Goal: Complete application form

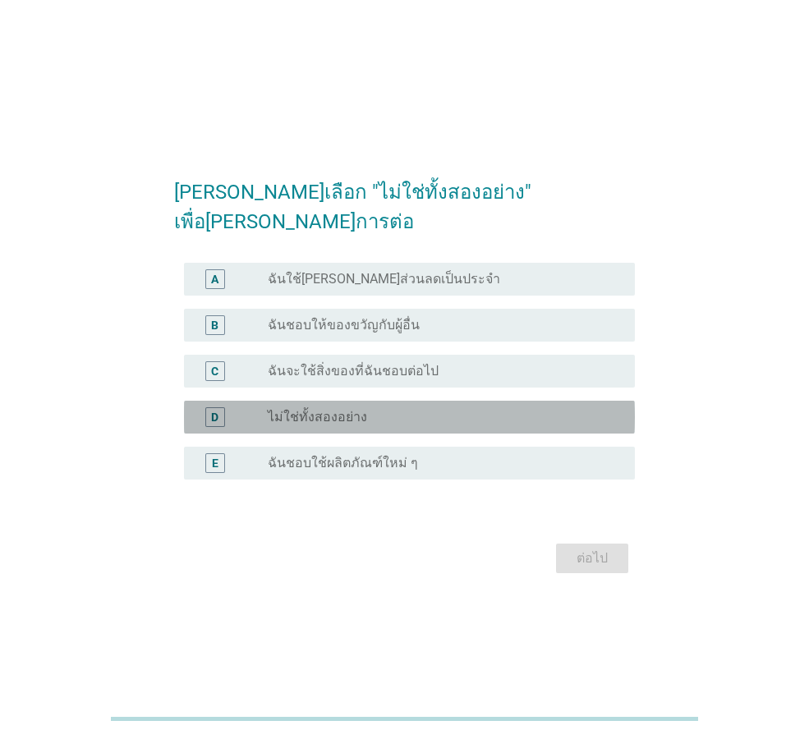
click at [489, 411] on div "radio_button_unchecked ไม่ใช่ทั้งสองอย่าง" at bounding box center [445, 417] width 354 height 20
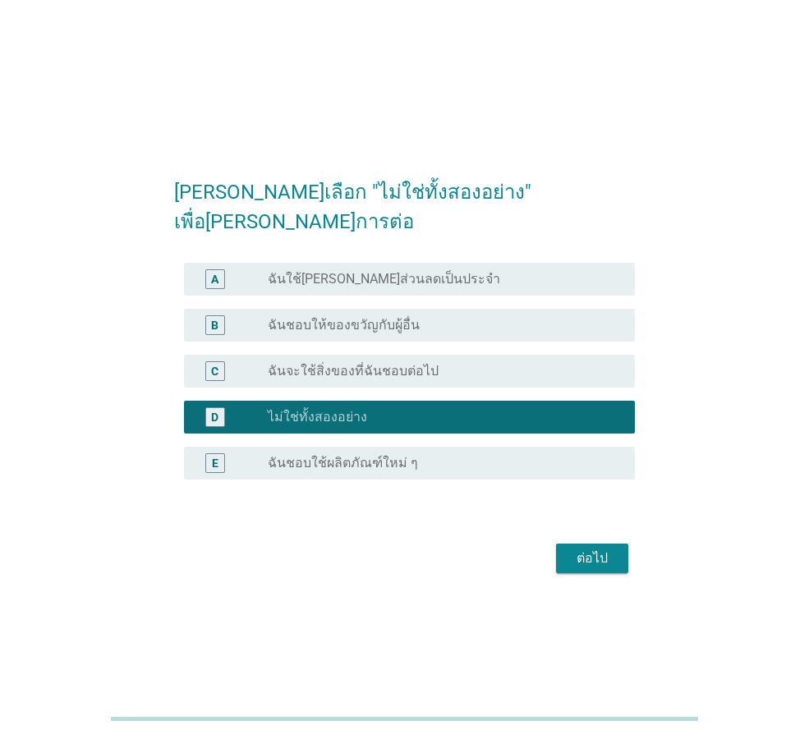
click at [599, 558] on div "ต่อไป" at bounding box center [404, 558] width 461 height 39
click at [596, 553] on button "ต่อไป" at bounding box center [592, 559] width 72 height 30
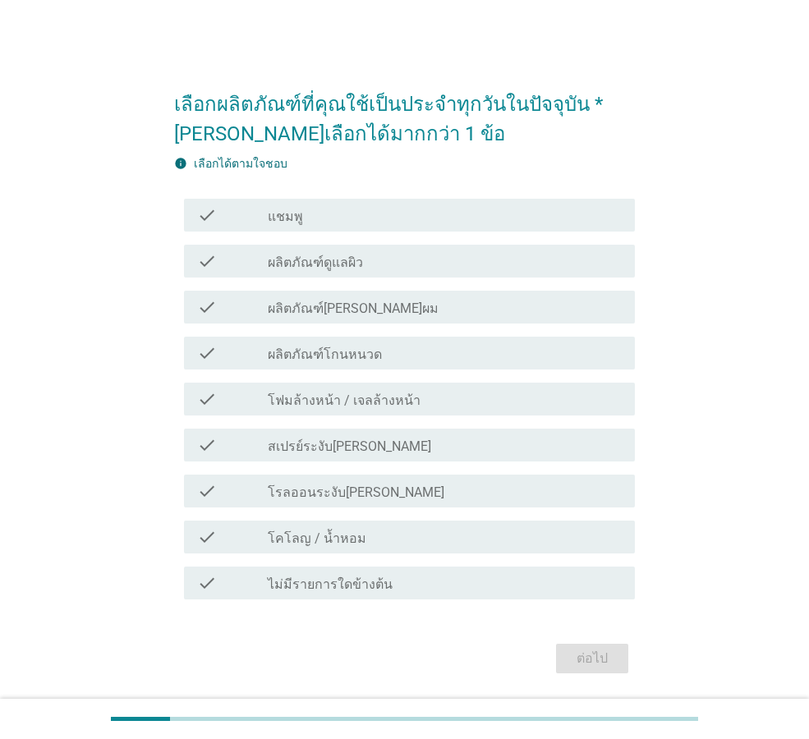
click at [455, 260] on div "check_box_outline_blank ผลิตภัณฑ์ดูแลผิว" at bounding box center [445, 261] width 354 height 20
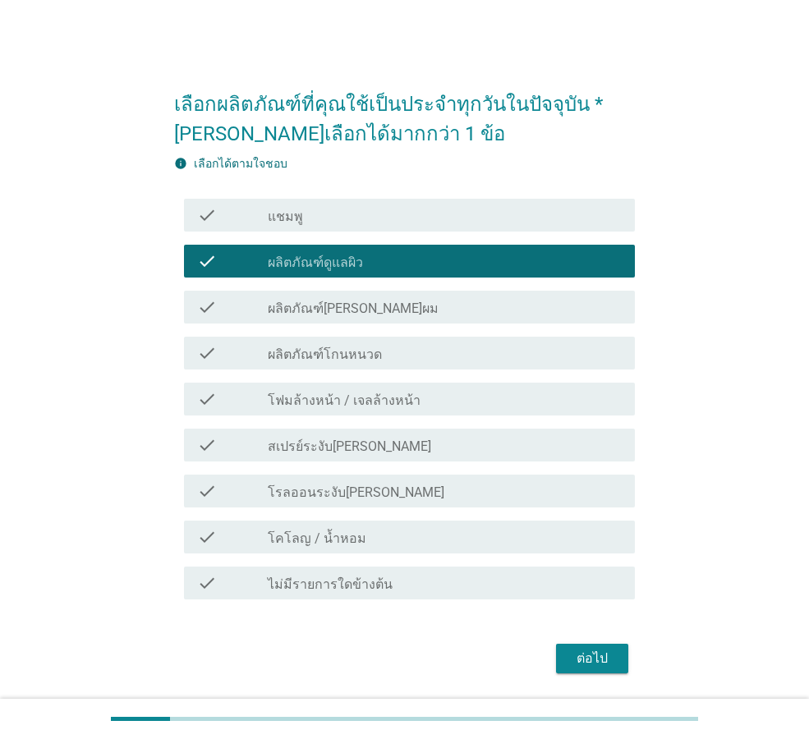
click at [490, 452] on div "check_box_outline_blank สเปรย์ระงับ[PERSON_NAME]" at bounding box center [445, 445] width 354 height 20
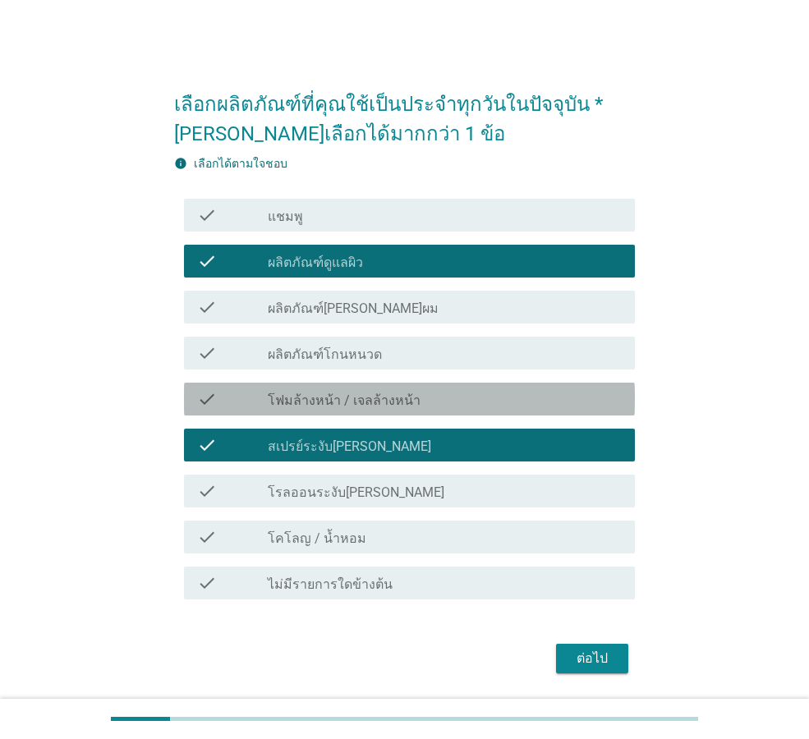
click at [489, 394] on div "check_box_outline_blank โฟมล้างหน้า / เจลล้างหน้า" at bounding box center [445, 399] width 354 height 20
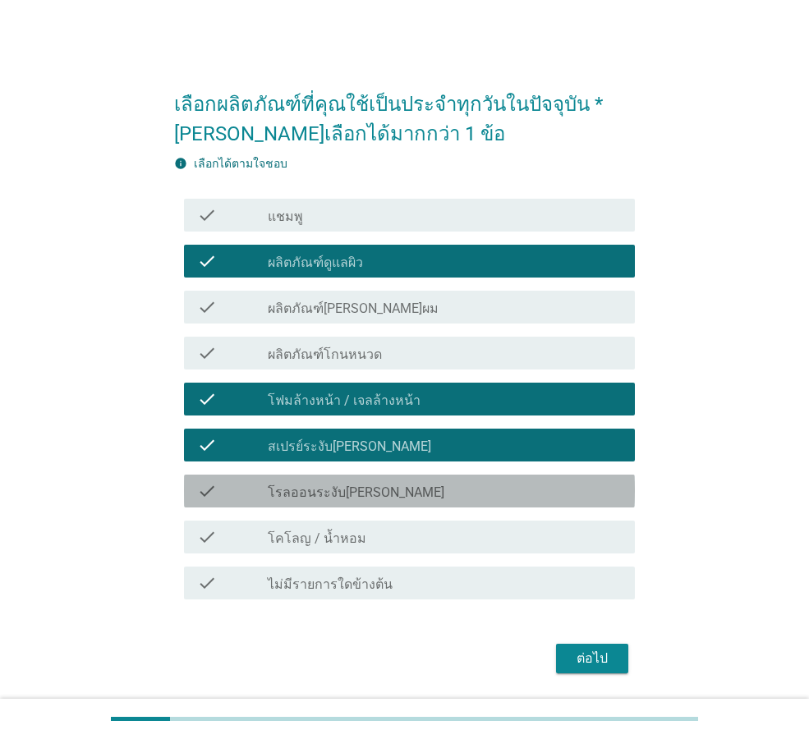
click at [490, 479] on div "check check_box_outline_blank โรลออนระงับ[PERSON_NAME]" at bounding box center [409, 491] width 451 height 33
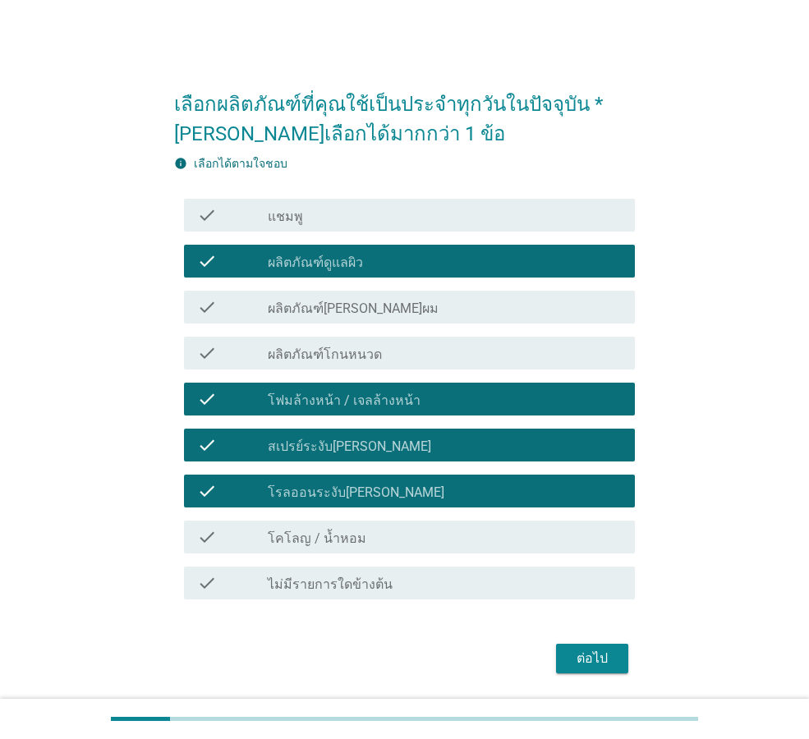
click at [578, 659] on div "ต่อไป" at bounding box center [592, 659] width 46 height 20
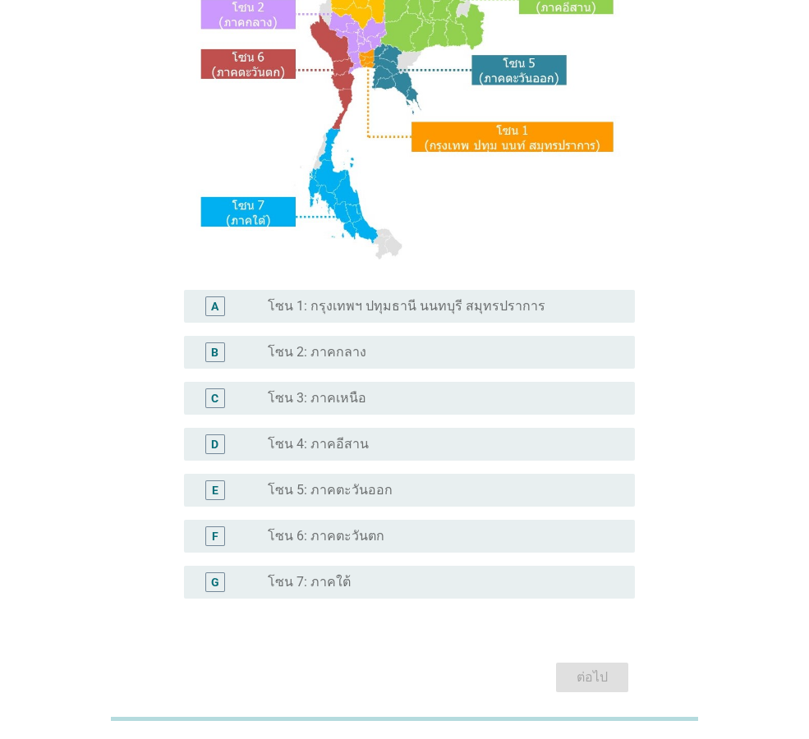
scroll to position [309, 0]
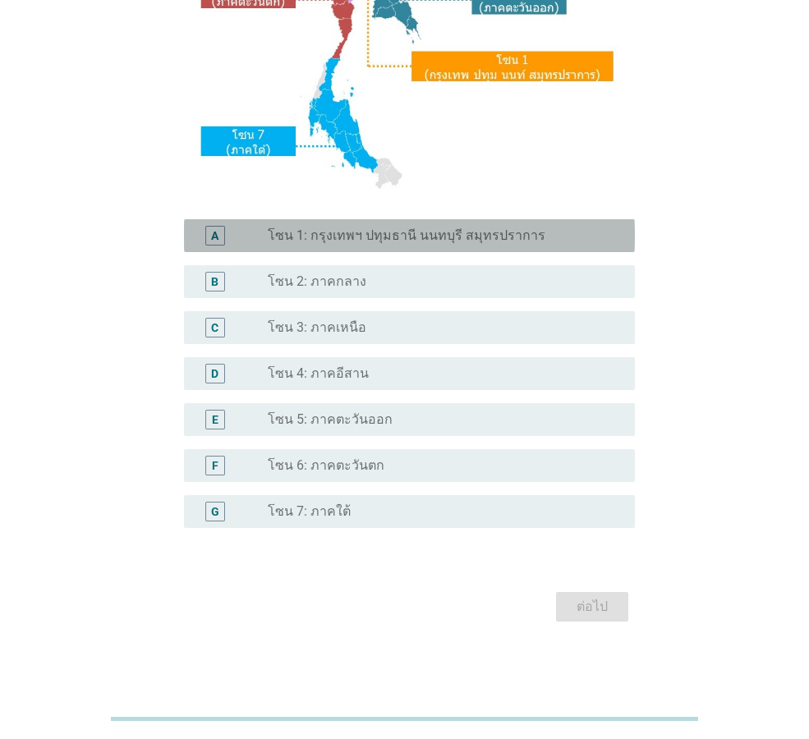
click at [517, 240] on label "โซน 1: กรุงเทพฯ ปทุมธานี นนทบุรี สมุทรปราการ" at bounding box center [407, 235] width 278 height 16
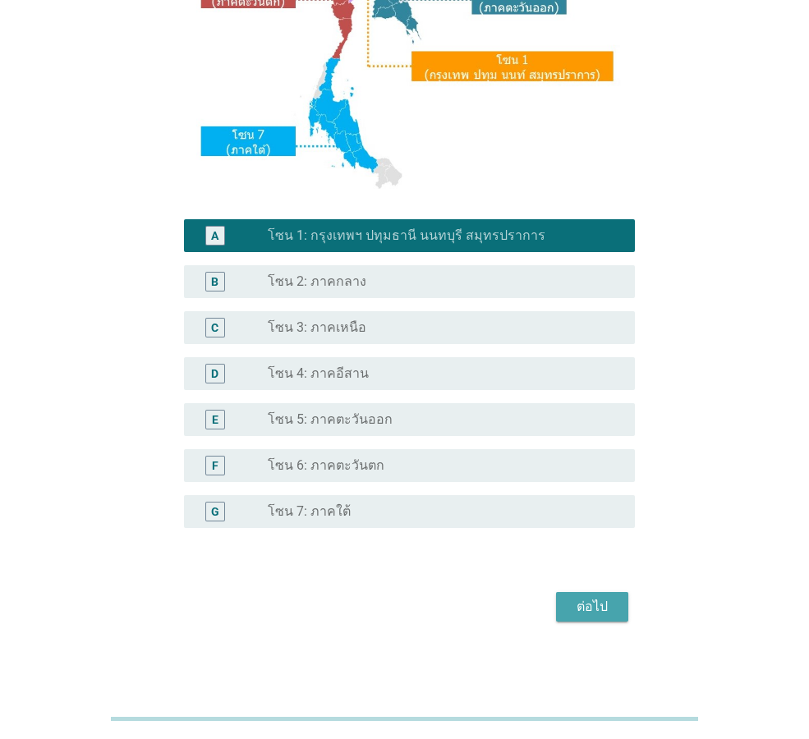
click at [605, 606] on div "ต่อไป" at bounding box center [592, 607] width 46 height 20
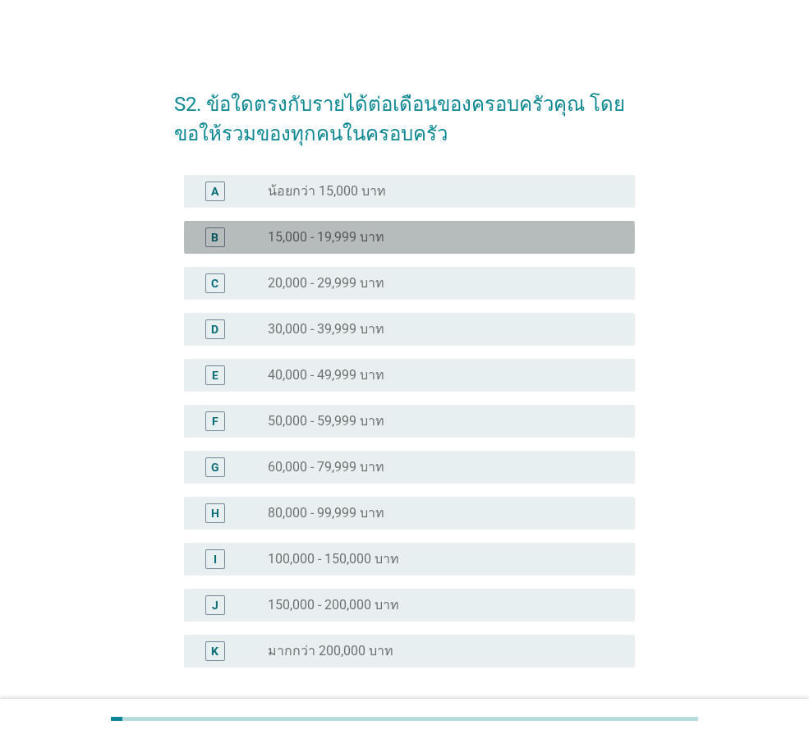
click at [519, 244] on div "radio_button_unchecked 15,000 - 19,999 บาท" at bounding box center [438, 237] width 341 height 16
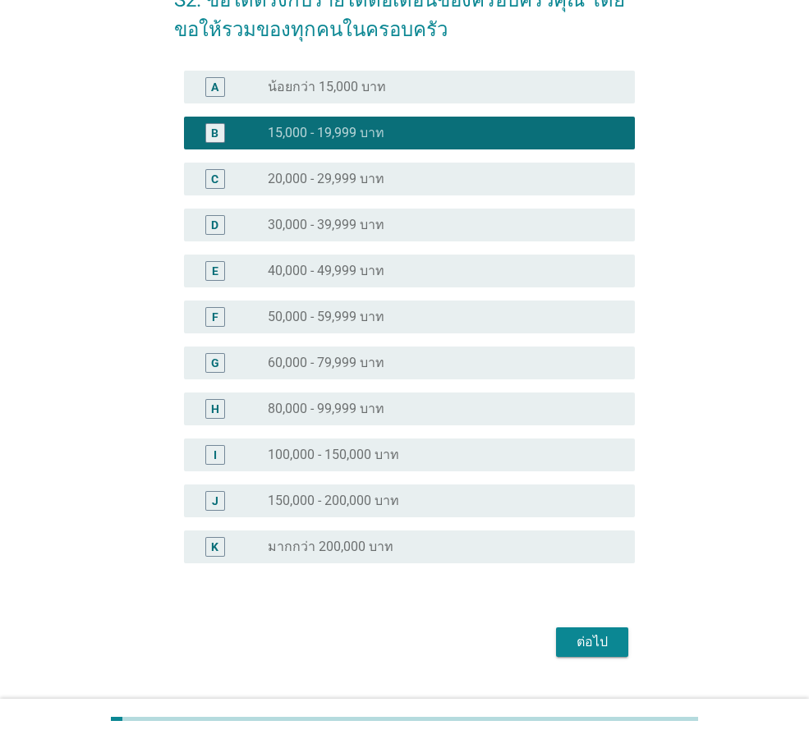
scroll to position [140, 0]
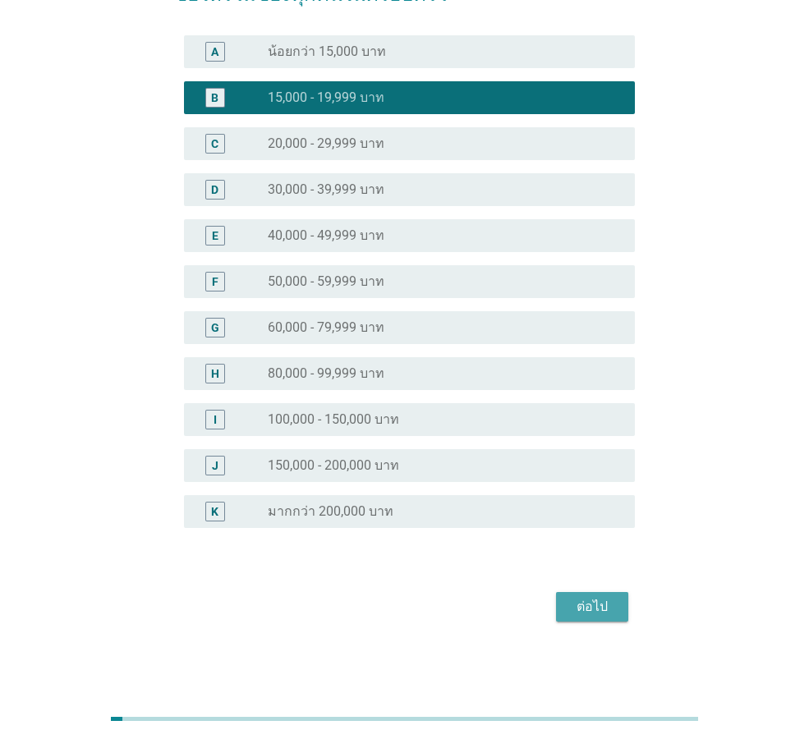
click at [581, 603] on div "ต่อไป" at bounding box center [592, 607] width 46 height 20
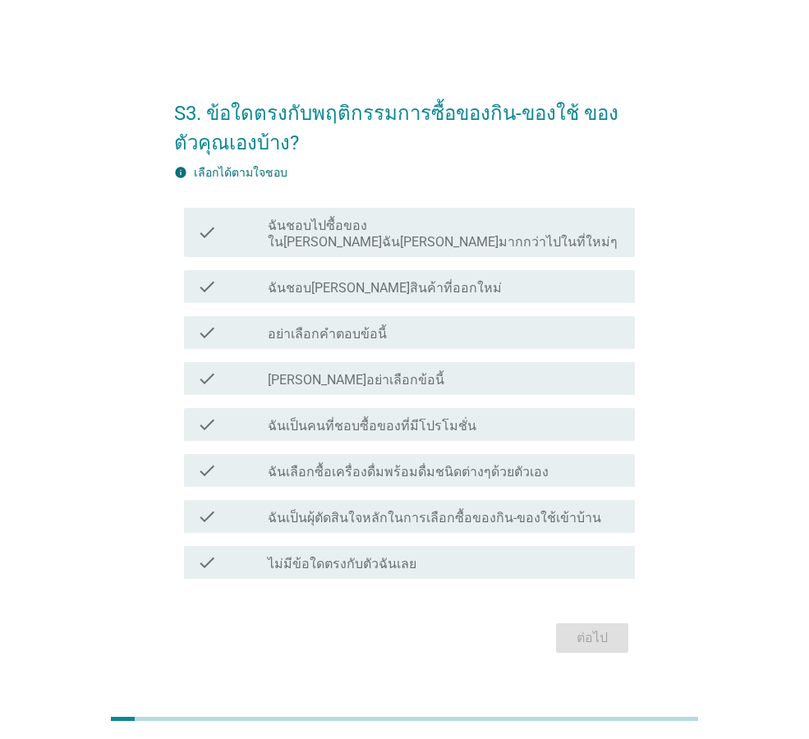
click at [549, 270] on div "check check_box_outline_blank ฉันชอบ[PERSON_NAME]สินค้าที่ออกใหม่" at bounding box center [409, 286] width 451 height 33
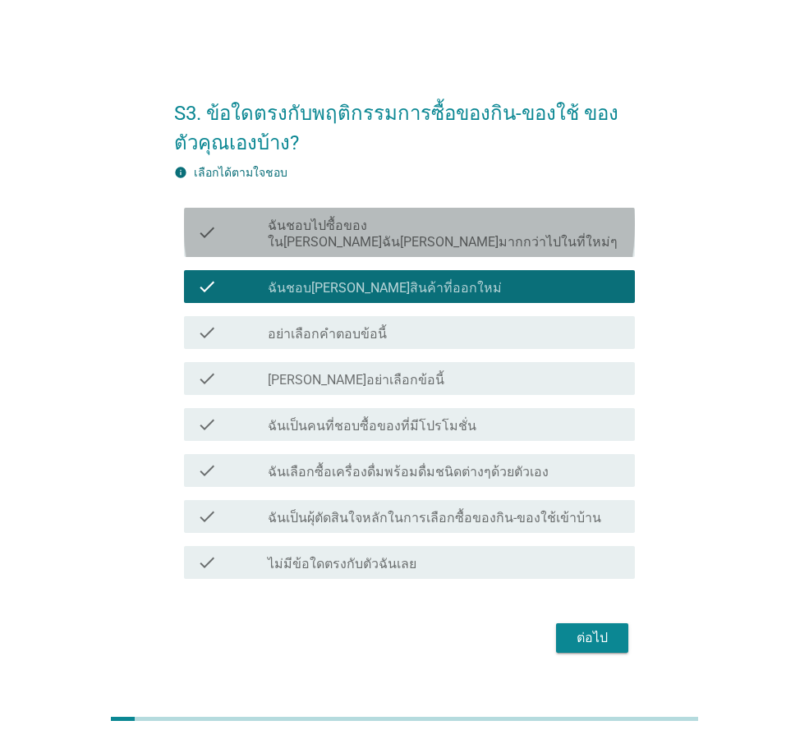
click at [339, 234] on label "ฉันชอบไปซื้อของใน[PERSON_NAME]ฉัน[PERSON_NAME]มากกว่าไปในที่ใหม่ๆ" at bounding box center [445, 234] width 354 height 33
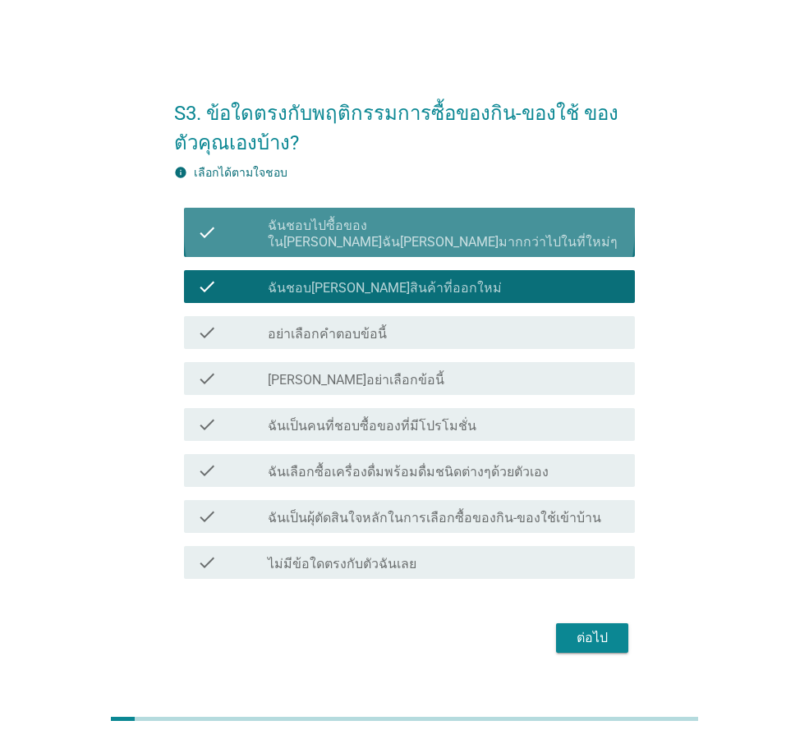
click at [406, 217] on div "check check_box ฉันชอบไปซื้อของใน[PERSON_NAME]ฉัน[PERSON_NAME]มากกว่าไปในที่ใหม…" at bounding box center [409, 232] width 451 height 49
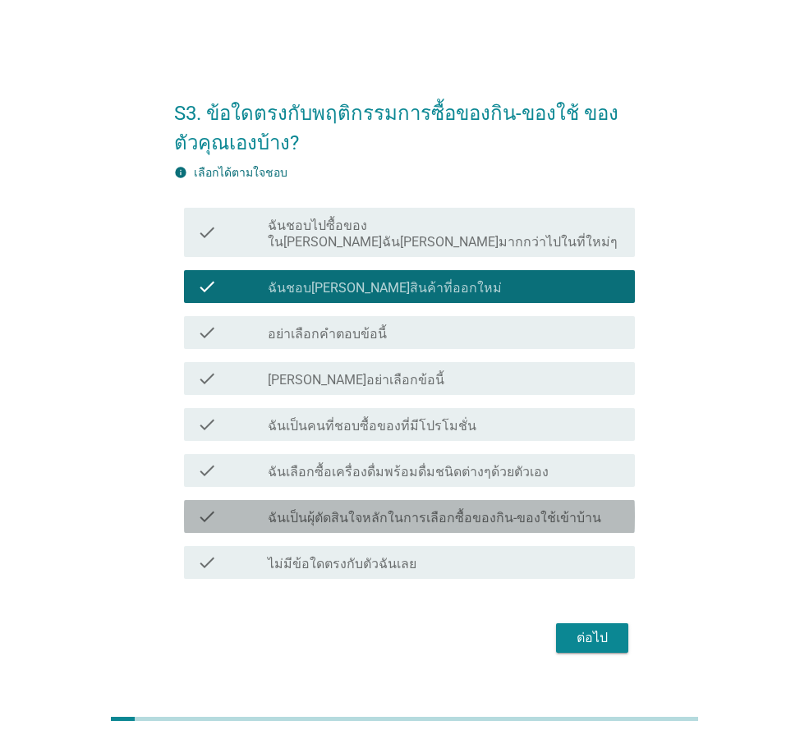
click at [434, 512] on label "ฉันเป็นผุ้ตัดสินใจหลักในการเลือกซื้อของกิน-ของใช้เข้าบ้าน" at bounding box center [434, 518] width 333 height 16
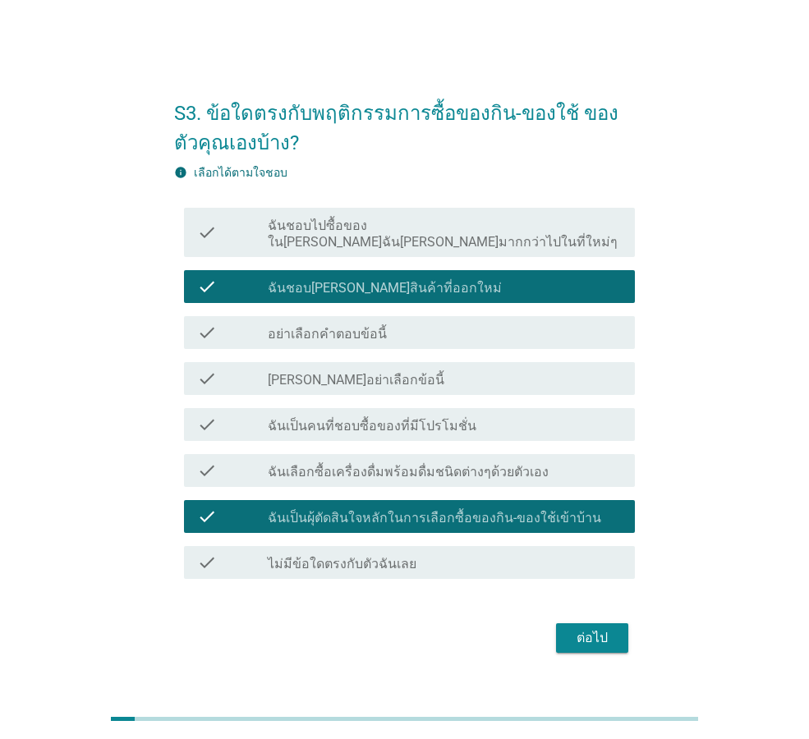
click at [431, 468] on label "ฉันเลือกซื้อเครื่องดื่มพร้อมดื่มชนิดต่างๆด้วยตัวเอง" at bounding box center [408, 472] width 281 height 16
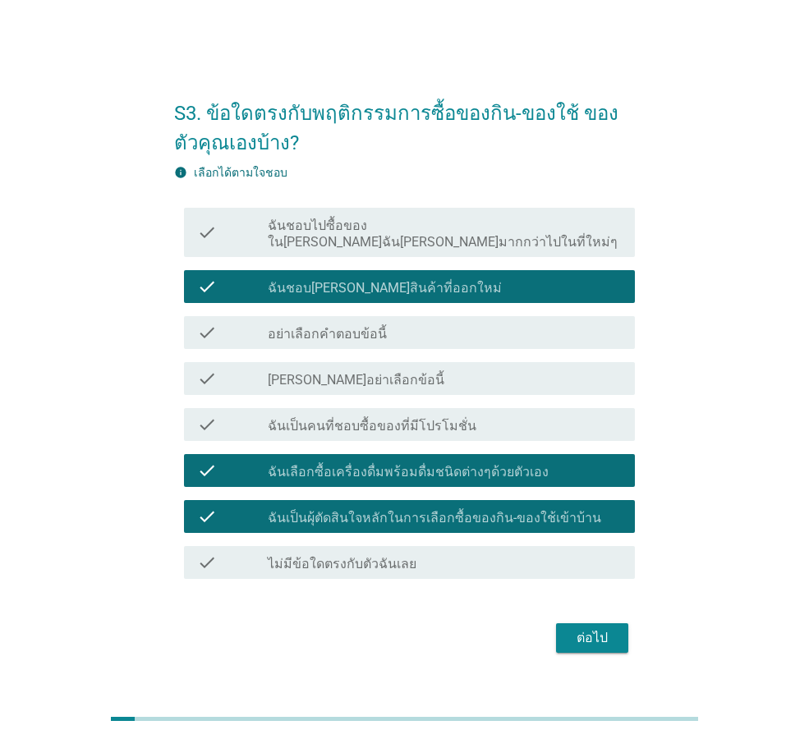
click at [584, 628] on div "ต่อไป" at bounding box center [592, 638] width 46 height 20
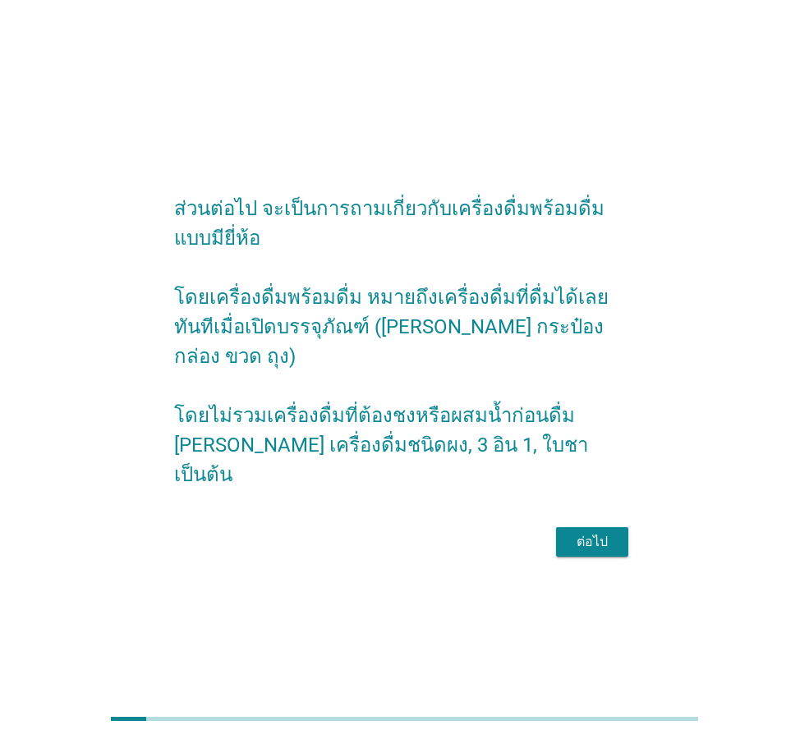
click at [590, 544] on div "ต่อไป" at bounding box center [404, 541] width 461 height 39
click at [590, 546] on div "ต่อไป" at bounding box center [404, 541] width 461 height 39
click at [592, 532] on div "ต่อไป" at bounding box center [592, 542] width 46 height 20
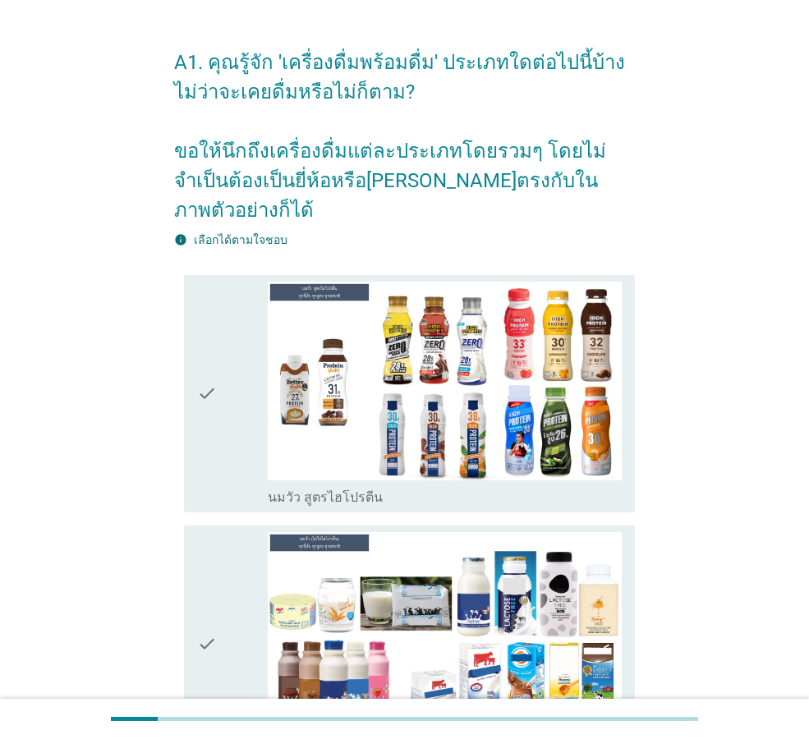
scroll to position [25, 0]
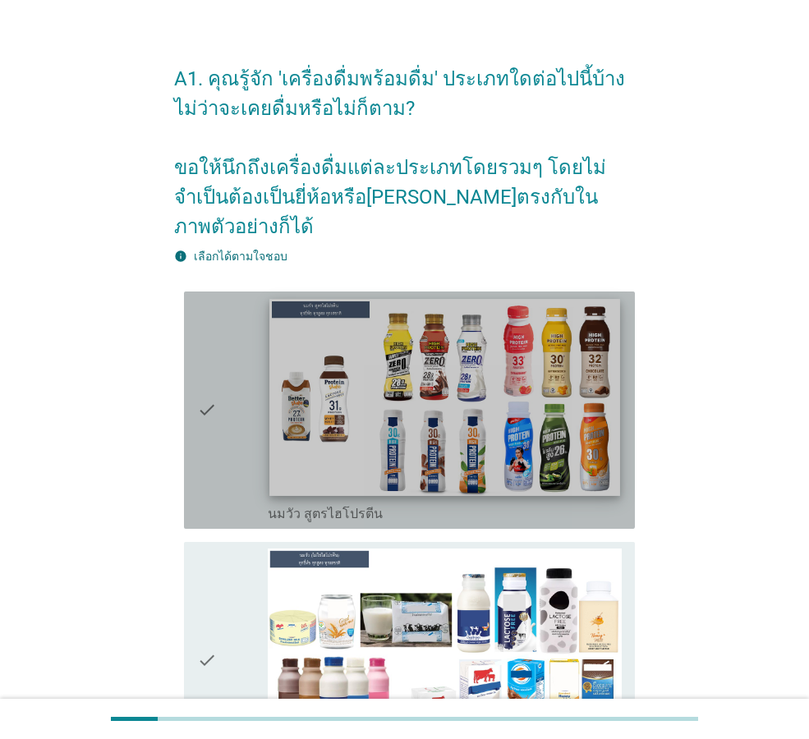
click at [435, 394] on img at bounding box center [444, 397] width 350 height 197
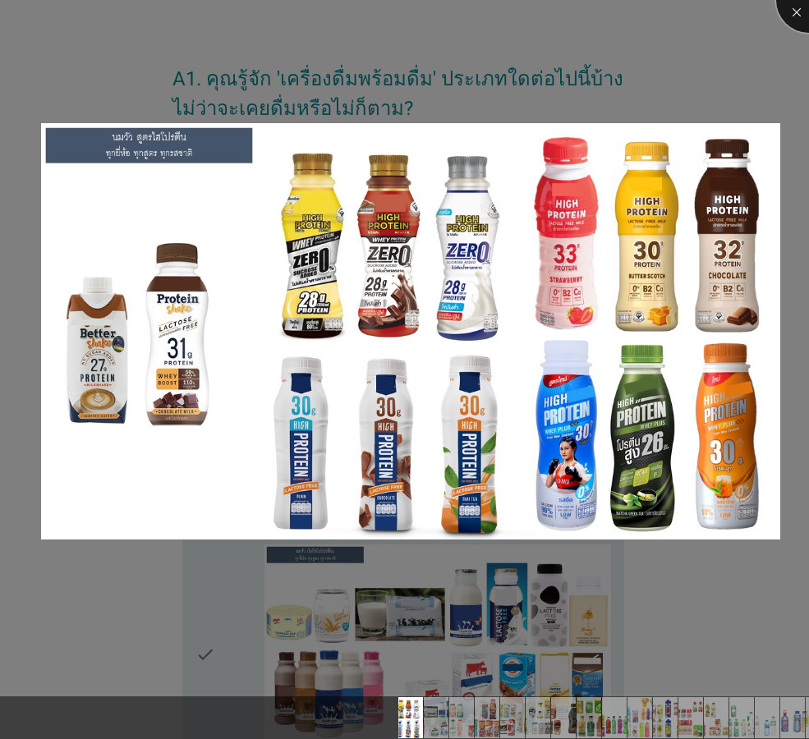
click at [797, 3] on div at bounding box center [809, 0] width 66 height 66
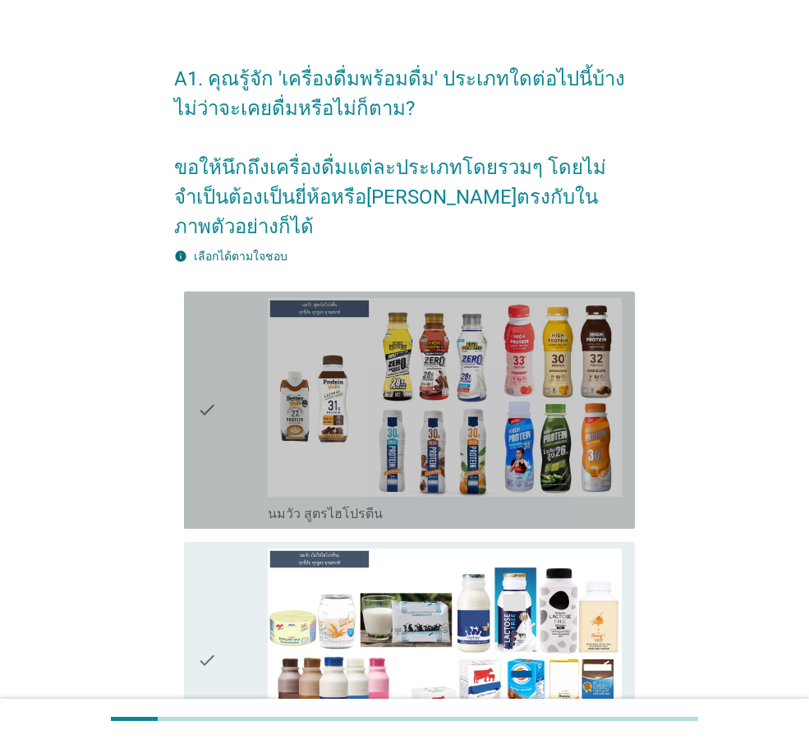
click at [215, 466] on icon "check" at bounding box center [207, 410] width 20 height 224
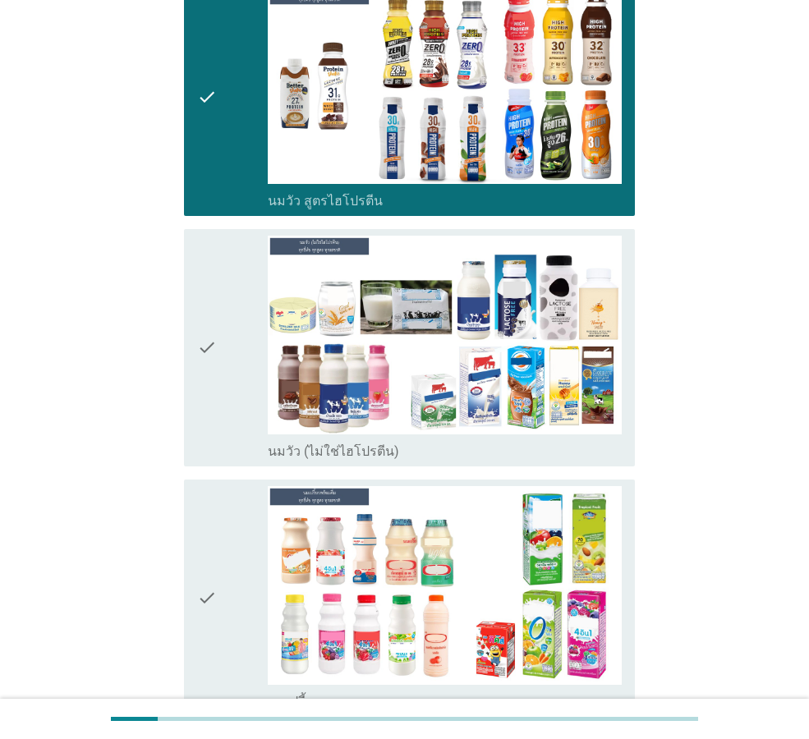
scroll to position [354, 0]
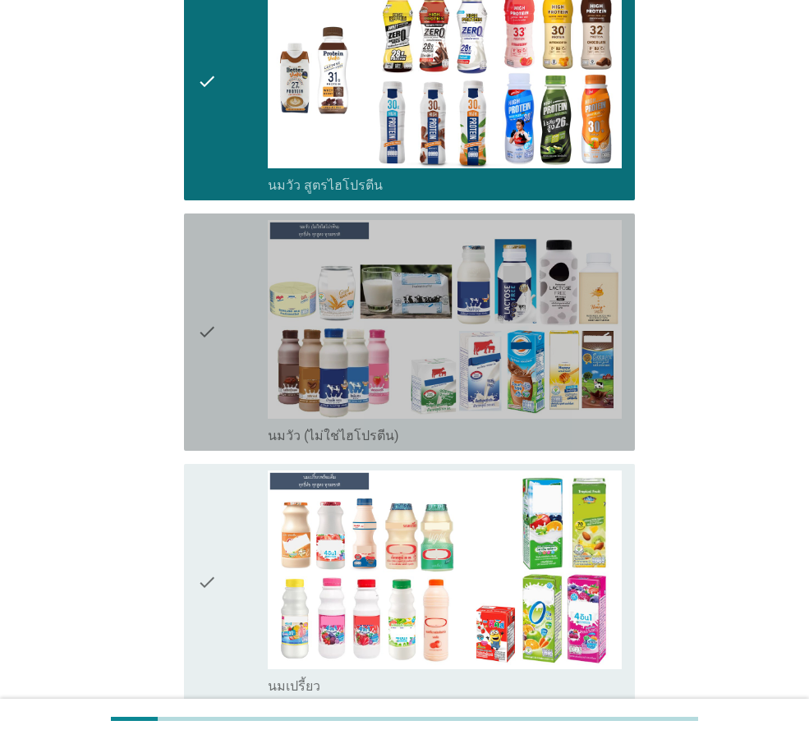
click at [250, 330] on div "check" at bounding box center [232, 332] width 71 height 224
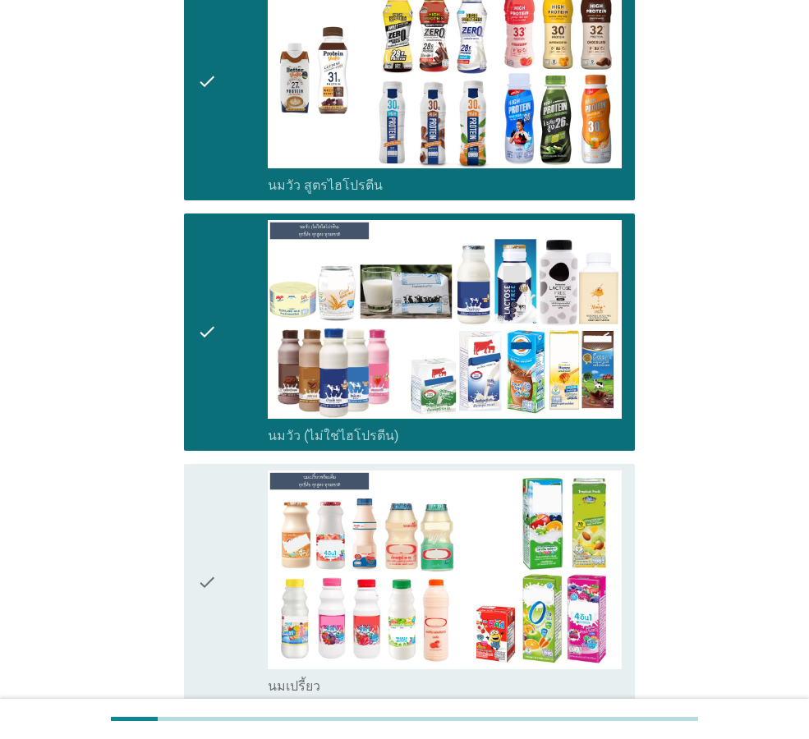
click at [254, 496] on div "check" at bounding box center [232, 583] width 71 height 224
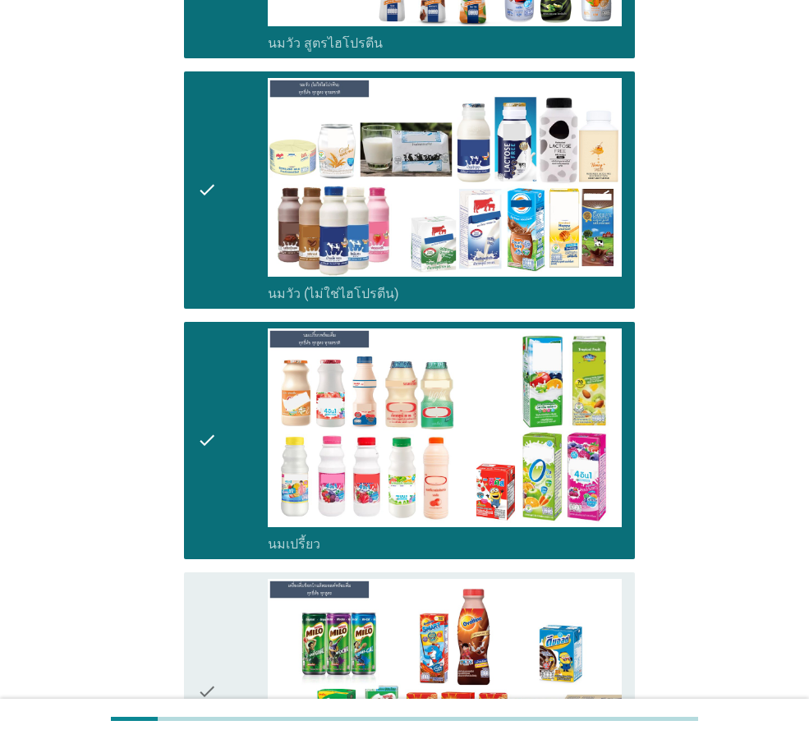
scroll to position [764, 0]
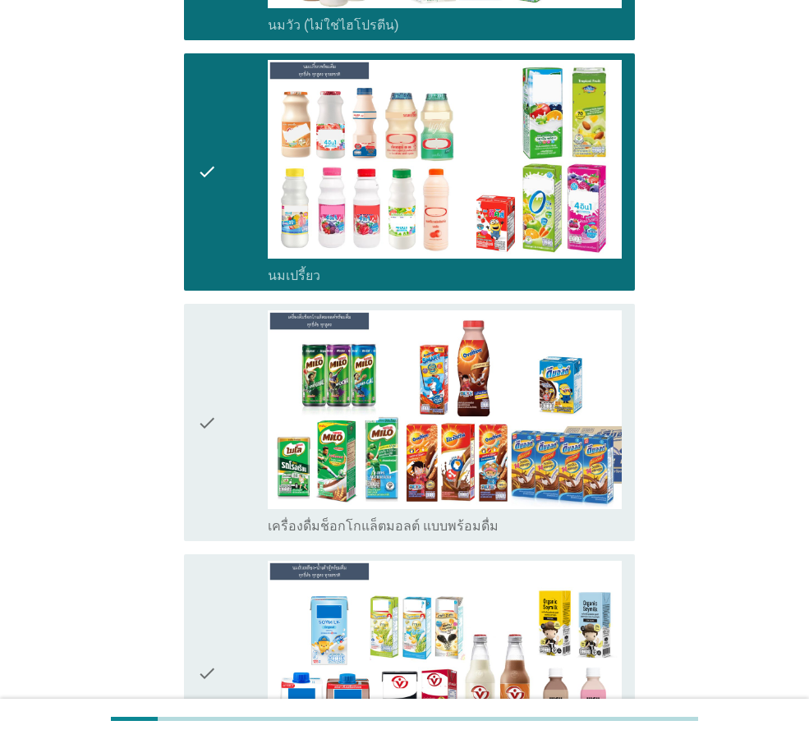
click at [225, 443] on div "check" at bounding box center [232, 422] width 71 height 224
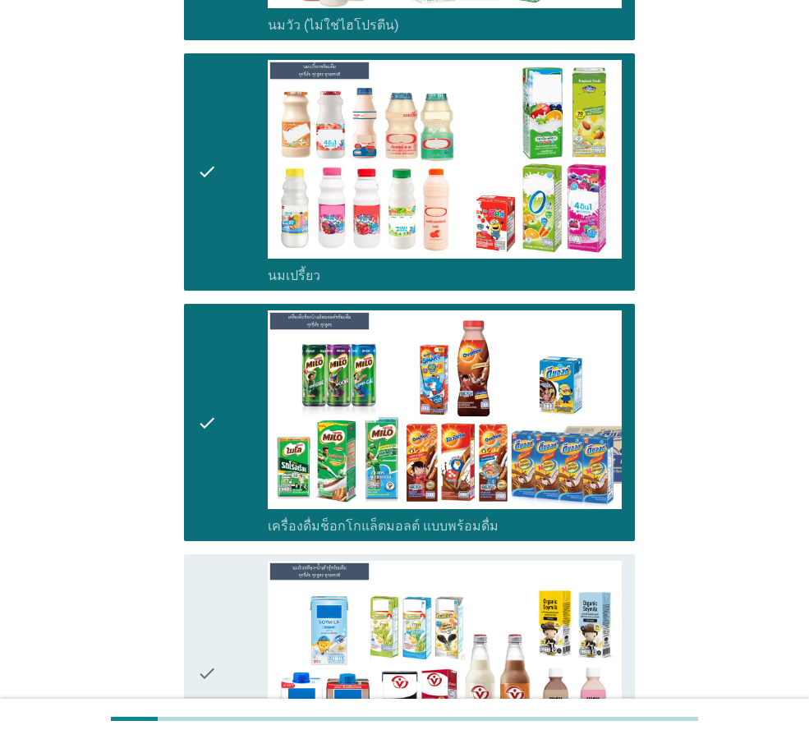
click at [223, 599] on div "check" at bounding box center [232, 673] width 71 height 224
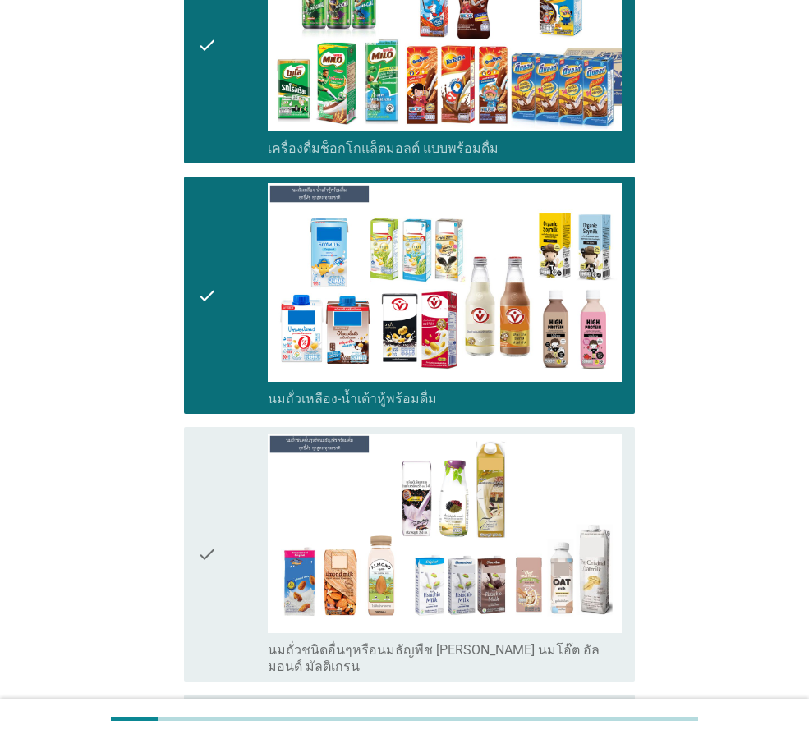
scroll to position [1175, 0]
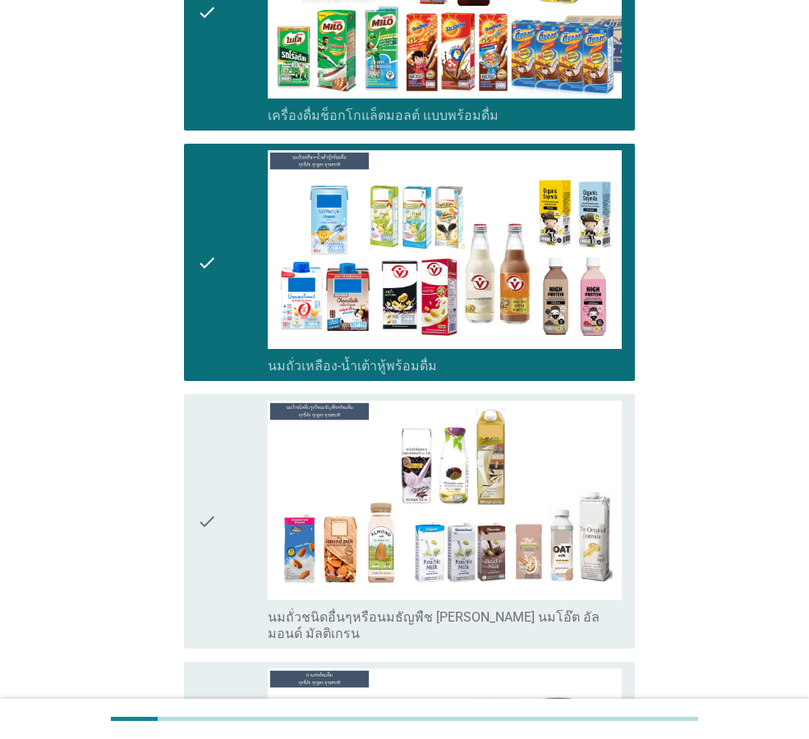
click at [247, 551] on div "check" at bounding box center [232, 521] width 71 height 241
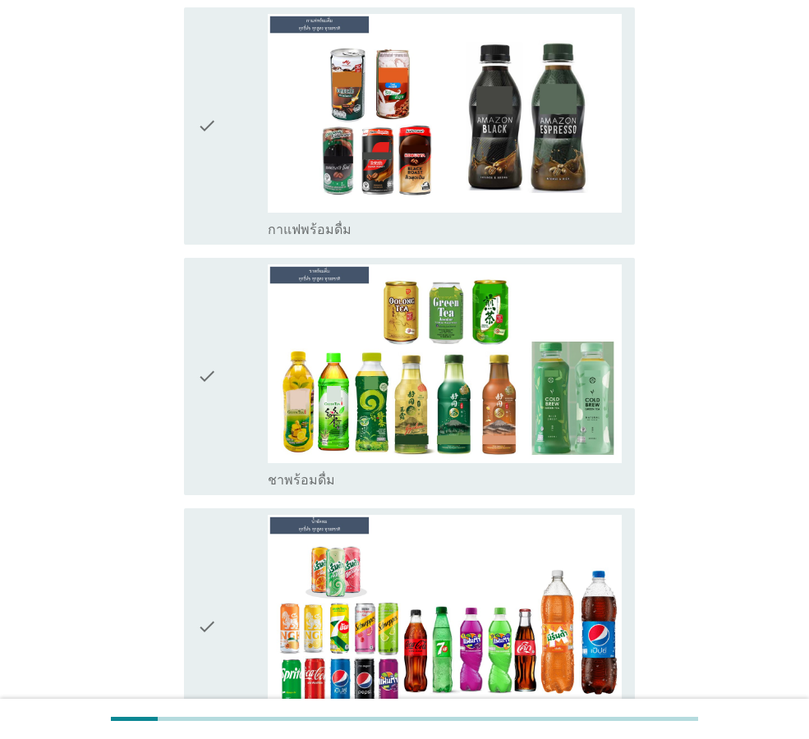
scroll to position [1832, 0]
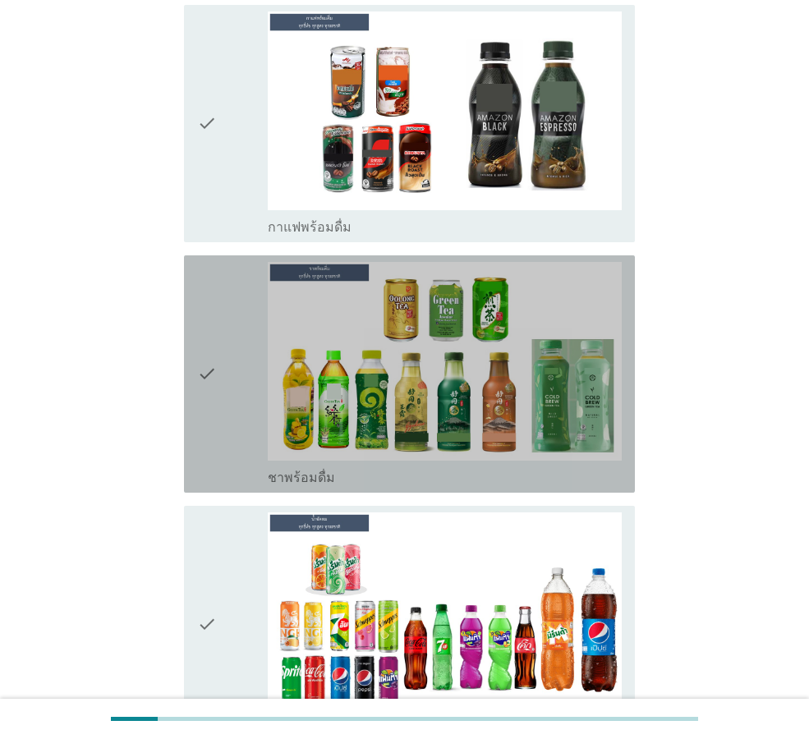
click at [210, 353] on icon "check" at bounding box center [207, 374] width 20 height 224
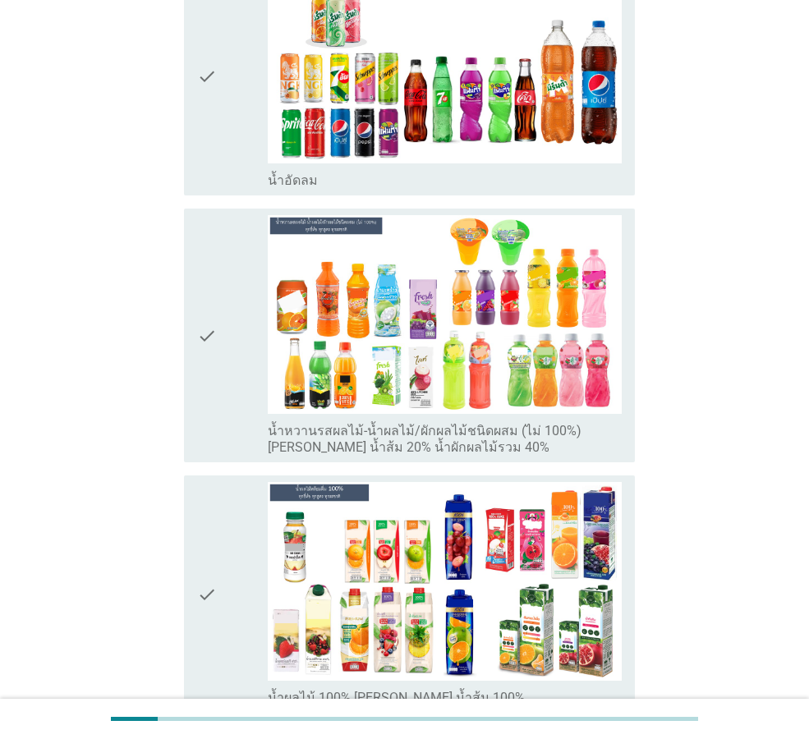
scroll to position [2571, 0]
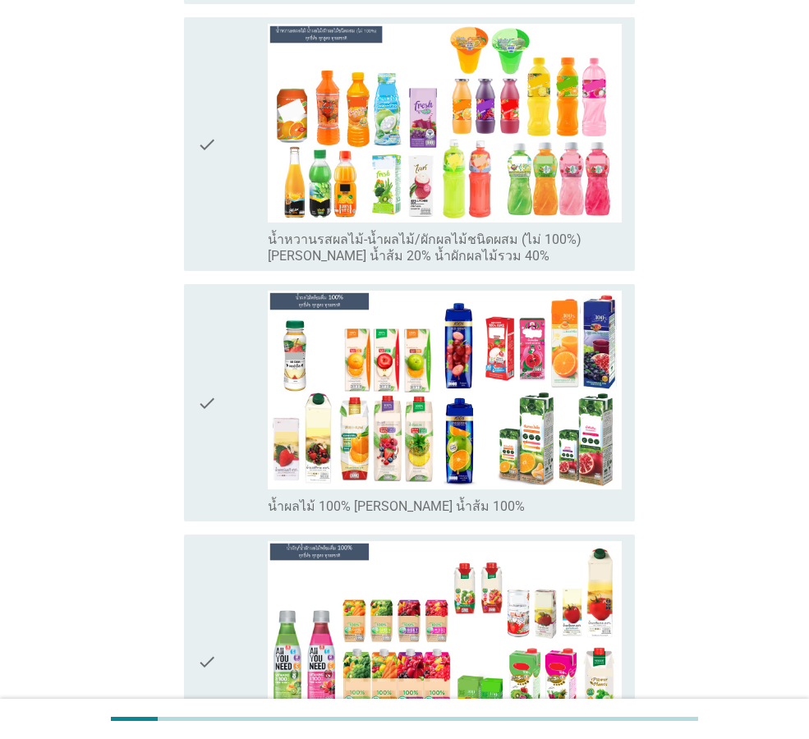
click at [240, 566] on div "check" at bounding box center [232, 661] width 71 height 241
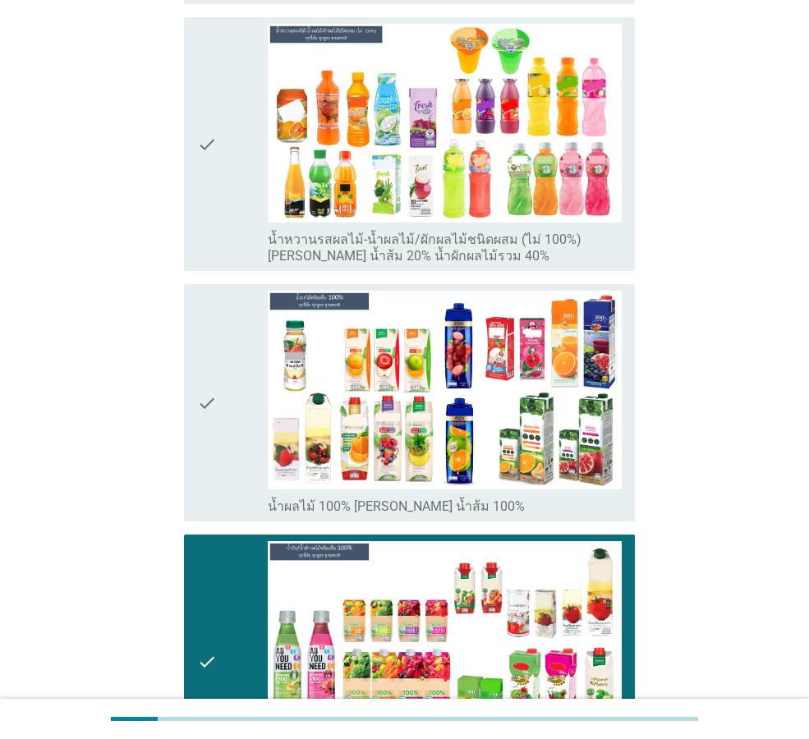
click at [252, 438] on div "check" at bounding box center [232, 403] width 71 height 224
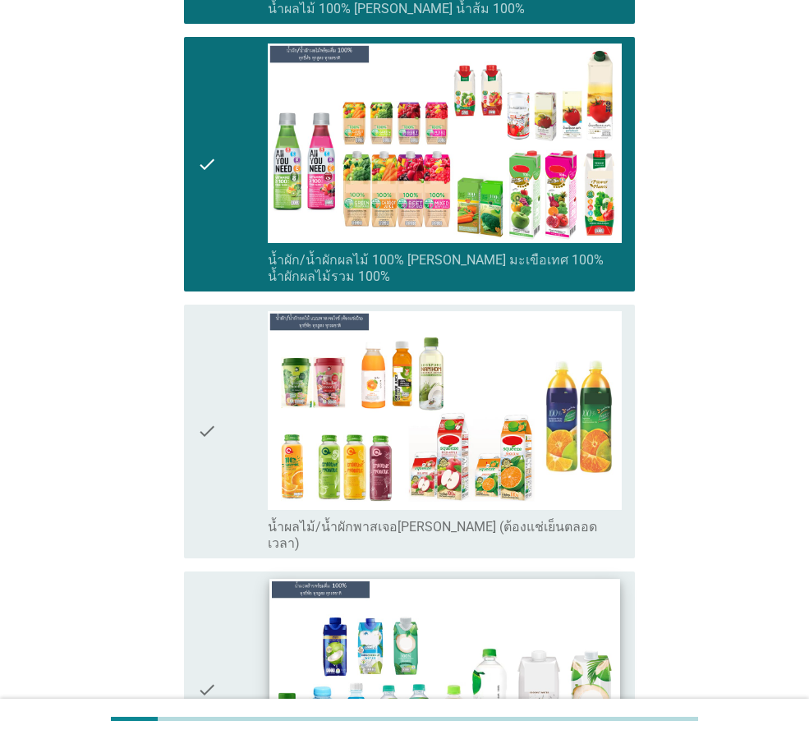
scroll to position [3228, 0]
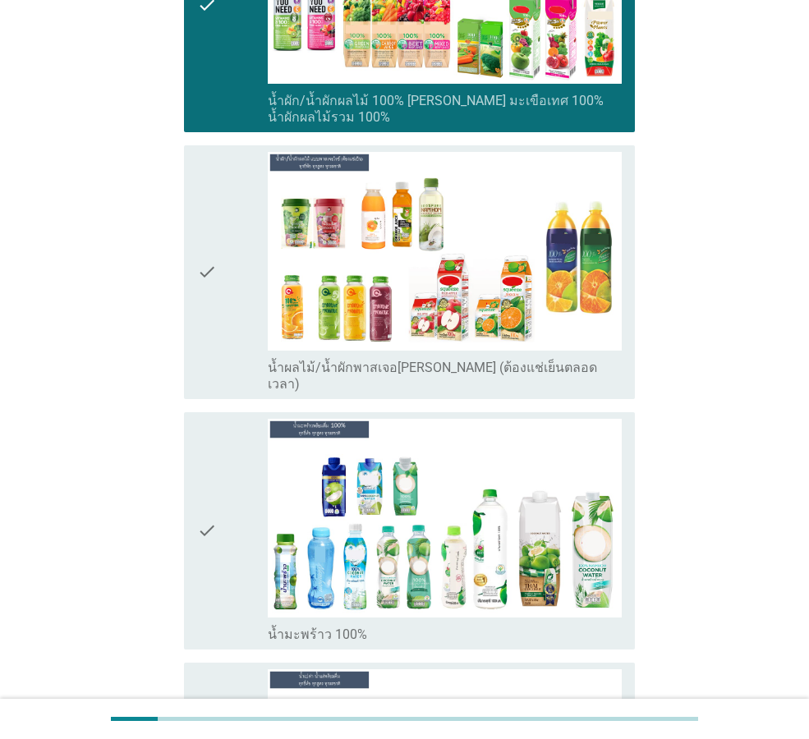
drag, startPoint x: 233, startPoint y: 472, endPoint x: 232, endPoint y: 356, distance: 116.6
click at [233, 471] on div "check" at bounding box center [232, 531] width 71 height 224
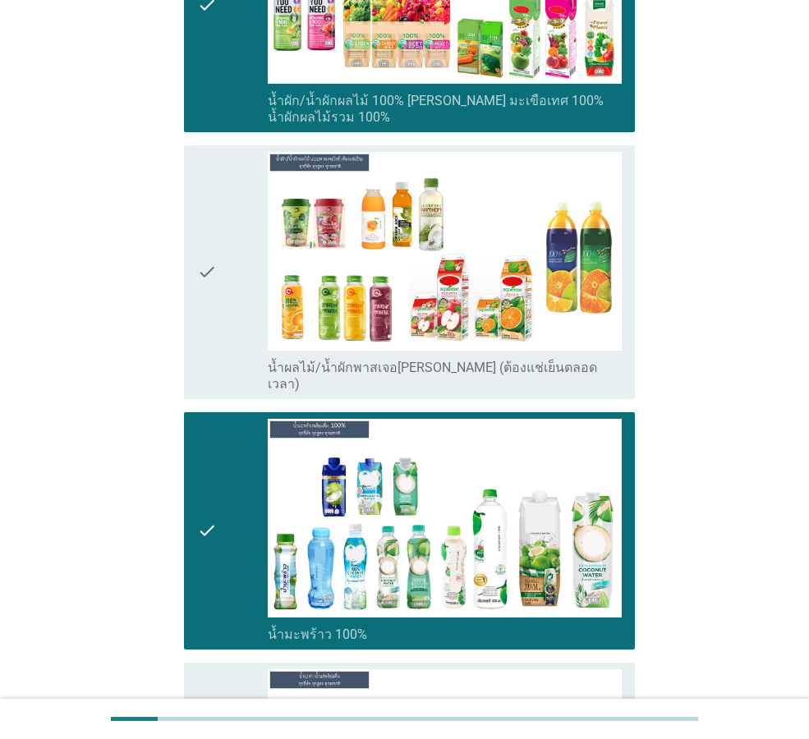
click at [231, 252] on div "check" at bounding box center [232, 272] width 71 height 241
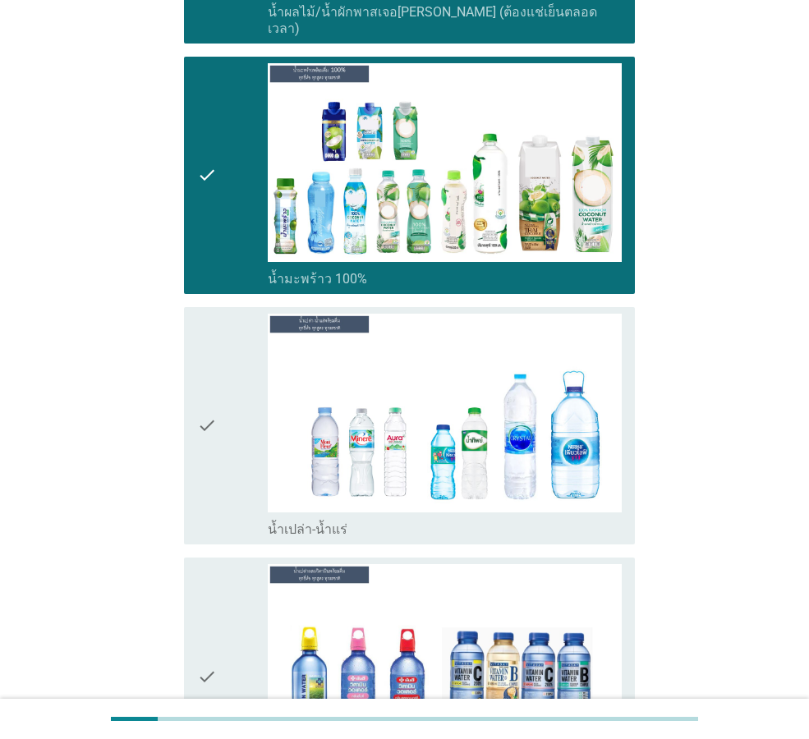
scroll to position [3639, 0]
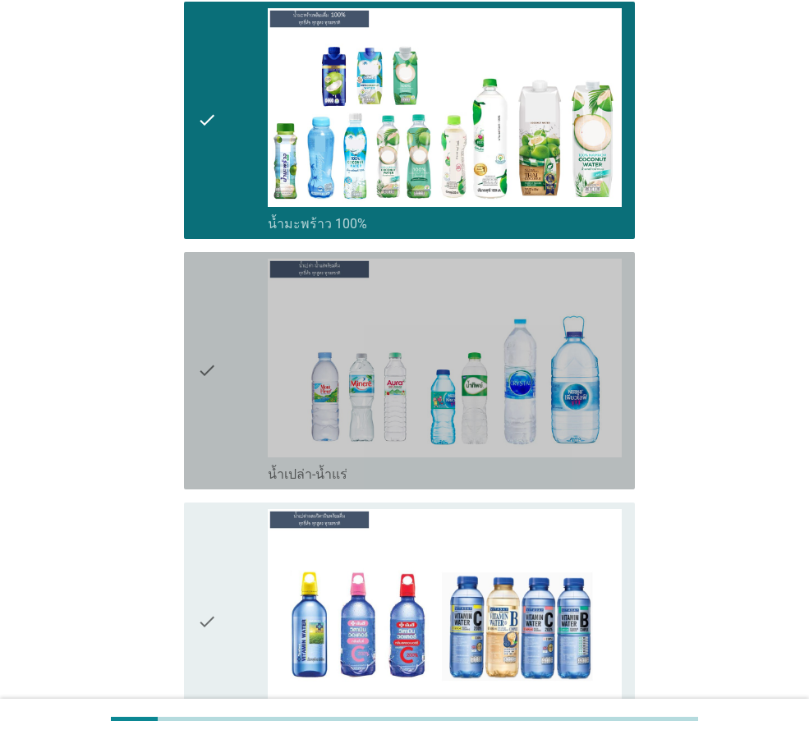
click at [238, 351] on div "check" at bounding box center [232, 371] width 71 height 224
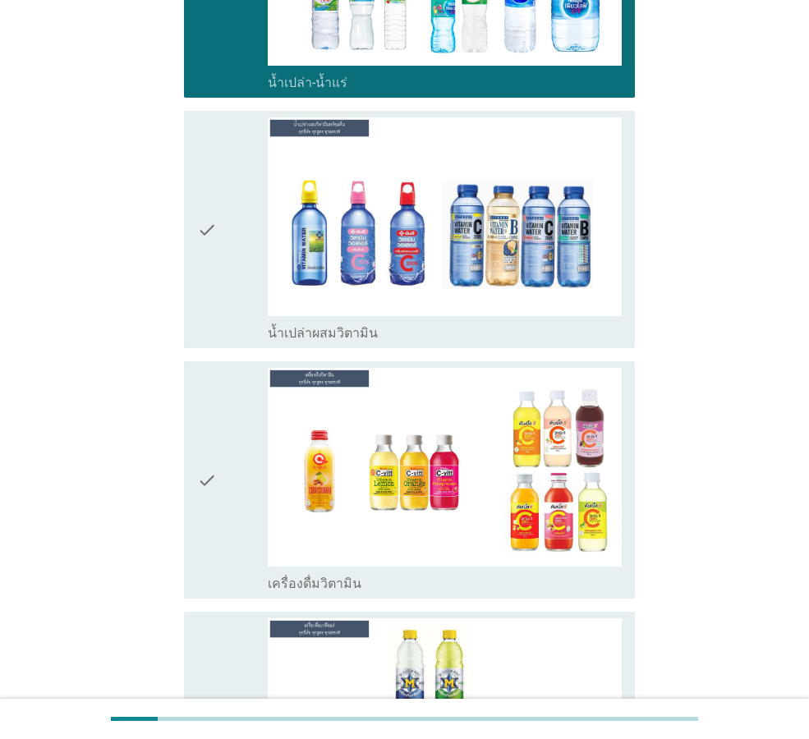
scroll to position [4049, 0]
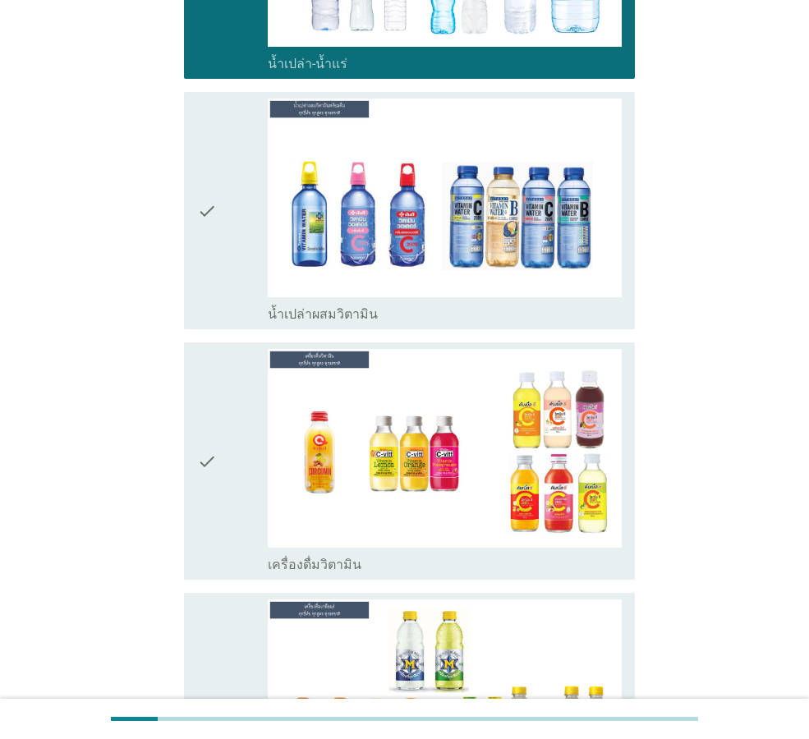
click at [239, 197] on div "check" at bounding box center [232, 211] width 71 height 224
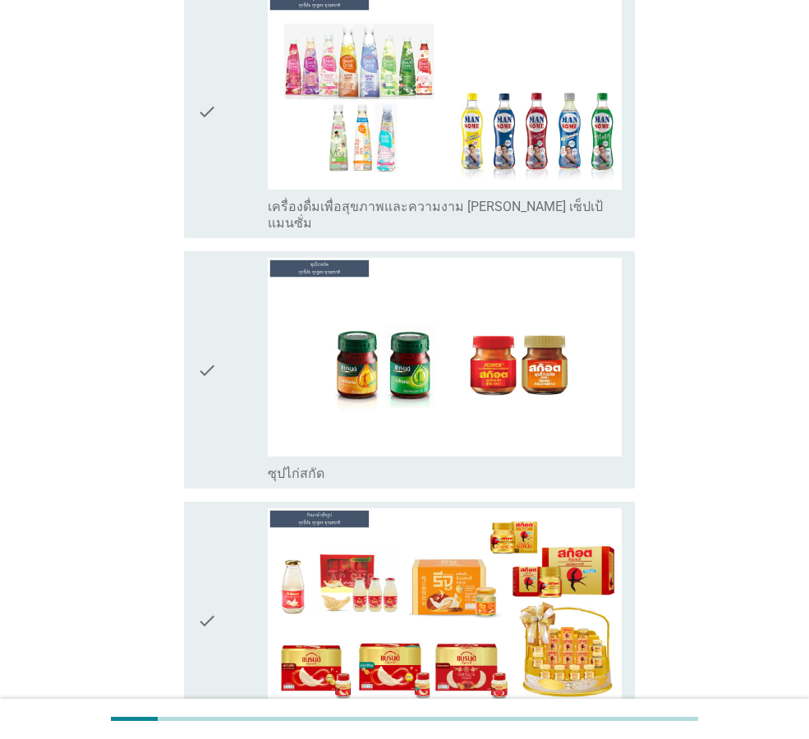
scroll to position [5774, 0]
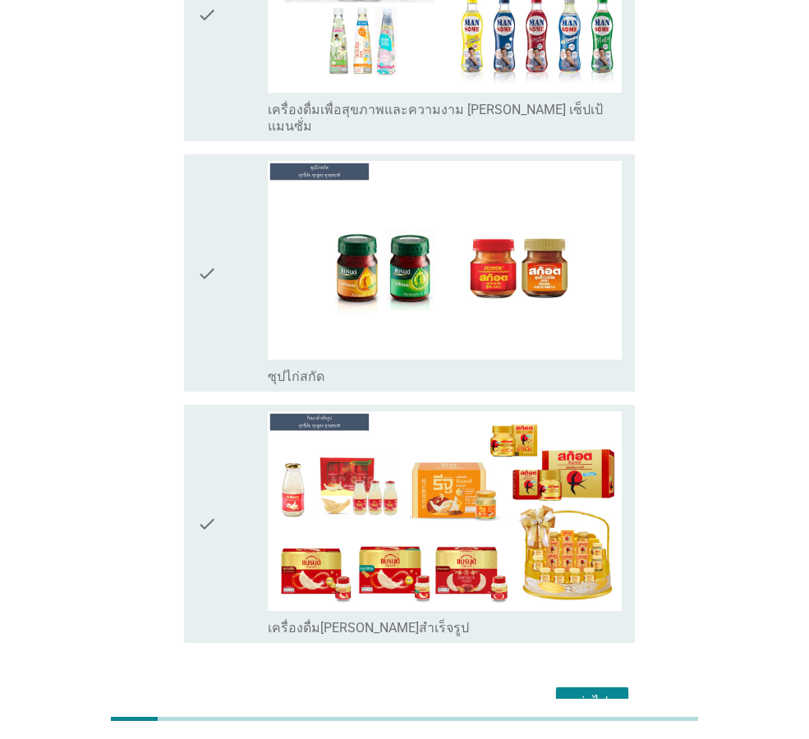
click at [250, 491] on div "check" at bounding box center [232, 523] width 71 height 224
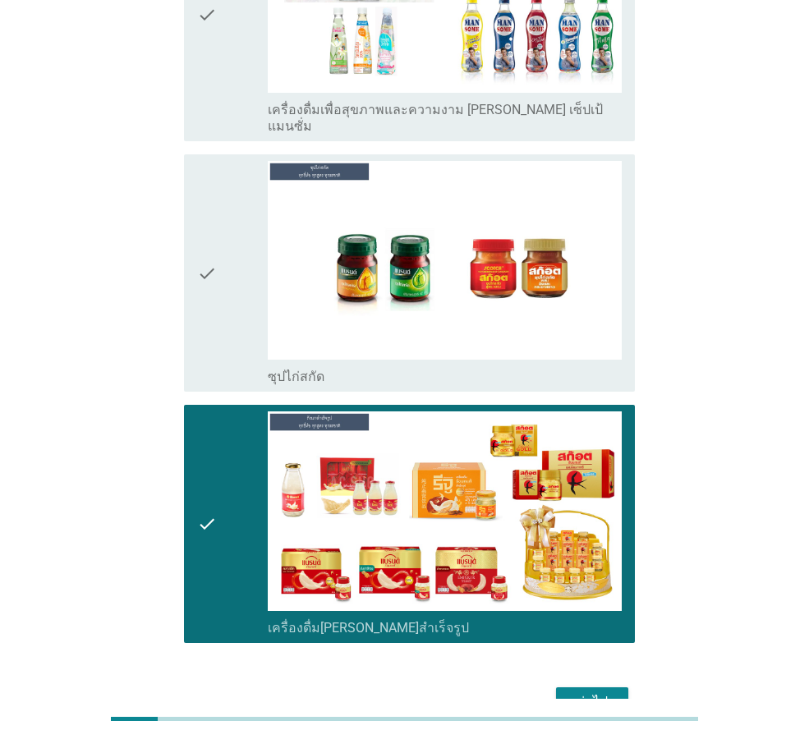
click at [249, 221] on div "check" at bounding box center [232, 273] width 71 height 224
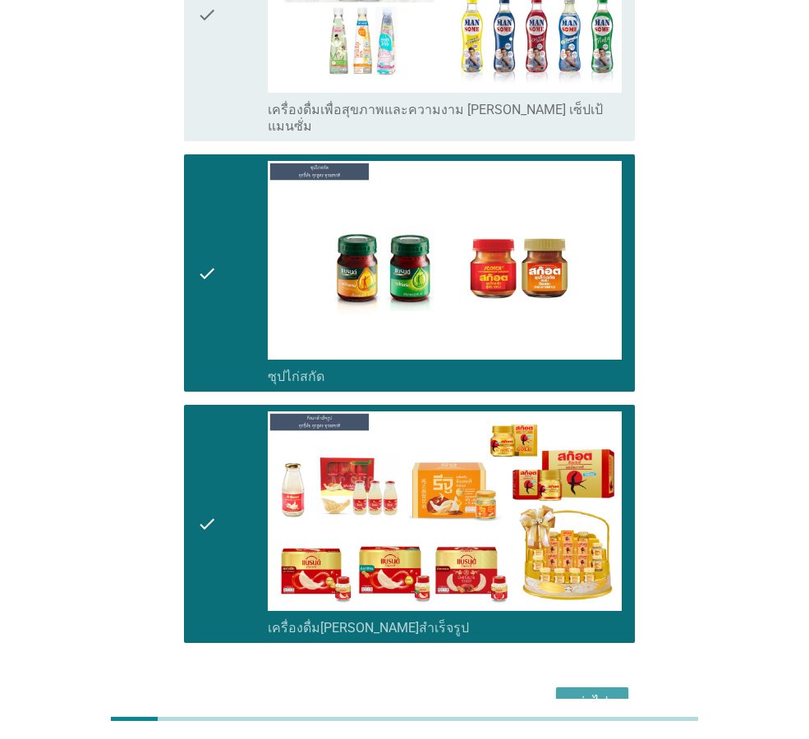
click at [603, 692] on div "ต่อไป" at bounding box center [592, 702] width 46 height 20
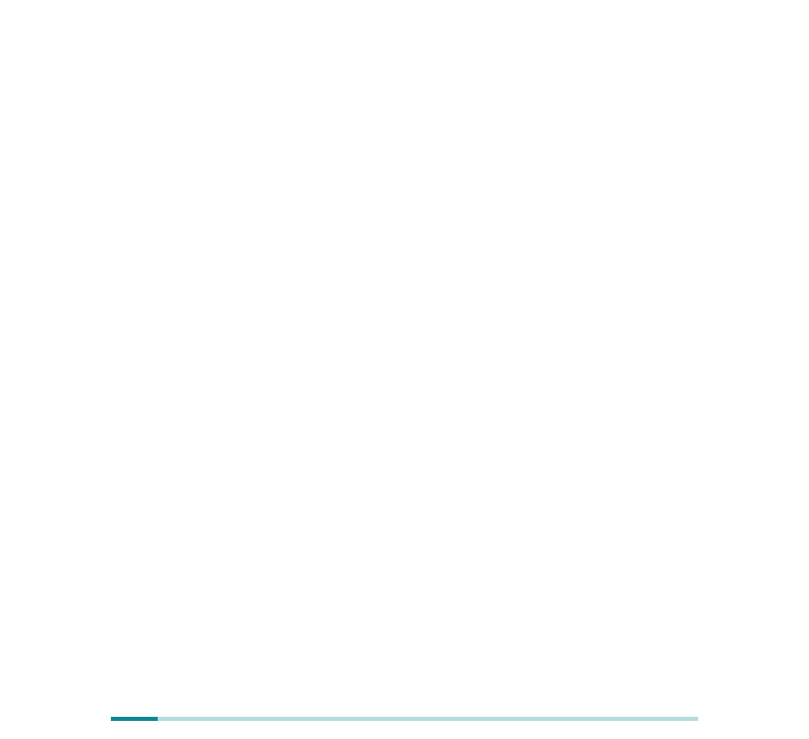
scroll to position [0, 0]
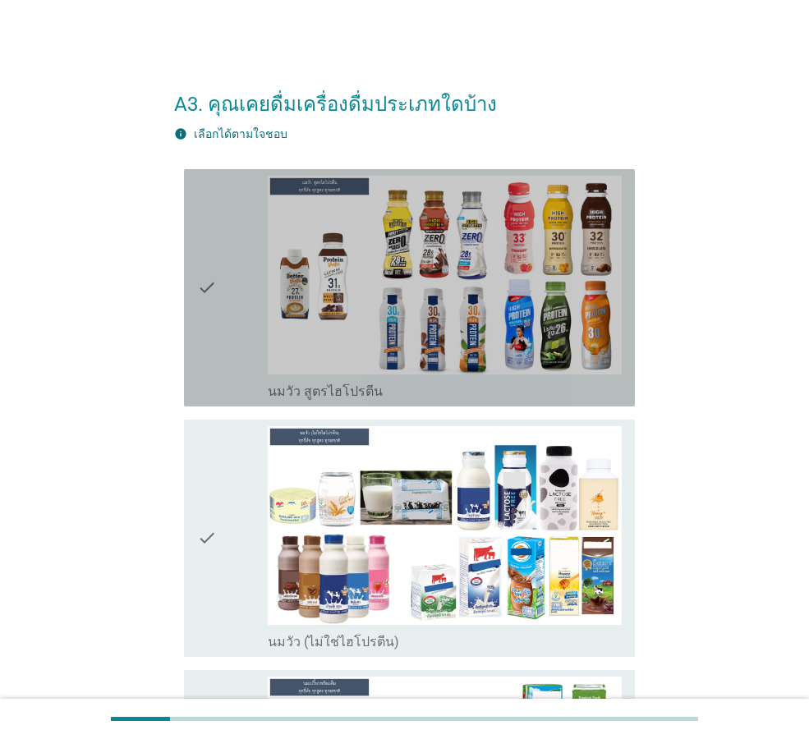
click at [214, 357] on icon "check" at bounding box center [207, 288] width 20 height 224
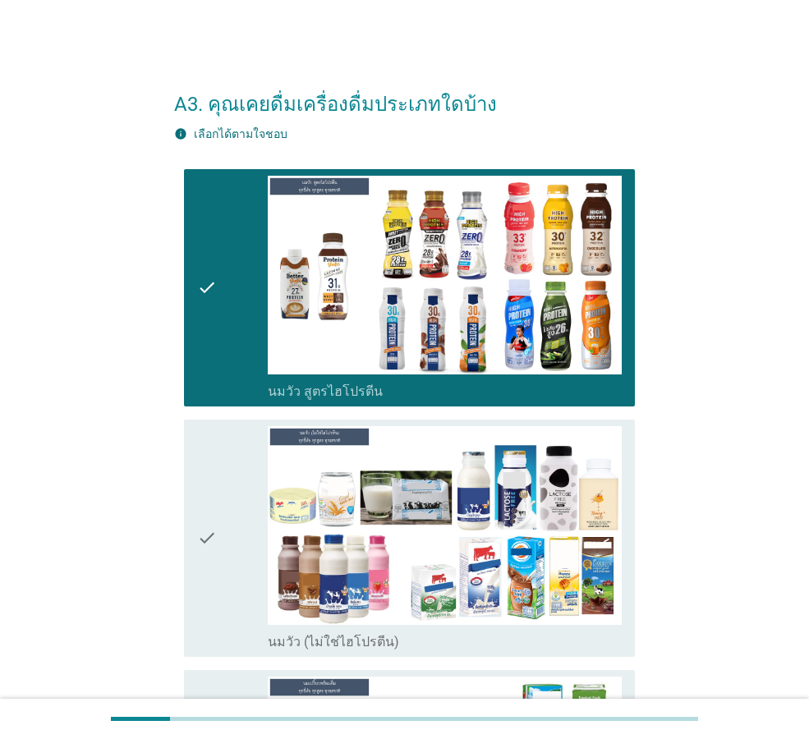
click at [238, 495] on div "check" at bounding box center [232, 538] width 71 height 224
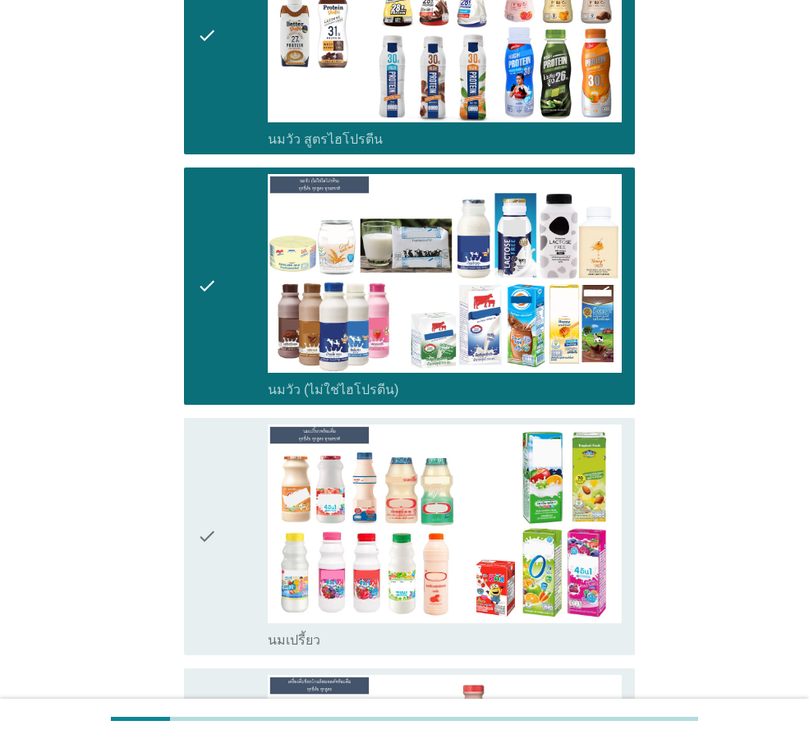
scroll to position [411, 0]
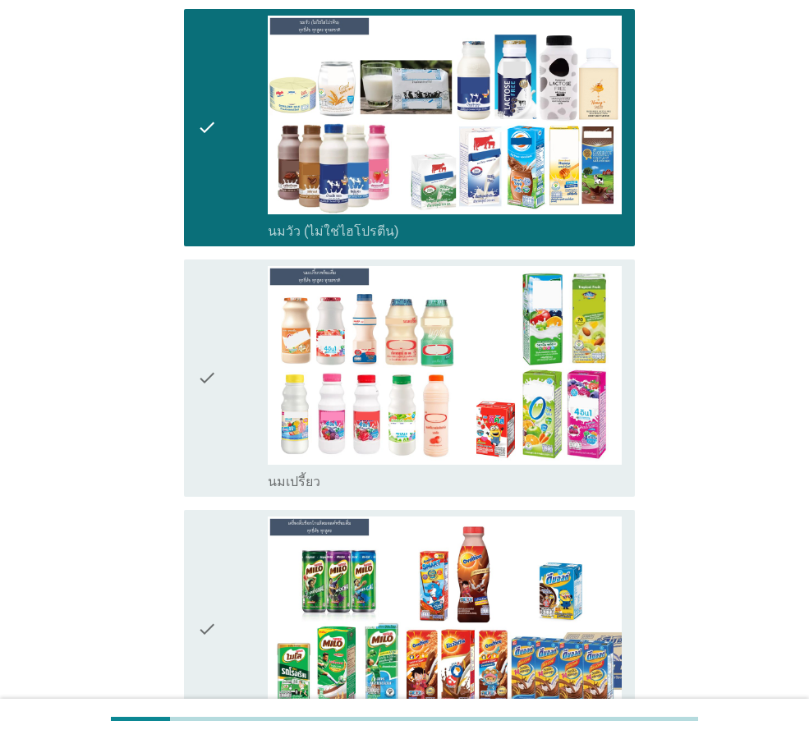
drag, startPoint x: 227, startPoint y: 447, endPoint x: 230, endPoint y: 562, distance: 115.8
click at [227, 447] on div "check" at bounding box center [232, 378] width 71 height 224
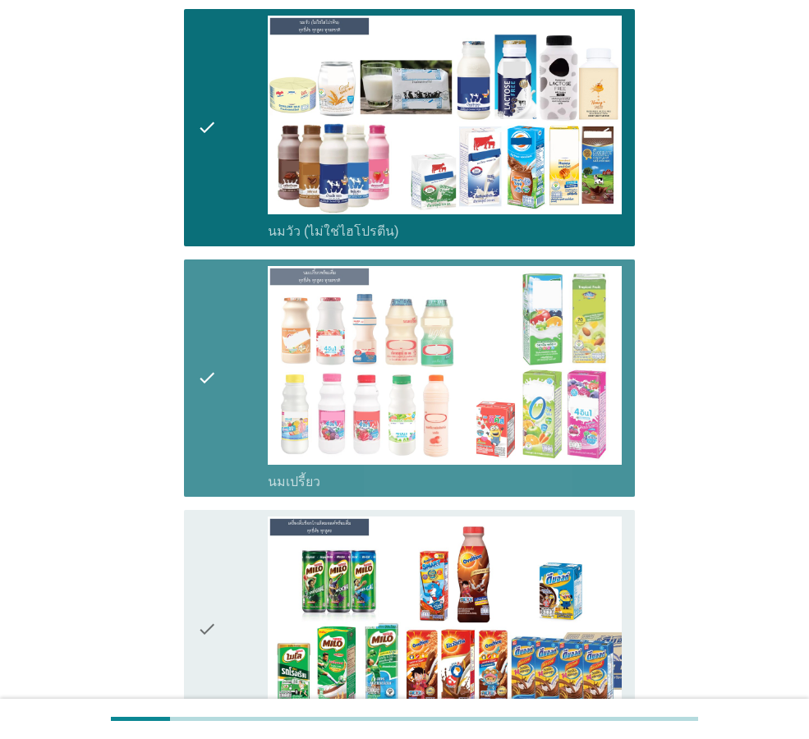
drag, startPoint x: 233, startPoint y: 577, endPoint x: 227, endPoint y: 584, distance: 8.7
click at [227, 577] on div "check" at bounding box center [232, 629] width 71 height 224
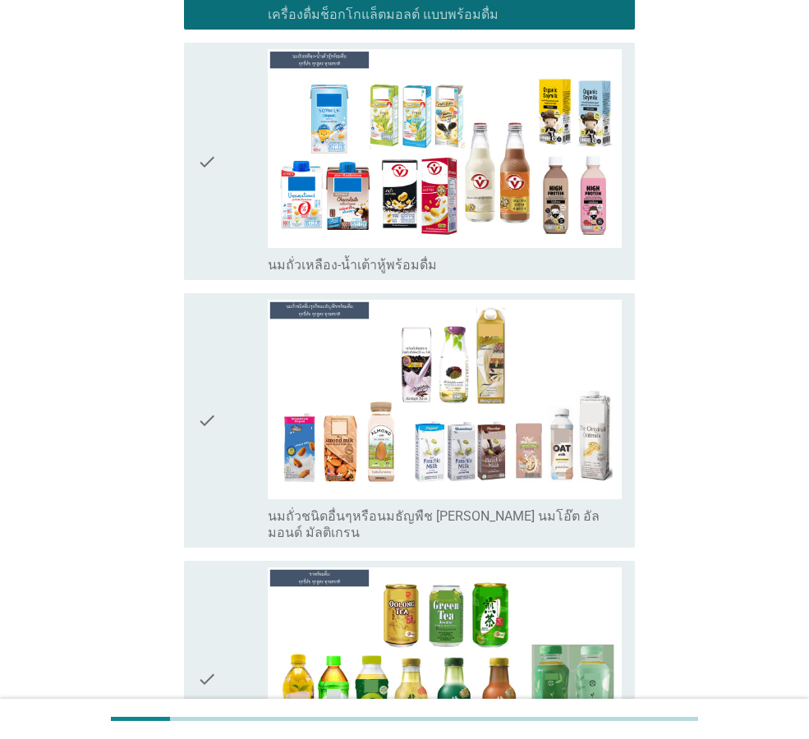
scroll to position [1150, 0]
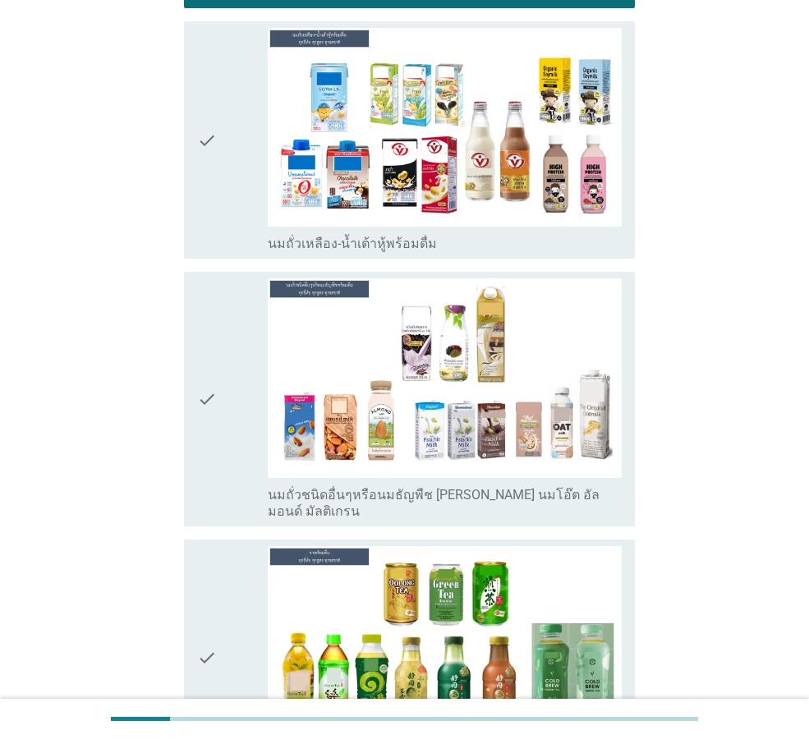
click at [235, 481] on div "check" at bounding box center [232, 398] width 71 height 241
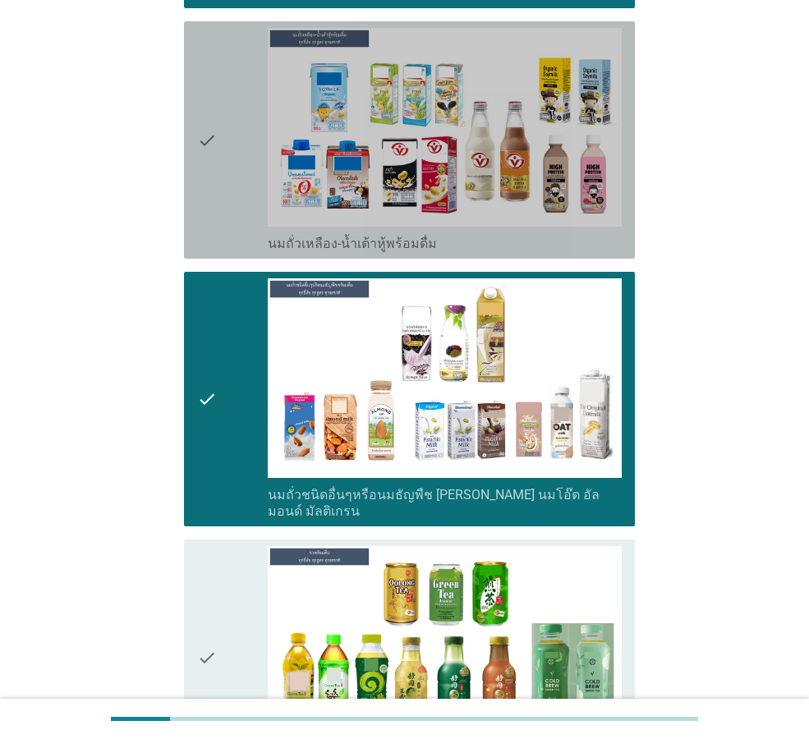
click at [216, 223] on icon "check" at bounding box center [207, 140] width 20 height 224
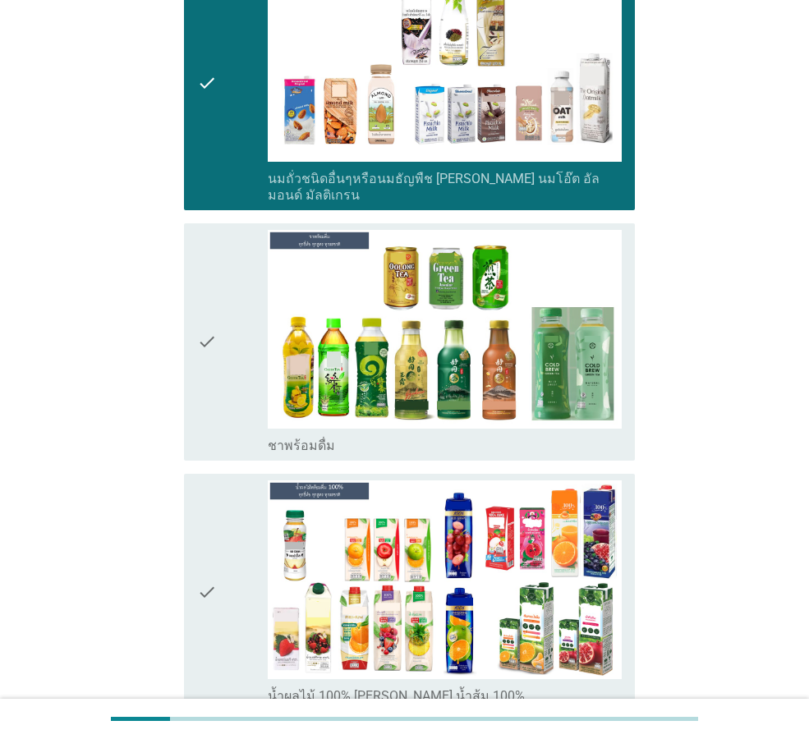
scroll to position [1724, 0]
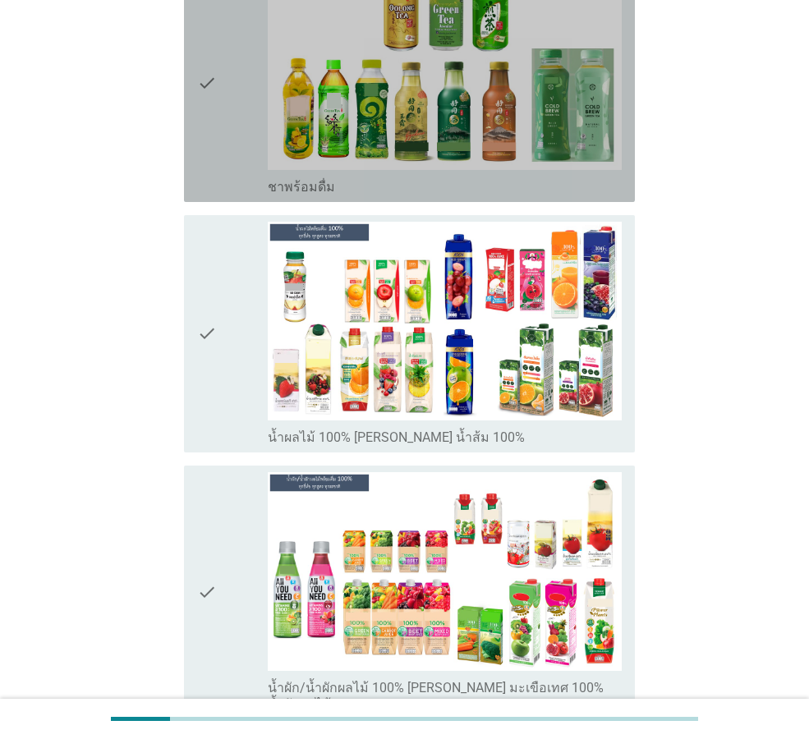
click at [228, 80] on div "check" at bounding box center [232, 83] width 71 height 224
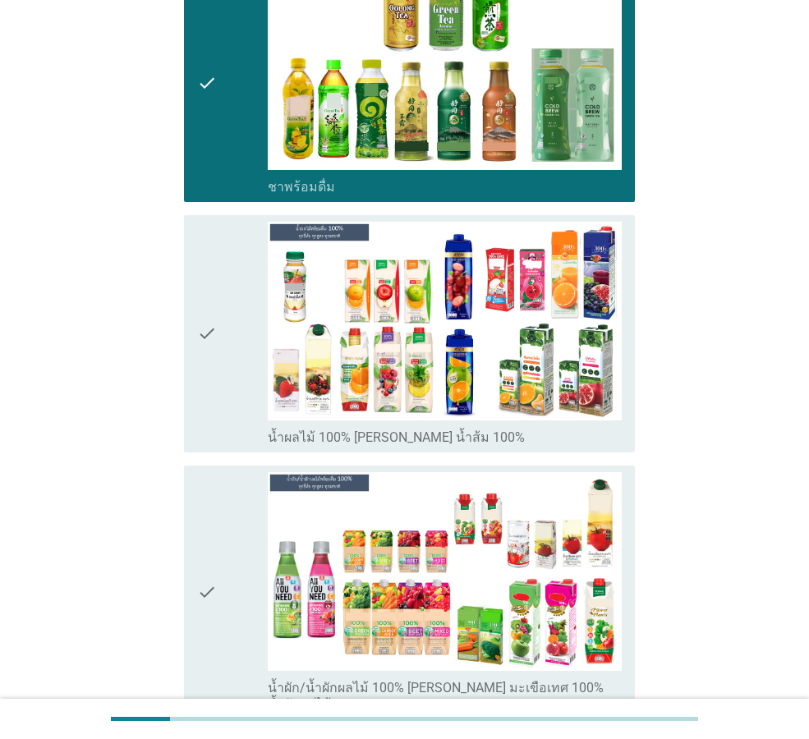
click at [212, 540] on icon "check" at bounding box center [207, 592] width 20 height 241
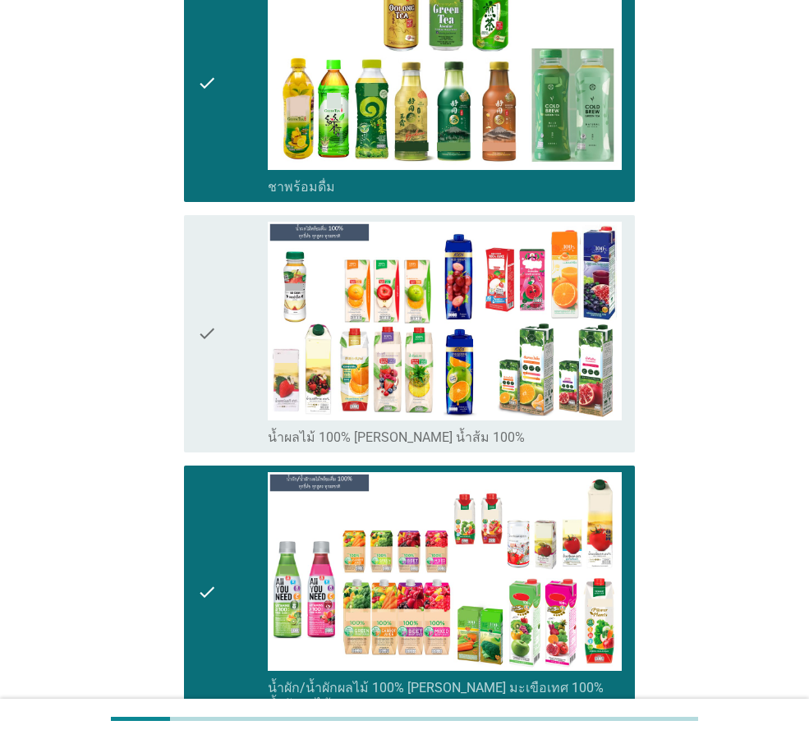
click at [198, 342] on icon "check" at bounding box center [207, 334] width 20 height 224
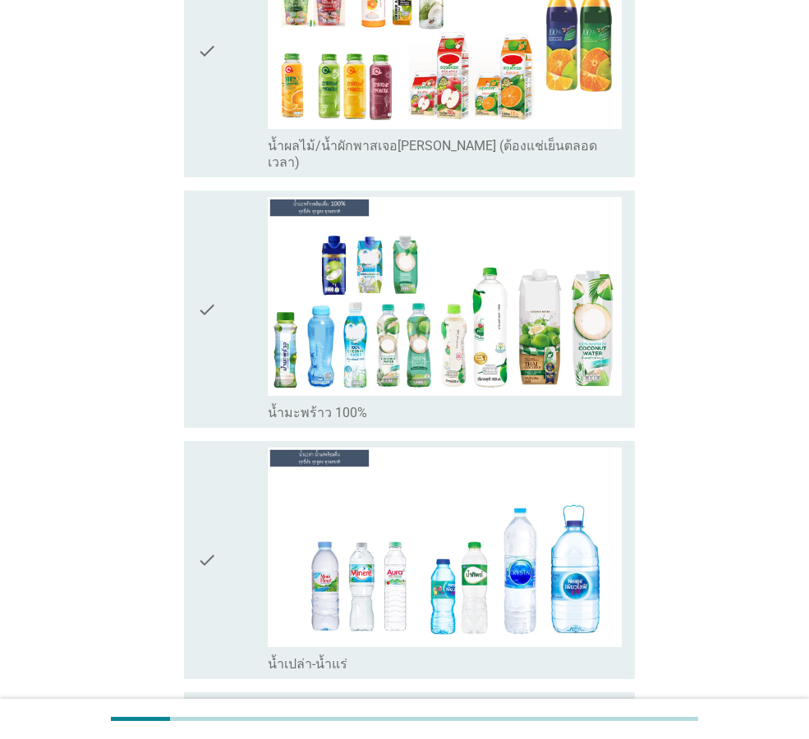
scroll to position [2710, 0]
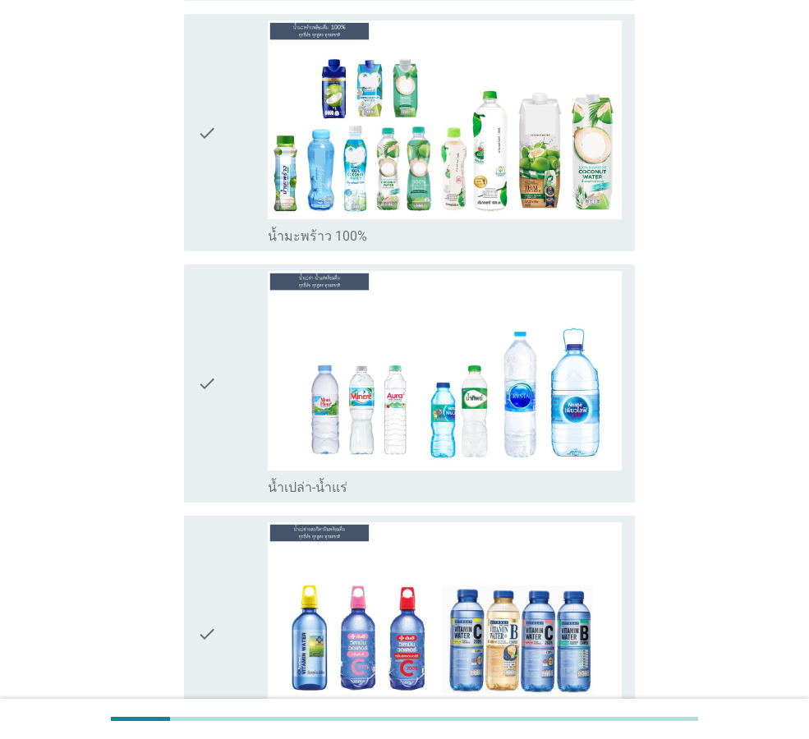
click at [223, 154] on div "check" at bounding box center [232, 133] width 71 height 224
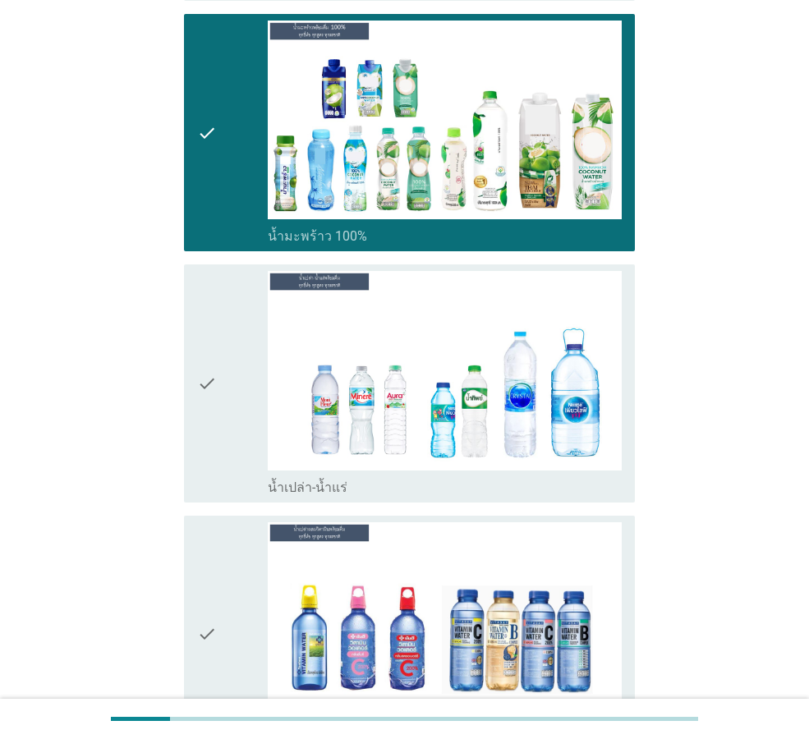
click at [253, 352] on div "check" at bounding box center [232, 383] width 71 height 224
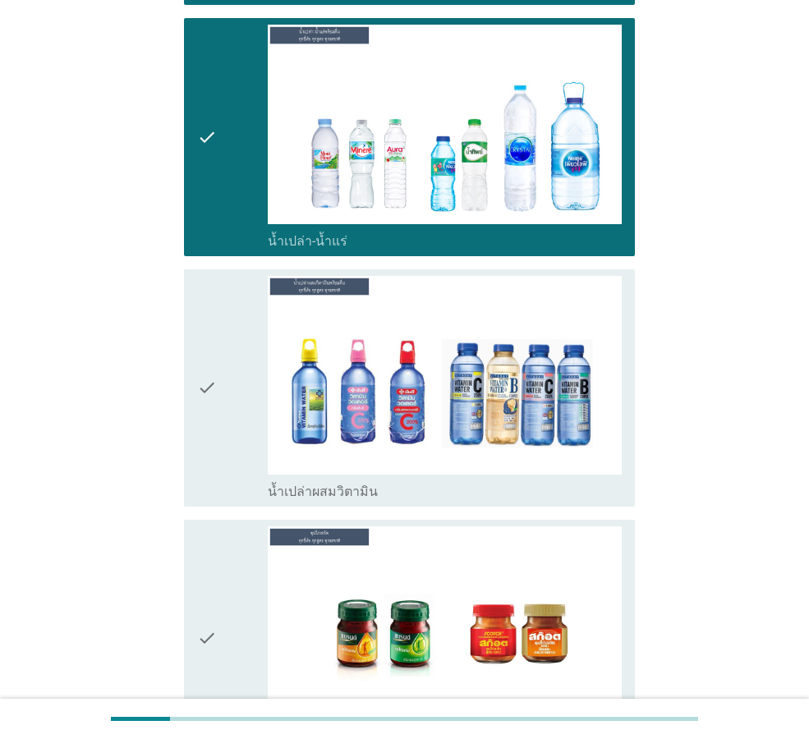
click at [263, 370] on div "check" at bounding box center [232, 388] width 71 height 224
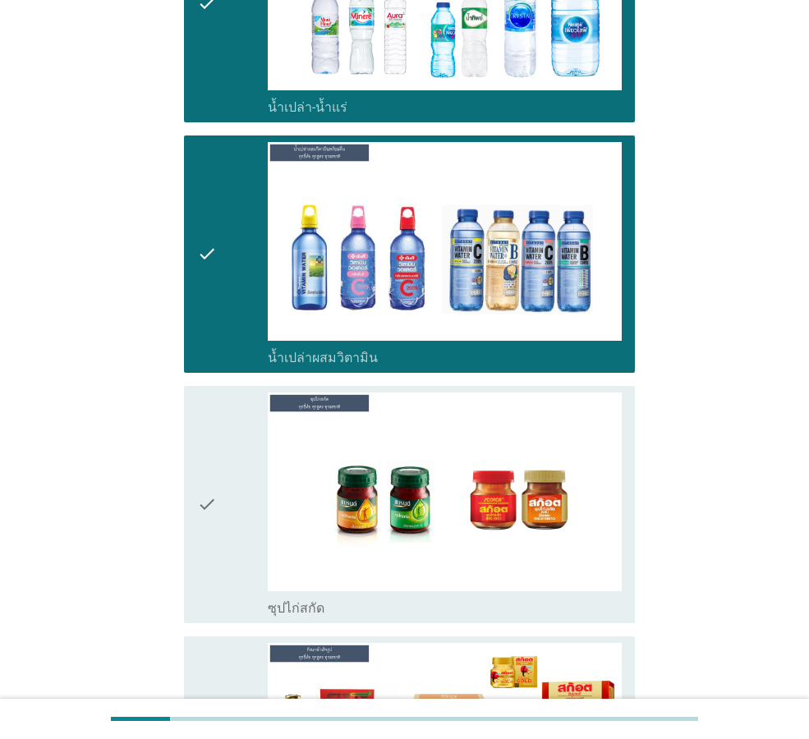
scroll to position [3384, 0]
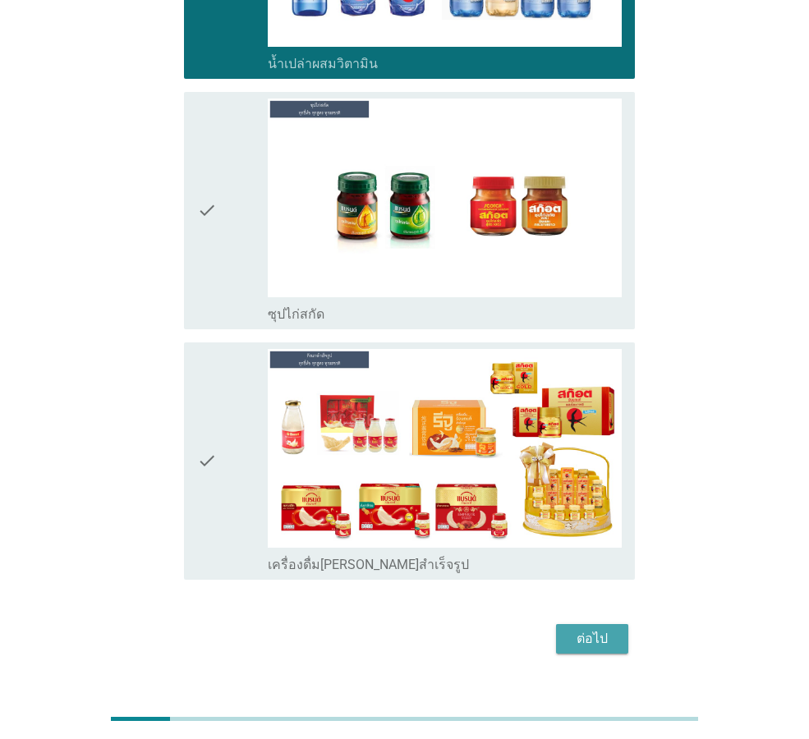
click at [612, 629] on div "ต่อไป" at bounding box center [592, 639] width 46 height 20
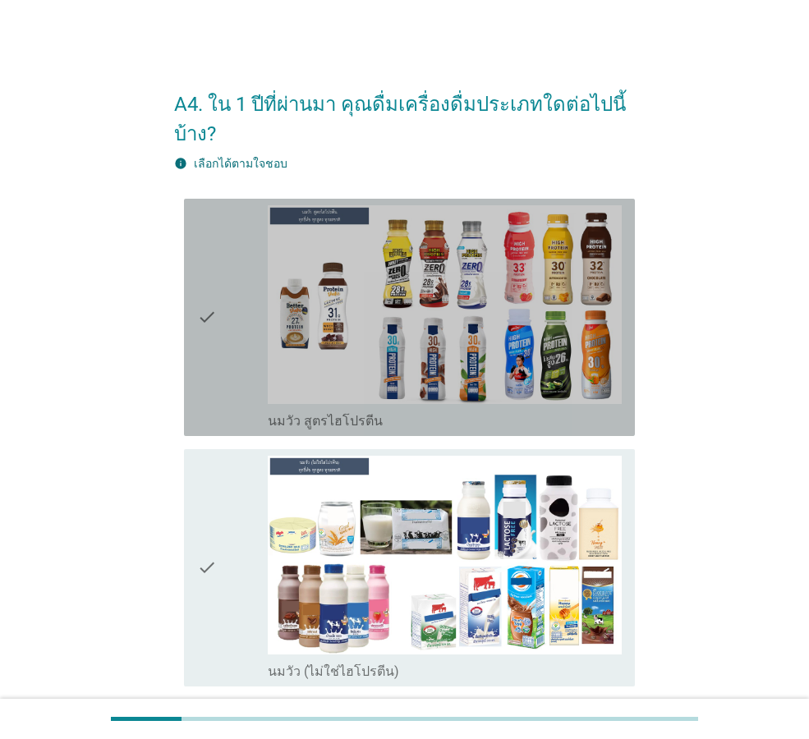
drag, startPoint x: 240, startPoint y: 411, endPoint x: 241, endPoint y: 540, distance: 128.1
click at [240, 413] on div "check" at bounding box center [232, 317] width 71 height 224
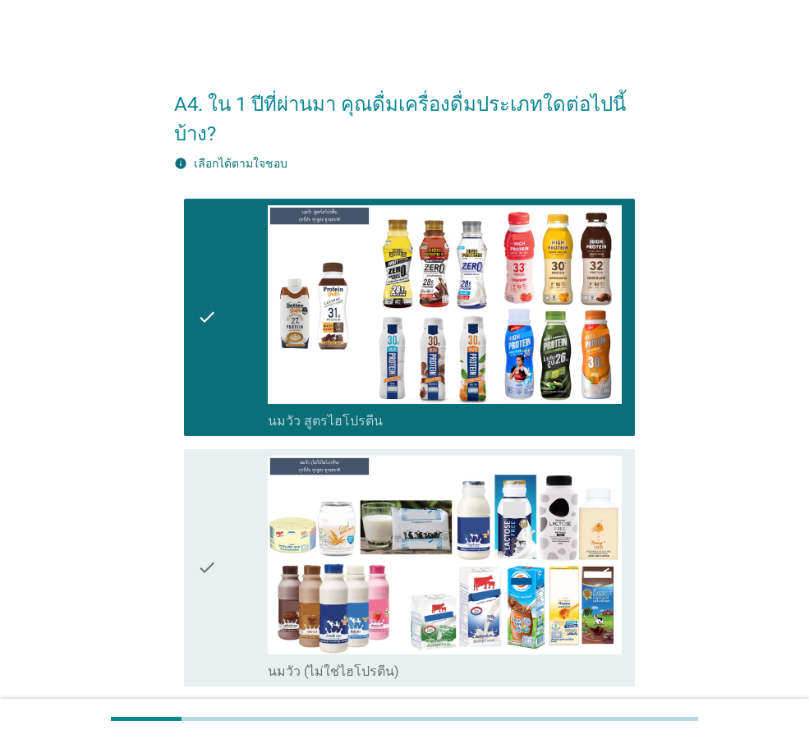
drag, startPoint x: 241, startPoint y: 558, endPoint x: 275, endPoint y: 639, distance: 87.2
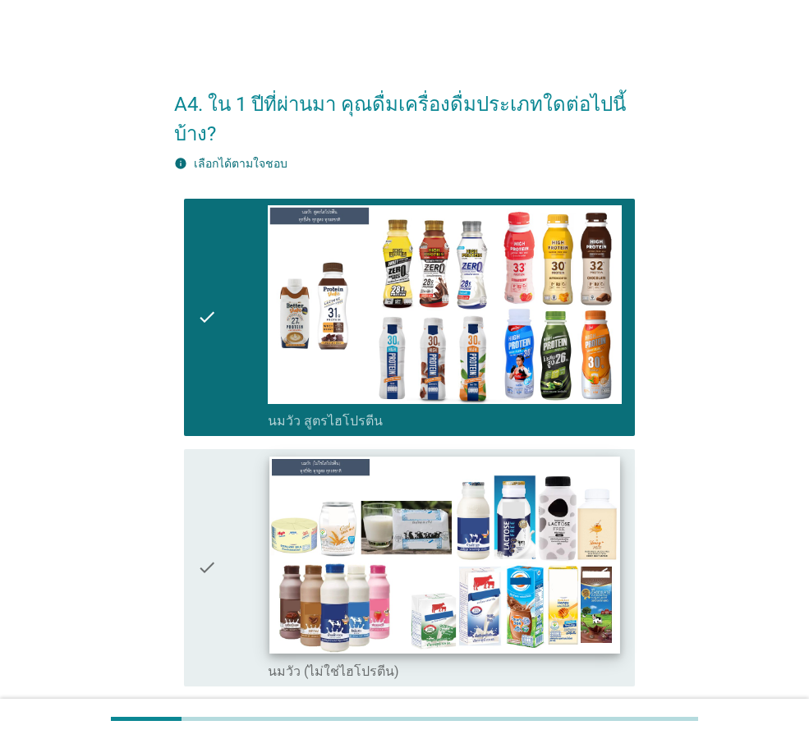
click at [241, 560] on div "check" at bounding box center [232, 568] width 71 height 224
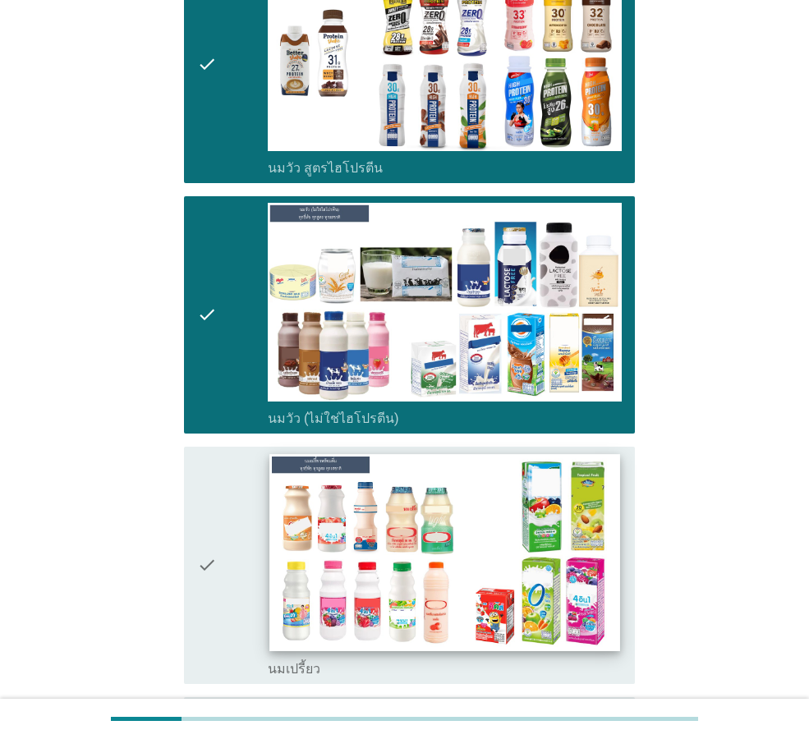
scroll to position [493, 0]
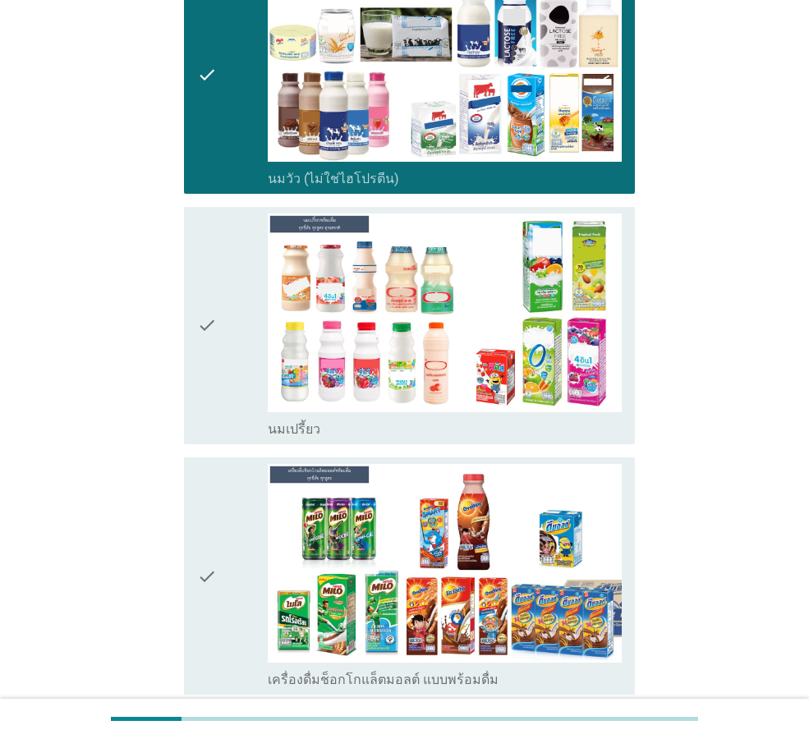
drag, startPoint x: 221, startPoint y: 403, endPoint x: 212, endPoint y: 434, distance: 32.5
click at [220, 404] on div "check" at bounding box center [232, 326] width 71 height 224
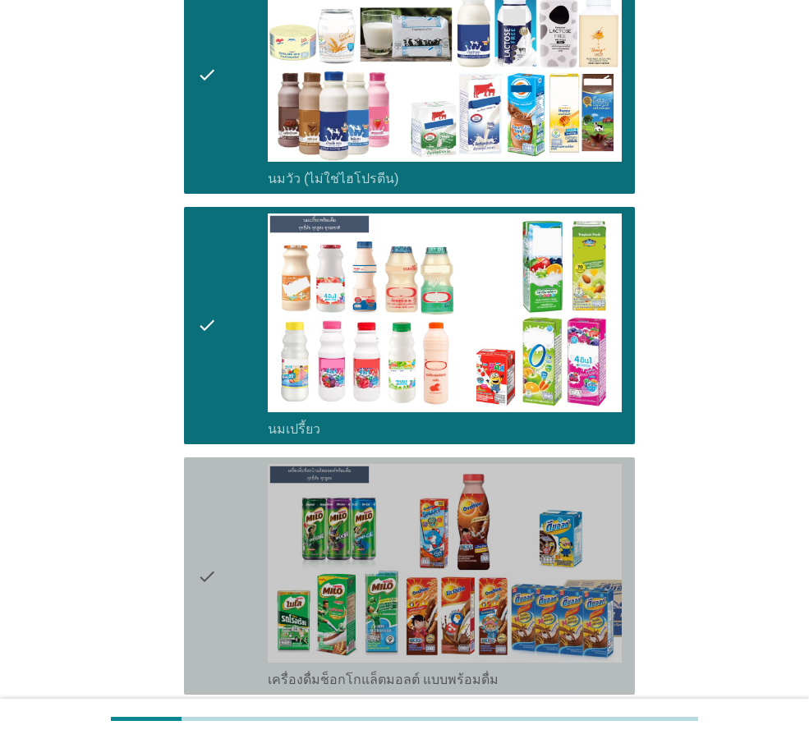
drag, startPoint x: 232, startPoint y: 532, endPoint x: 266, endPoint y: 613, distance: 87.2
click at [232, 532] on div "check" at bounding box center [232, 576] width 71 height 224
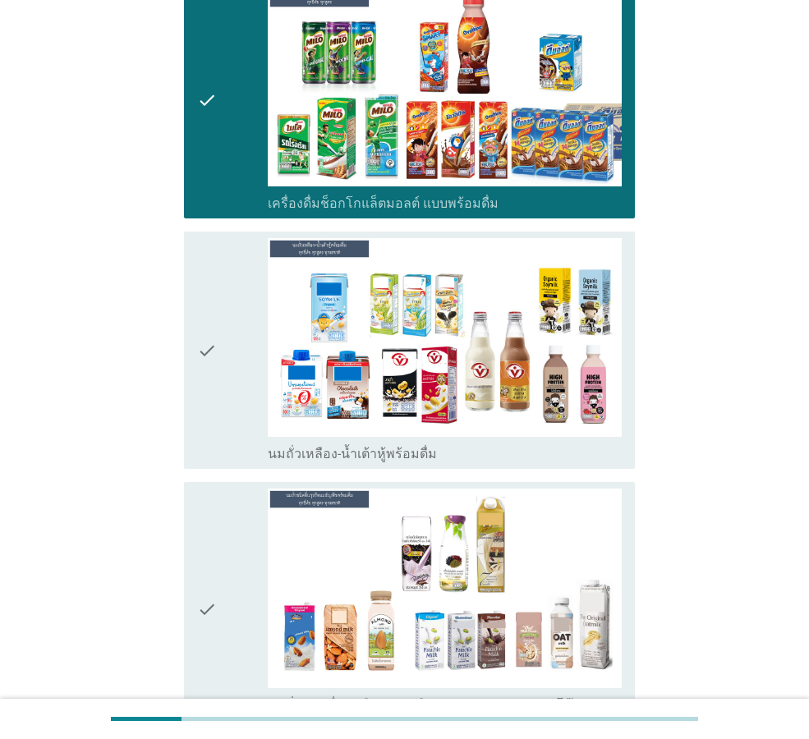
scroll to position [985, 0]
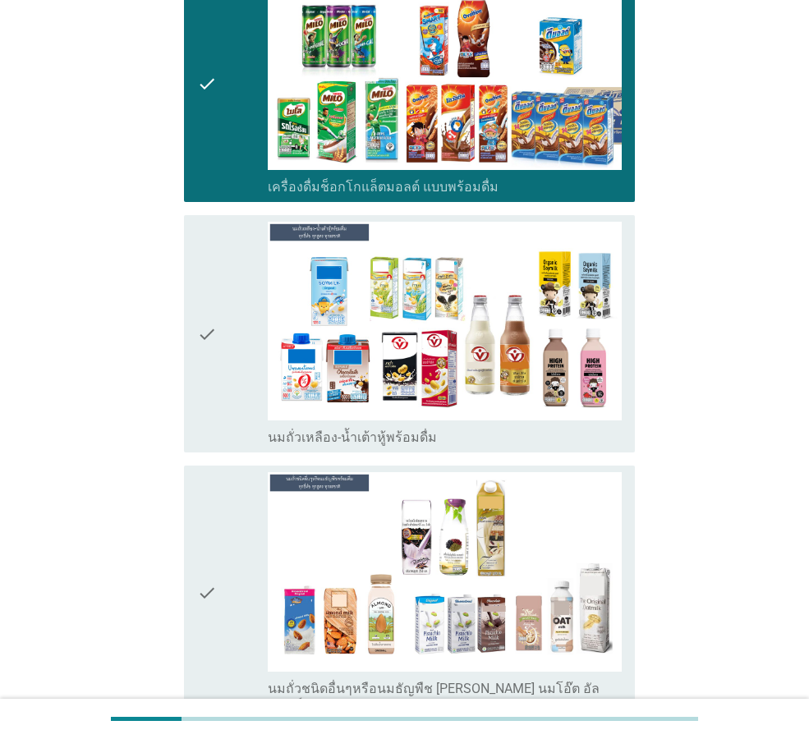
drag, startPoint x: 222, startPoint y: 369, endPoint x: 241, endPoint y: 453, distance: 86.8
click at [222, 370] on div "check" at bounding box center [232, 334] width 71 height 224
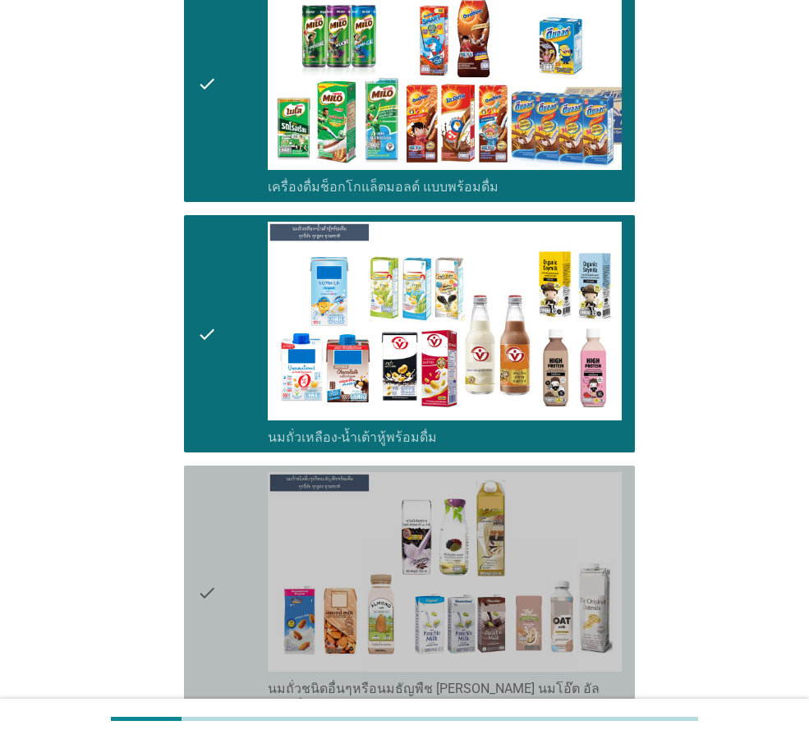
drag, startPoint x: 243, startPoint y: 493, endPoint x: 258, endPoint y: 561, distance: 69.7
click at [241, 493] on div "check" at bounding box center [232, 592] width 71 height 241
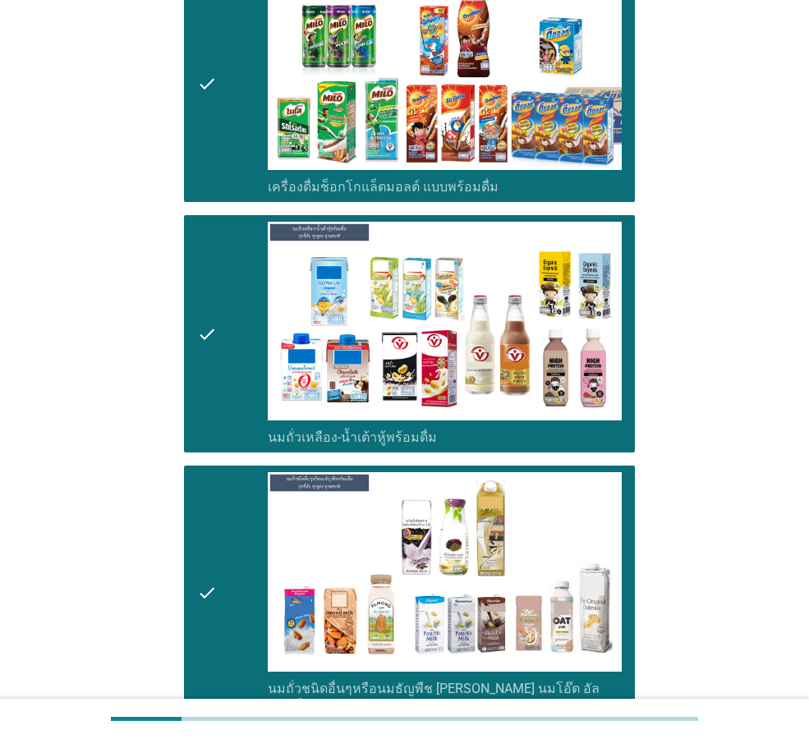
scroll to position [1314, 0]
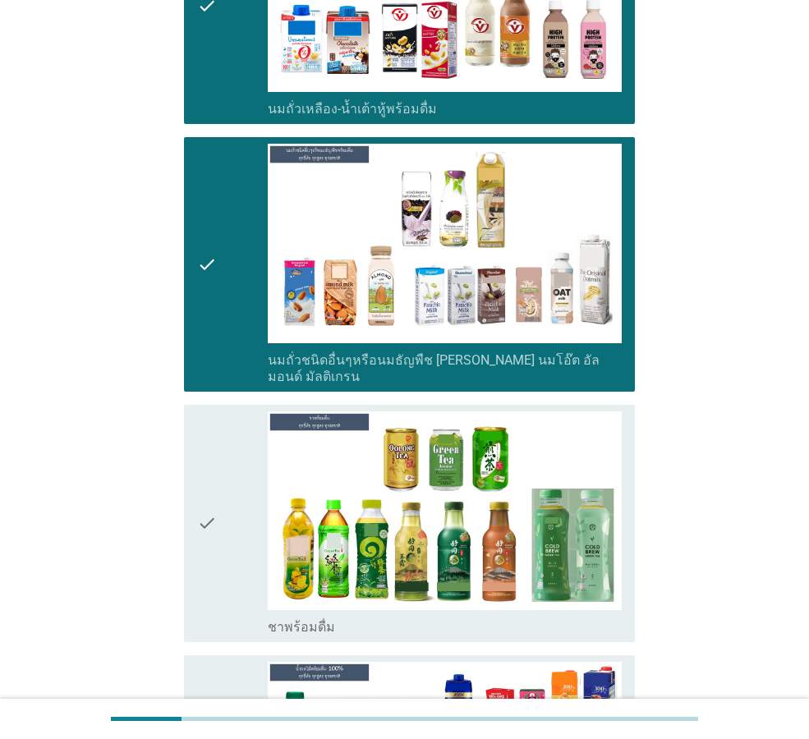
click at [242, 574] on div "check" at bounding box center [232, 523] width 71 height 224
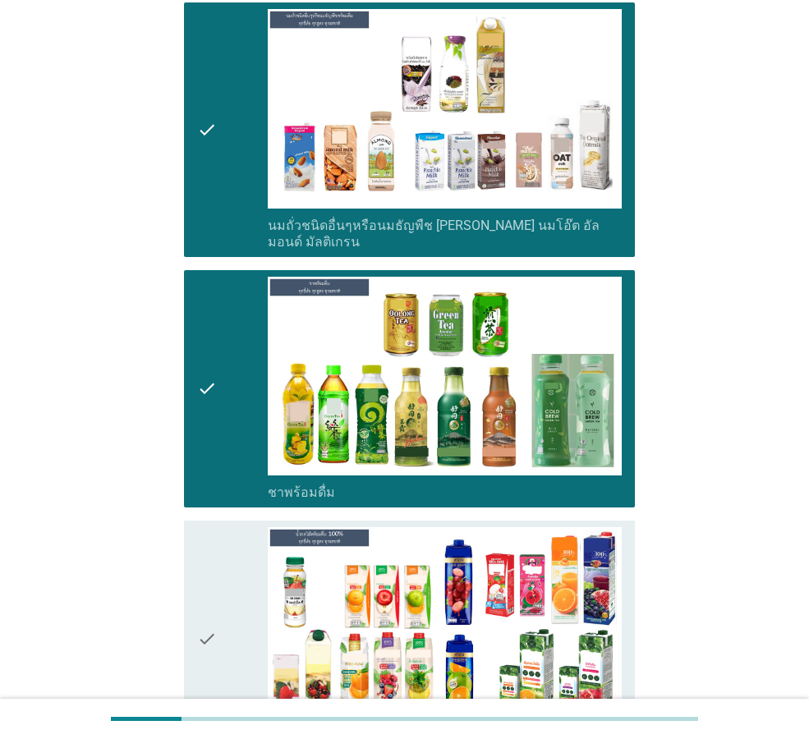
scroll to position [1642, 0]
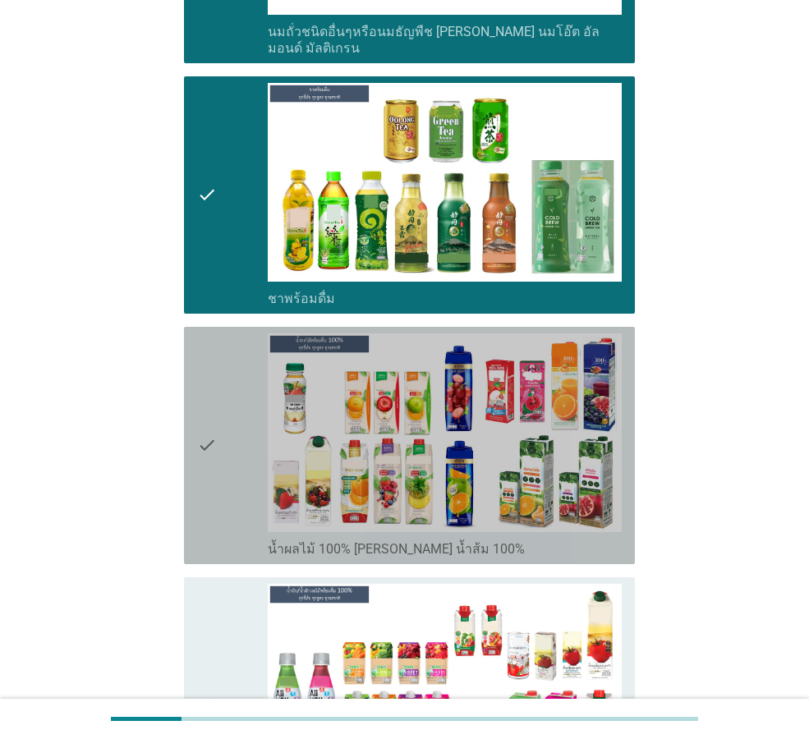
click at [231, 421] on div "check" at bounding box center [232, 445] width 71 height 224
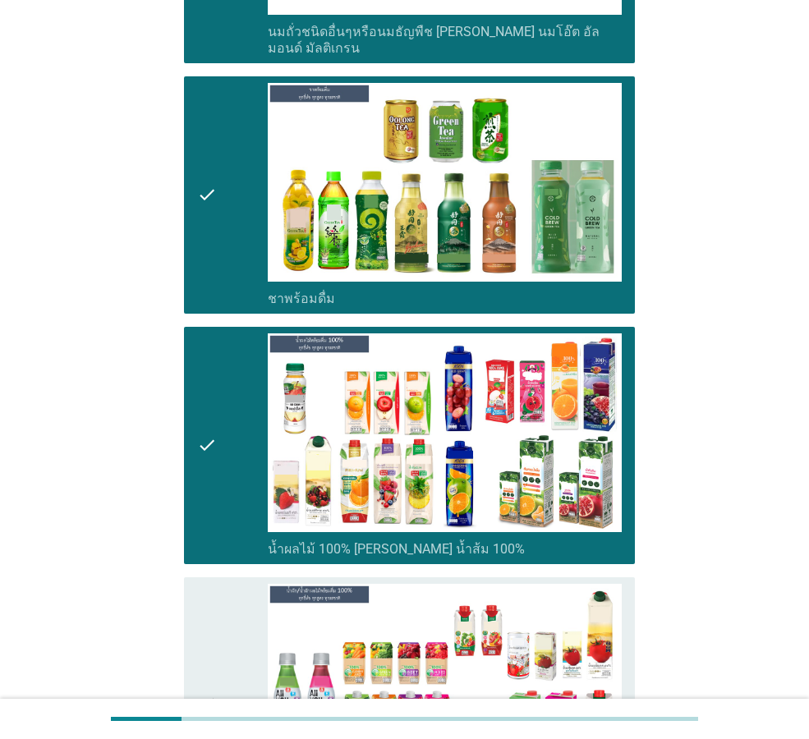
drag, startPoint x: 253, startPoint y: 623, endPoint x: 256, endPoint y: 639, distance: 15.9
click at [252, 625] on div "check" at bounding box center [232, 704] width 71 height 241
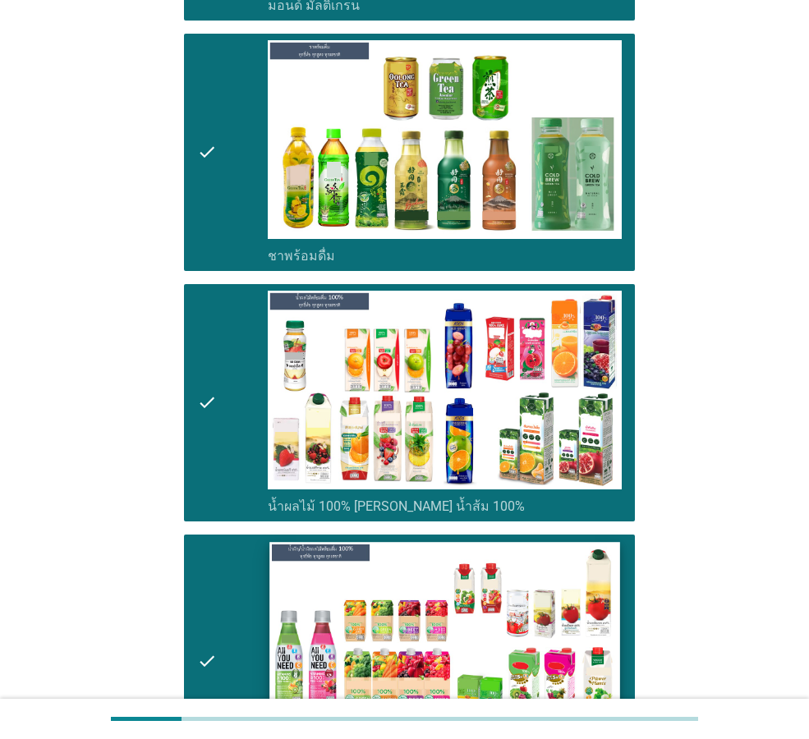
scroll to position [2053, 0]
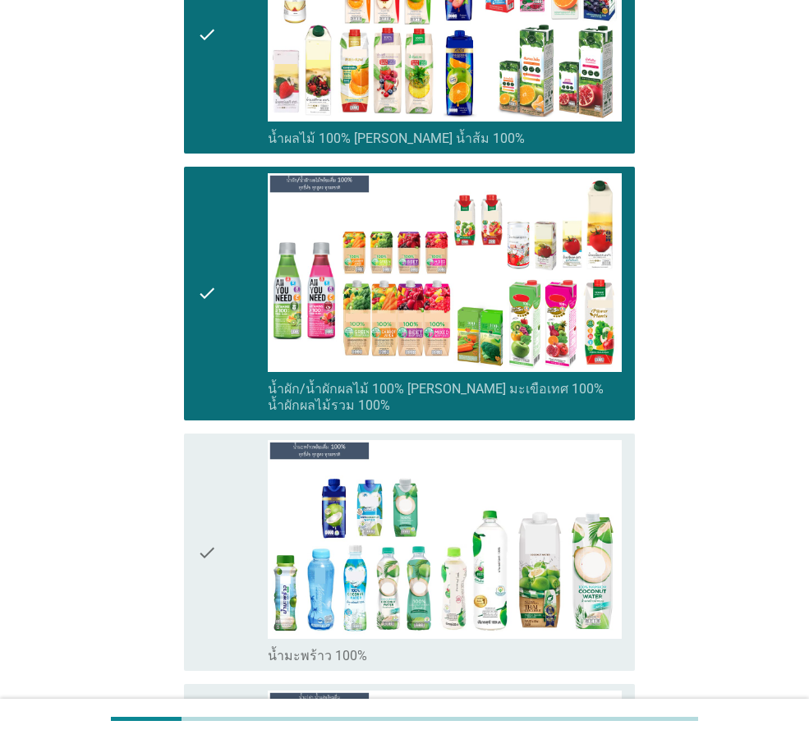
click at [236, 567] on div "check" at bounding box center [232, 552] width 71 height 224
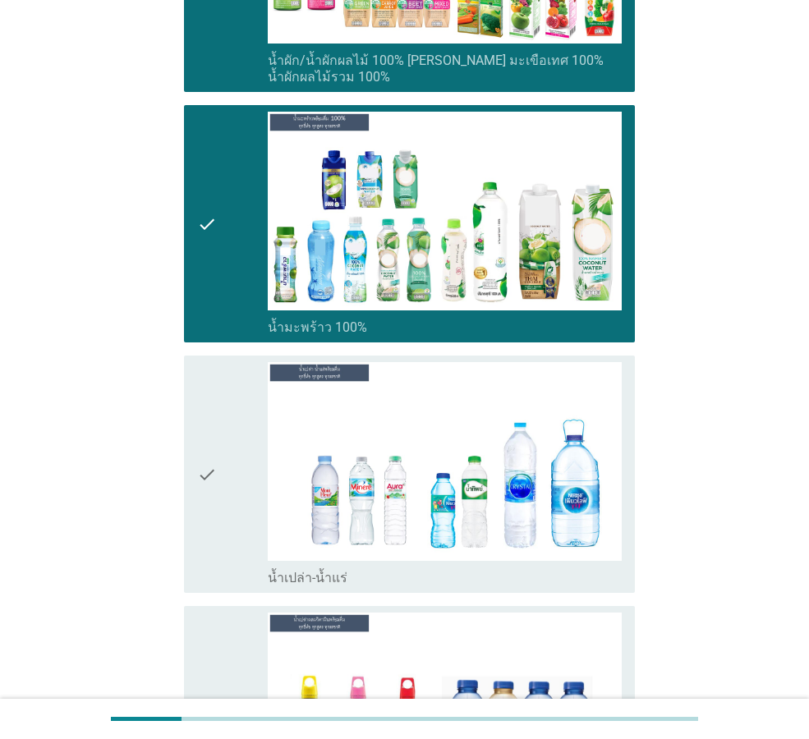
click at [236, 531] on div "check" at bounding box center [232, 474] width 71 height 224
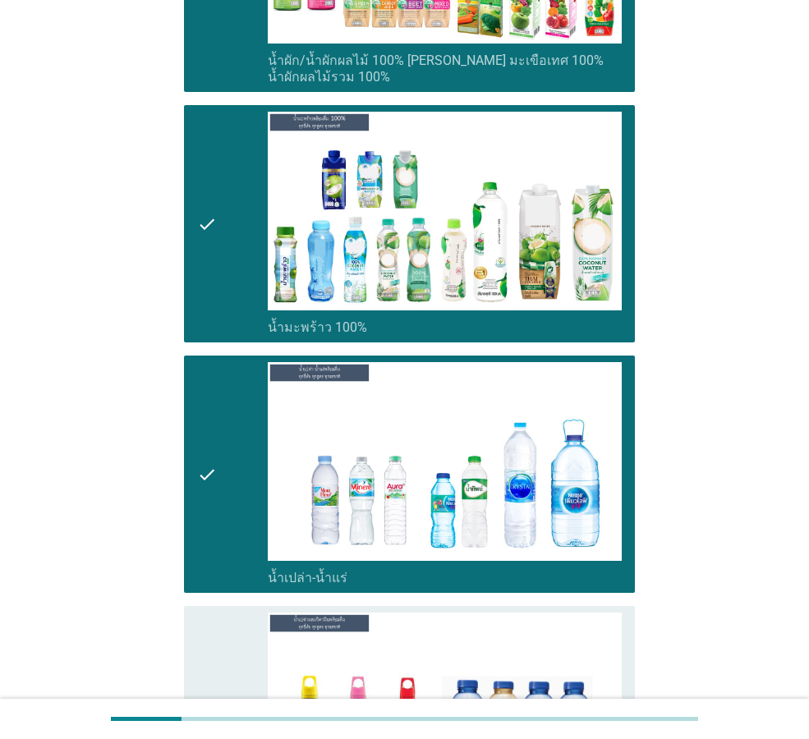
scroll to position [2707, 0]
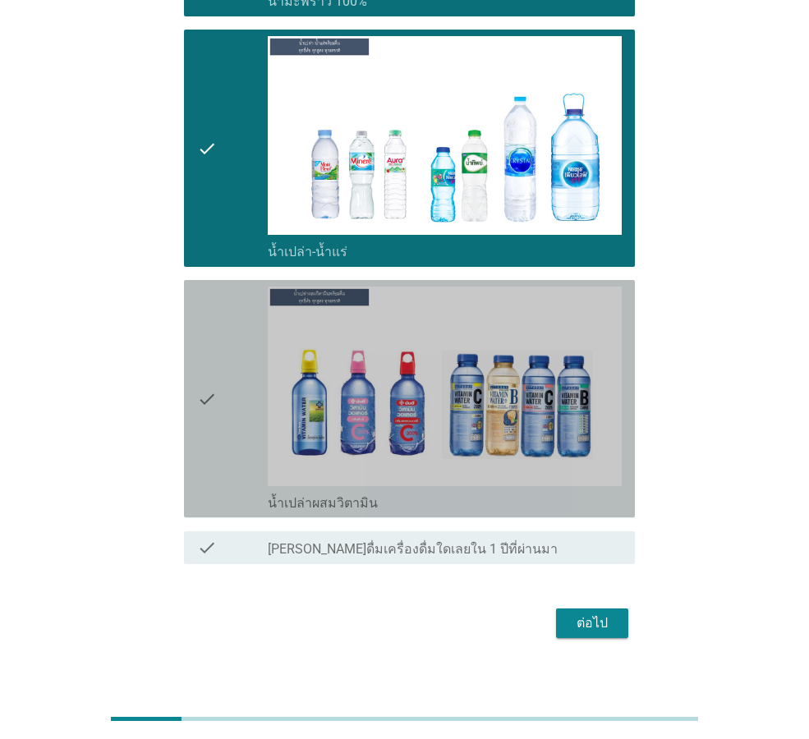
click at [223, 469] on div "check" at bounding box center [232, 399] width 71 height 224
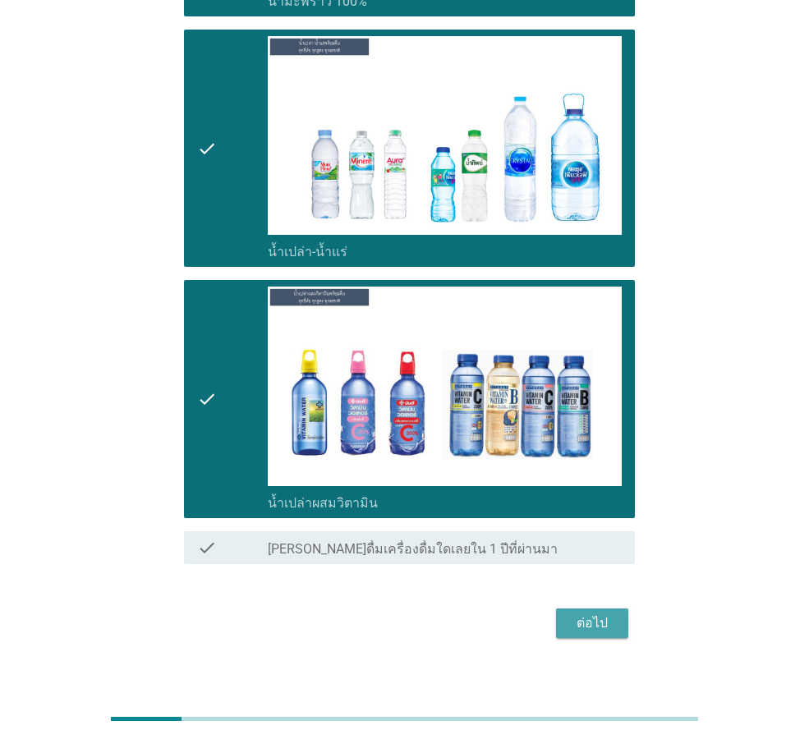
click at [583, 613] on div "ต่อไป" at bounding box center [592, 623] width 46 height 20
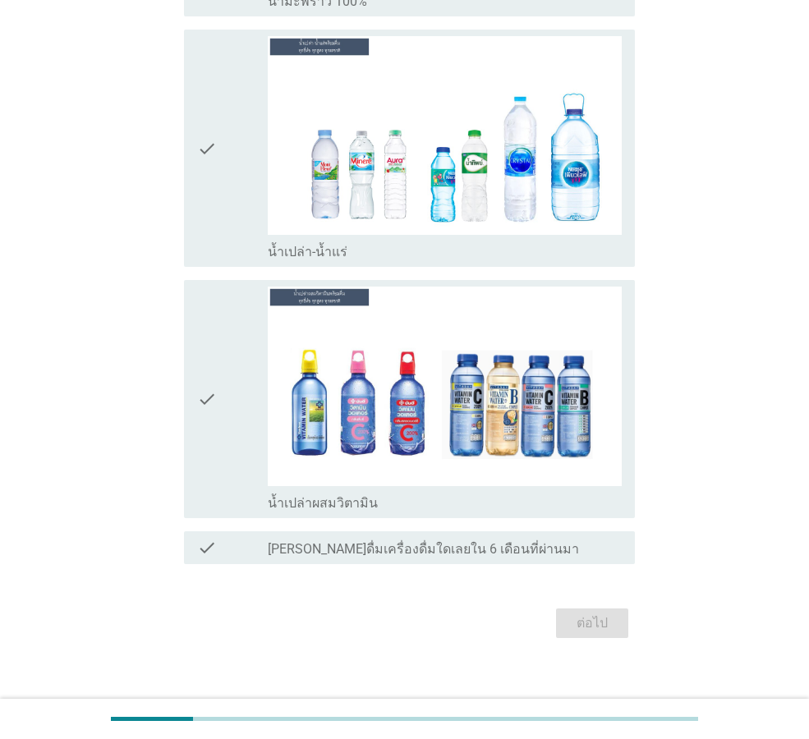
scroll to position [0, 0]
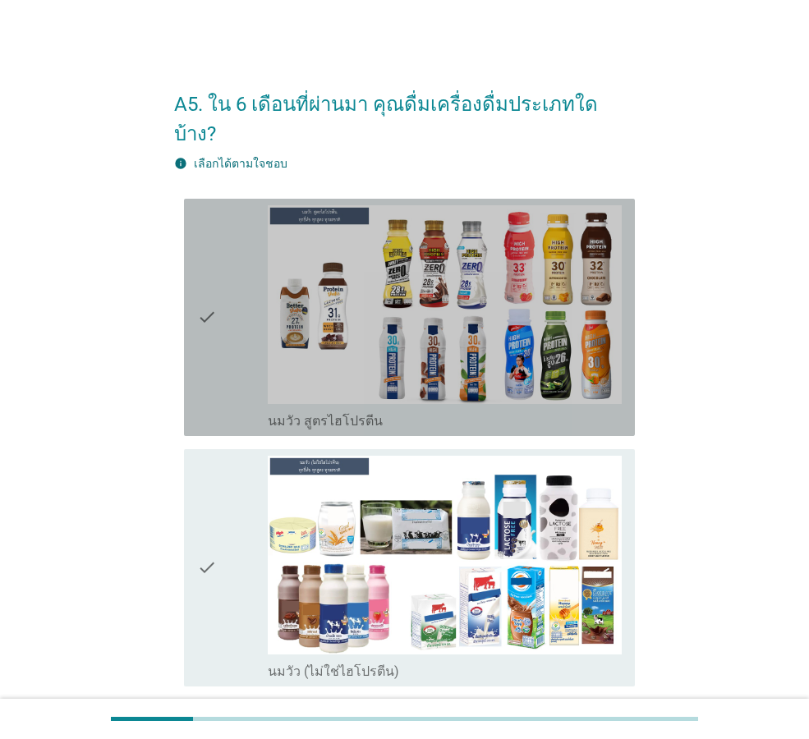
click at [229, 337] on div "check" at bounding box center [232, 317] width 71 height 224
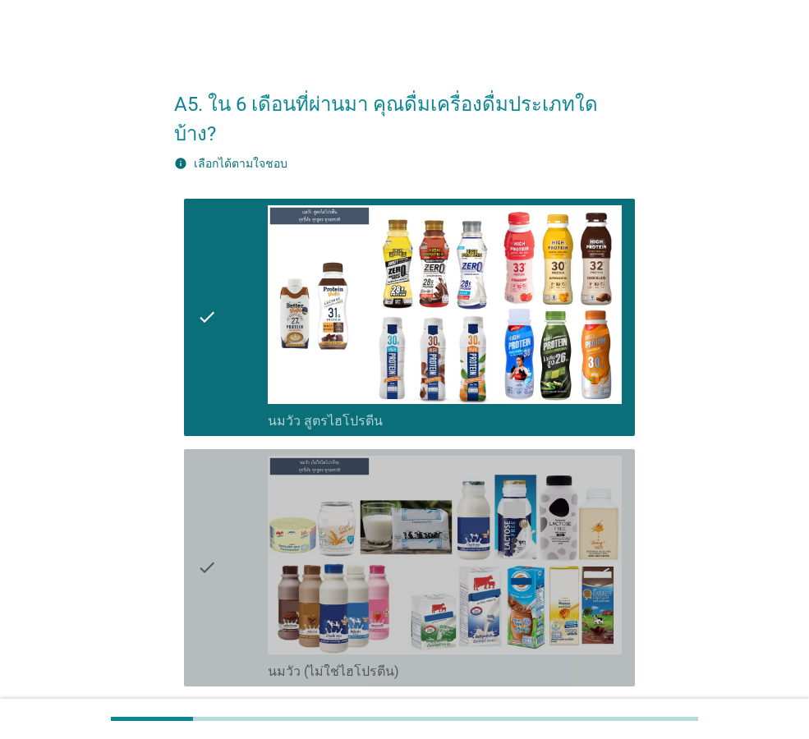
drag, startPoint x: 233, startPoint y: 484, endPoint x: 255, endPoint y: 543, distance: 62.9
click at [232, 484] on div "check" at bounding box center [232, 568] width 71 height 224
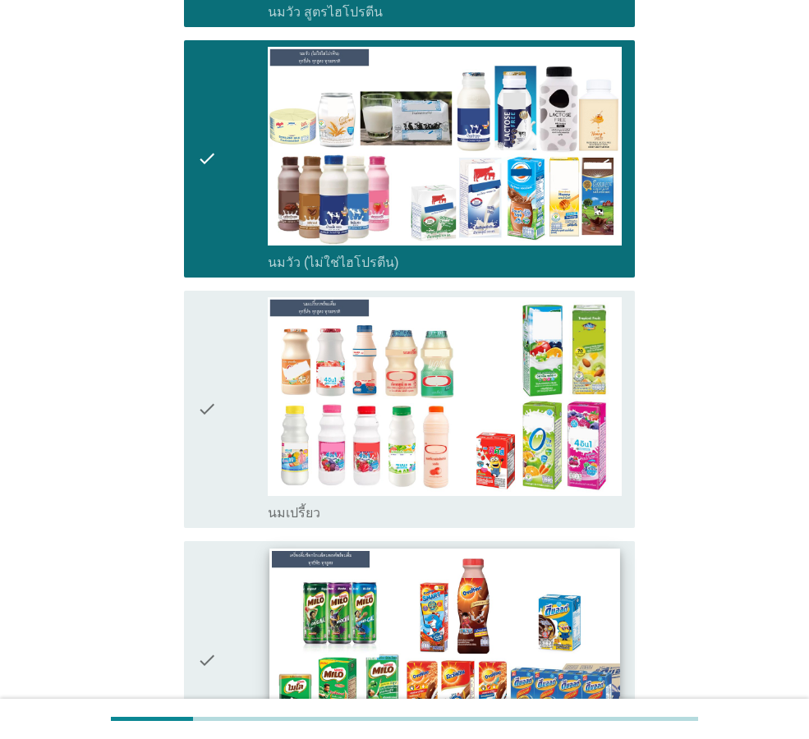
scroll to position [411, 0]
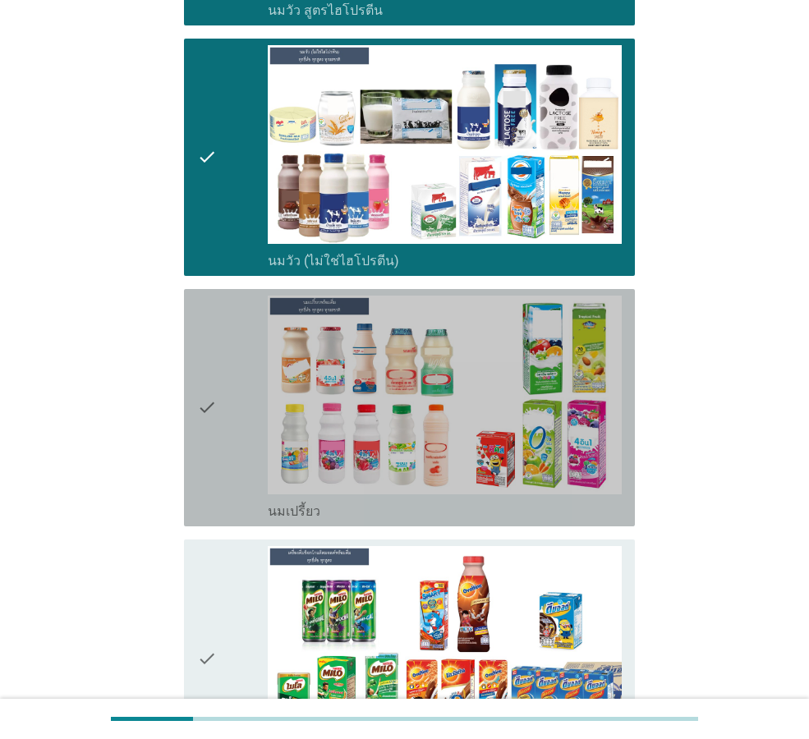
click at [232, 439] on div "check" at bounding box center [232, 408] width 71 height 224
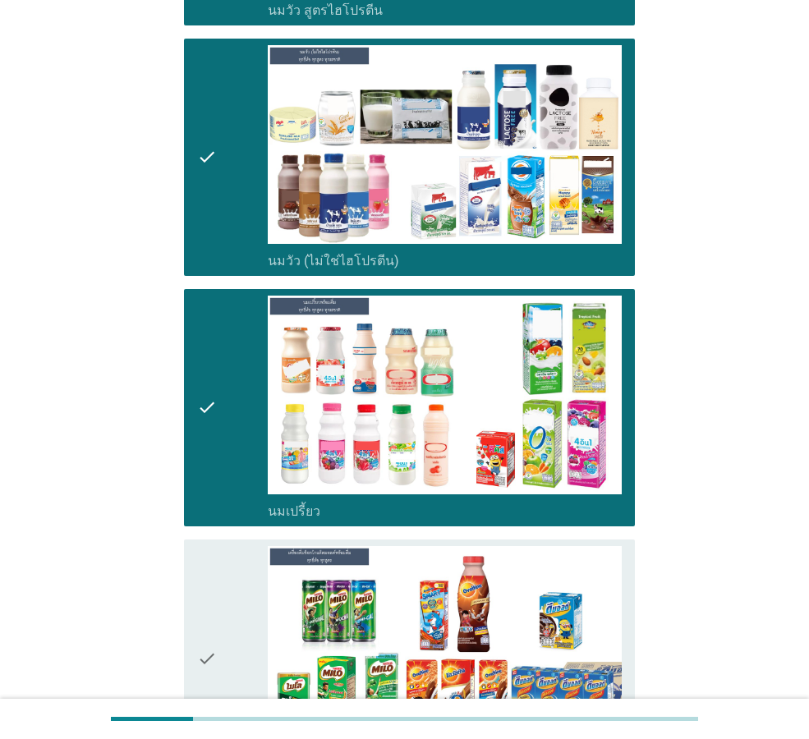
click at [250, 558] on div "check" at bounding box center [232, 658] width 71 height 224
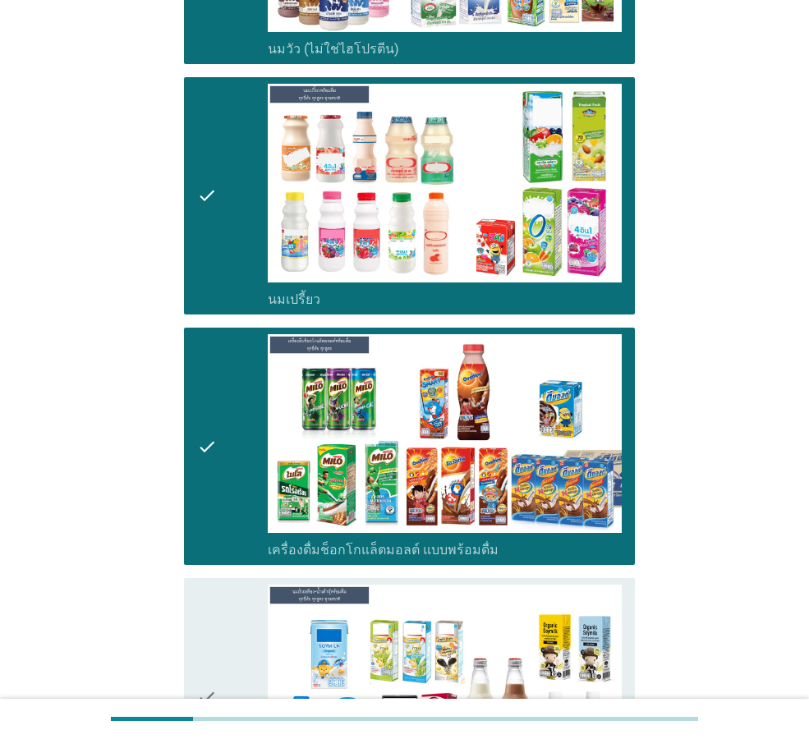
scroll to position [821, 0]
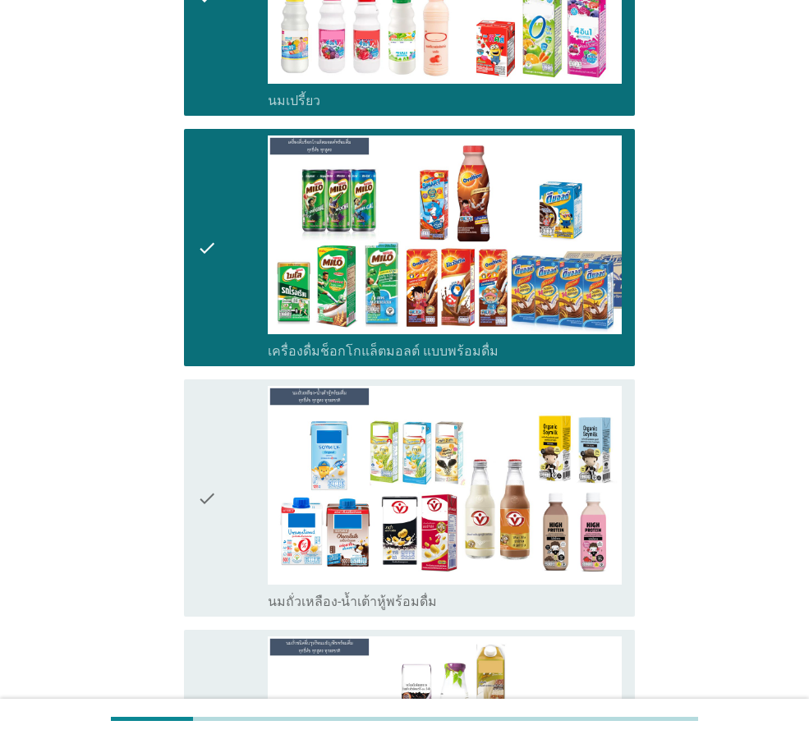
click at [227, 511] on div "check" at bounding box center [232, 498] width 71 height 224
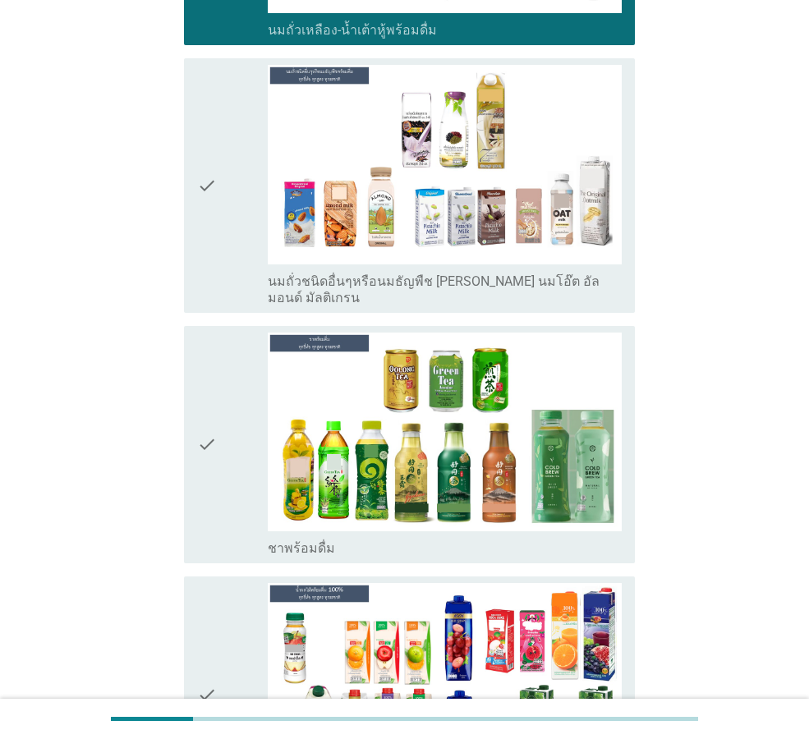
scroll to position [1396, 0]
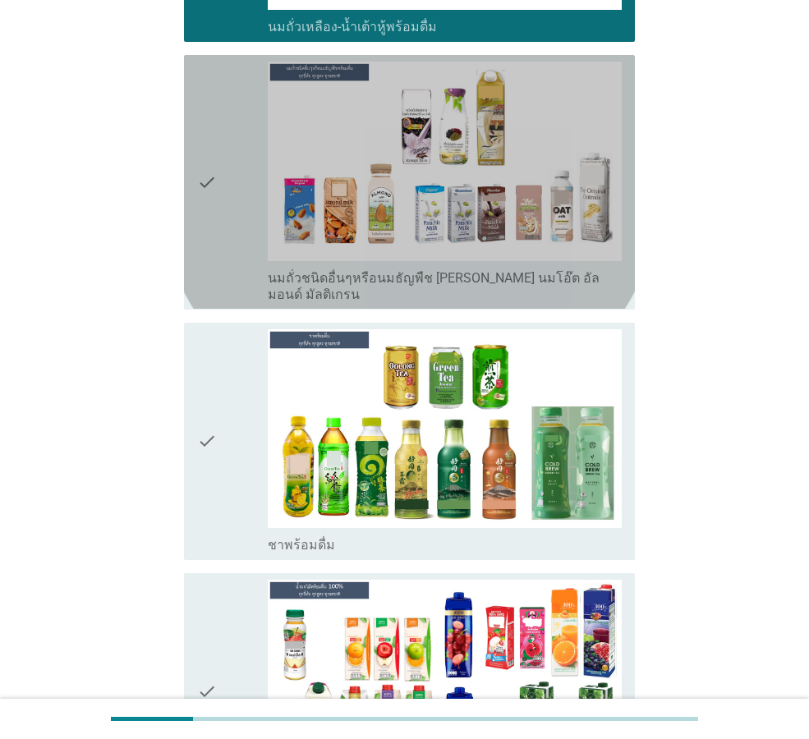
click at [228, 222] on div "check" at bounding box center [232, 182] width 71 height 241
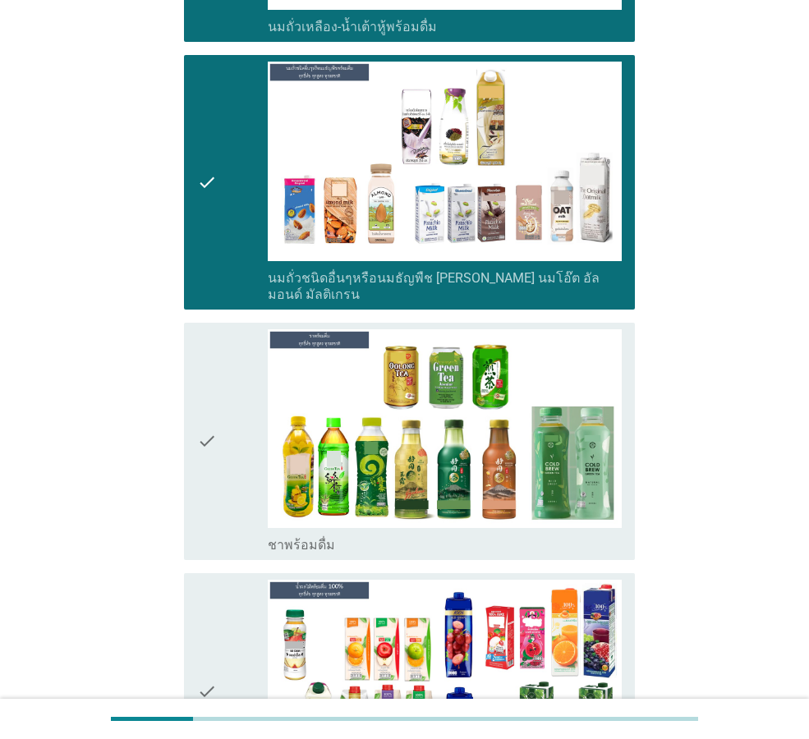
click at [244, 368] on div "check" at bounding box center [232, 441] width 71 height 224
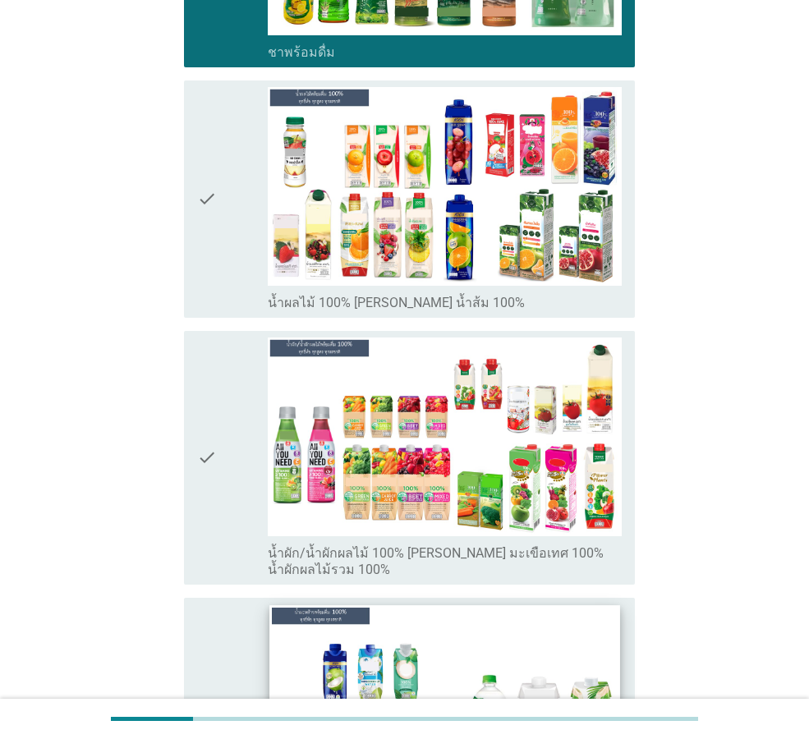
scroll to position [2381, 0]
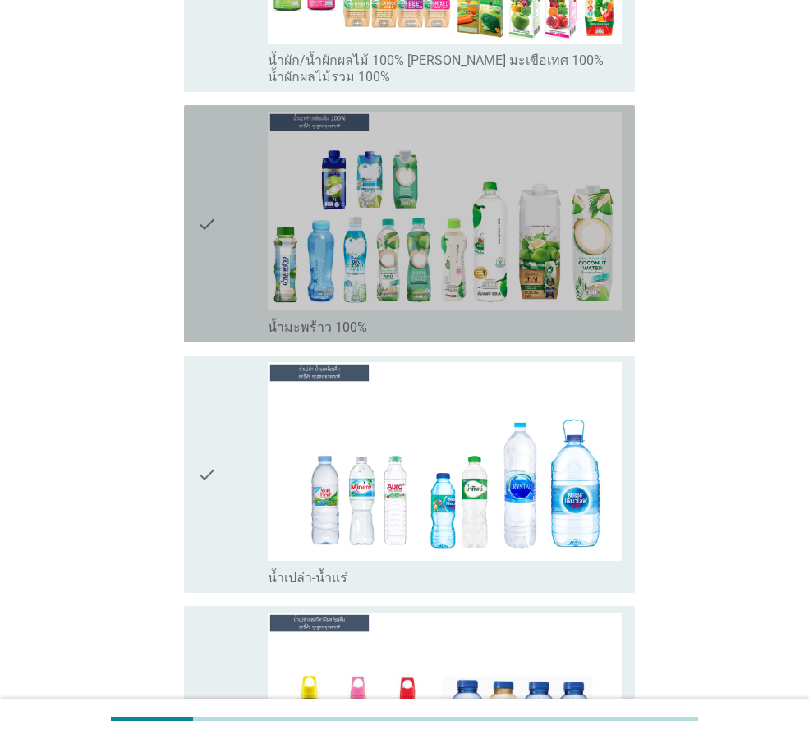
click at [191, 223] on div "check check_box น้ำมะพร้าว 100%" at bounding box center [409, 223] width 451 height 237
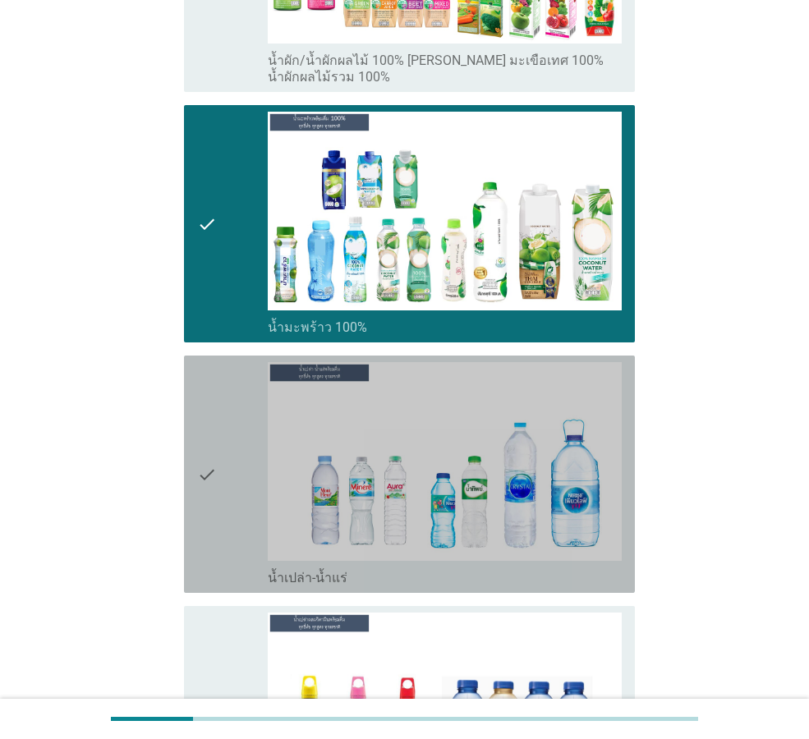
click at [189, 459] on div "check check_box น้ำเปล่า-น้ำแร่" at bounding box center [409, 474] width 451 height 237
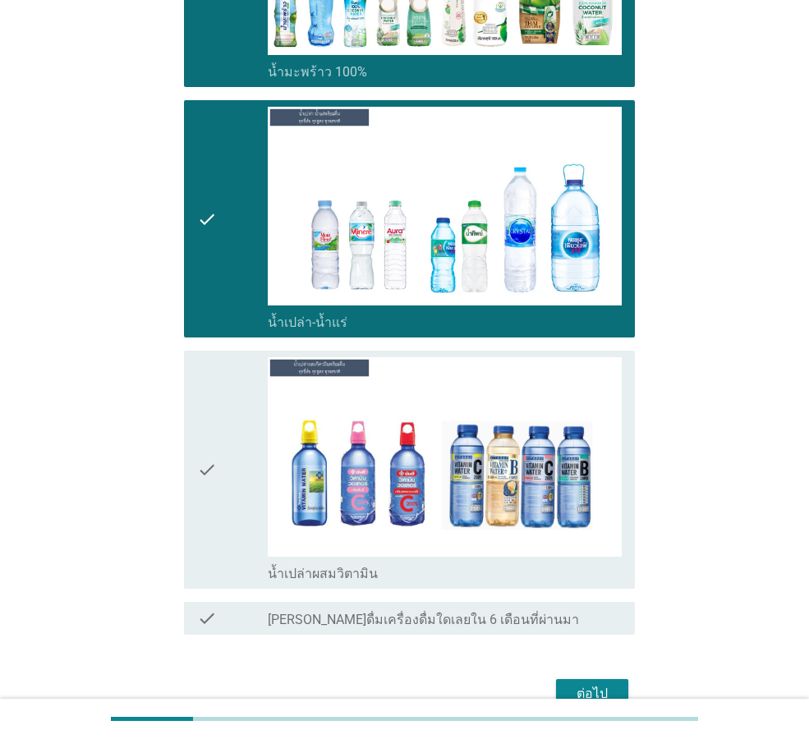
scroll to position [2678, 0]
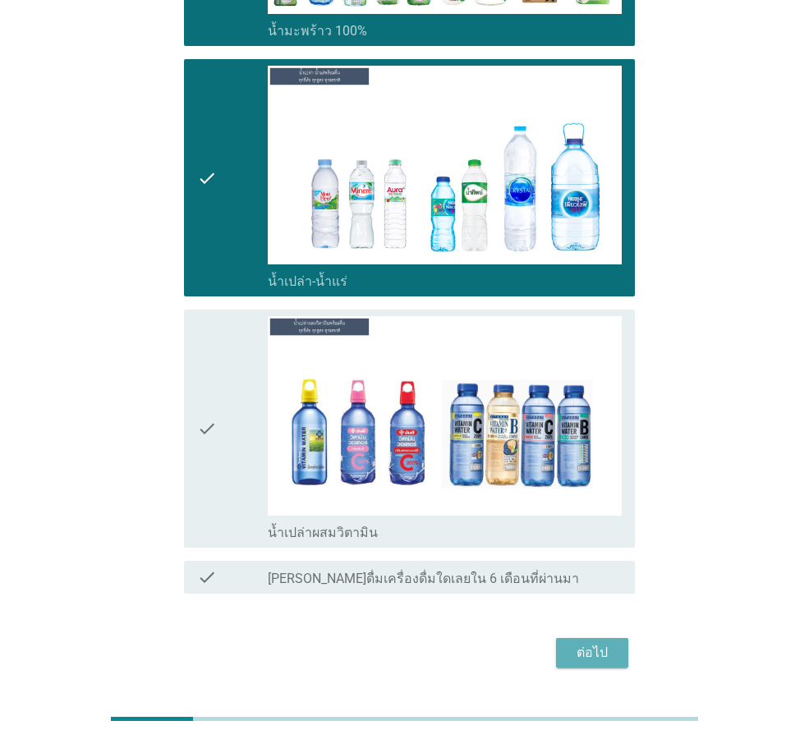
click at [613, 643] on div "ต่อไป" at bounding box center [592, 653] width 46 height 20
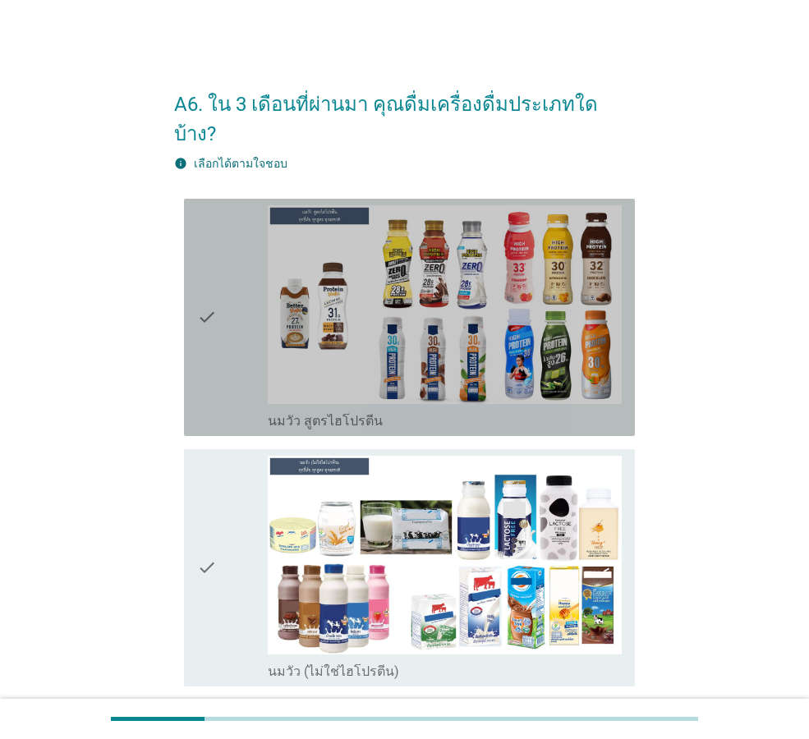
click at [218, 339] on div "check" at bounding box center [232, 317] width 71 height 224
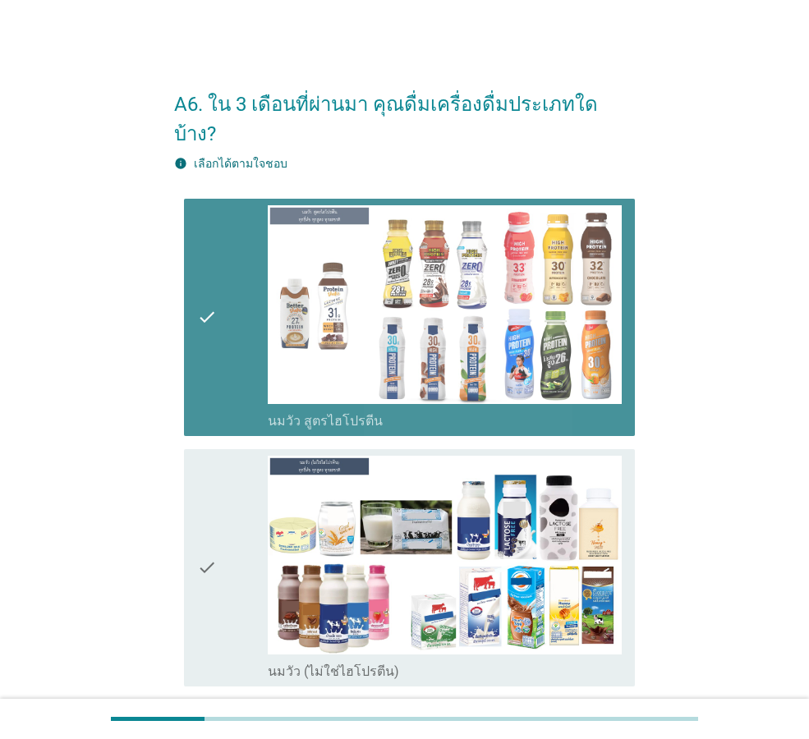
click at [215, 301] on icon "check" at bounding box center [207, 317] width 20 height 224
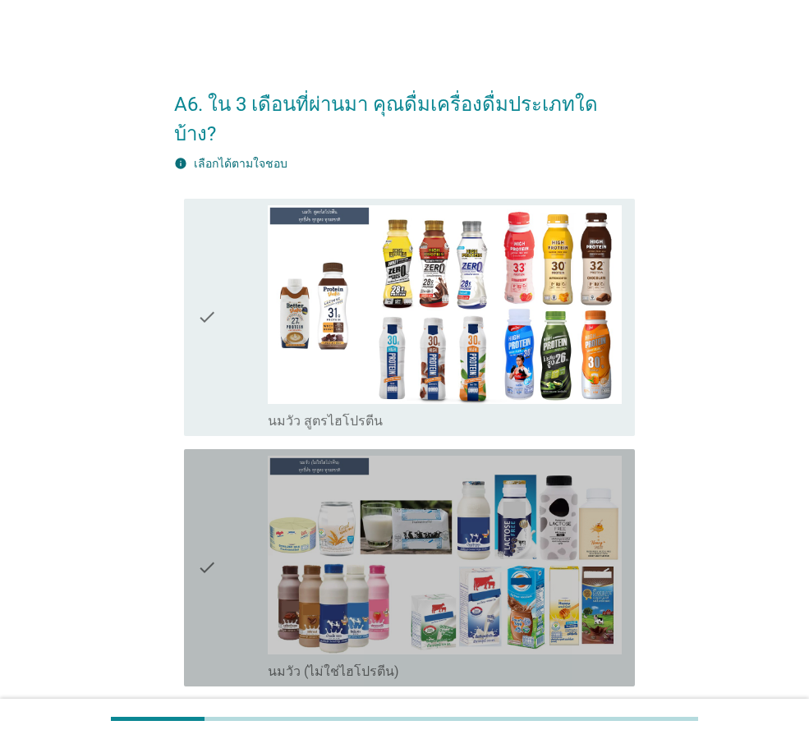
click at [254, 509] on div "check" at bounding box center [232, 568] width 71 height 224
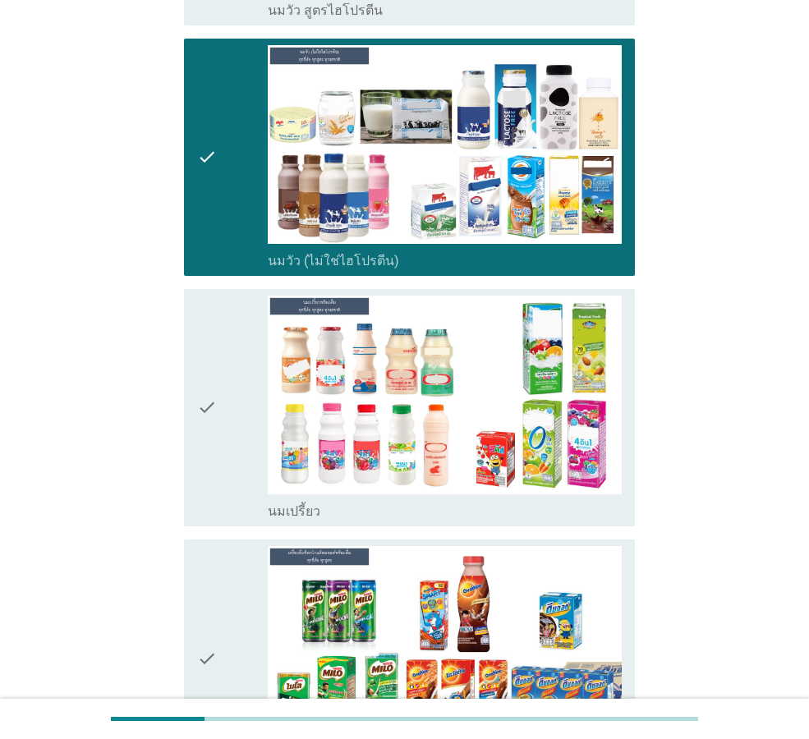
click at [232, 416] on div "check" at bounding box center [232, 408] width 71 height 224
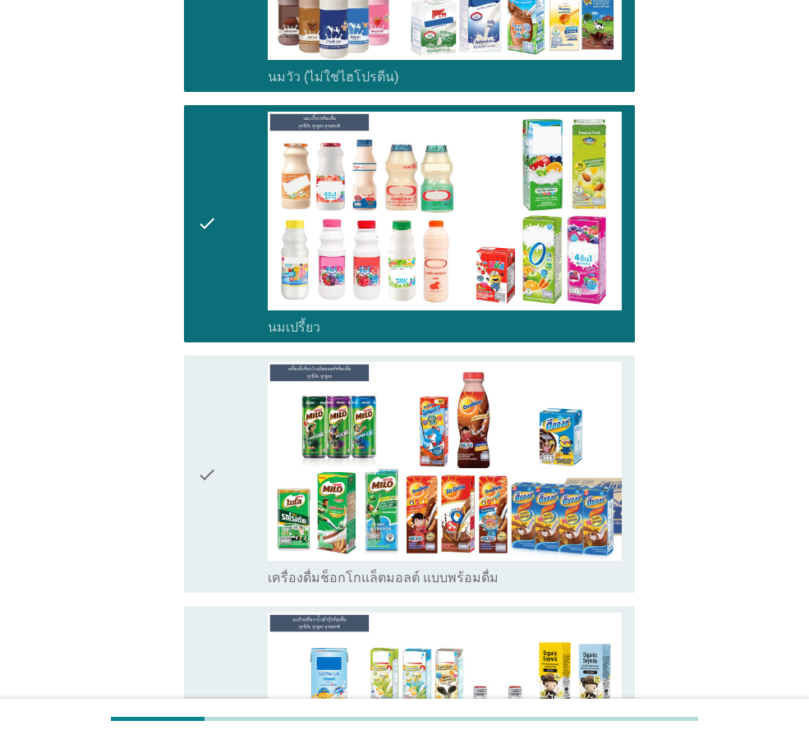
scroll to position [739, 0]
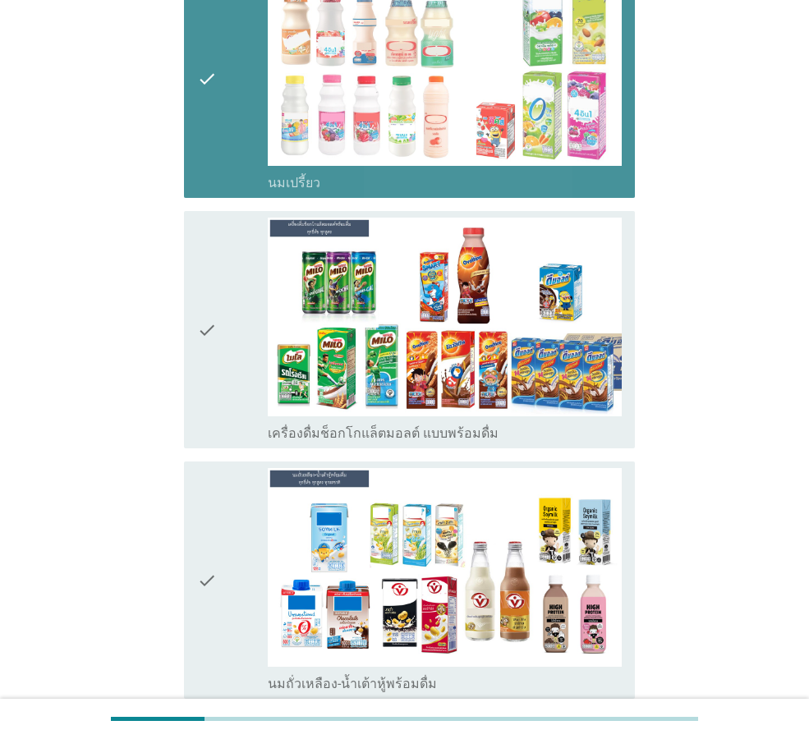
click at [216, 50] on icon "check" at bounding box center [207, 79] width 20 height 224
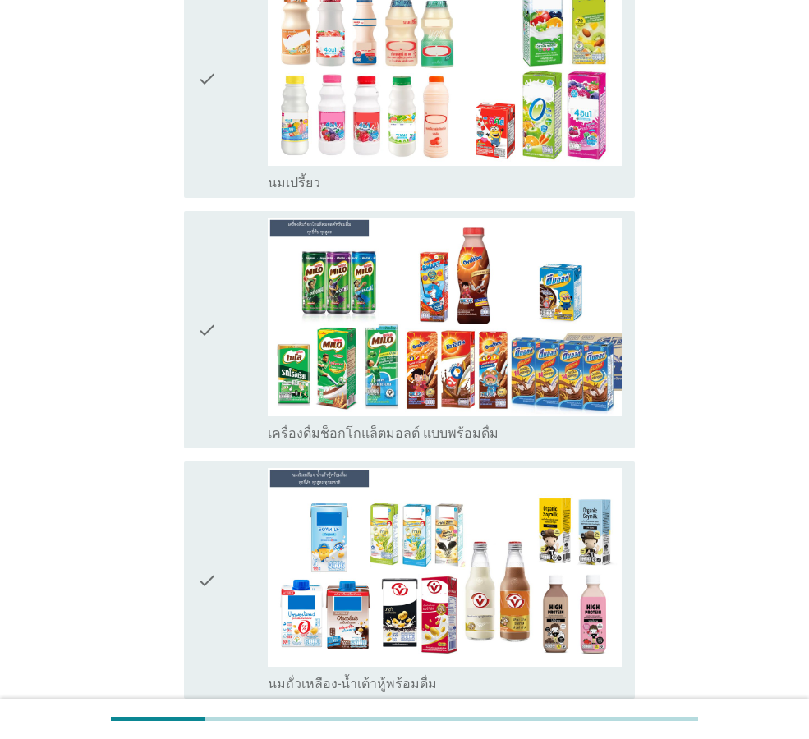
click at [227, 471] on div "check" at bounding box center [232, 580] width 71 height 224
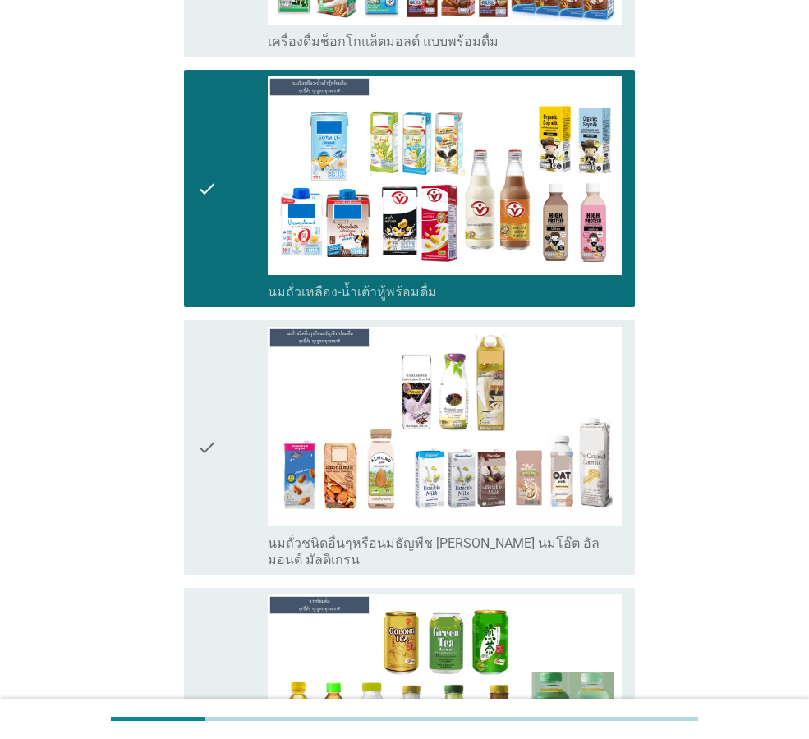
scroll to position [1150, 0]
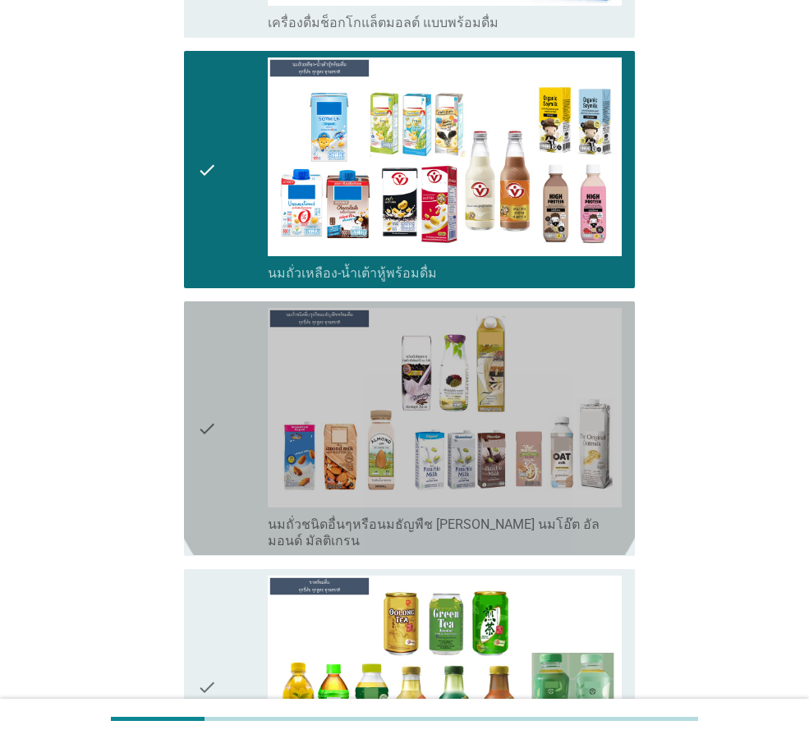
click at [223, 410] on div "check" at bounding box center [232, 428] width 71 height 241
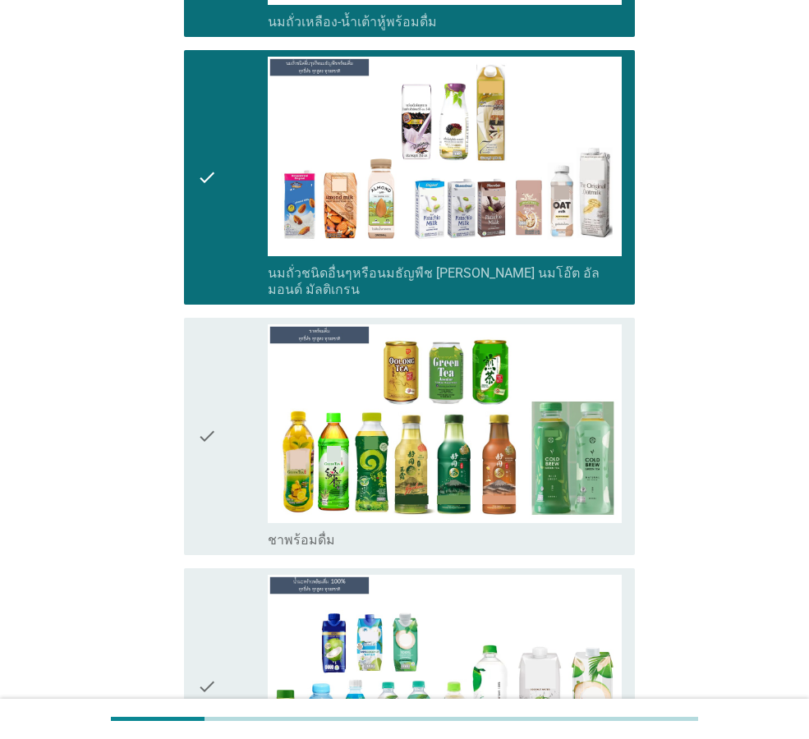
scroll to position [1478, 0]
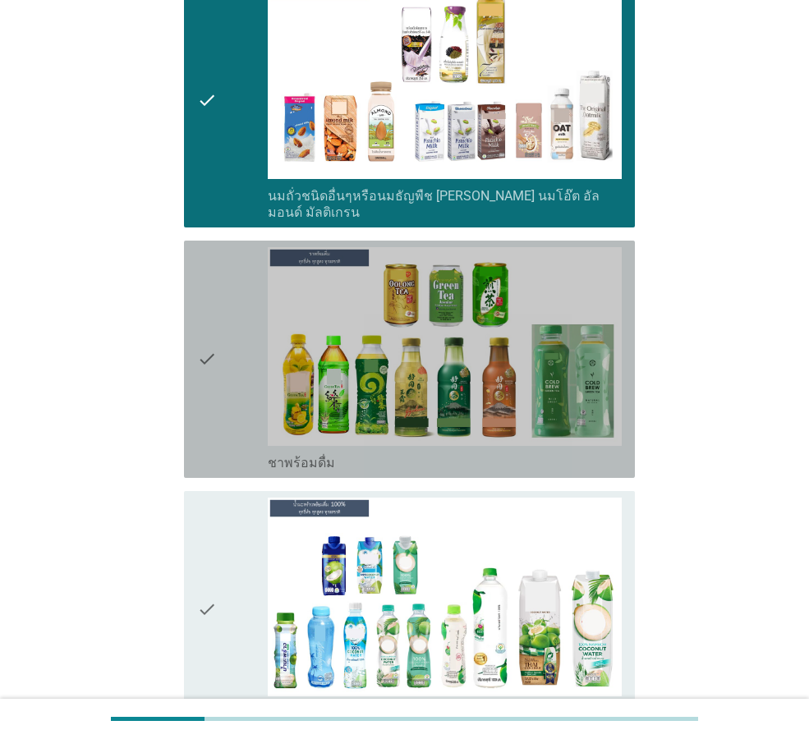
click at [240, 351] on div "check" at bounding box center [232, 359] width 71 height 224
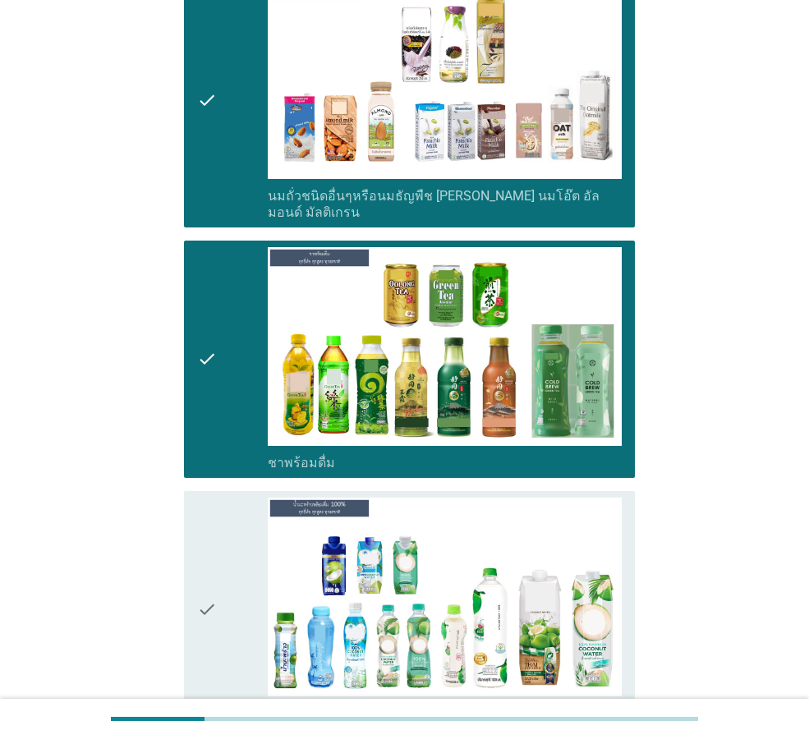
click at [251, 498] on div "check" at bounding box center [232, 610] width 71 height 224
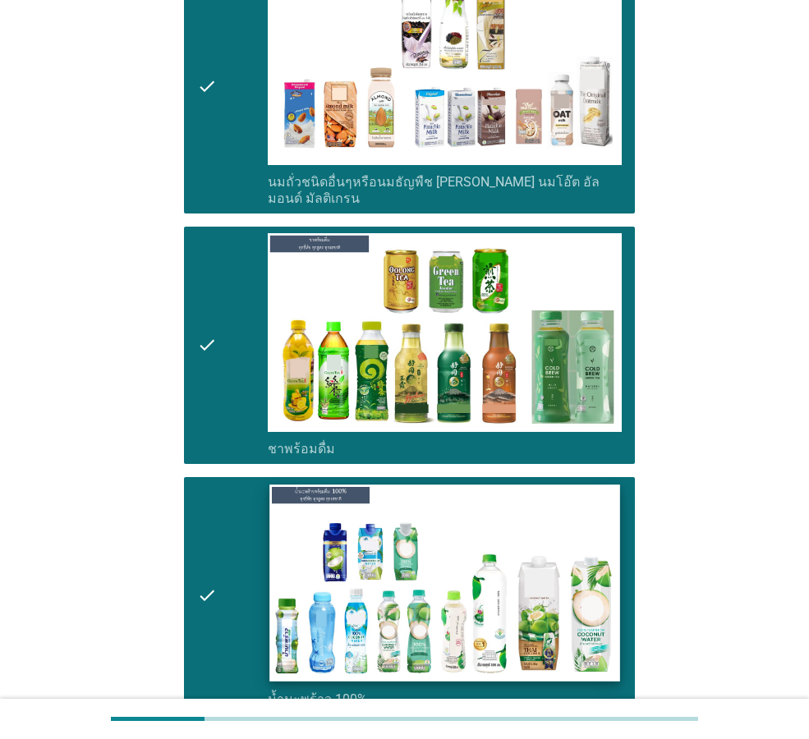
scroll to position [1889, 0]
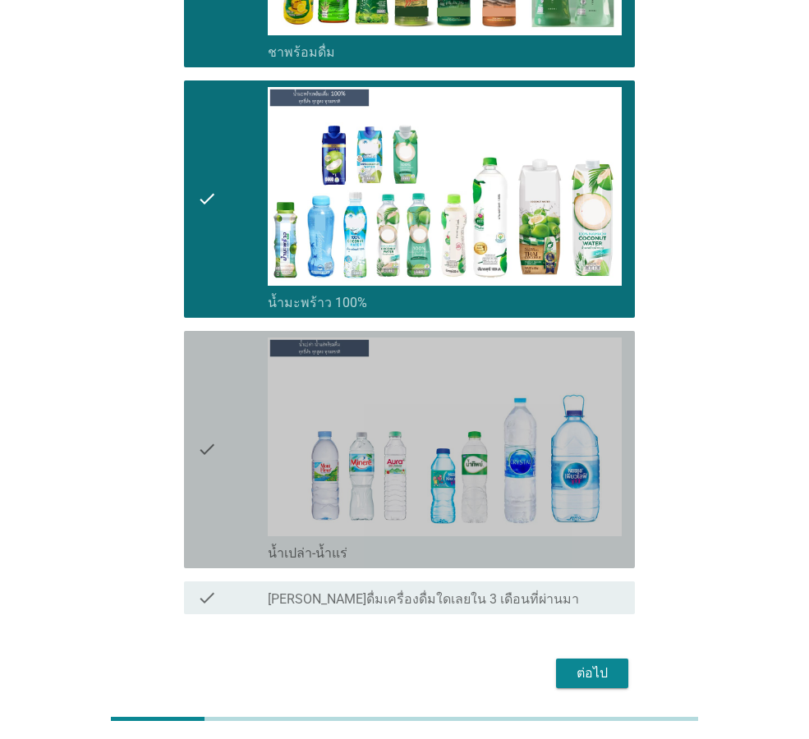
click at [223, 446] on div "check" at bounding box center [232, 449] width 71 height 224
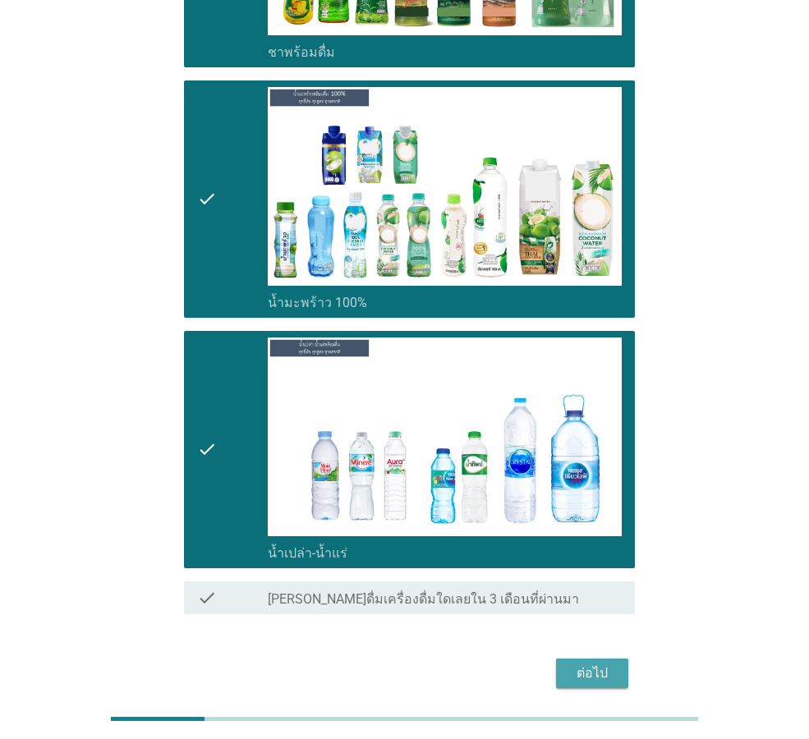
click at [586, 659] on button "ต่อไป" at bounding box center [592, 674] width 72 height 30
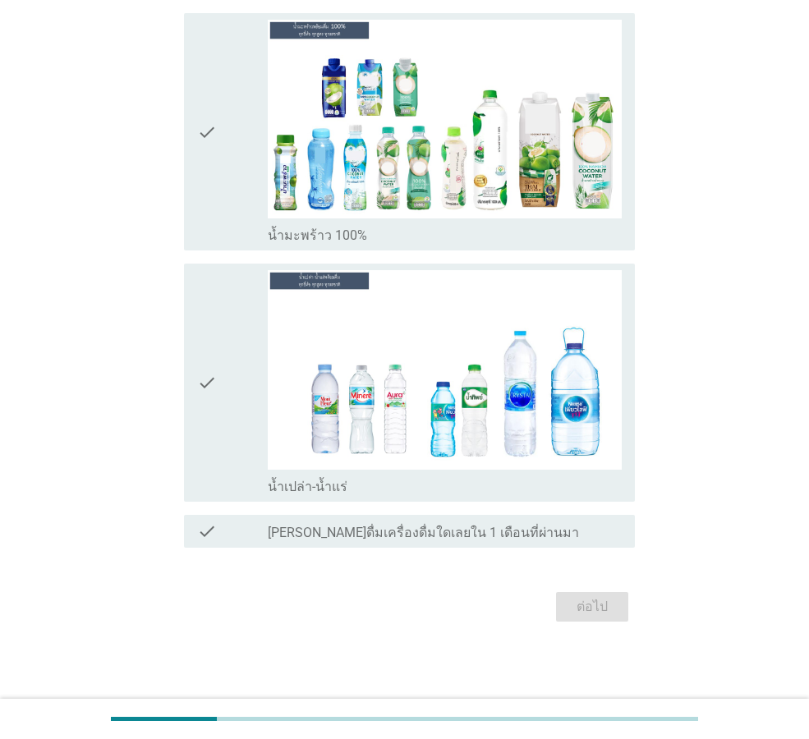
scroll to position [0, 0]
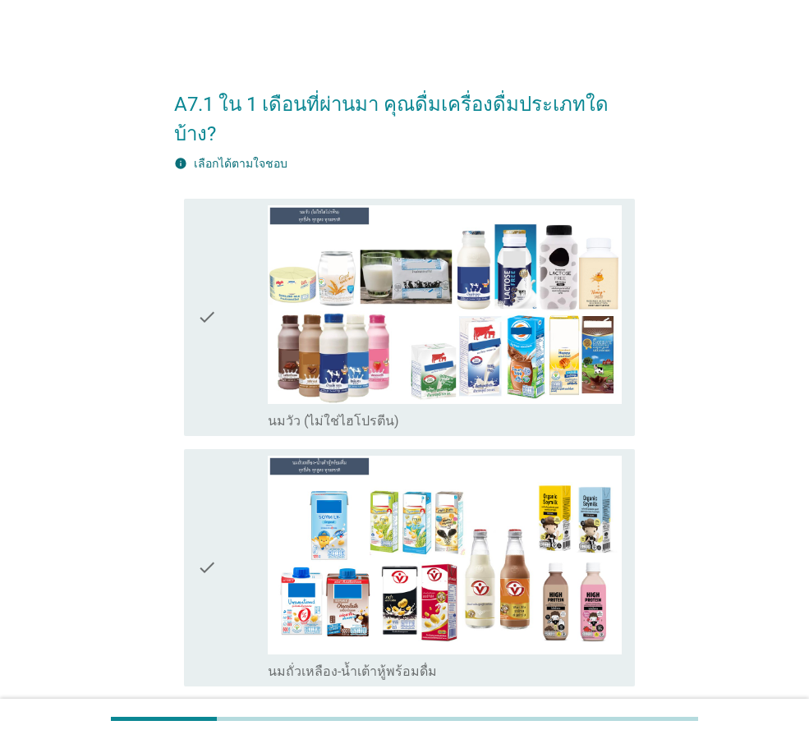
click at [236, 356] on div "check" at bounding box center [232, 317] width 71 height 224
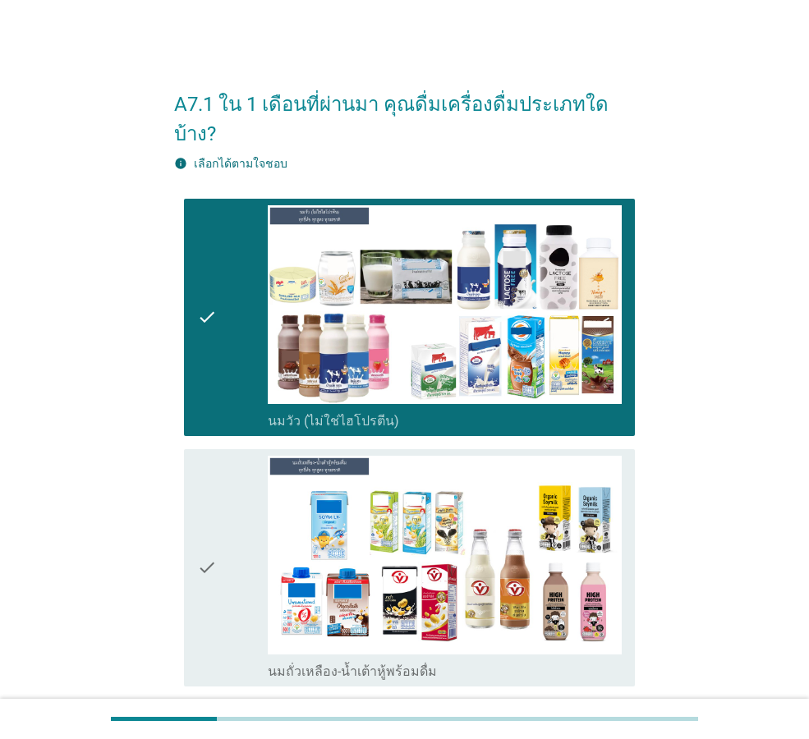
click at [247, 468] on div "check" at bounding box center [232, 568] width 71 height 224
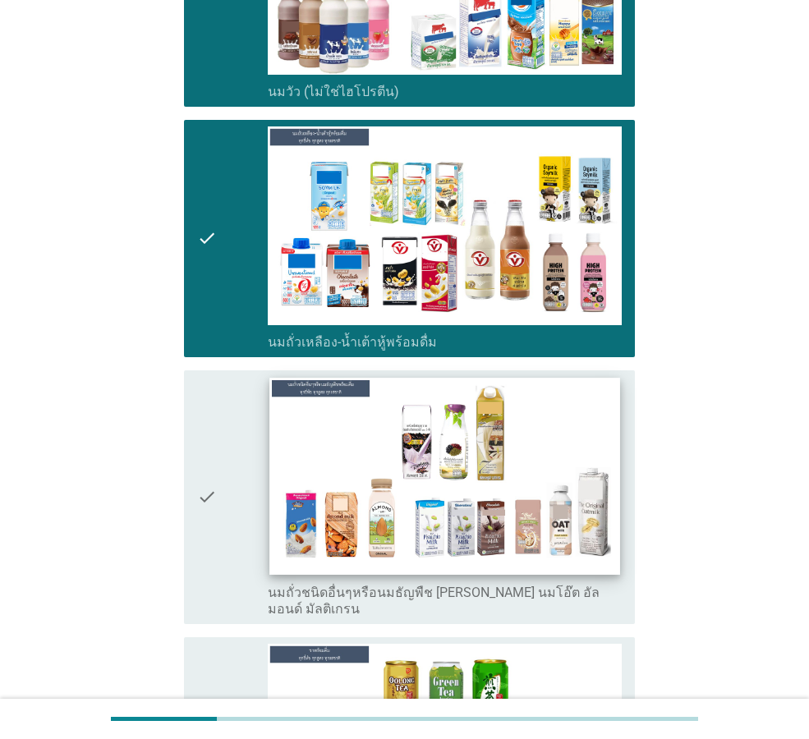
scroll to position [411, 0]
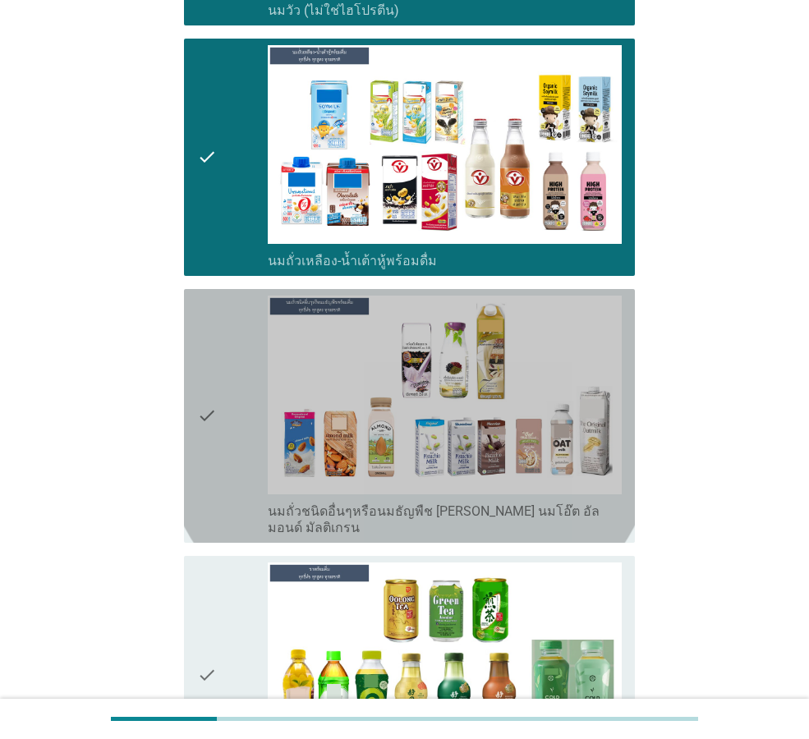
click at [251, 382] on div "check" at bounding box center [232, 416] width 71 height 241
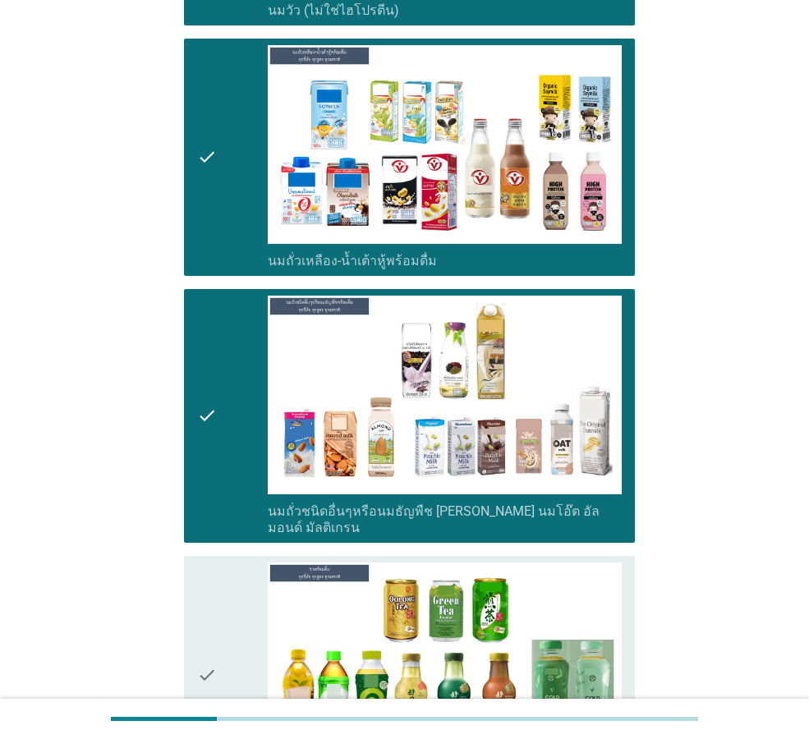
click at [254, 562] on div "check" at bounding box center [232, 674] width 71 height 224
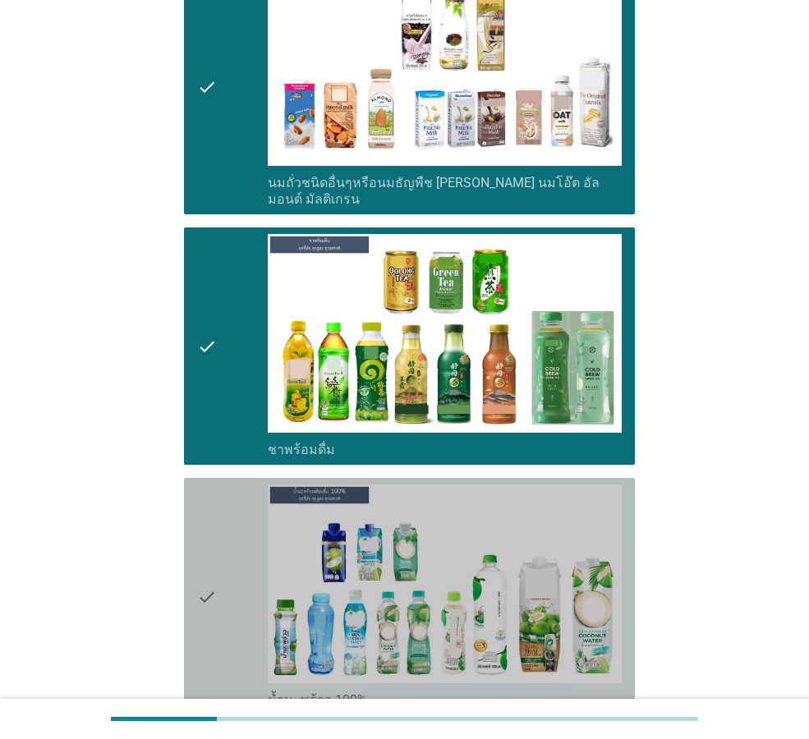
click at [252, 512] on div "check" at bounding box center [232, 596] width 71 height 224
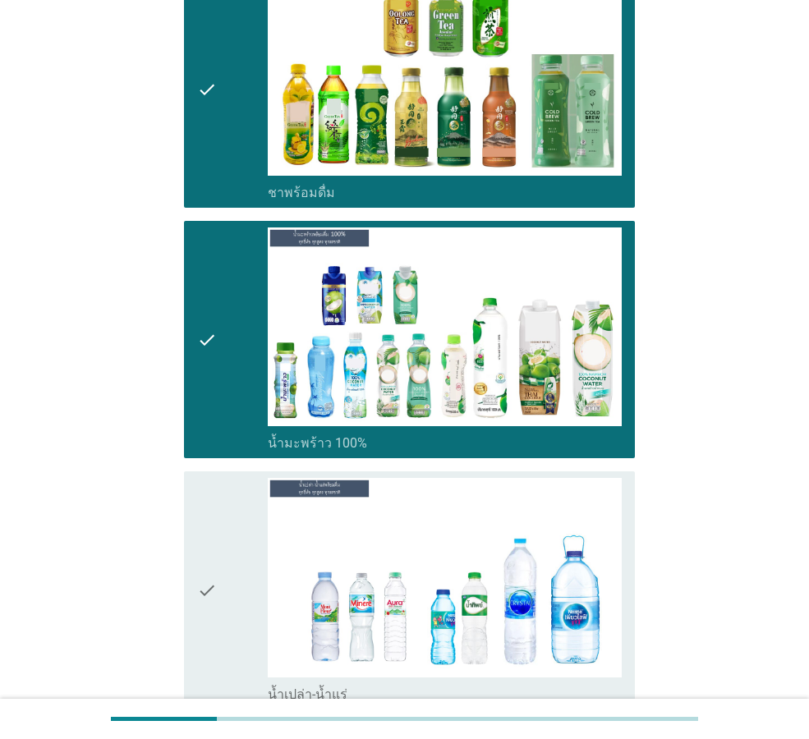
scroll to position [1150, 0]
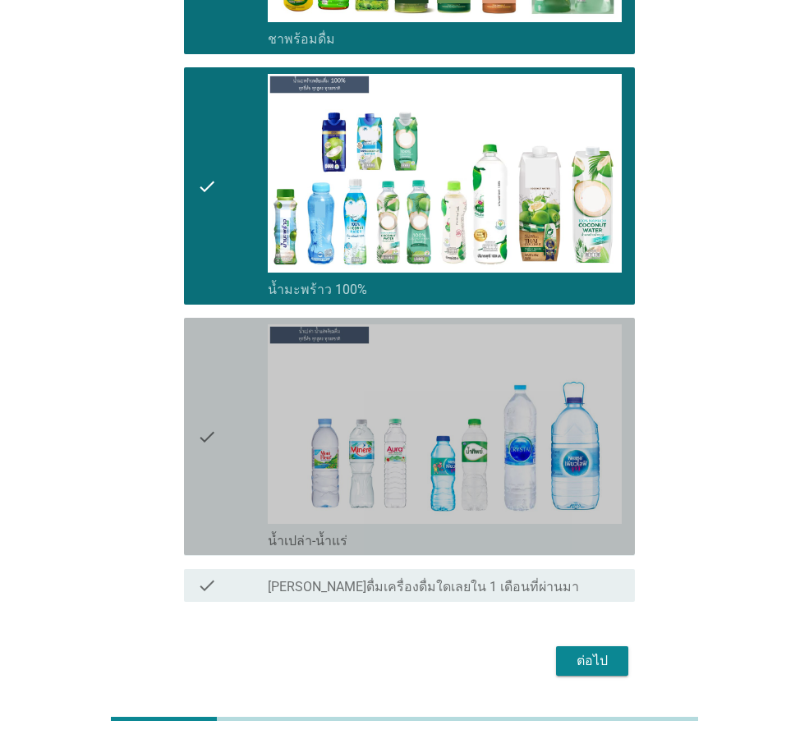
click at [251, 462] on div "check" at bounding box center [232, 436] width 71 height 224
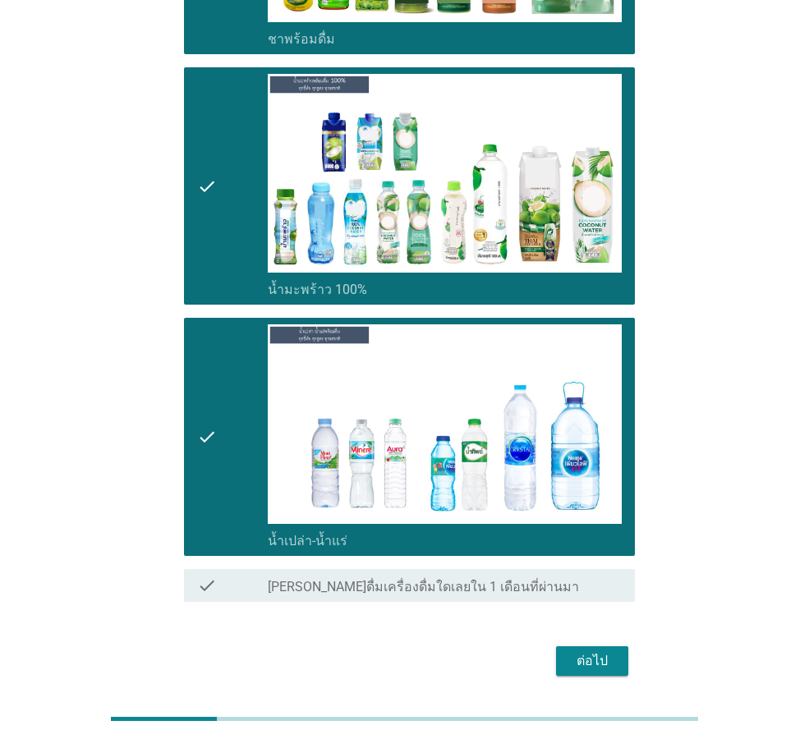
click at [578, 651] on div "ต่อไป" at bounding box center [592, 661] width 46 height 20
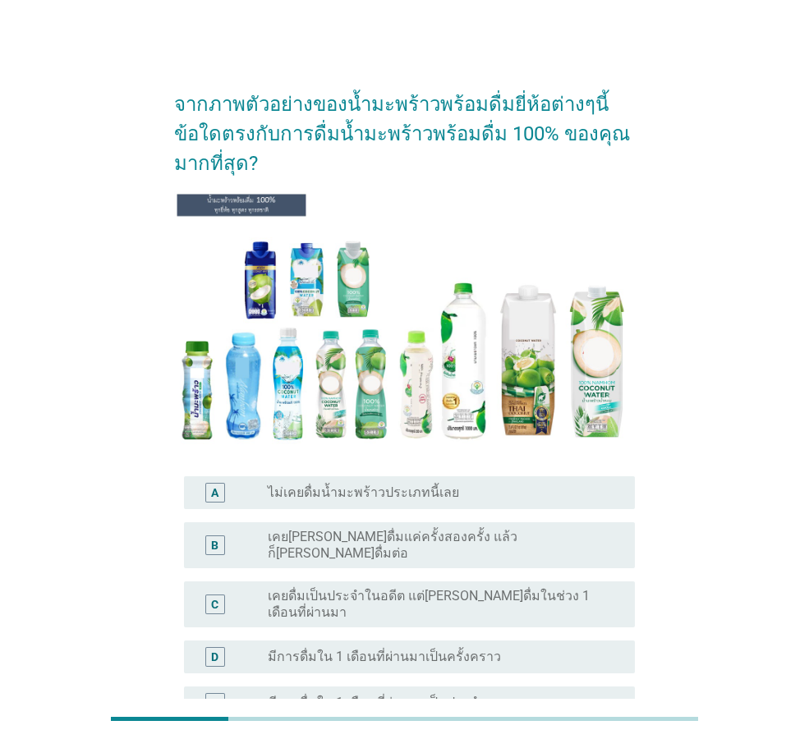
scroll to position [82, 0]
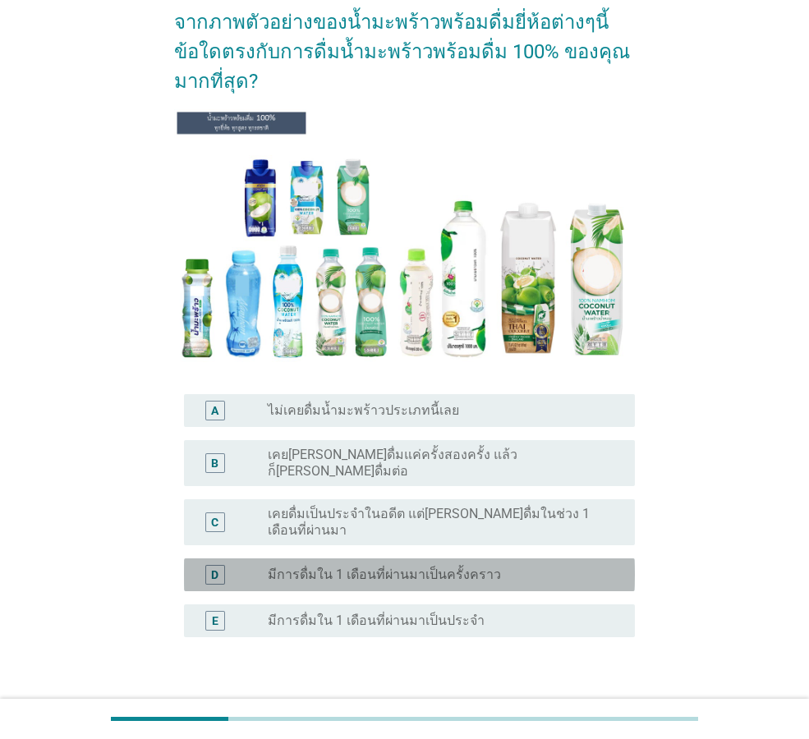
click at [413, 567] on label "มีการดื่มใน 1 เดือนที่ผ่านมาเป็นครั้งคราว" at bounding box center [384, 575] width 233 height 16
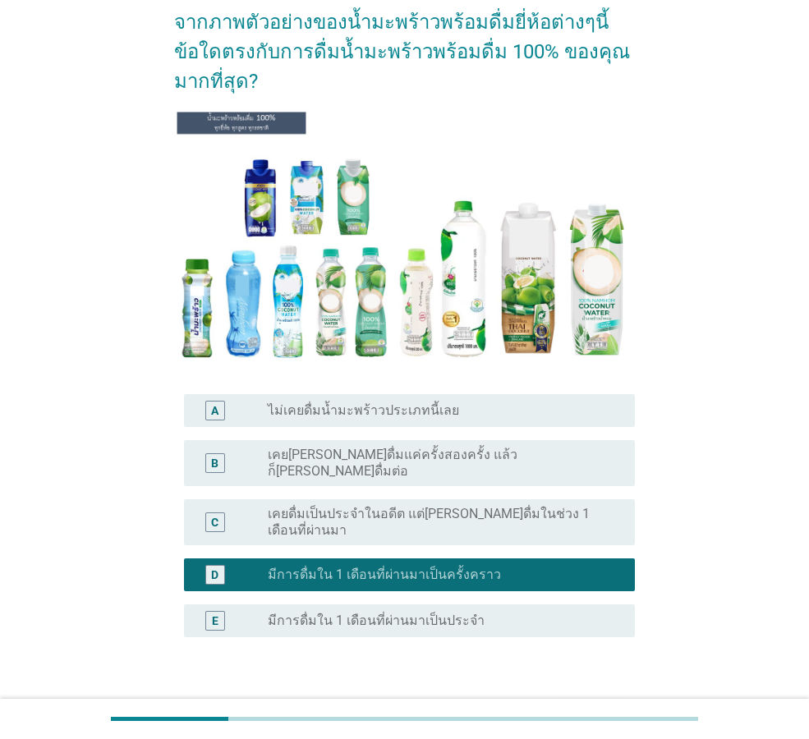
click at [588, 706] on div "ต่อไป" at bounding box center [592, 716] width 46 height 20
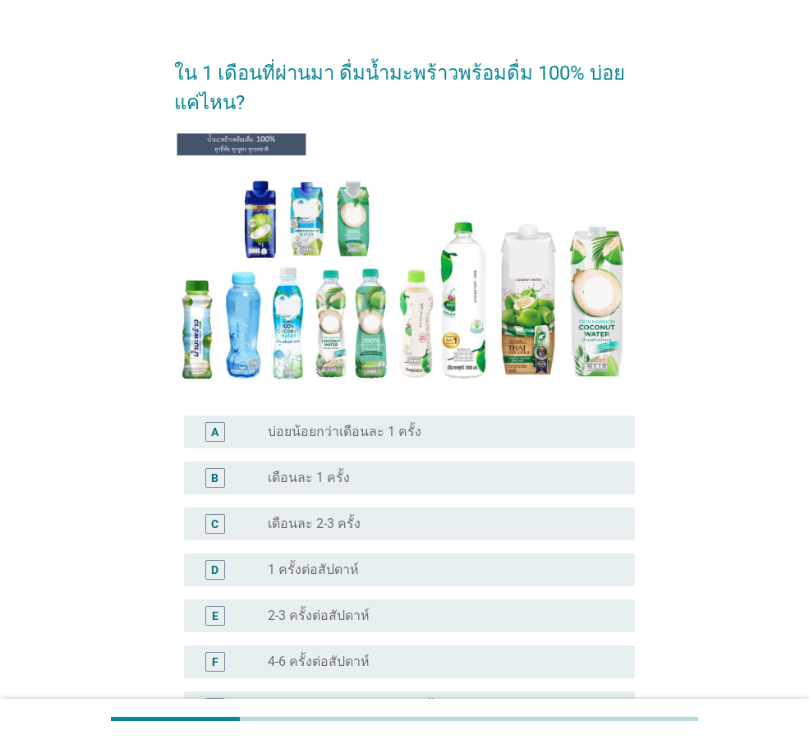
scroll to position [0, 0]
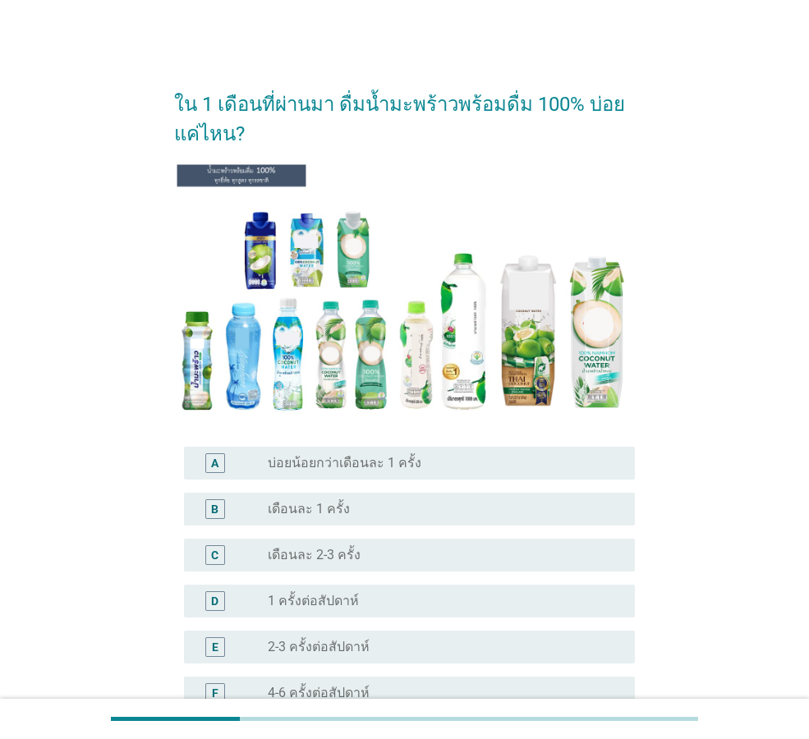
click at [416, 641] on div "radio_button_unchecked 2-3 ครั้งต่อสัปดาห์" at bounding box center [438, 647] width 341 height 16
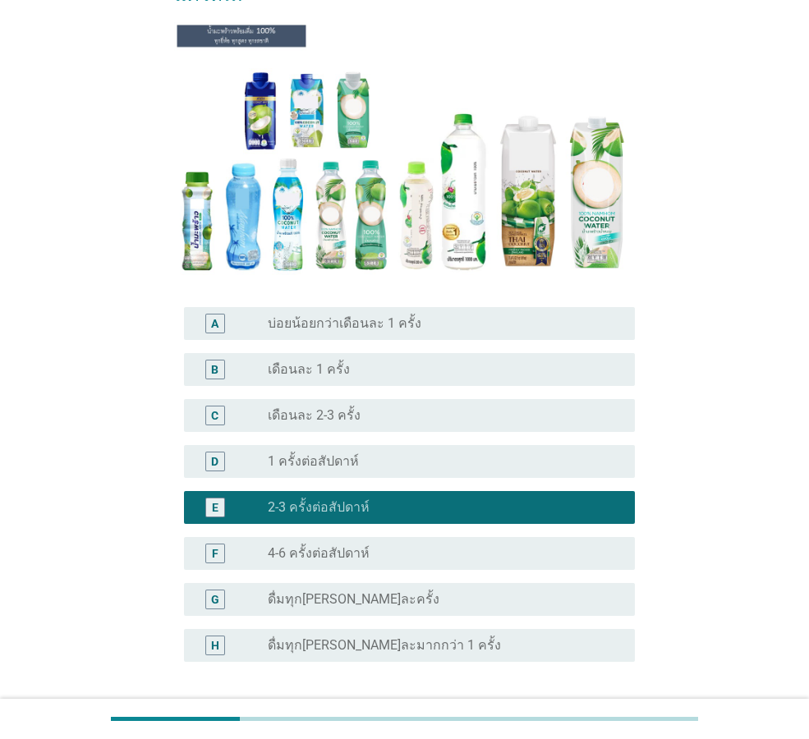
scroll to position [273, 0]
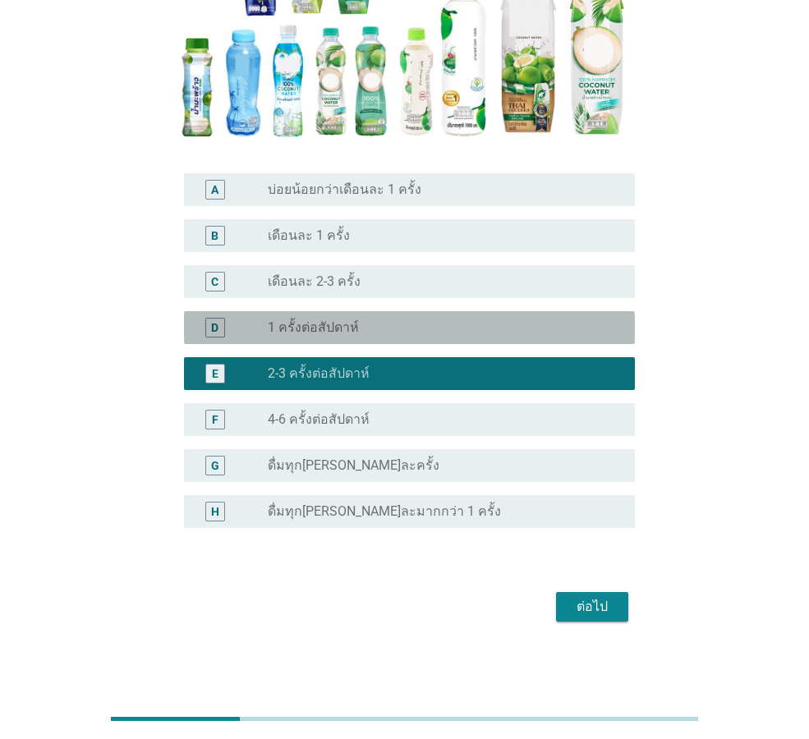
click at [381, 342] on div "D radio_button_unchecked 1 ครั้งต่อสัปดาห์" at bounding box center [409, 327] width 451 height 33
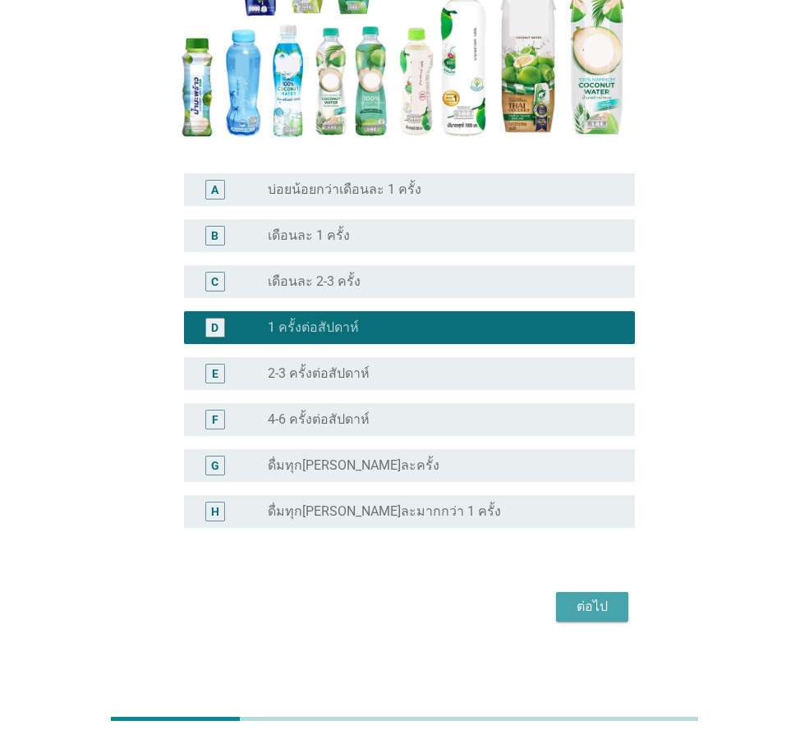
click at [569, 607] on div "ต่อไป" at bounding box center [592, 607] width 46 height 20
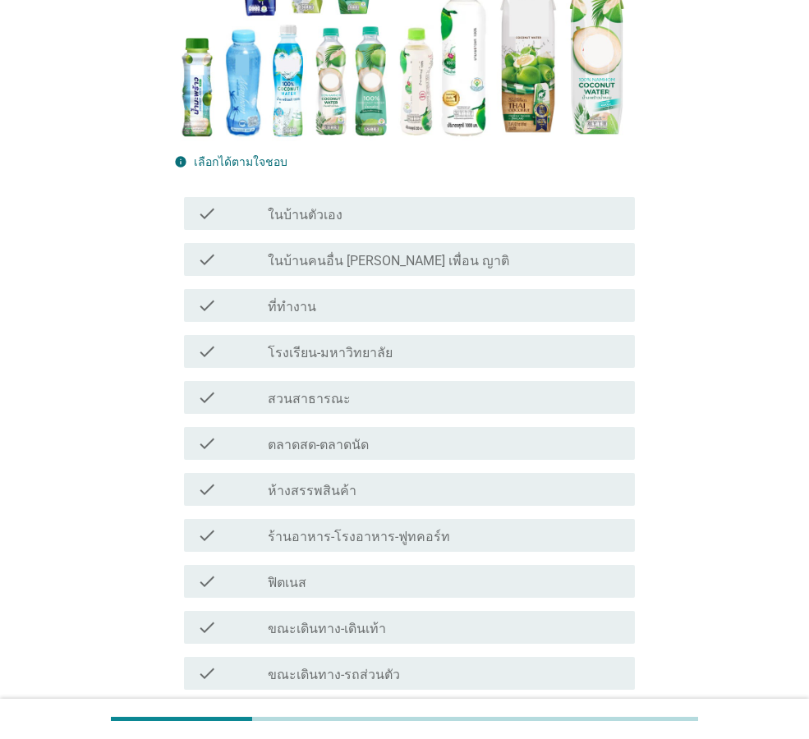
scroll to position [0, 0]
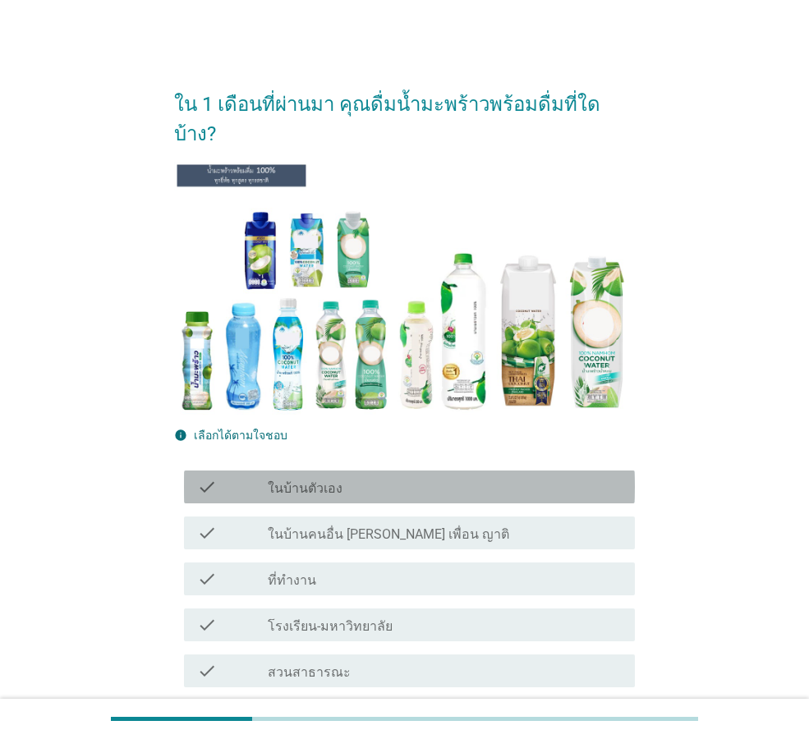
click at [446, 477] on div "check_box_outline_blank ในบ้านตัวเอง" at bounding box center [445, 487] width 354 height 20
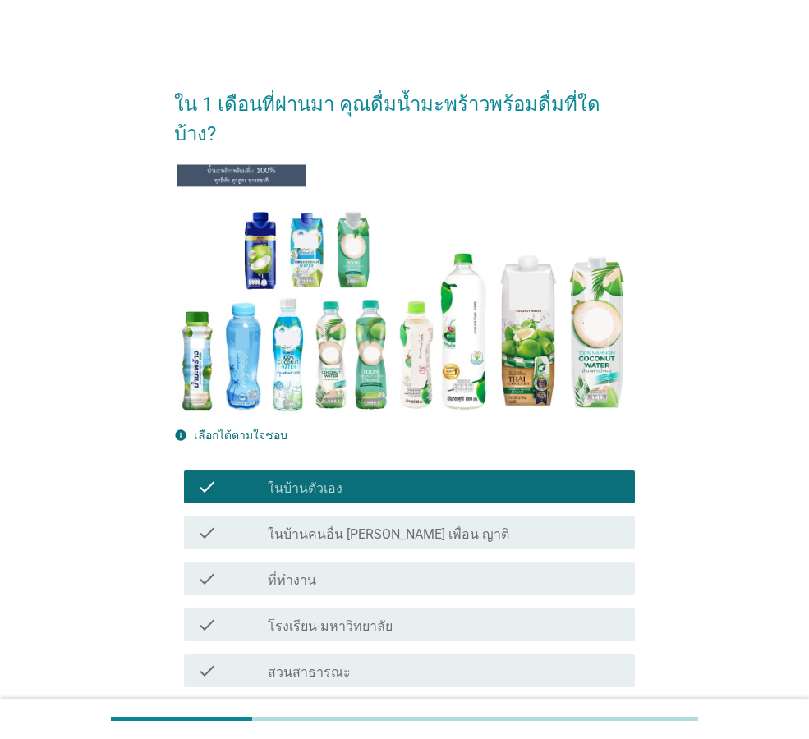
click at [463, 569] on div "check_box_outline_blank ที่ทำงาน" at bounding box center [445, 579] width 354 height 20
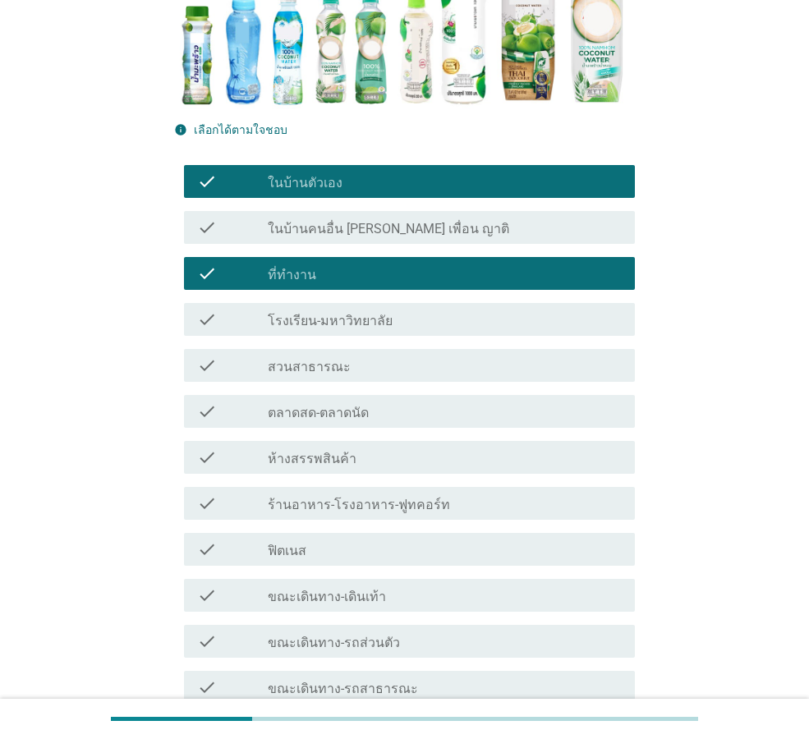
scroll to position [328, 0]
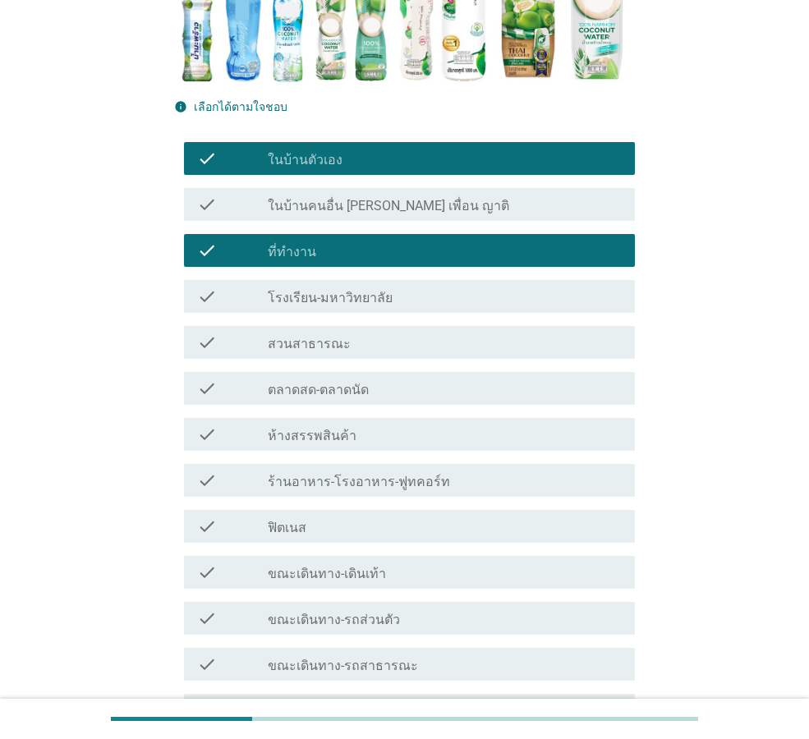
click at [454, 471] on div "check_box_outline_blank ร้านอาหาร-โรงอาหาร-ฟูทคอร์ท" at bounding box center [445, 481] width 354 height 20
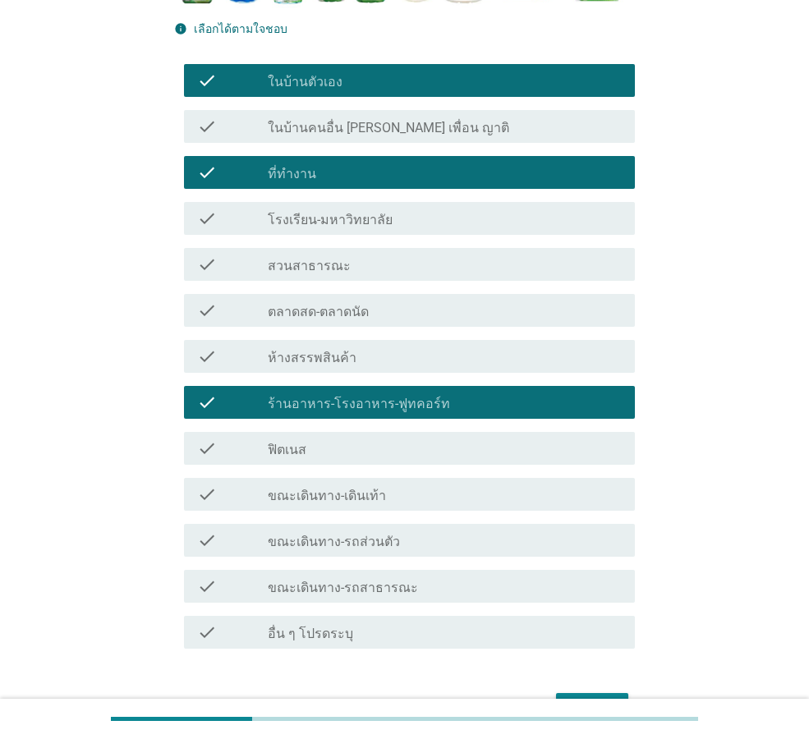
scroll to position [478, 0]
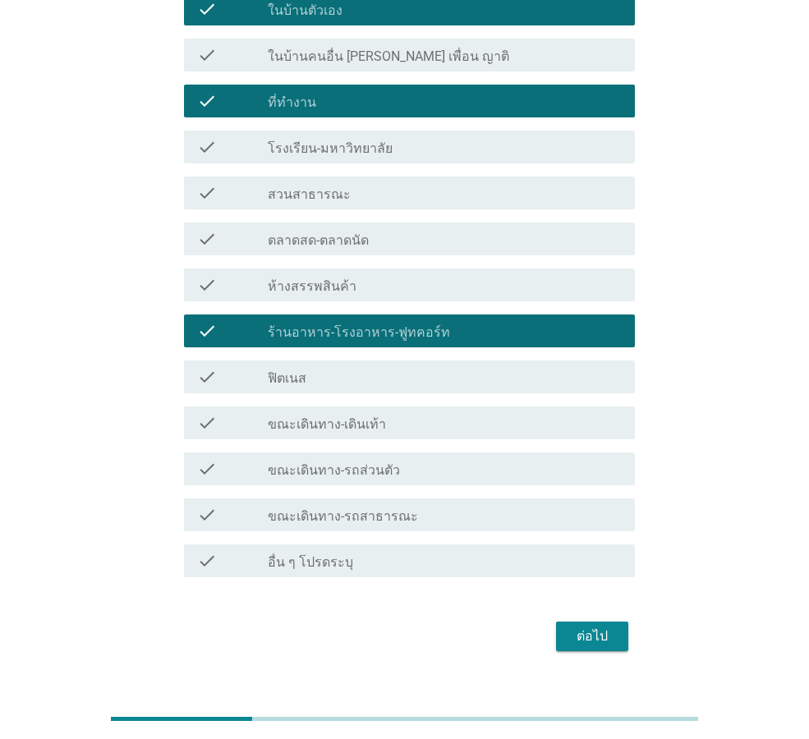
click at [496, 413] on div "check_box_outline_blank ขณะเดินทาง-เดินเท้า" at bounding box center [445, 423] width 354 height 20
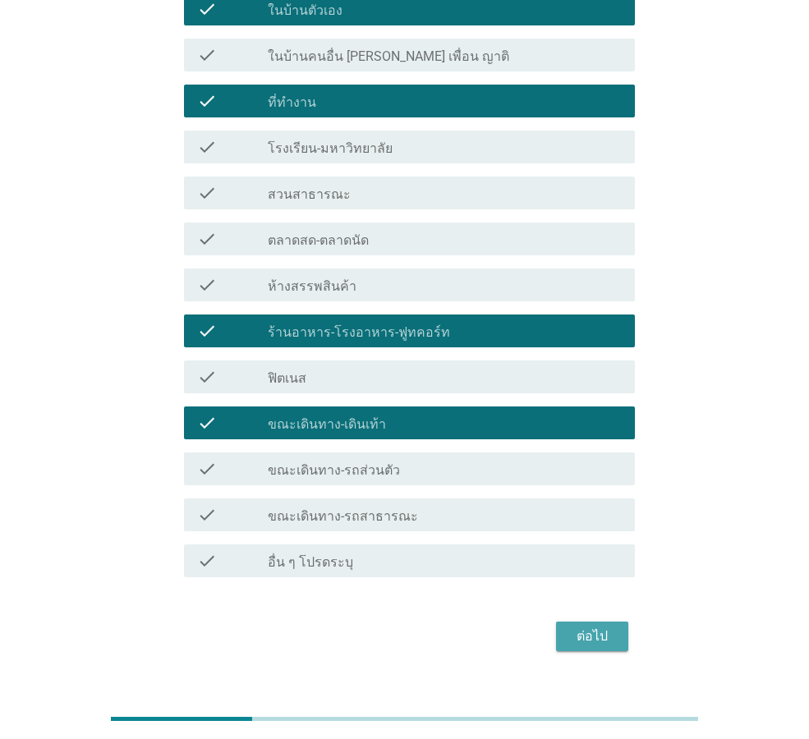
click at [611, 627] on div "ต่อไป" at bounding box center [592, 637] width 46 height 20
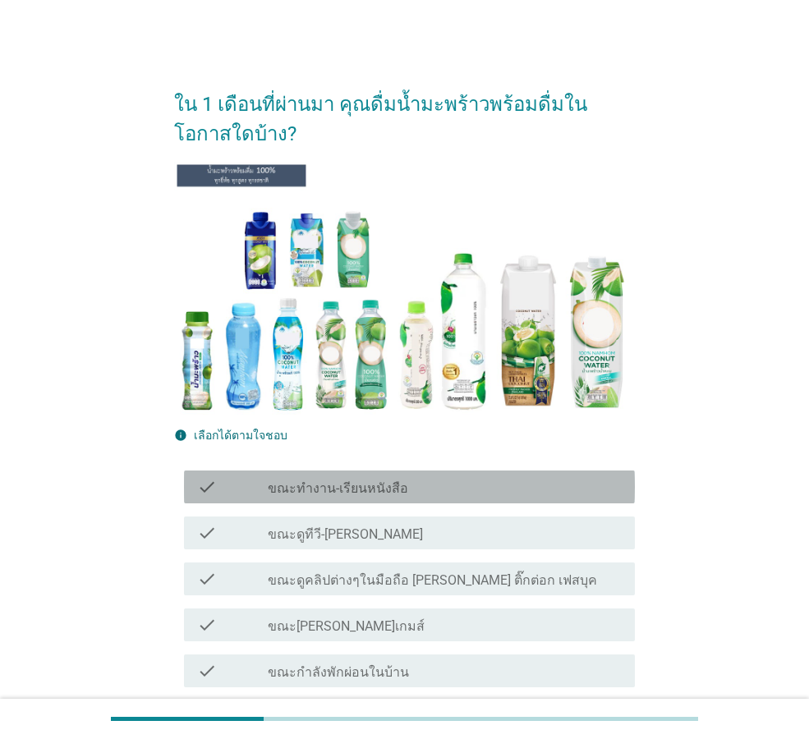
click at [526, 488] on div "check_box_outline_blank ขณะทำงาน-เรียนหนังสือ" at bounding box center [445, 487] width 354 height 20
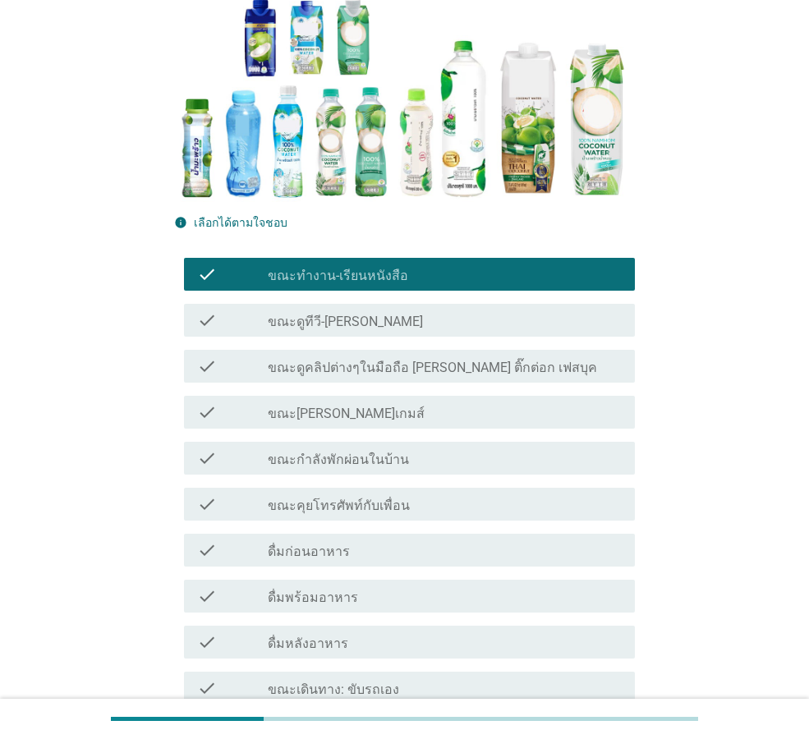
scroll to position [246, 0]
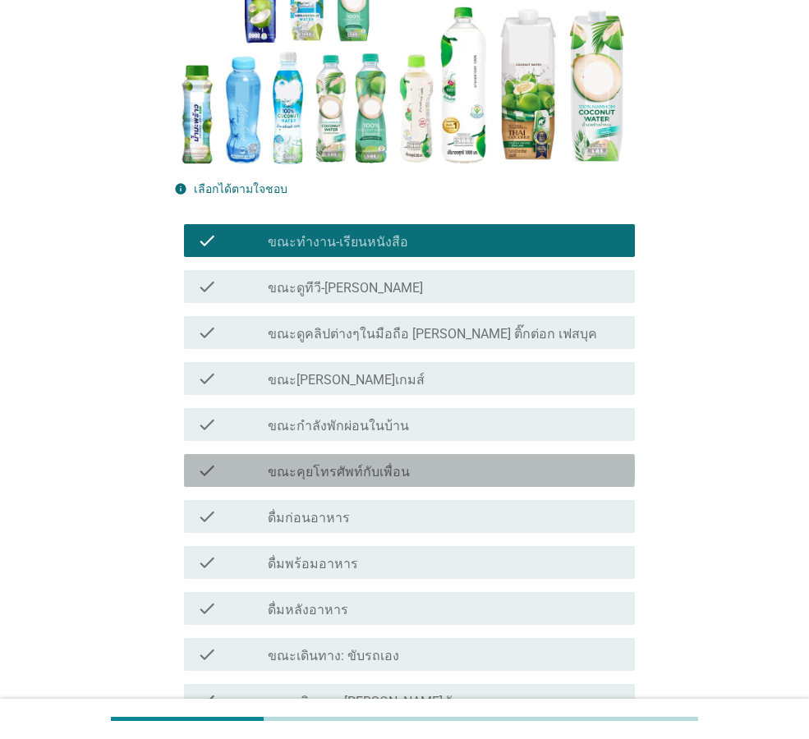
click at [495, 480] on div "check check_box_outline_blank ขณะคุยโทรศัพท์กับเพื่อน" at bounding box center [409, 470] width 451 height 33
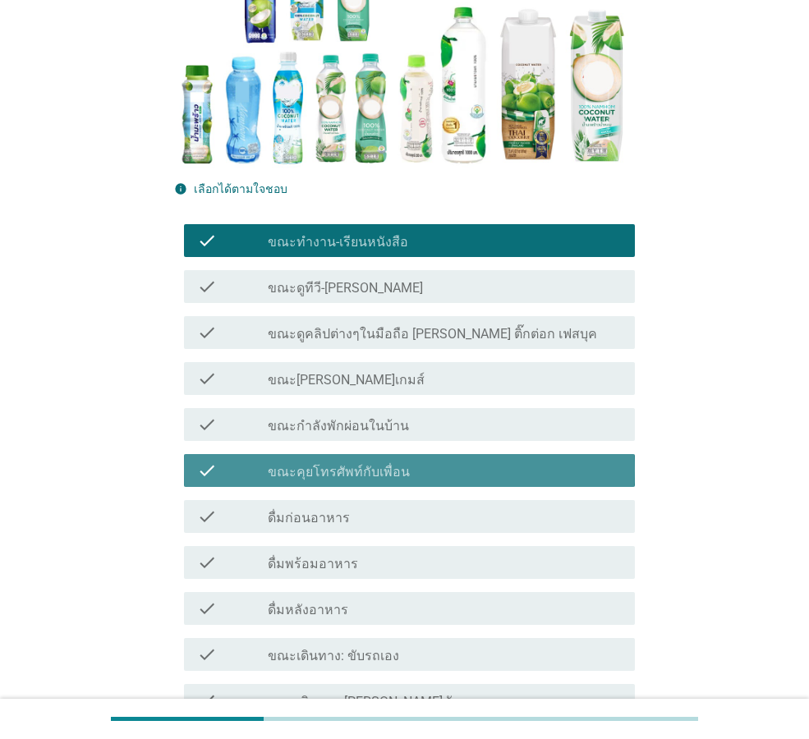
click at [495, 480] on div "check check_box_outline_blank ขณะคุยโทรศัพท์กับเพื่อน" at bounding box center [409, 470] width 451 height 33
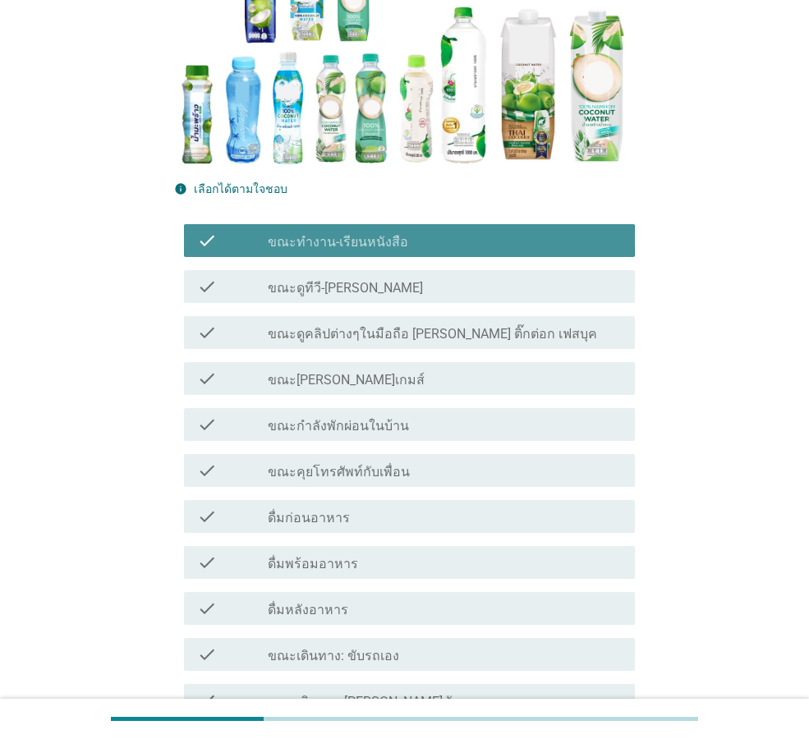
click at [463, 248] on div "check_box_outline_blank ขณะทำงาน-เรียนหนังสือ" at bounding box center [445, 241] width 354 height 20
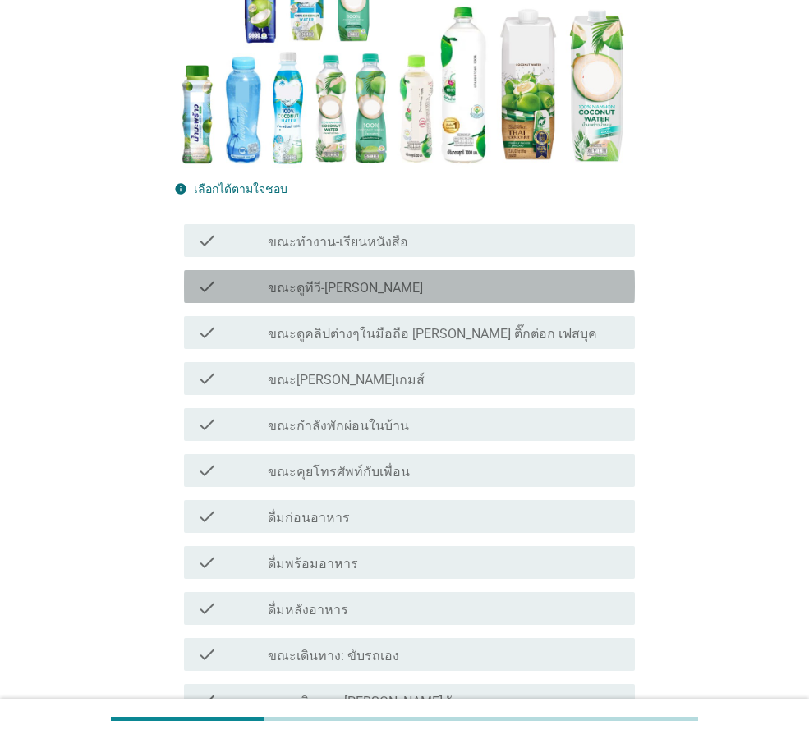
click at [457, 284] on div "check_box_outline_blank ขณะดูทีวี-ซีรี่" at bounding box center [445, 287] width 354 height 20
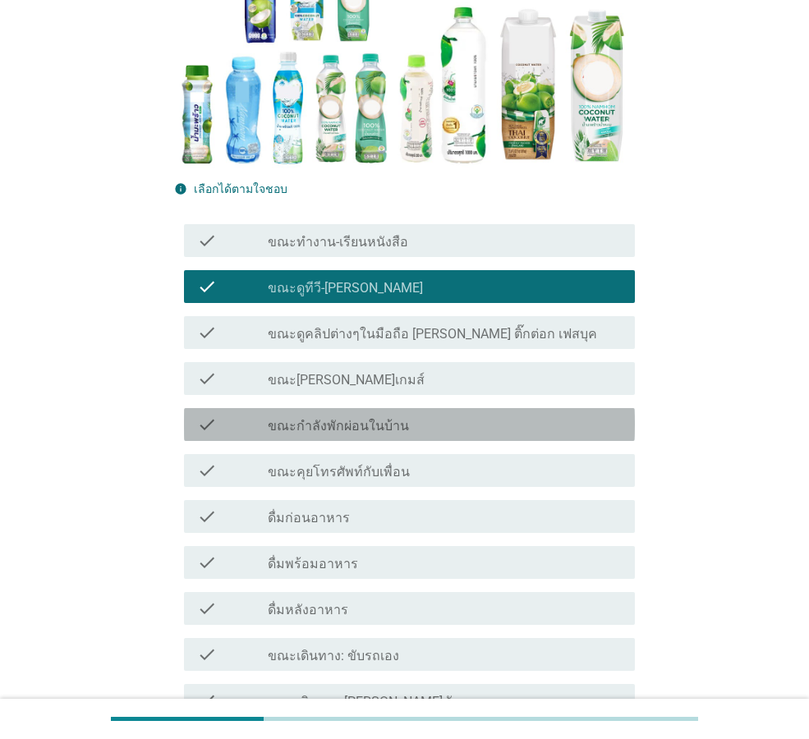
click at [465, 413] on div "check check_box_outline_blank ขณะกำลังพักผ่อนในบ้าน" at bounding box center [409, 424] width 451 height 33
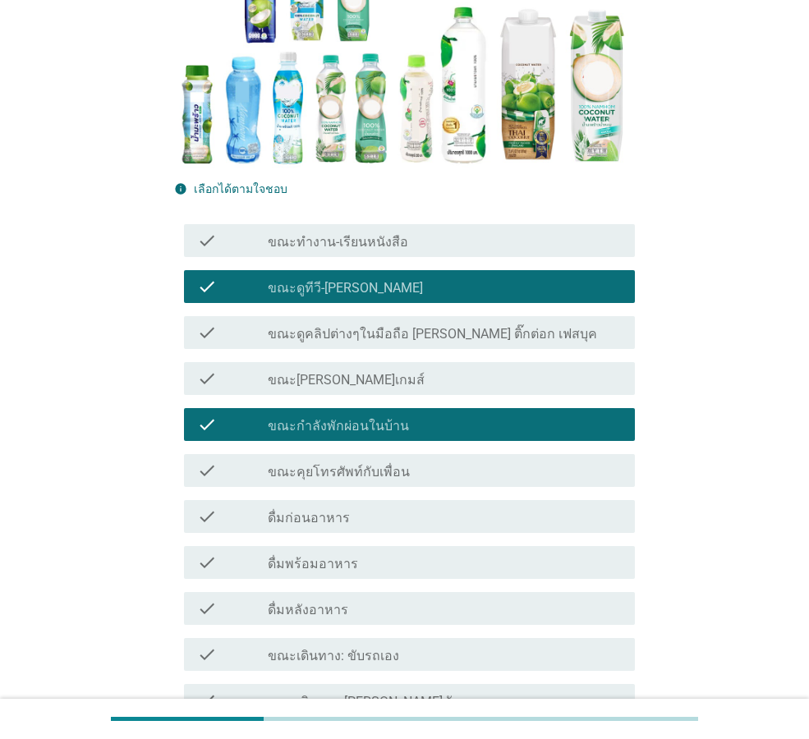
click at [522, 565] on div "check_box_outline_blank ดื่มพร้อมอาหาร" at bounding box center [445, 563] width 354 height 20
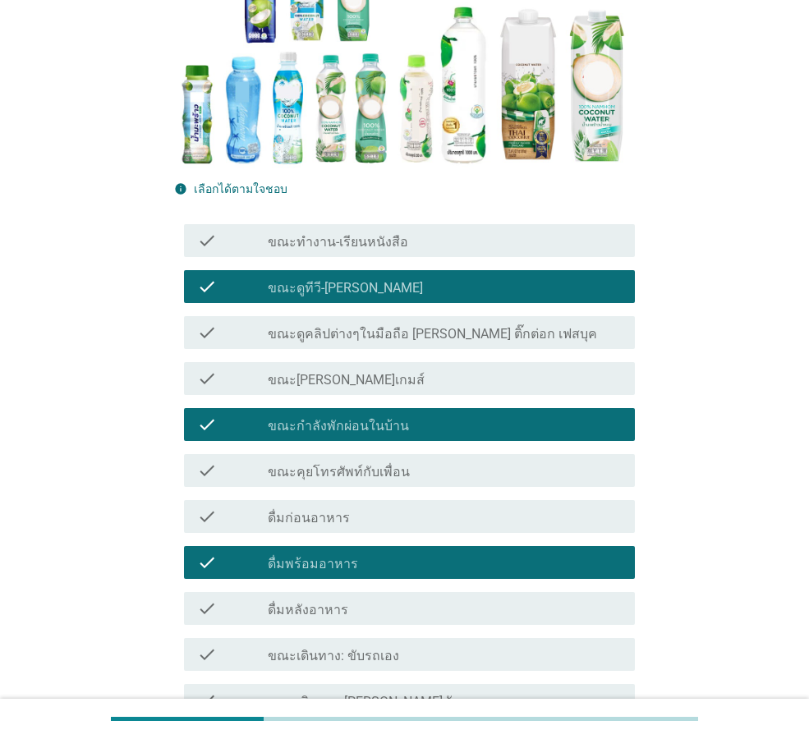
click at [502, 566] on div "check_box_outline_blank ดื่มพร้อมอาหาร" at bounding box center [445, 563] width 354 height 20
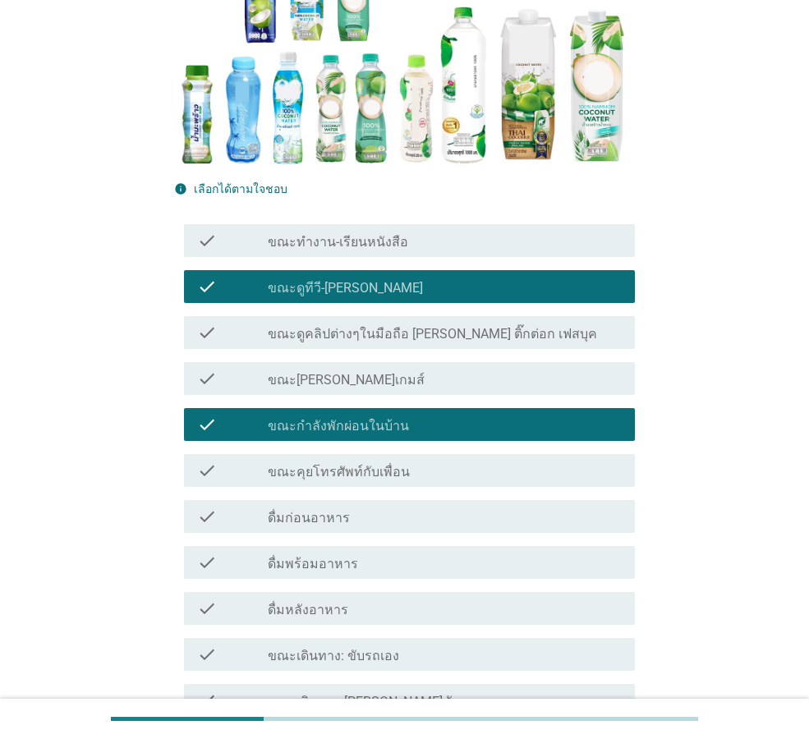
click at [517, 608] on div "check_box_outline_blank ดื่มหลังอาหาร" at bounding box center [445, 609] width 354 height 20
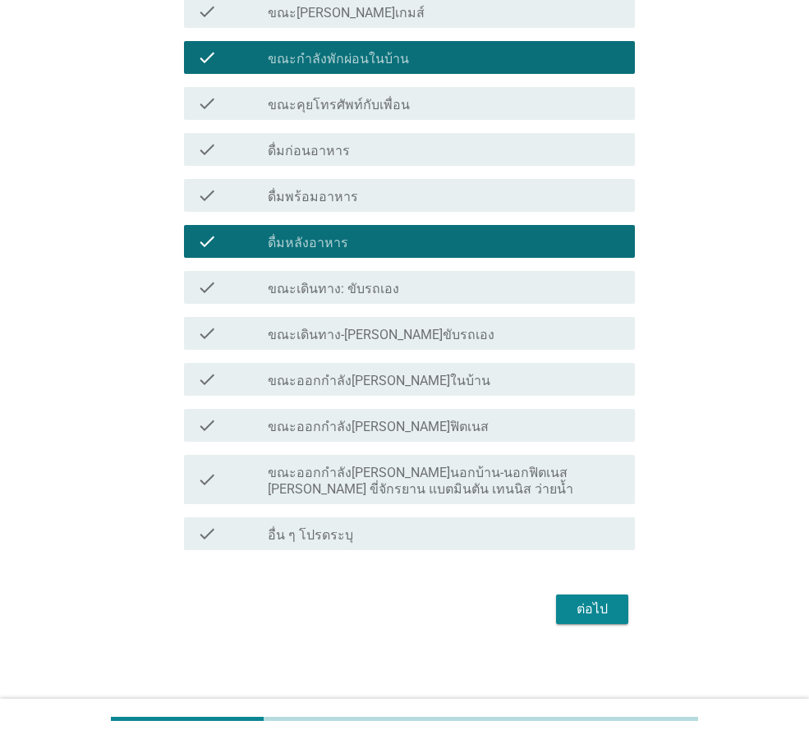
scroll to position [616, 0]
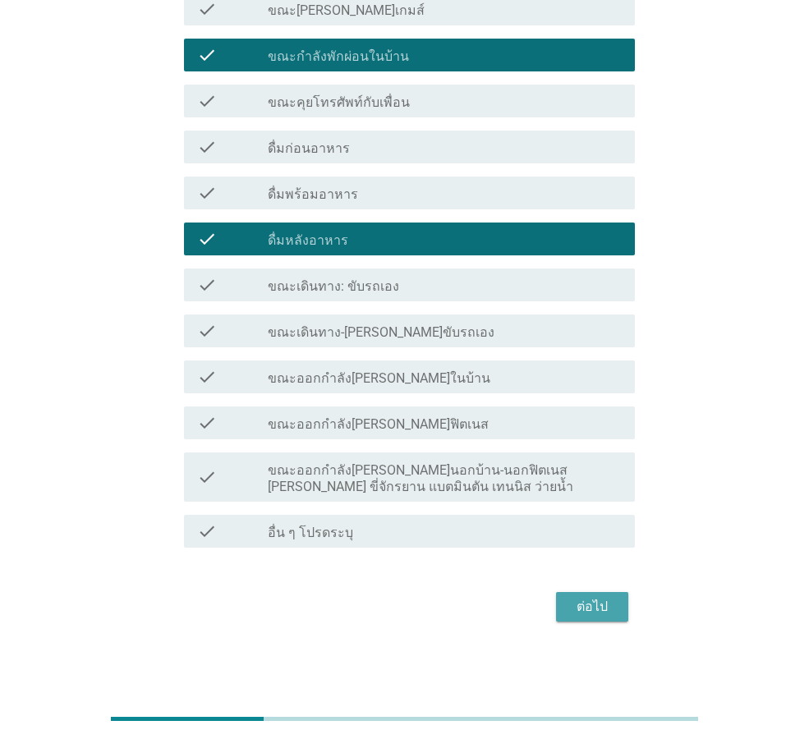
click at [590, 612] on div "ต่อไป" at bounding box center [592, 607] width 46 height 20
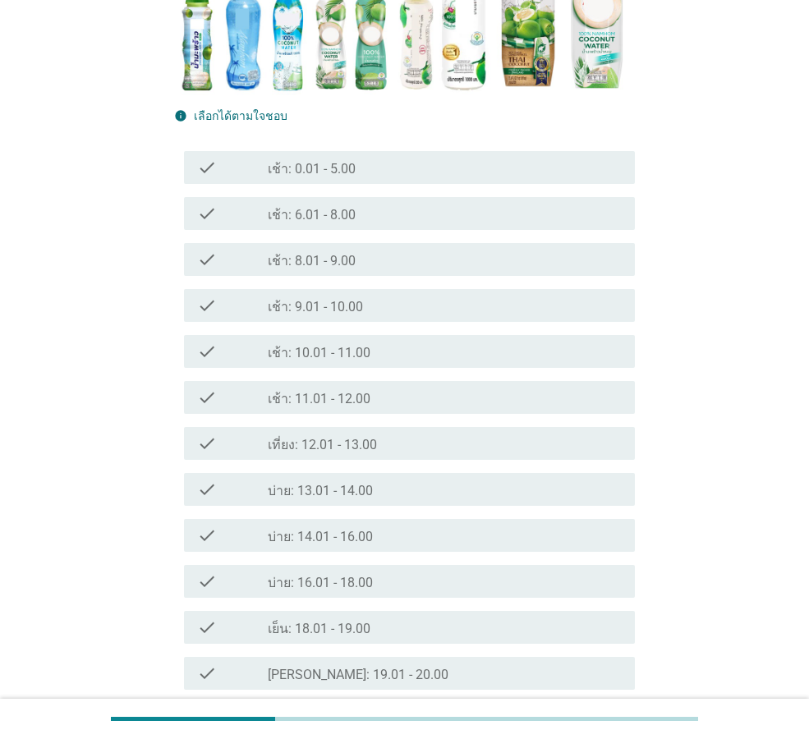
scroll to position [328, 0]
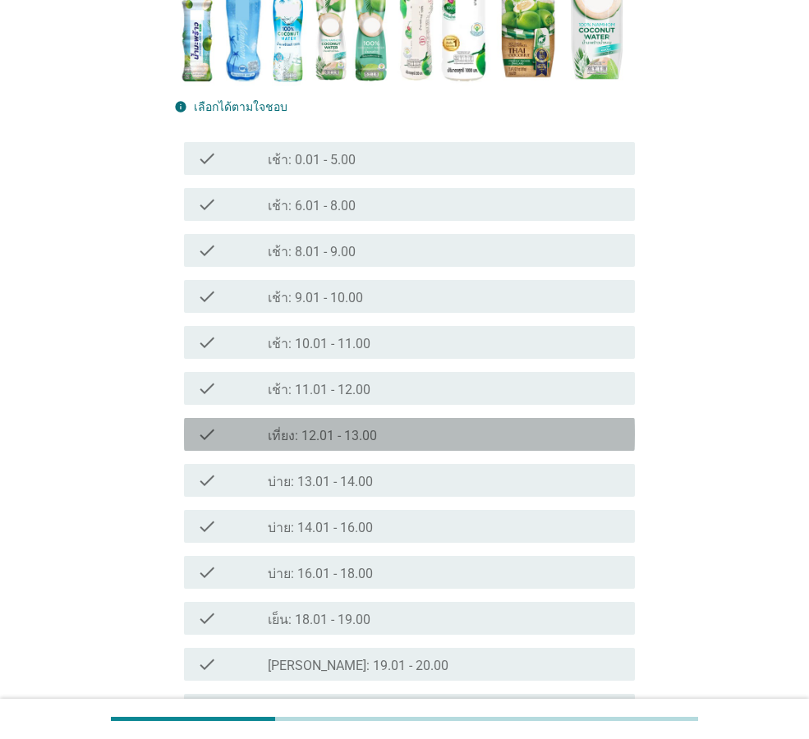
click at [406, 438] on div "check_box_outline_blank เที่ยง: 12.01 - 13.00" at bounding box center [445, 435] width 354 height 20
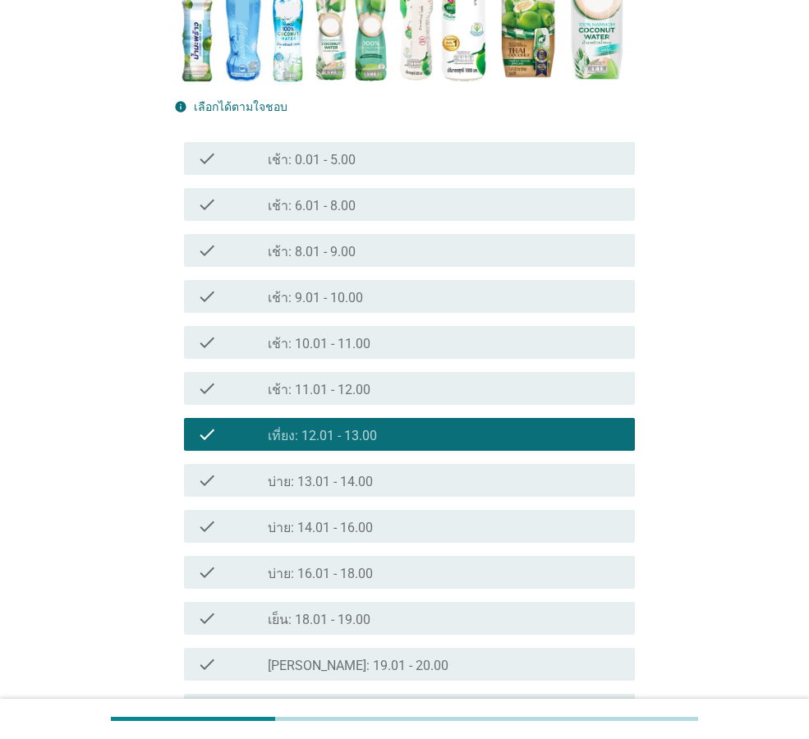
click at [369, 238] on div "check check_box_outline_blank เช้า: 8.01 - 9.00" at bounding box center [409, 250] width 451 height 33
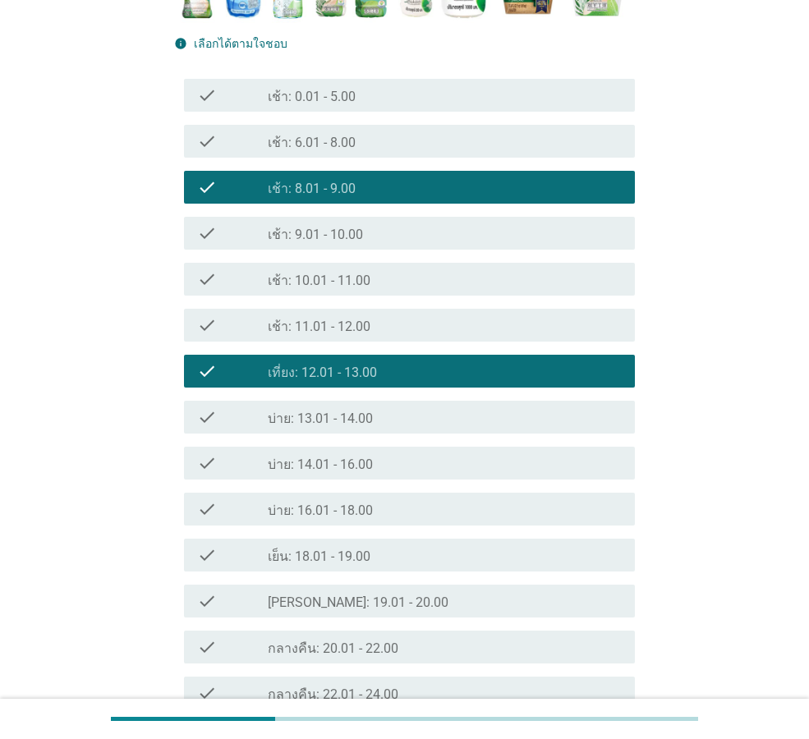
scroll to position [493, 0]
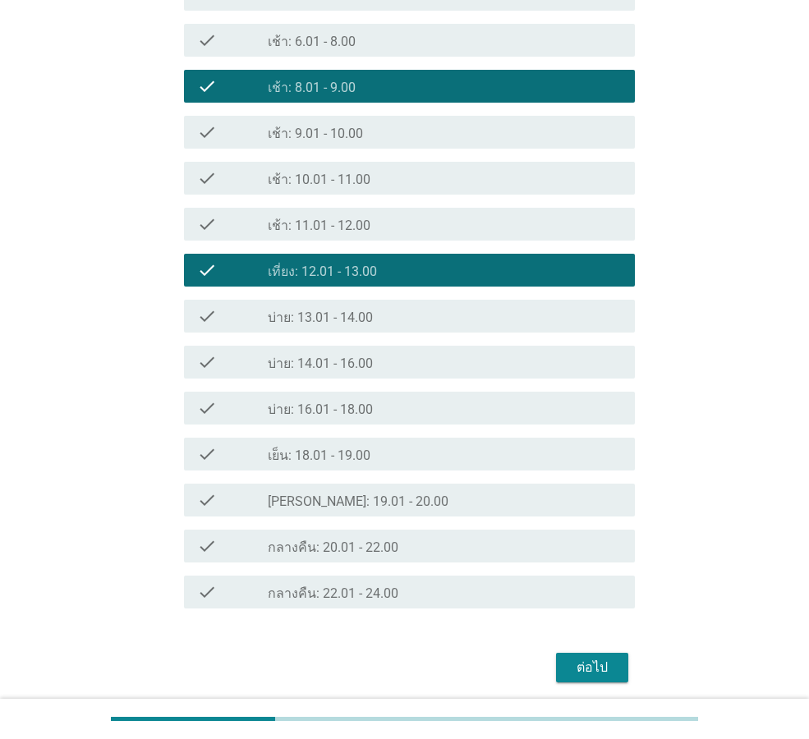
click at [397, 519] on div "check check_box_outline_blank หัวค่ำ: 19.01 - 20.00" at bounding box center [404, 500] width 461 height 46
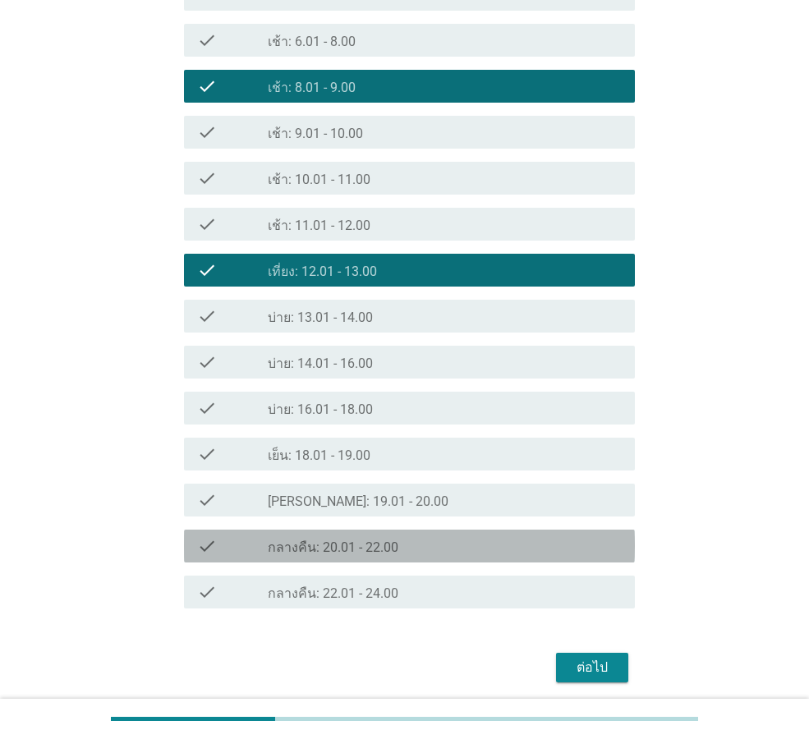
click at [447, 550] on div "check_box_outline_blank กลางคืน: 20.01 - 22.00" at bounding box center [445, 546] width 354 height 20
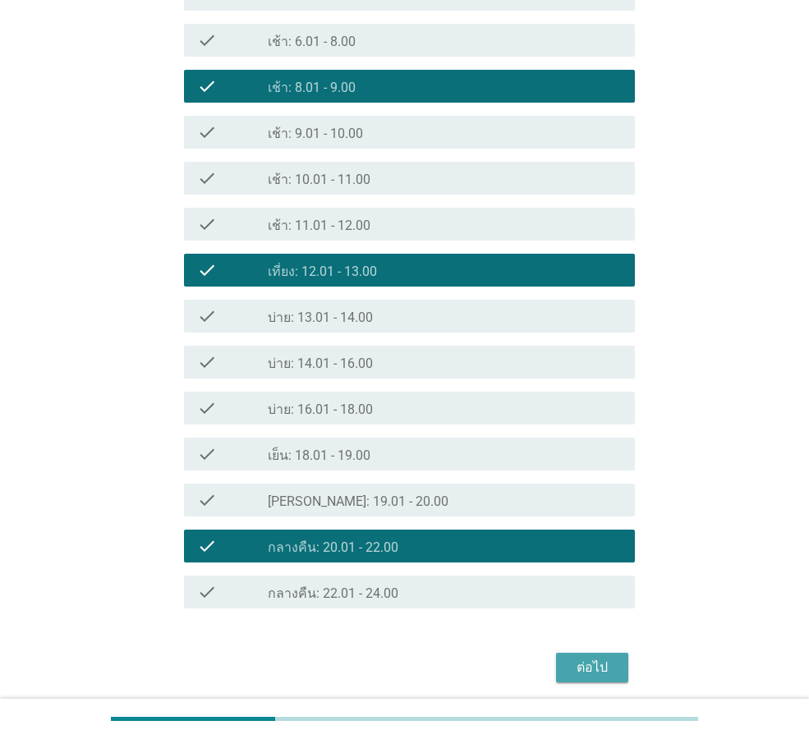
click at [581, 663] on div "ต่อไป" at bounding box center [592, 668] width 46 height 20
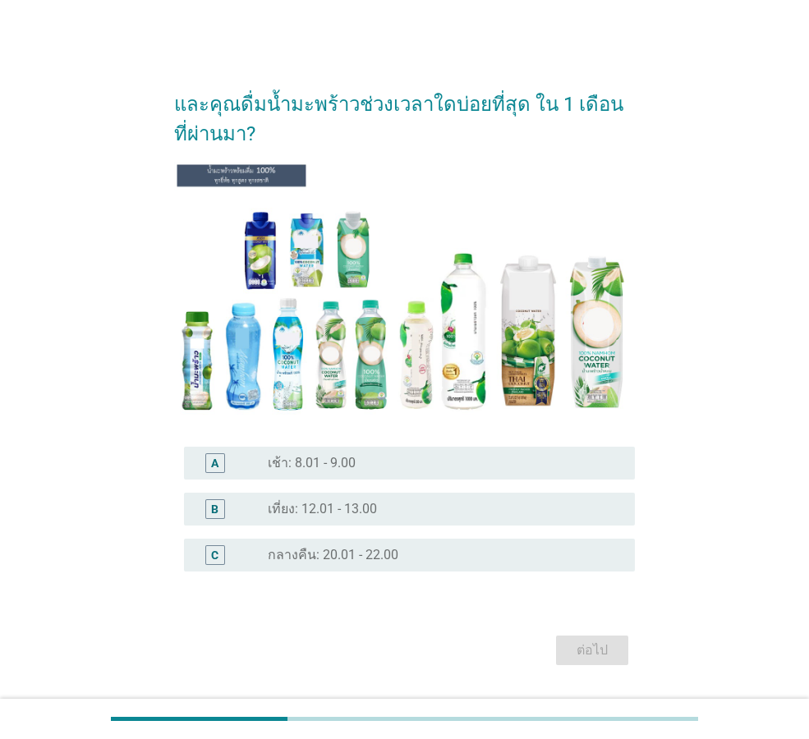
click at [505, 512] on div "radio_button_unchecked เที่ยง: 12.01 - 13.00" at bounding box center [438, 509] width 341 height 16
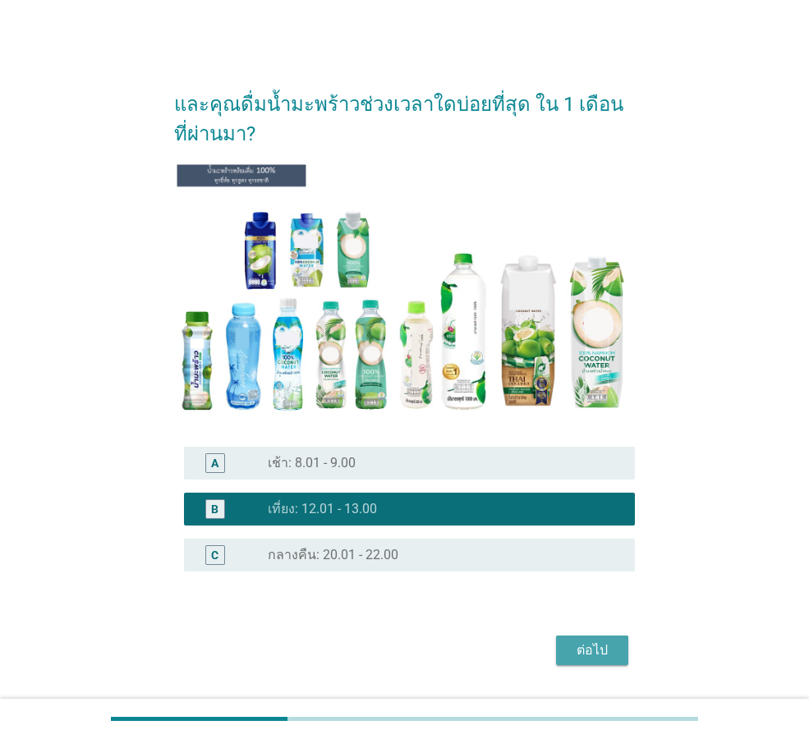
click at [616, 650] on button "ต่อไป" at bounding box center [592, 651] width 72 height 30
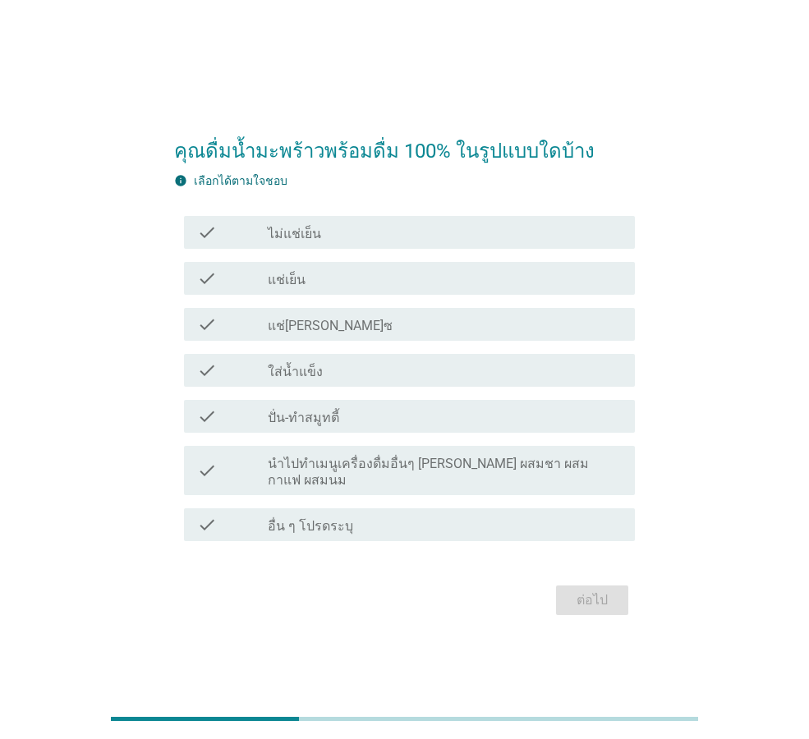
click at [431, 284] on div "check_box_outline_blank แช่เย็น" at bounding box center [445, 279] width 354 height 20
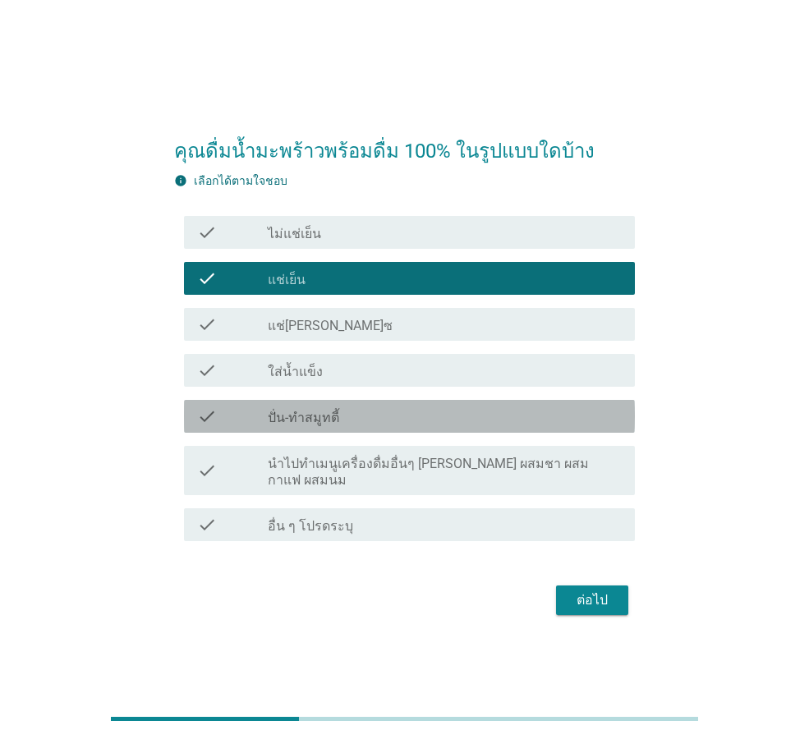
click at [445, 424] on div "check_box_outline_blank ปั่น-ทำสมูทตี้" at bounding box center [445, 416] width 354 height 20
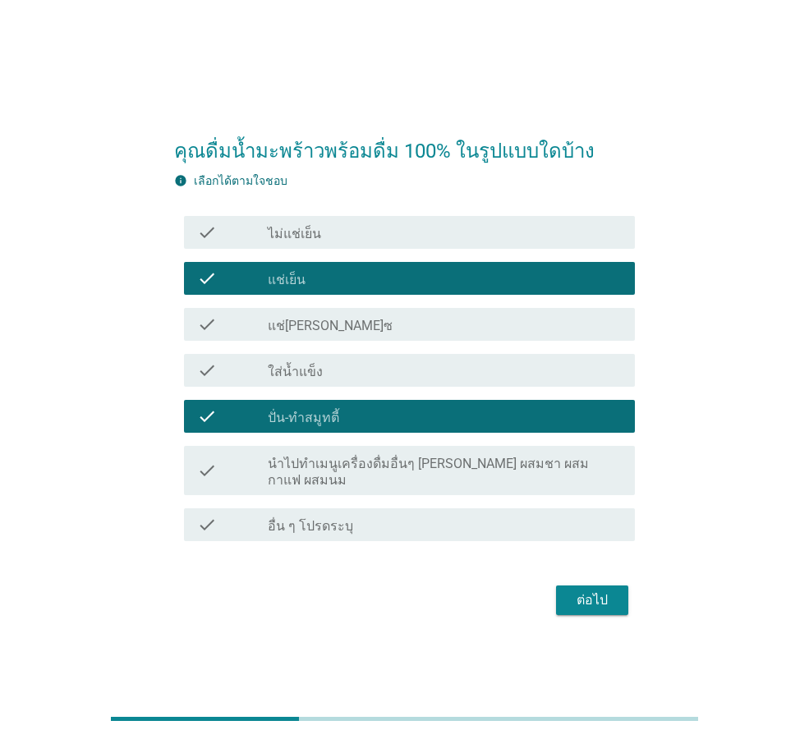
click at [483, 476] on label "นำไปทำเมนูเครื่องดื่มอื่นๆ เช่น ผสมชา ผสมกาแฟ ผสมนม" at bounding box center [445, 472] width 354 height 33
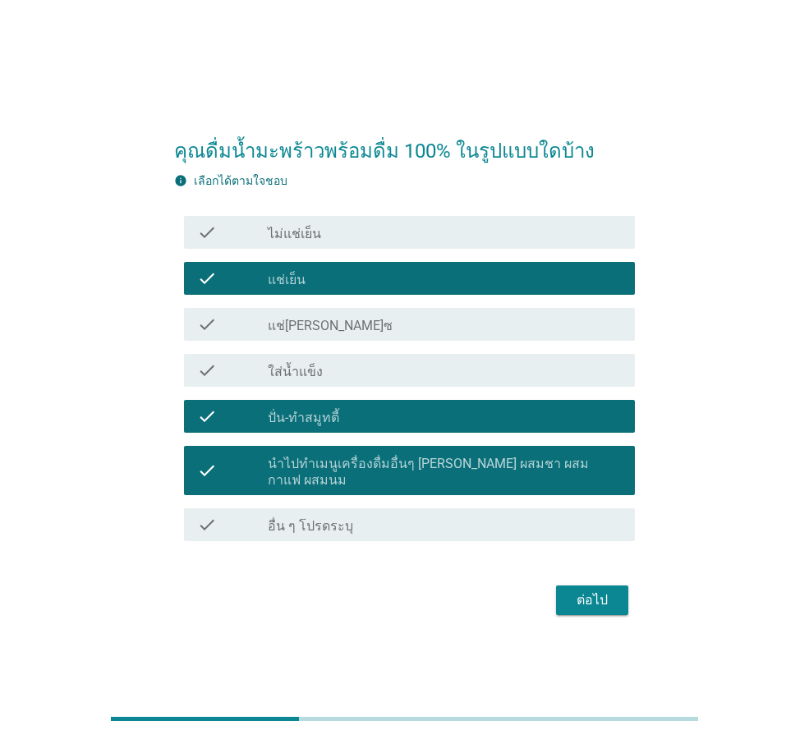
click at [599, 592] on div "ต่อไป" at bounding box center [592, 600] width 46 height 20
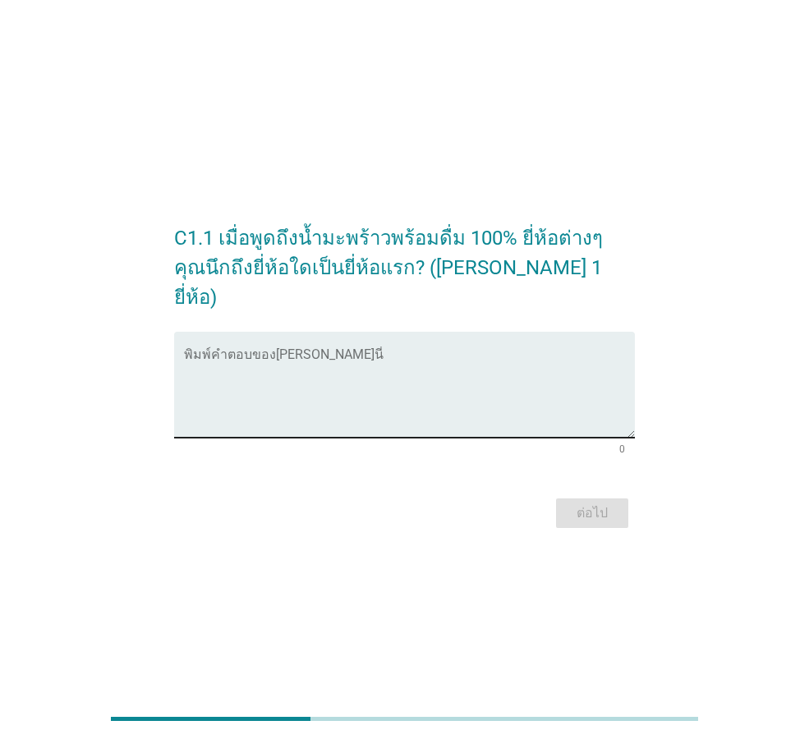
click at [360, 377] on textarea "พิมพ์คำตอบของคุณ ที่นี่" at bounding box center [409, 394] width 451 height 86
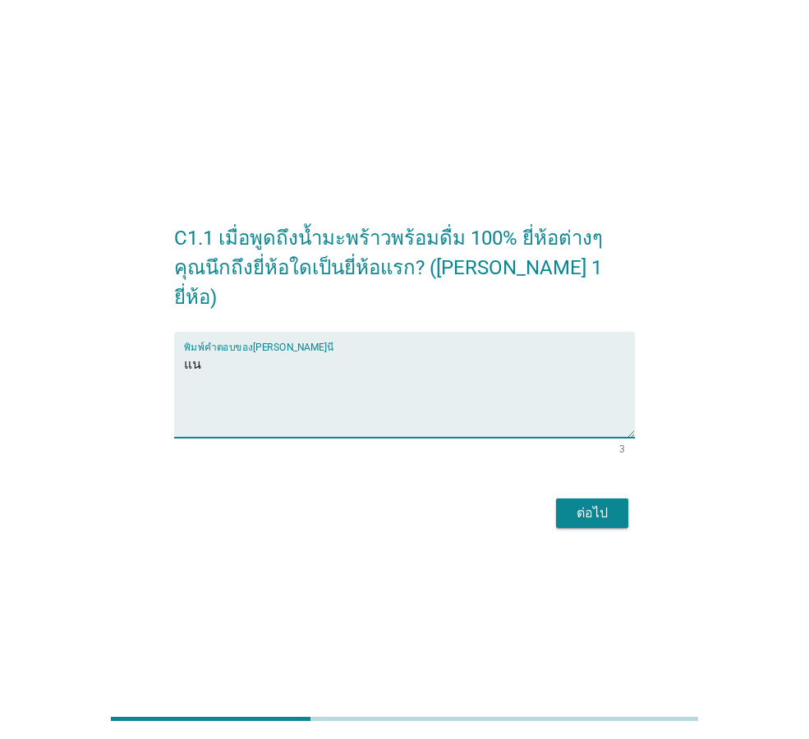
type textarea "แ"
type textarea "cocomax"
click at [604, 505] on div "ต่อไป" at bounding box center [592, 513] width 46 height 20
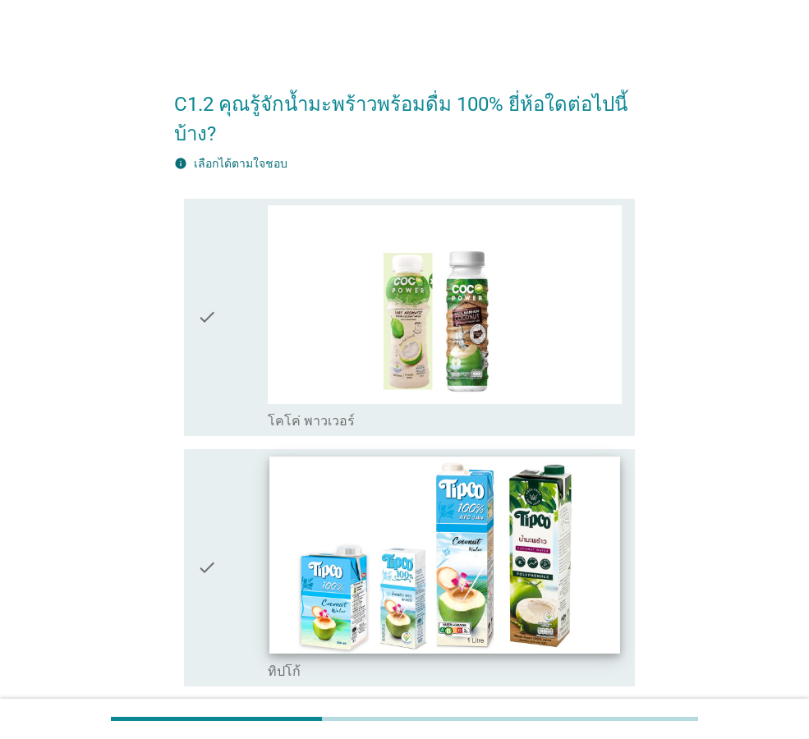
click at [544, 480] on img at bounding box center [444, 555] width 350 height 197
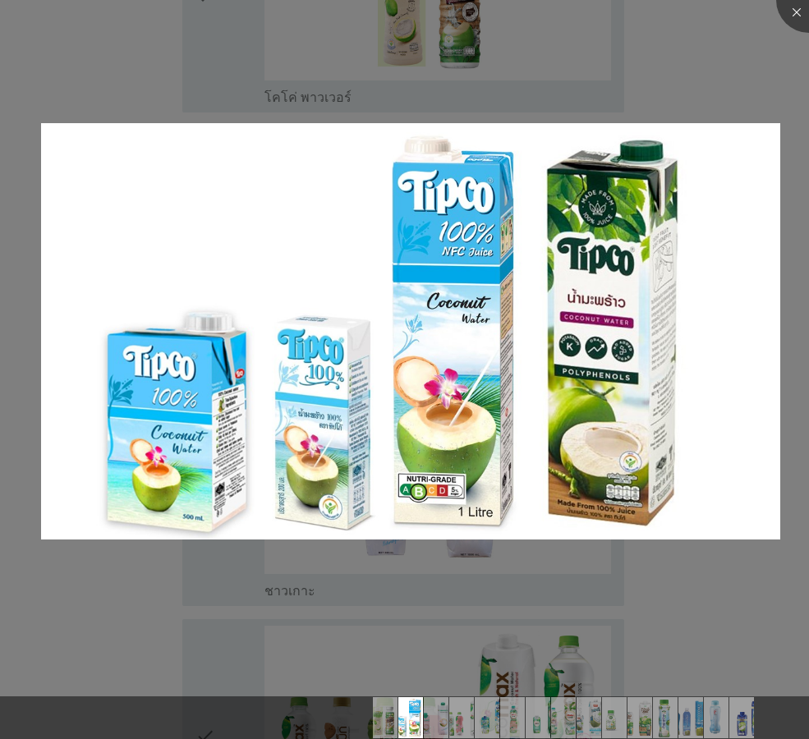
scroll to position [328, 0]
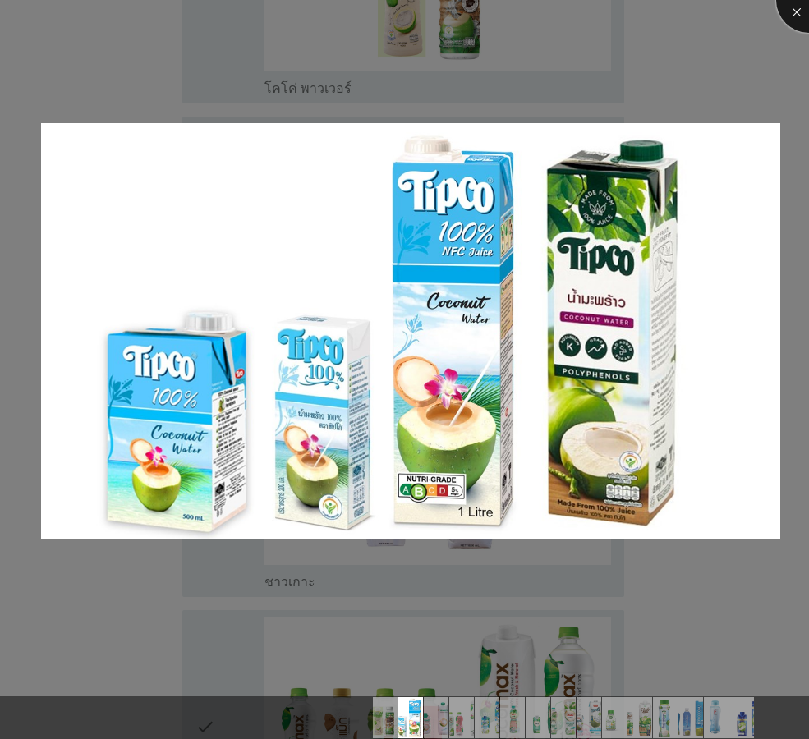
drag, startPoint x: 799, startPoint y: 16, endPoint x: 784, endPoint y: 34, distance: 24.0
click at [797, 16] on div at bounding box center [809, 0] width 66 height 66
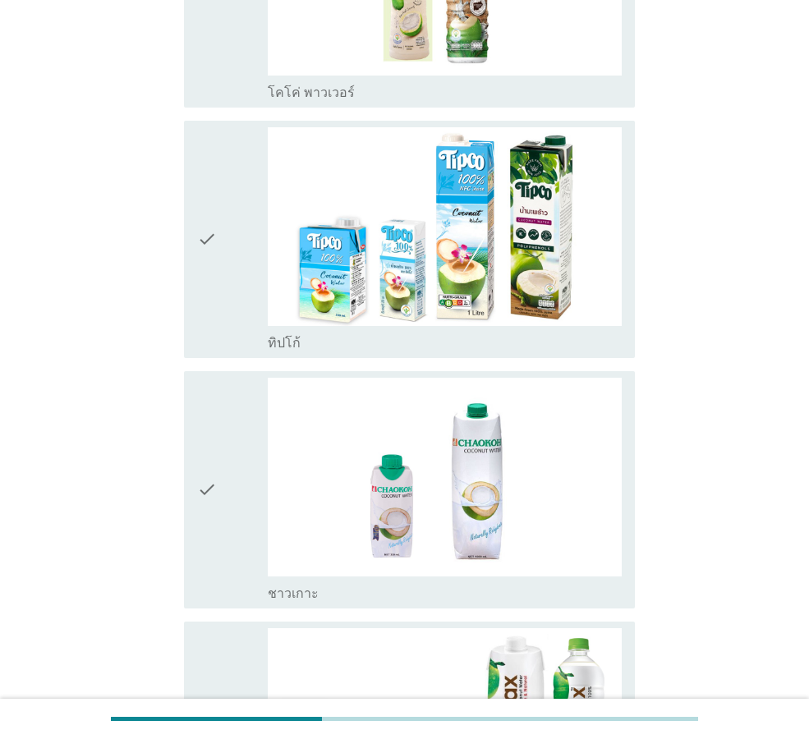
click at [526, 333] on div "check_box_outline_blank ทิปโก้" at bounding box center [445, 342] width 354 height 20
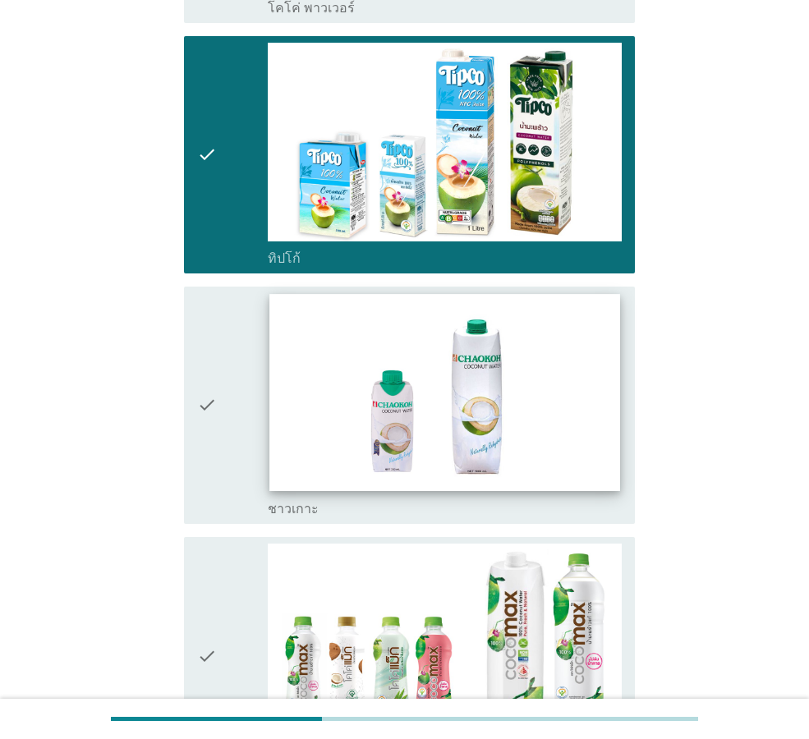
scroll to position [493, 0]
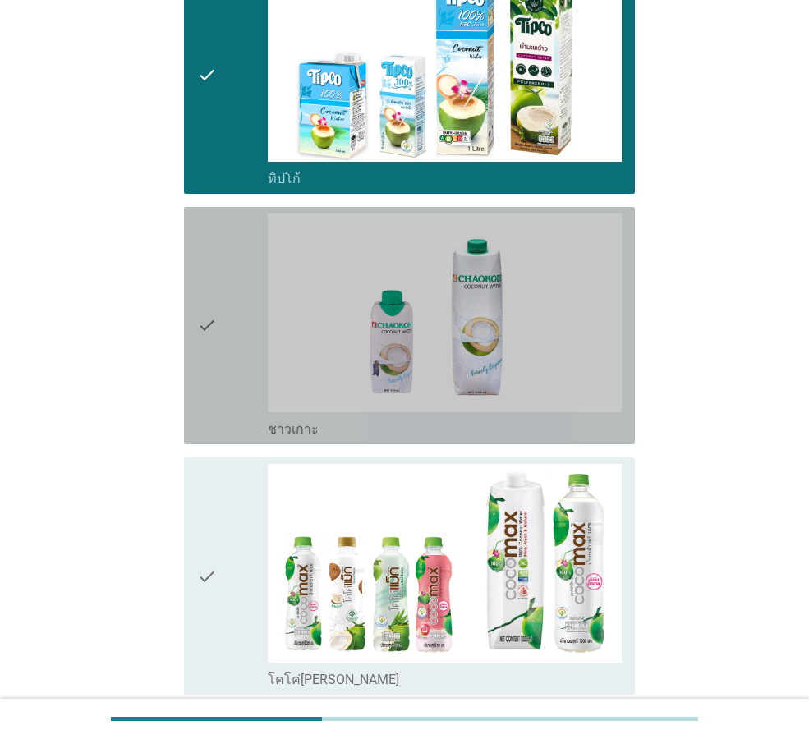
click at [449, 435] on div "check_box_outline_blank ชาวเกาะ" at bounding box center [445, 428] width 354 height 20
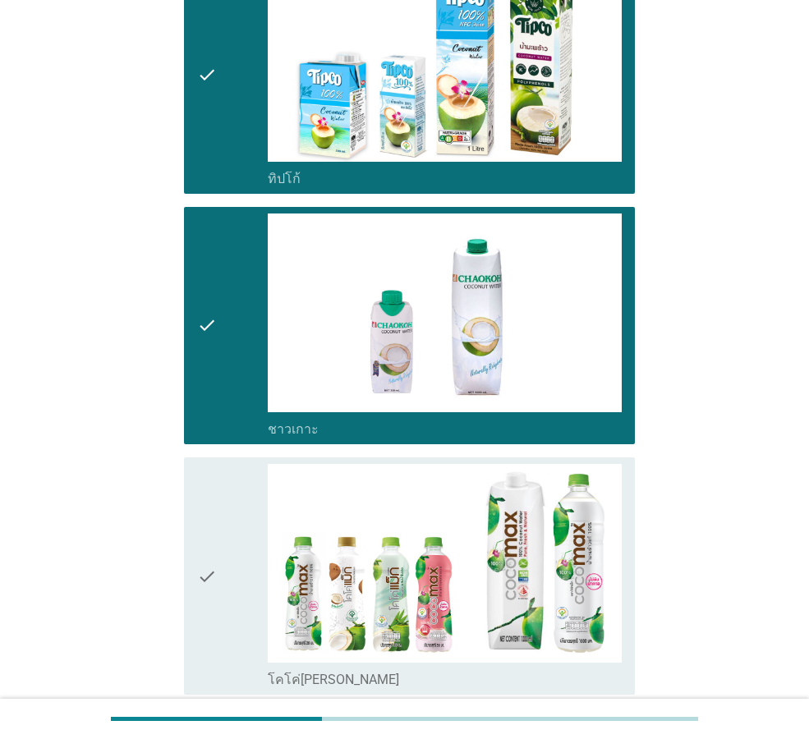
click at [470, 670] on div "check_box_outline_blank โคโค่แม็กซ์" at bounding box center [445, 678] width 354 height 20
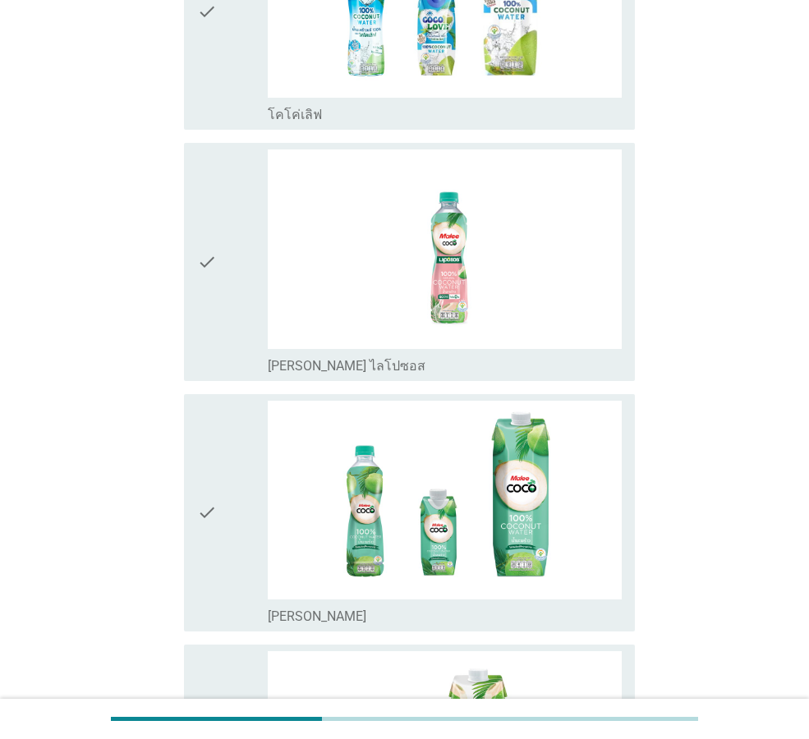
scroll to position [1314, 0]
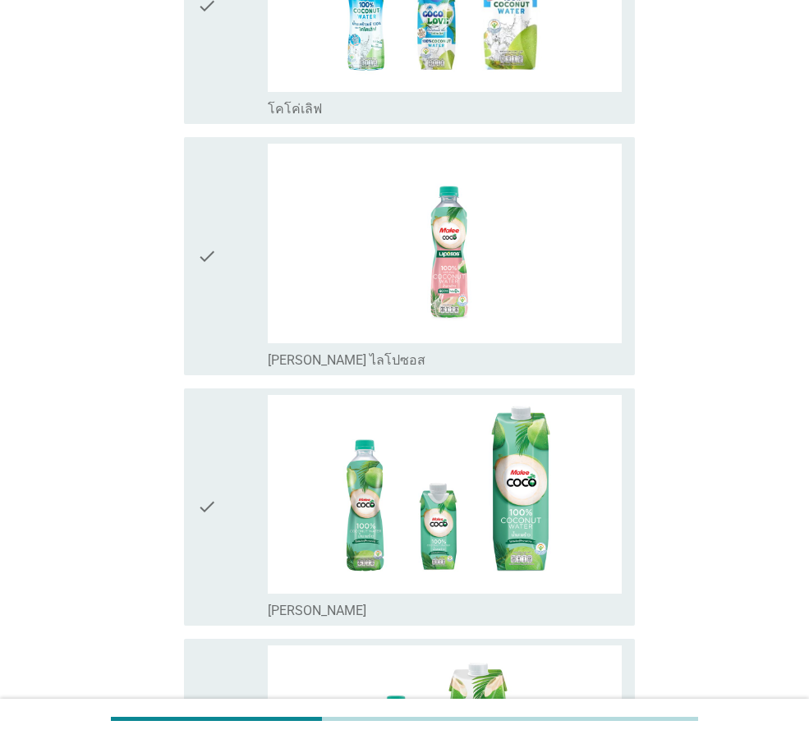
click at [530, 349] on div "check_box_outline_blank มาลีโคโค่ ไลโปซอส" at bounding box center [445, 359] width 354 height 20
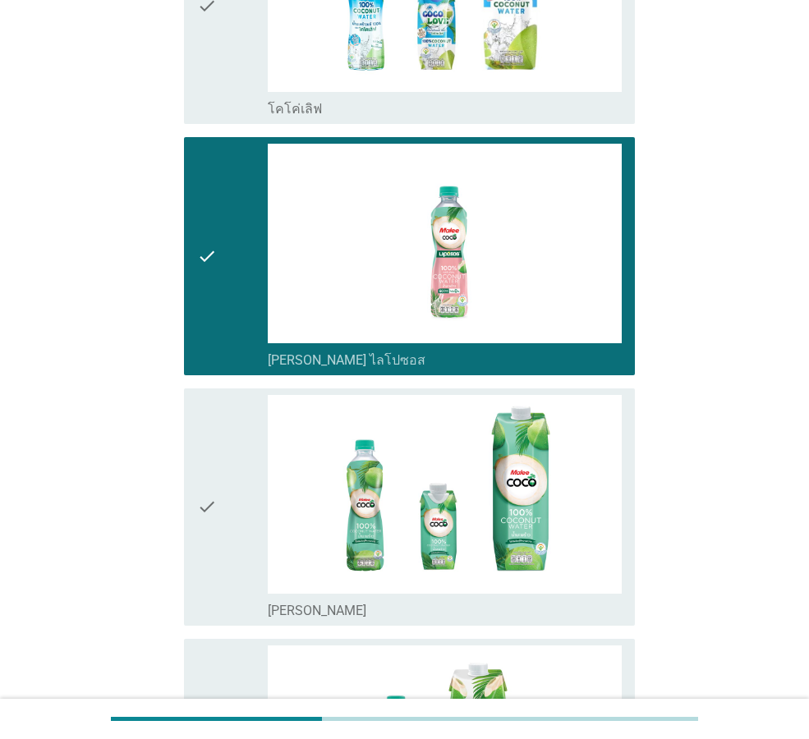
click at [534, 605] on div "check_box_outline_blank มาลีโคโค่" at bounding box center [445, 609] width 354 height 20
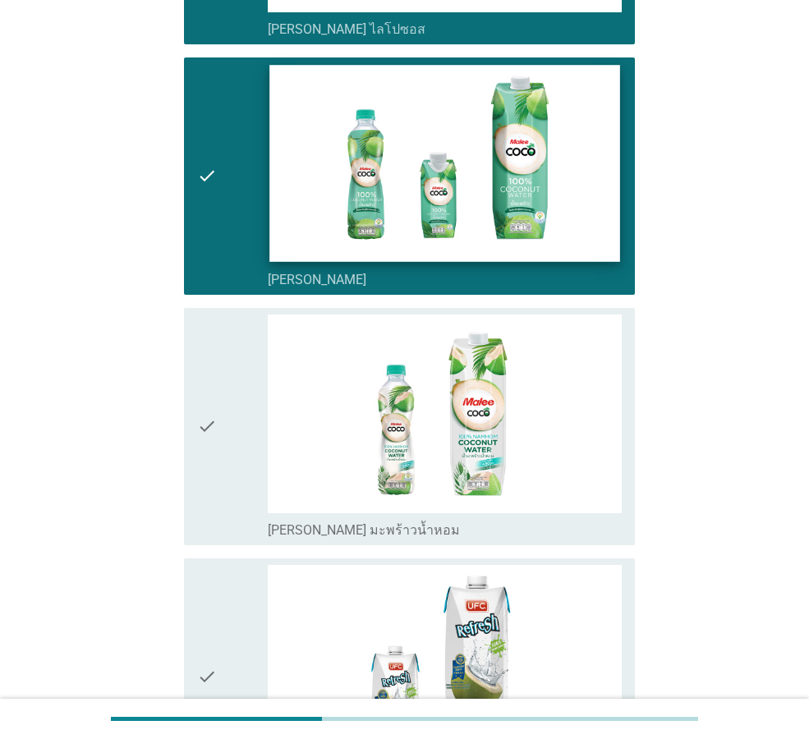
scroll to position [1724, 0]
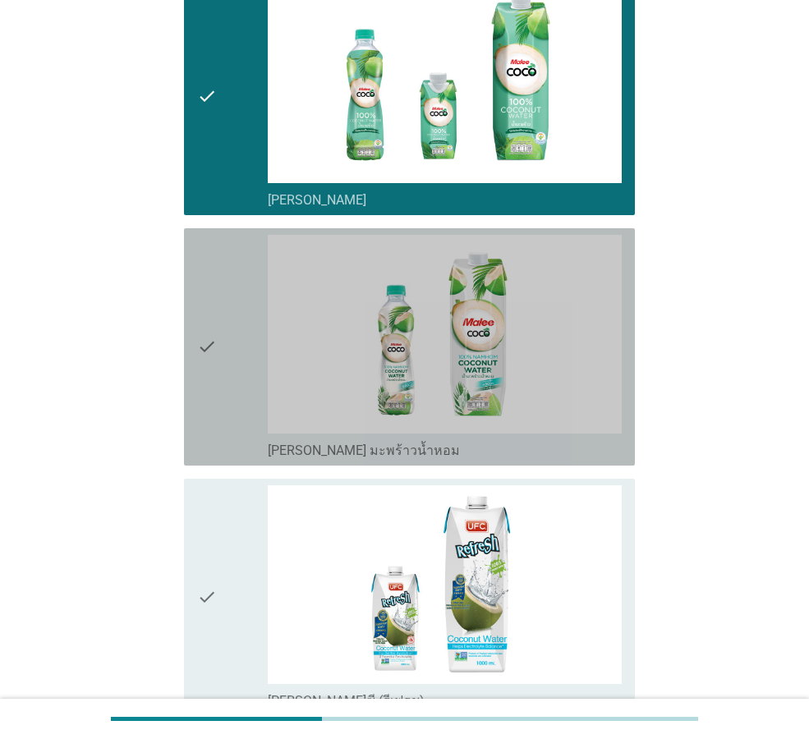
click at [550, 446] on div "check_box_outline_blank มาลีโคโค่ มะพร้าวน้ำหอม" at bounding box center [445, 449] width 354 height 20
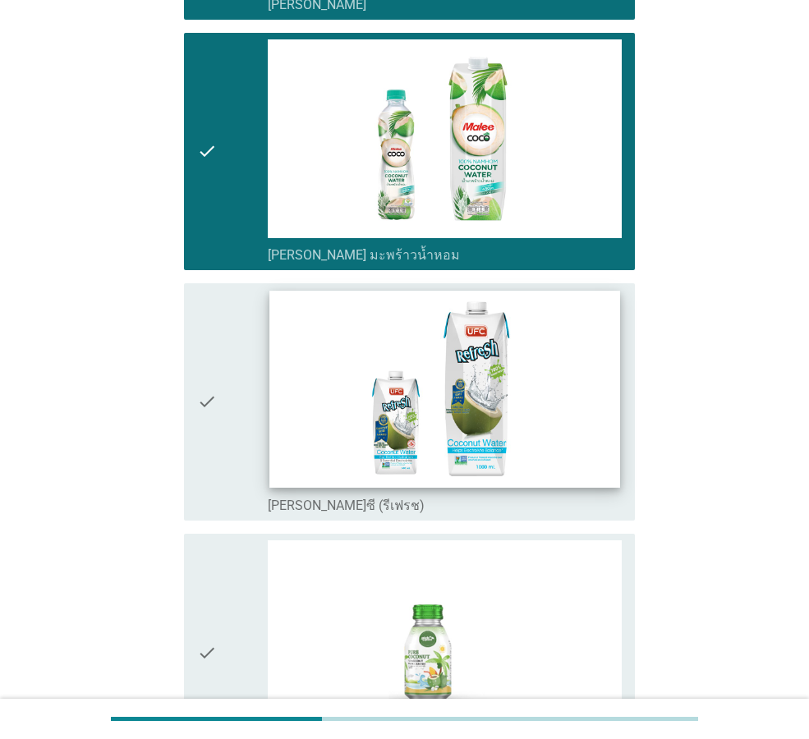
scroll to position [2053, 0]
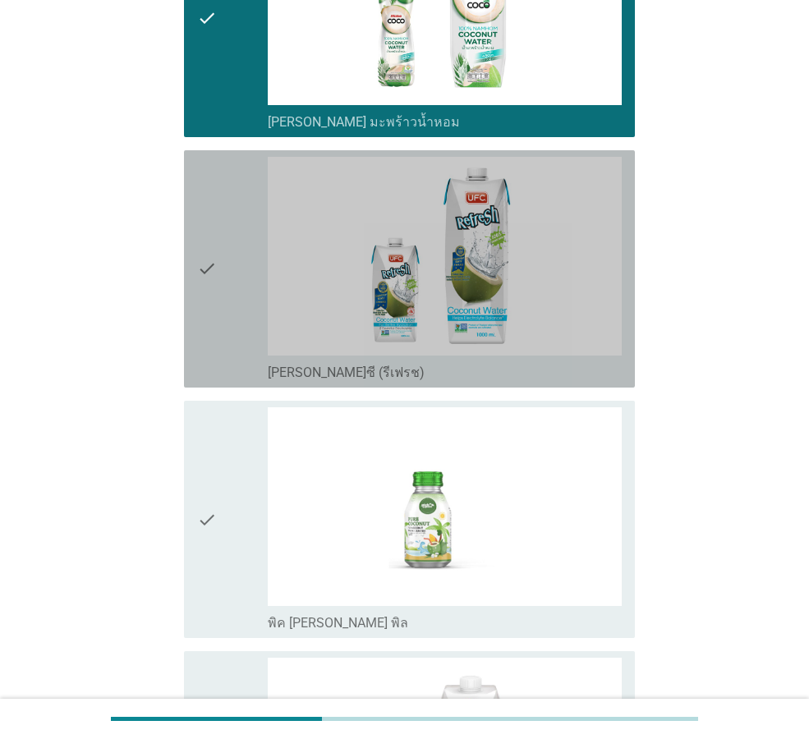
click at [552, 369] on div "check_box_outline_blank ยูเอฟซี (รีเฟรช)" at bounding box center [445, 371] width 354 height 20
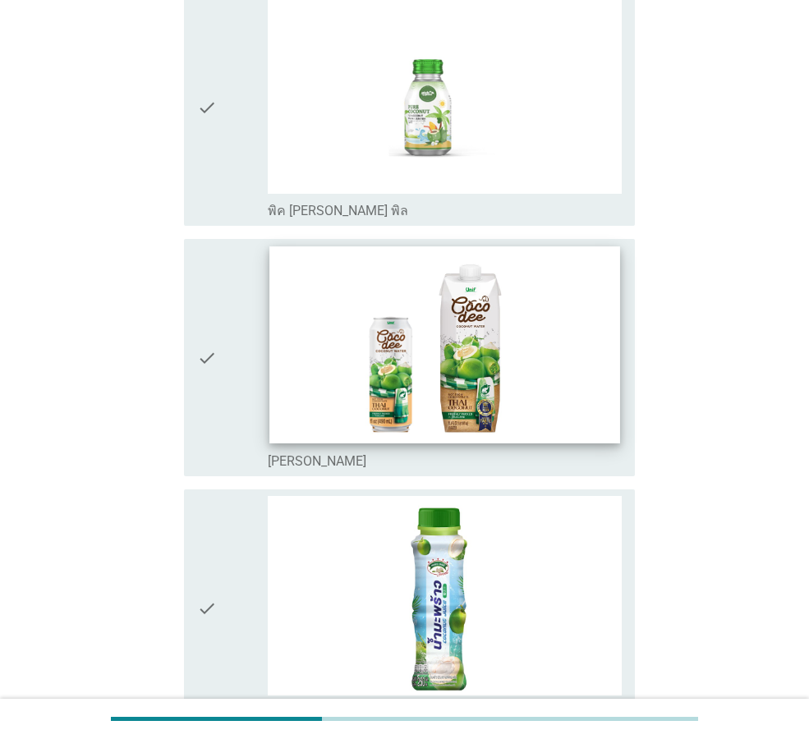
scroll to position [2546, 0]
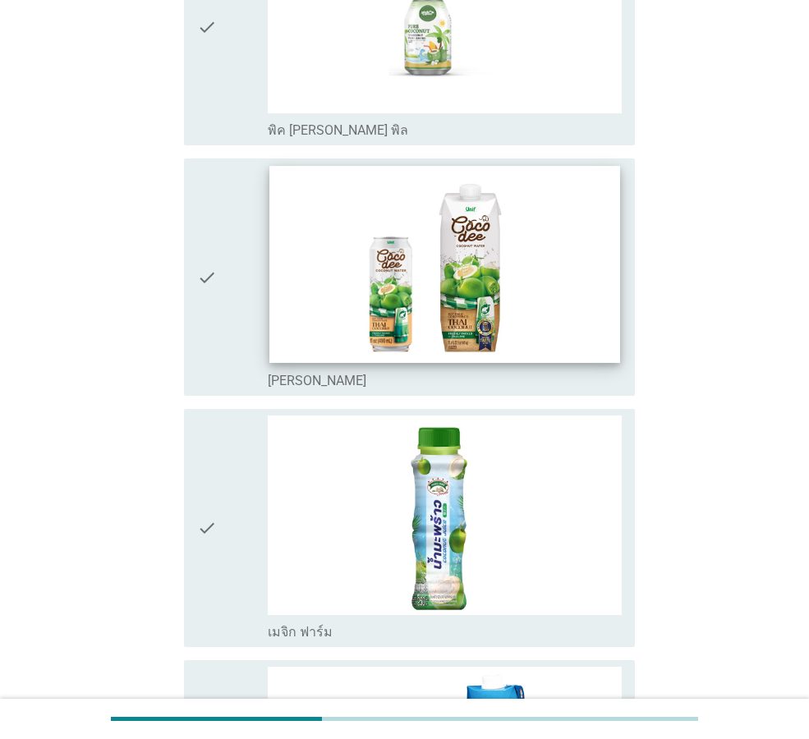
click at [556, 358] on img at bounding box center [444, 264] width 350 height 197
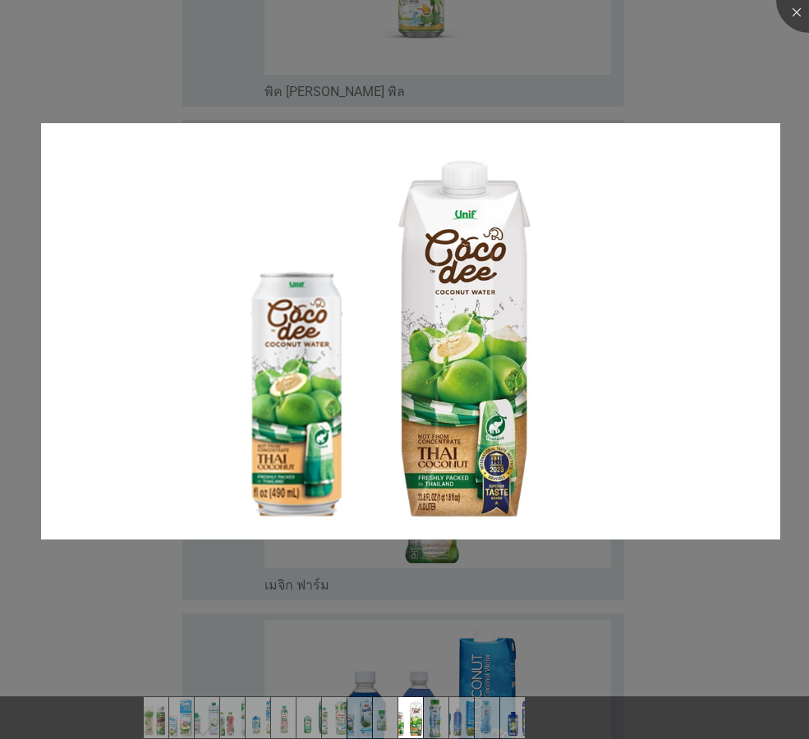
scroll to position [2710, 0]
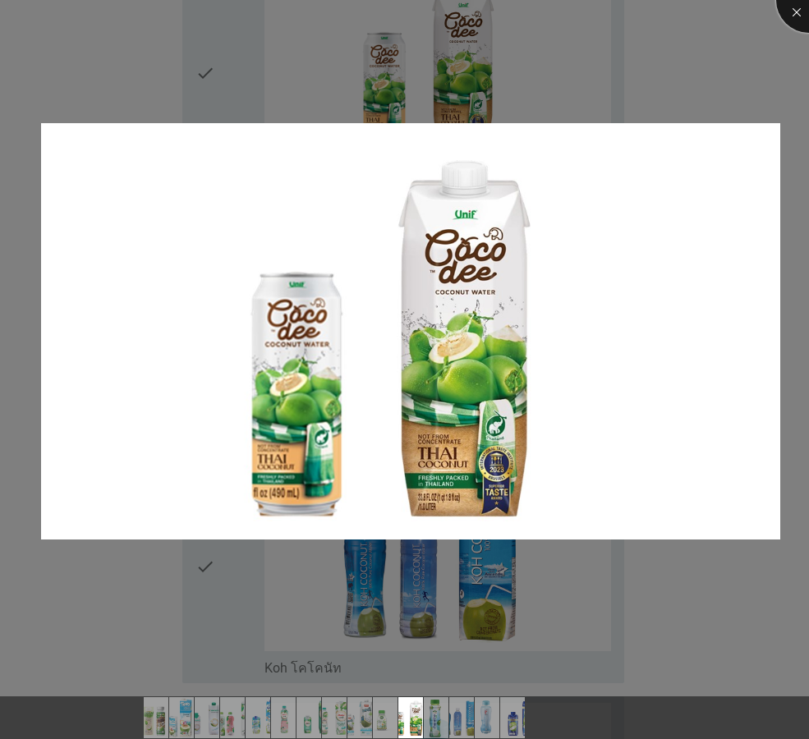
drag, startPoint x: 804, startPoint y: 11, endPoint x: 789, endPoint y: 60, distance: 51.4
click at [803, 11] on div at bounding box center [809, 0] width 66 height 66
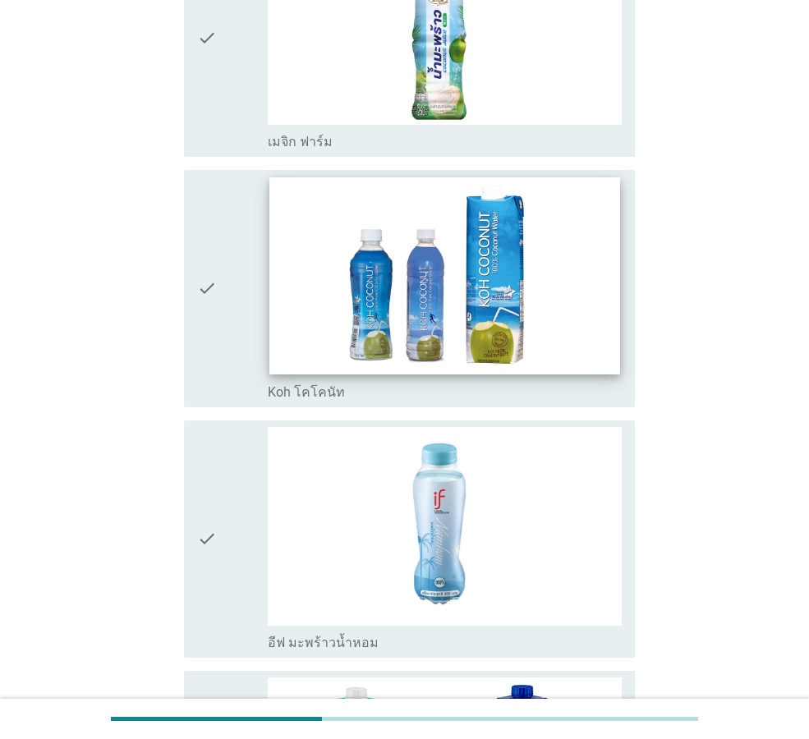
scroll to position [3120, 0]
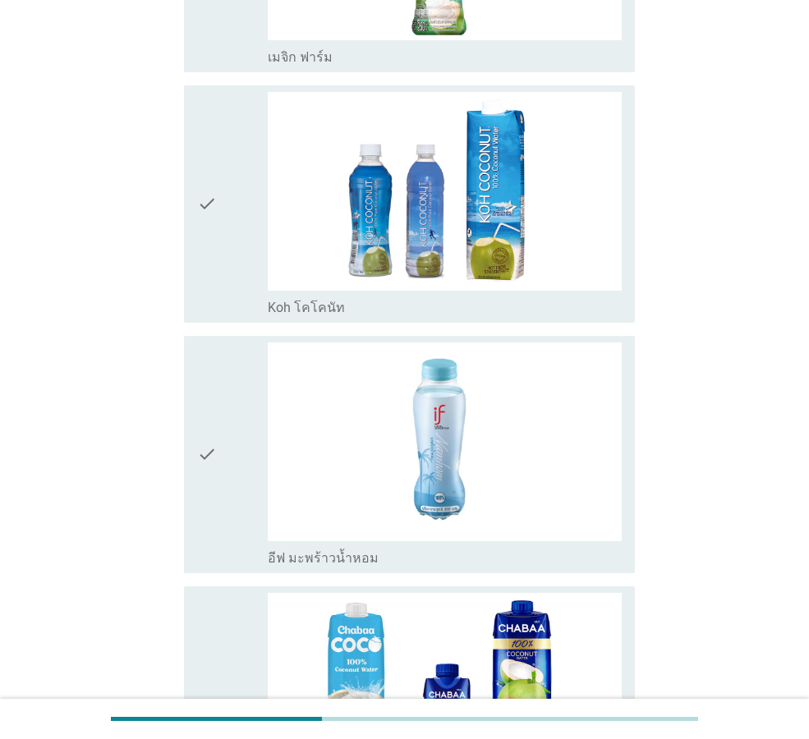
click at [523, 564] on div "check_box_outline_blank อีฟ มะพร้าวน้ำหอม" at bounding box center [445, 557] width 354 height 20
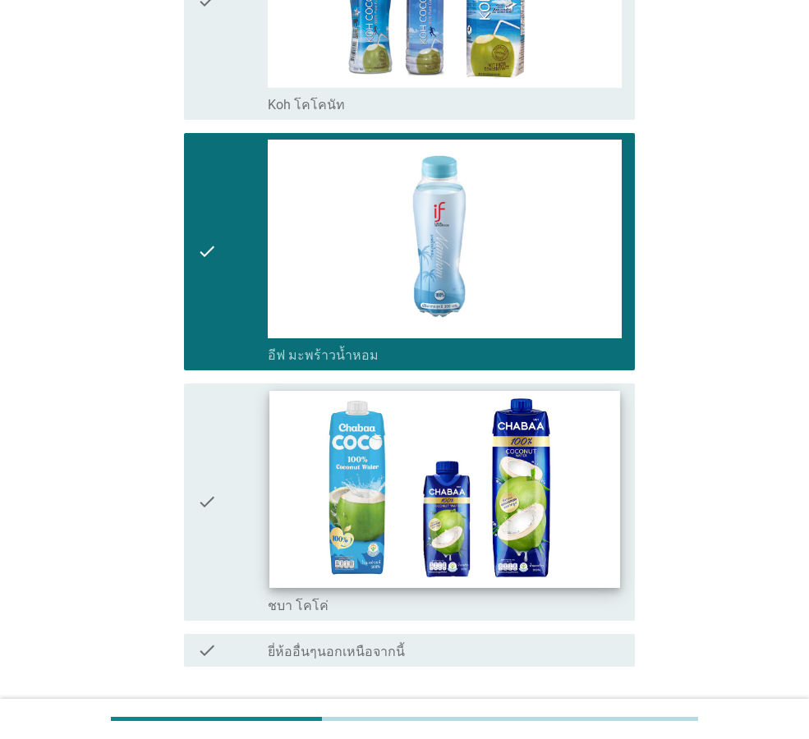
scroll to position [3443, 0]
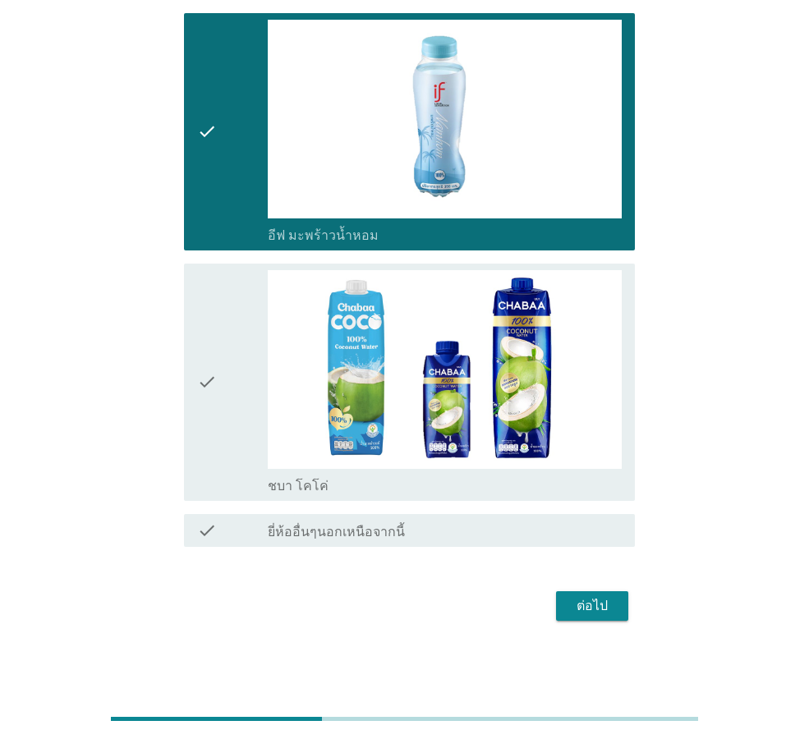
click at [543, 496] on div "check check_box_outline_blank ชบา โคโค่" at bounding box center [409, 382] width 451 height 237
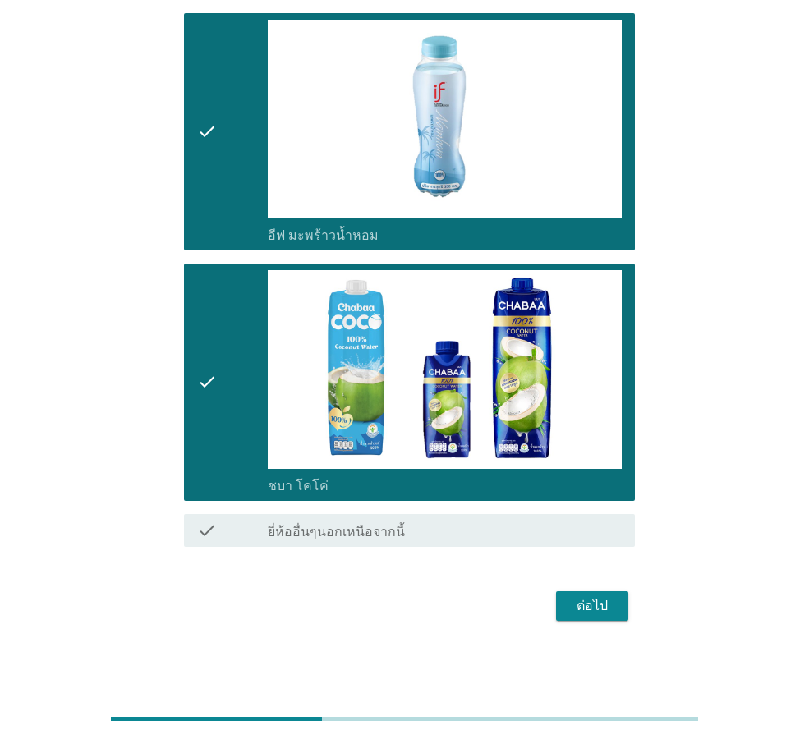
click at [607, 606] on div "ต่อไป" at bounding box center [592, 606] width 46 height 20
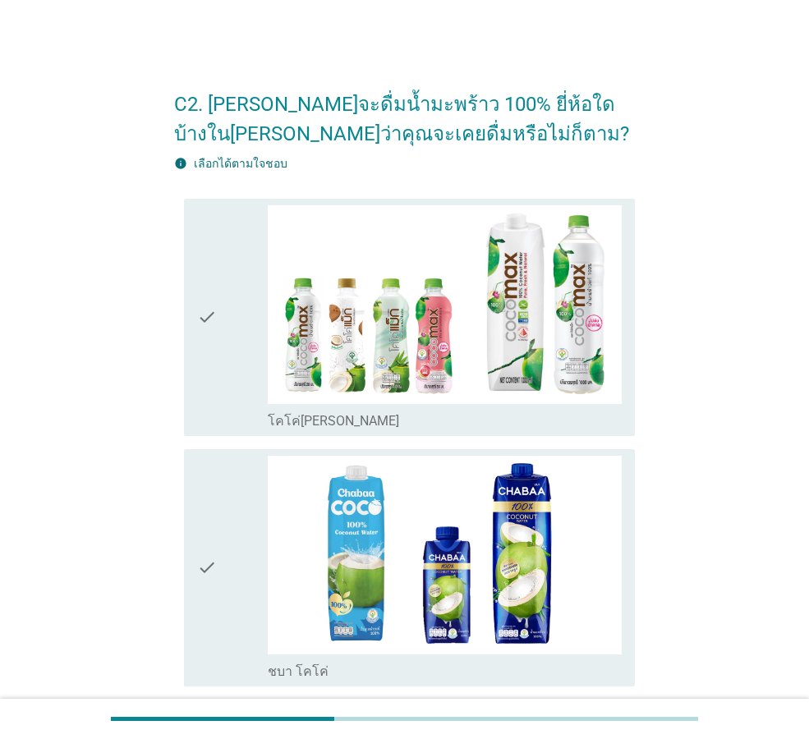
click at [551, 434] on div "check check_box_outline_blank โคโค่แม็กซ์" at bounding box center [409, 317] width 451 height 237
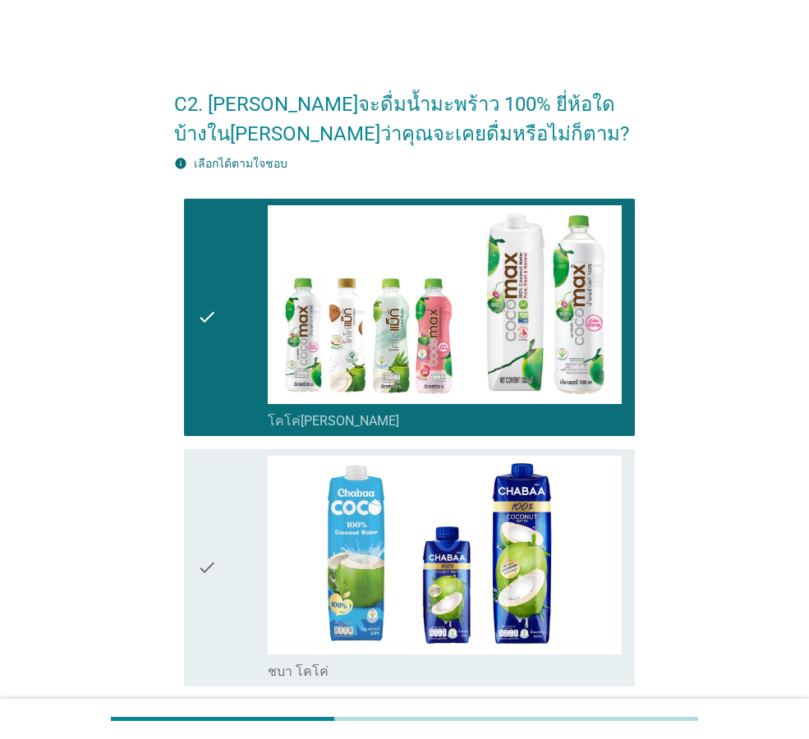
click at [223, 585] on div "check" at bounding box center [232, 568] width 71 height 224
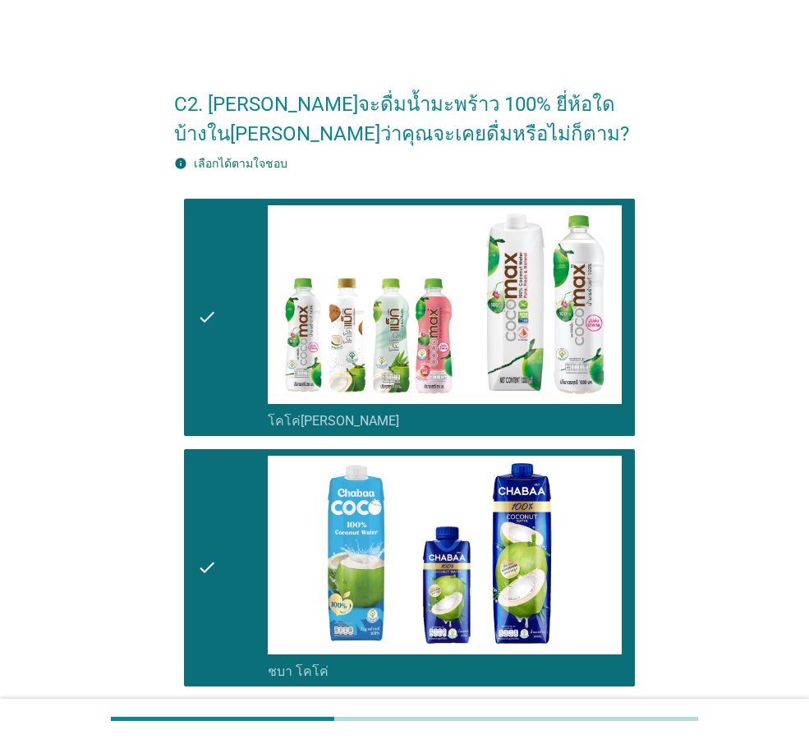
scroll to position [246, 0]
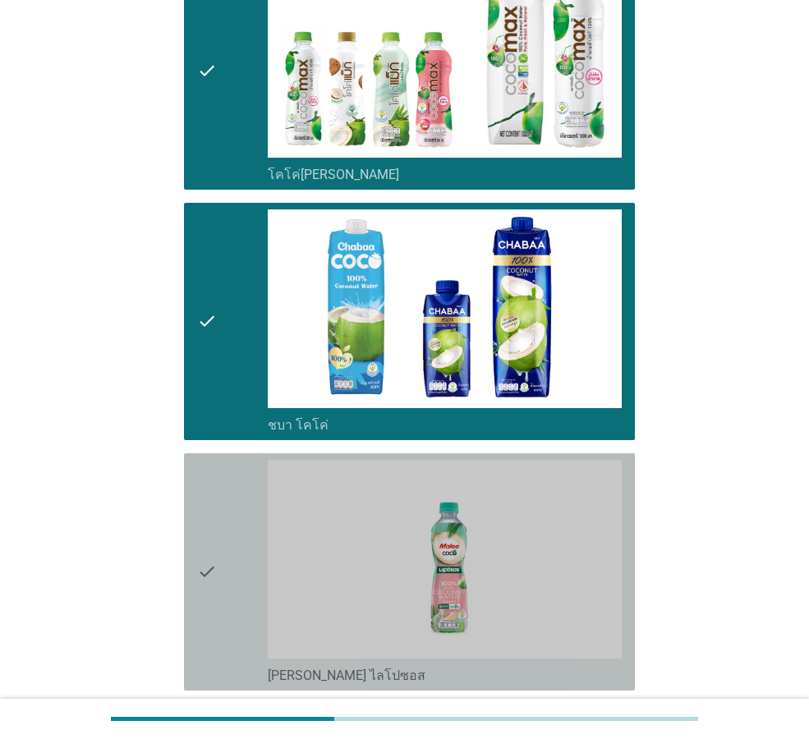
click at [227, 577] on div "check" at bounding box center [232, 572] width 71 height 224
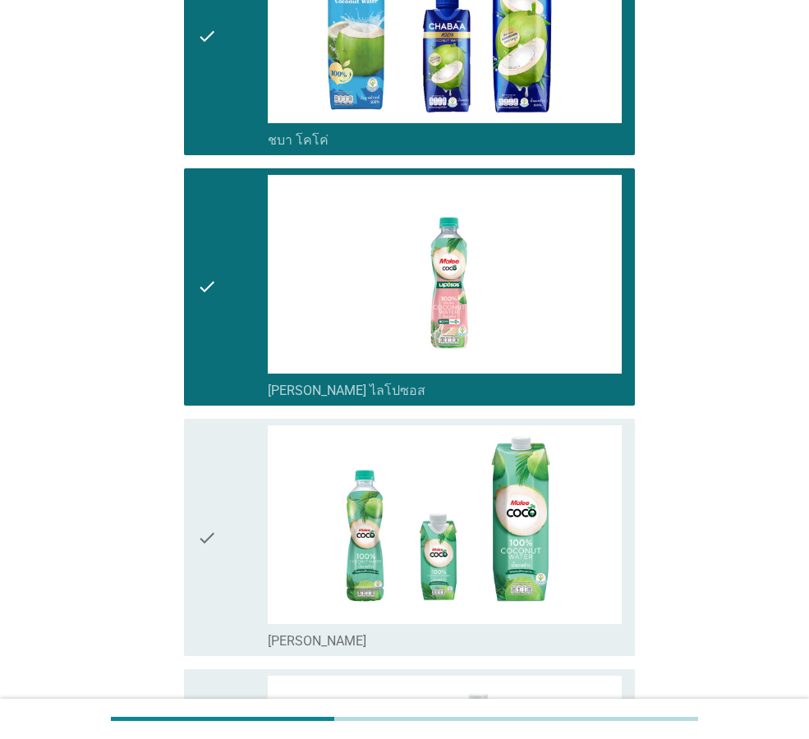
scroll to position [575, 0]
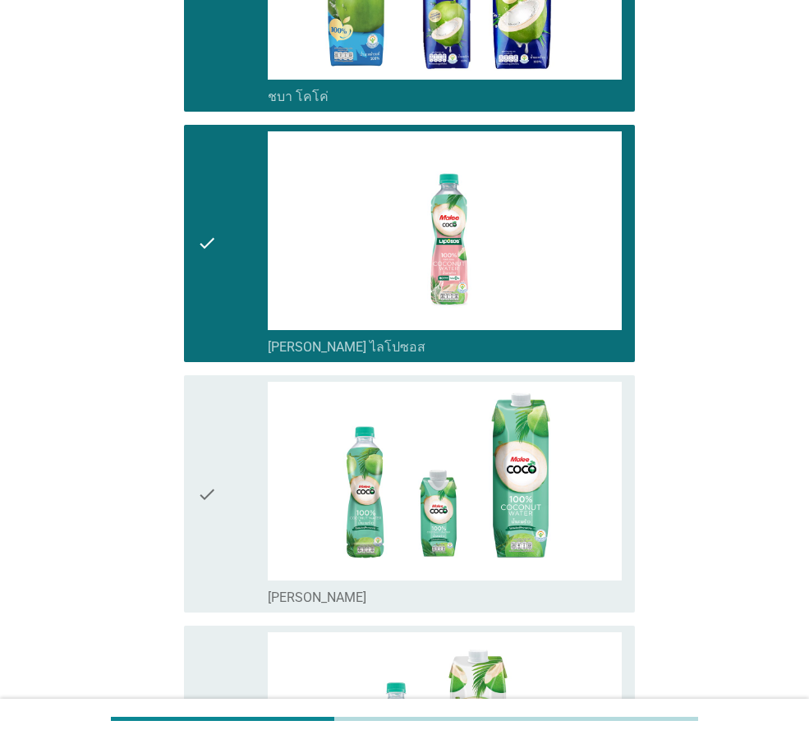
click at [227, 508] on div "check" at bounding box center [232, 494] width 71 height 224
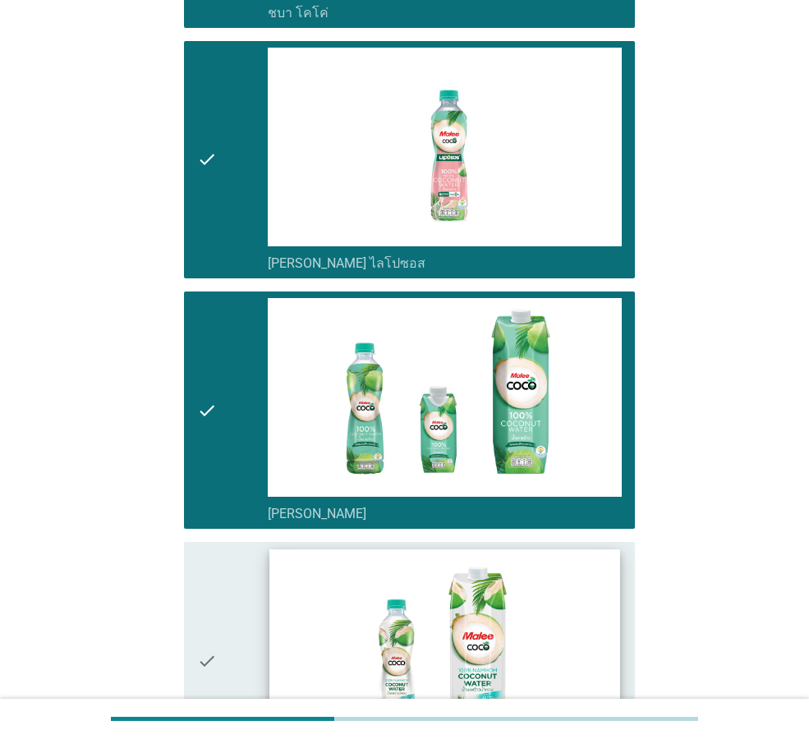
scroll to position [739, 0]
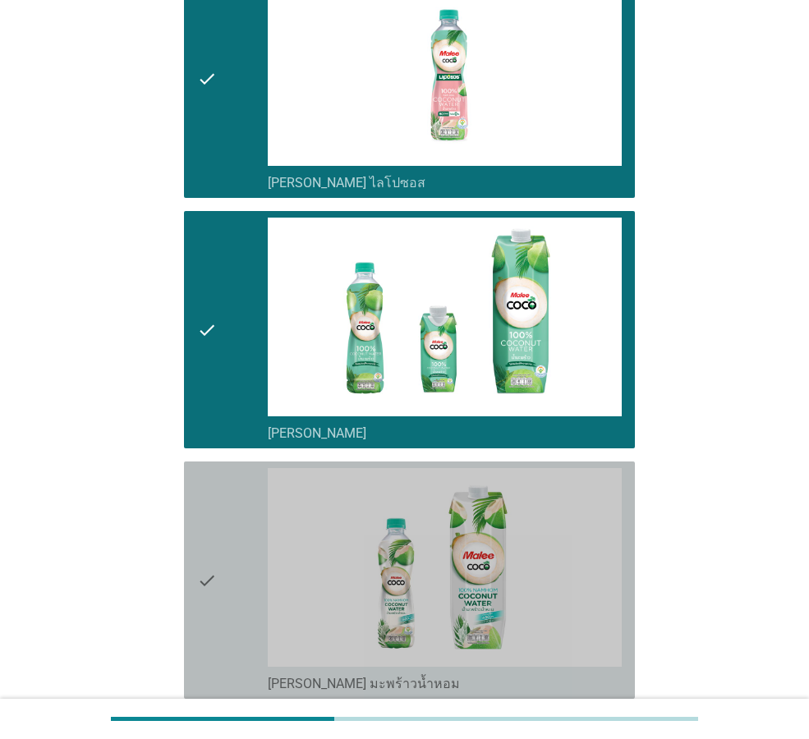
click at [246, 614] on div "check" at bounding box center [232, 580] width 71 height 224
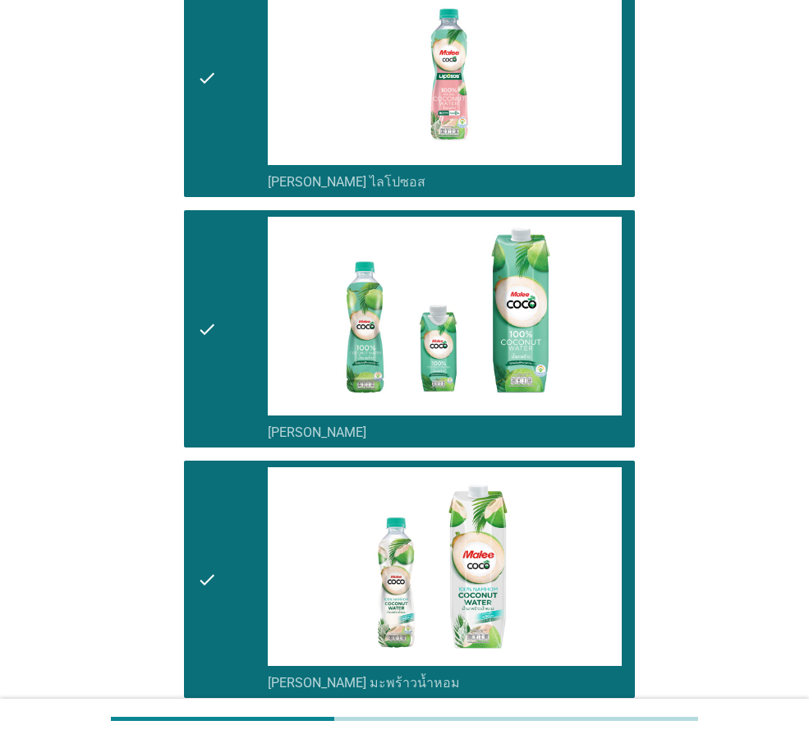
scroll to position [985, 0]
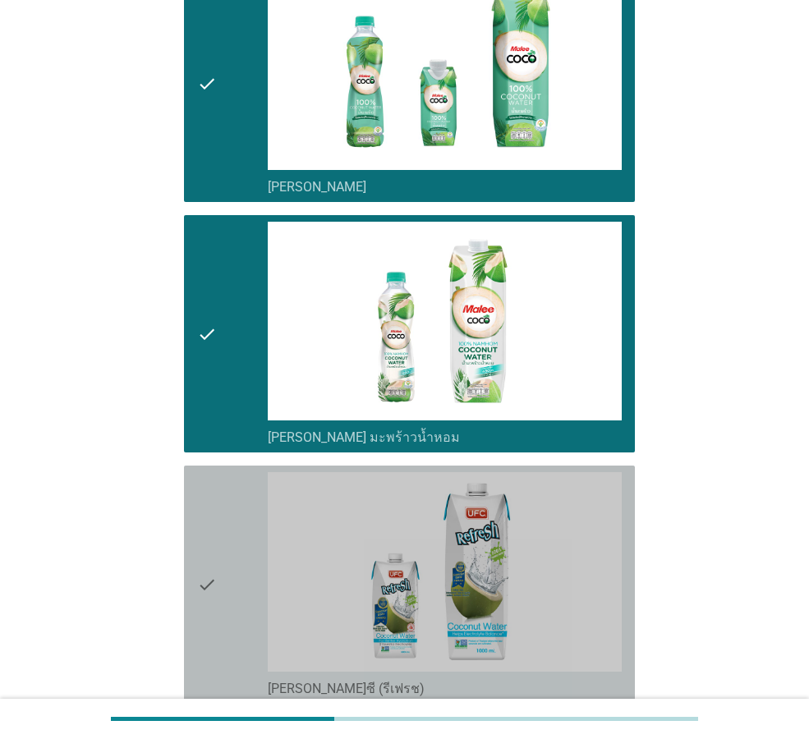
click at [236, 606] on div "check" at bounding box center [232, 584] width 71 height 224
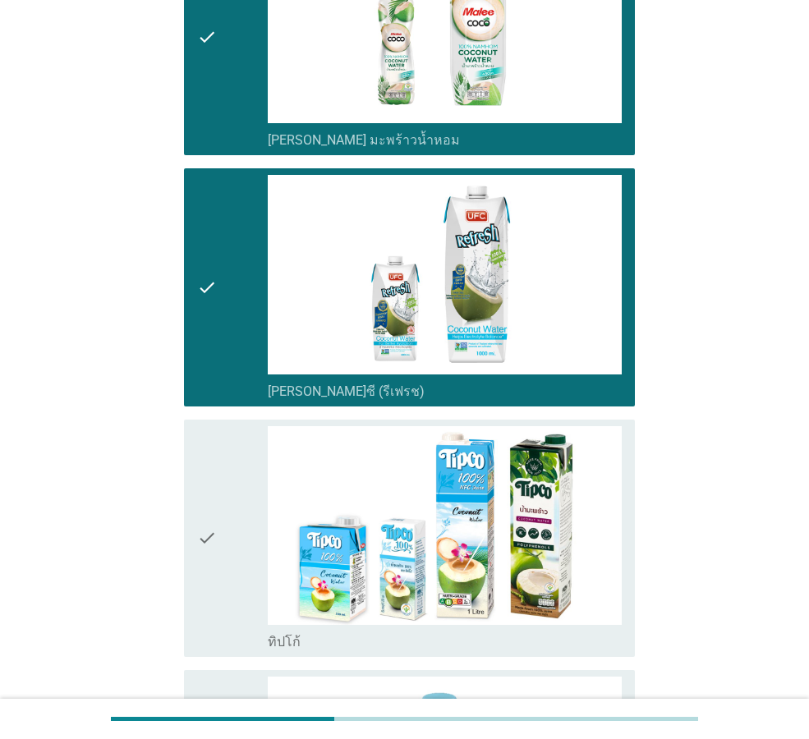
scroll to position [1396, 0]
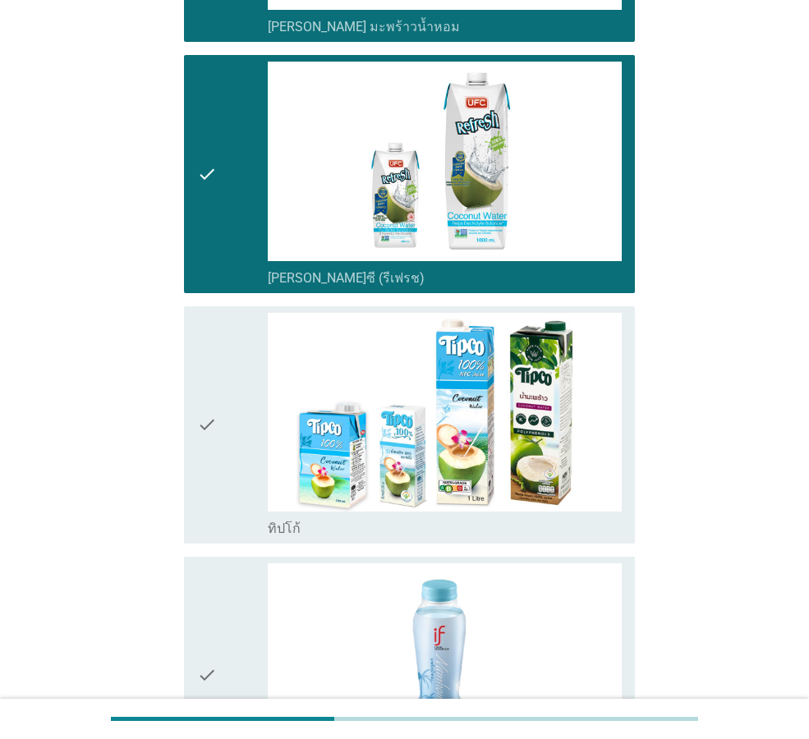
click at [231, 485] on div "check" at bounding box center [232, 425] width 71 height 224
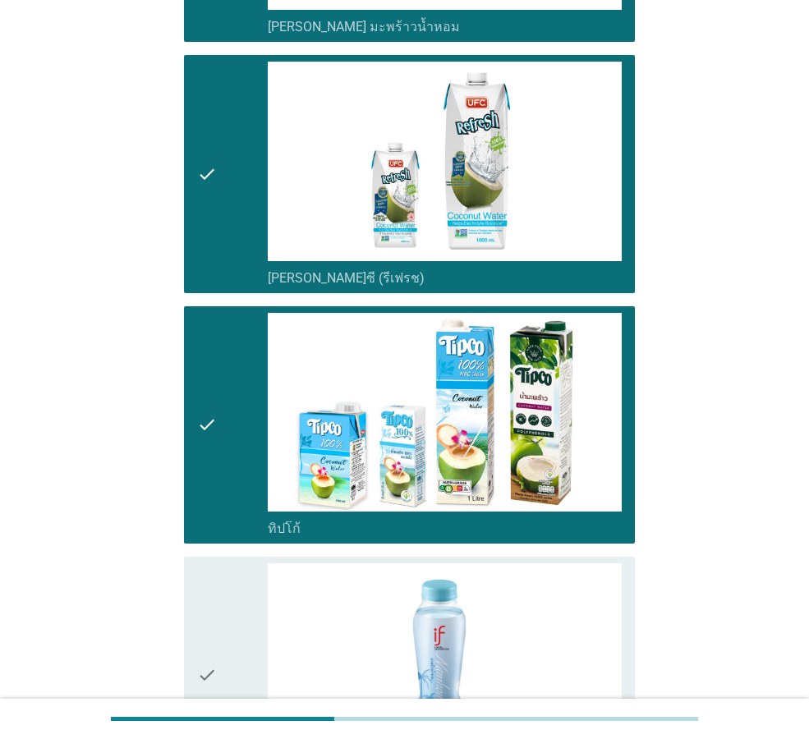
click at [237, 576] on div "check" at bounding box center [232, 675] width 71 height 224
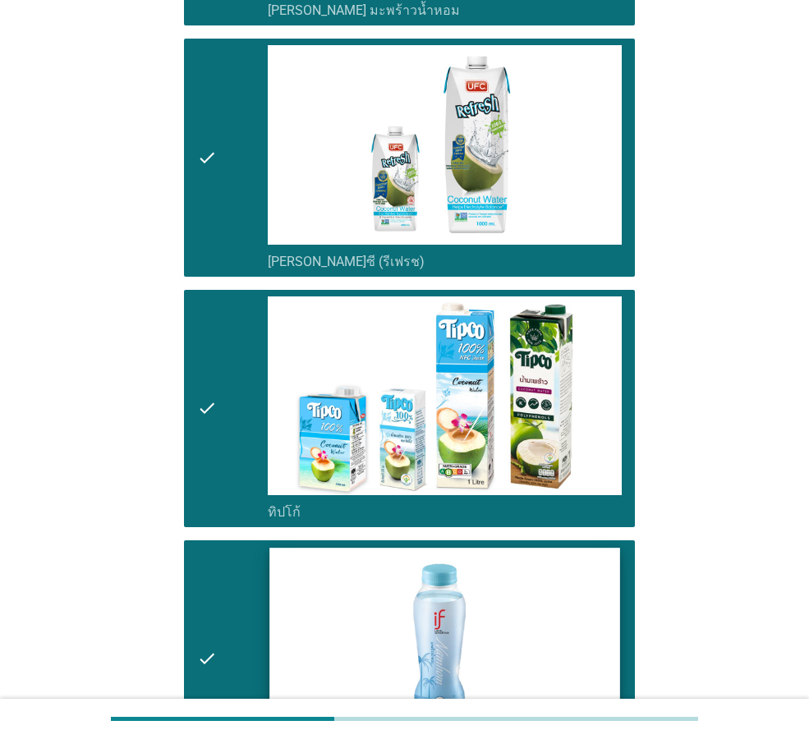
scroll to position [1724, 0]
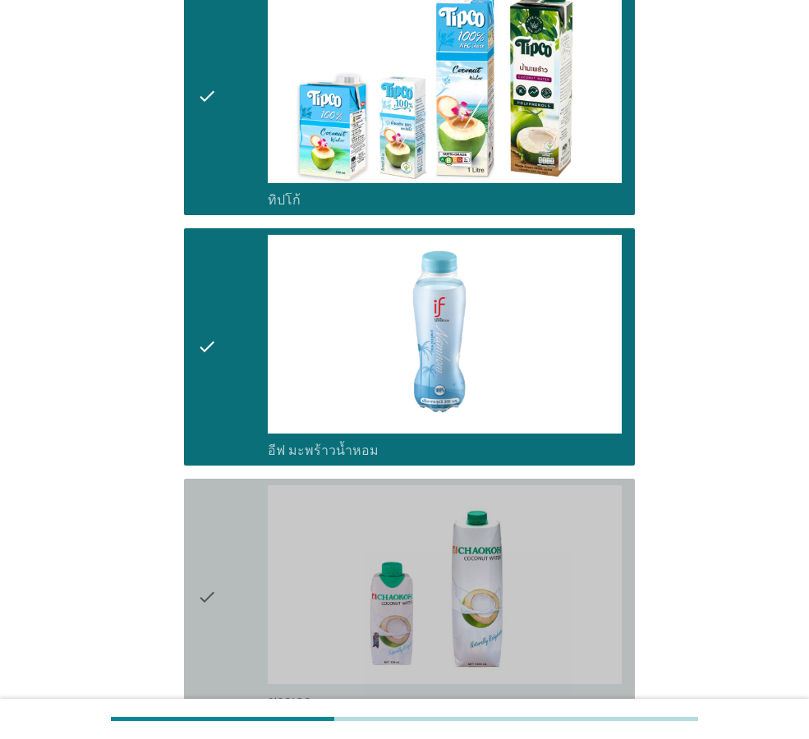
click at [234, 607] on div "check" at bounding box center [232, 597] width 71 height 224
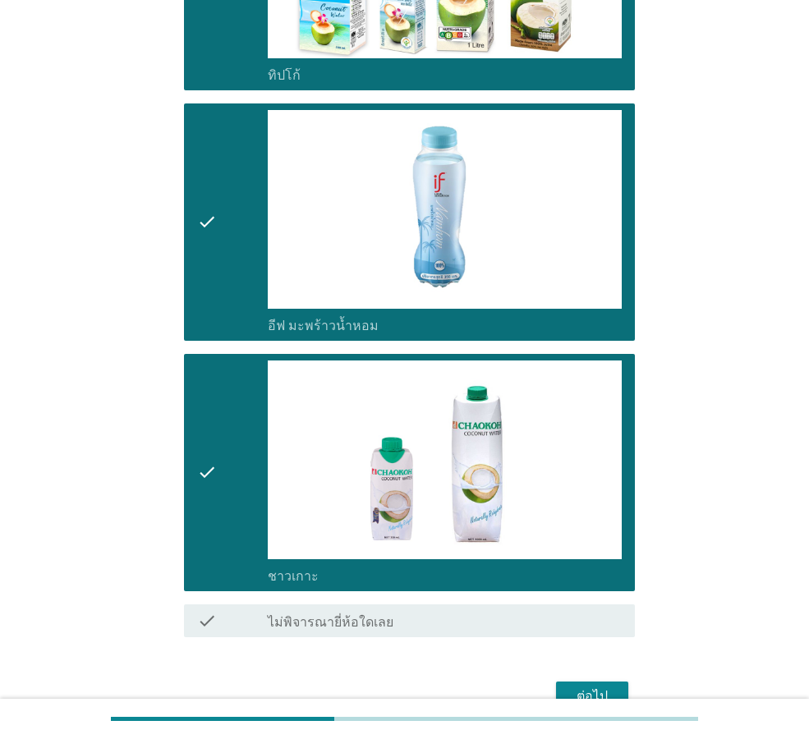
scroll to position [1940, 0]
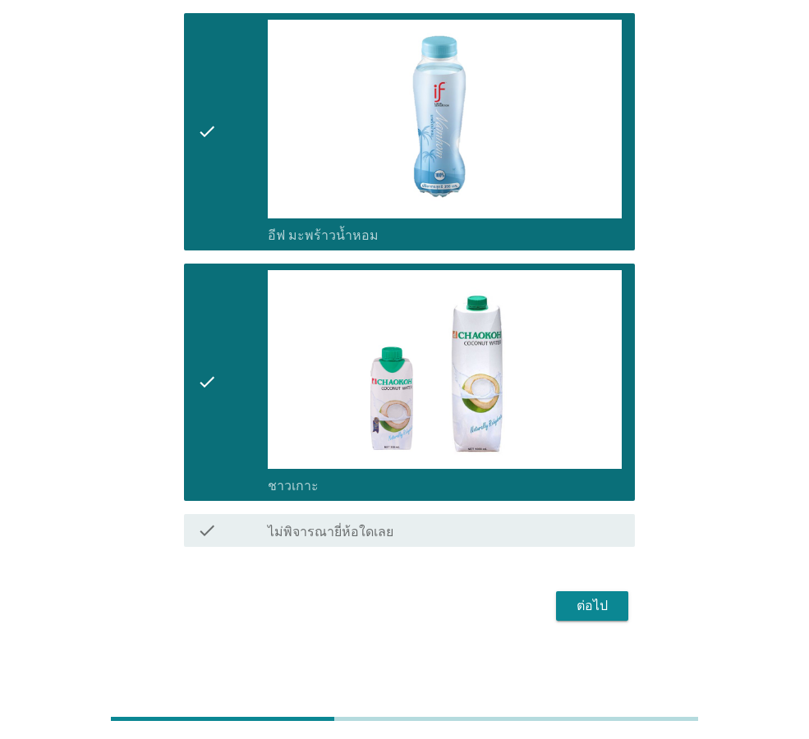
click at [618, 595] on button "ต่อไป" at bounding box center [592, 606] width 72 height 30
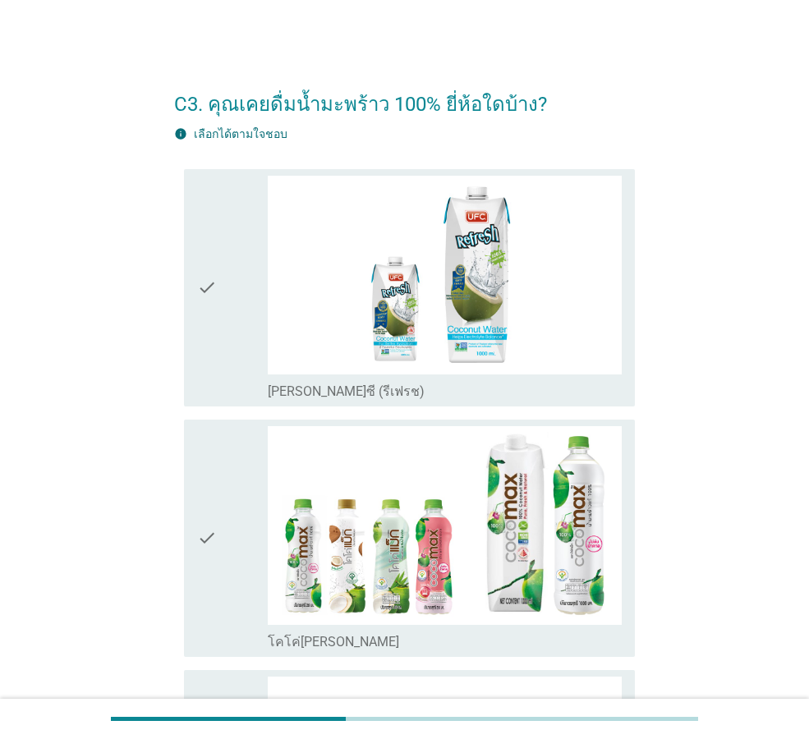
click at [223, 337] on div "check" at bounding box center [232, 288] width 71 height 224
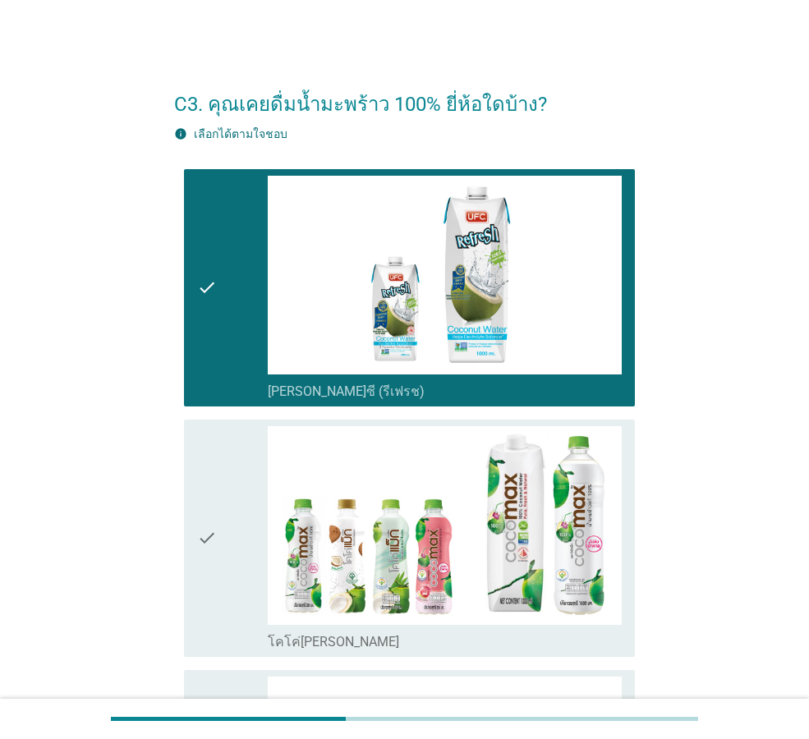
click at [238, 486] on div "check" at bounding box center [232, 538] width 71 height 224
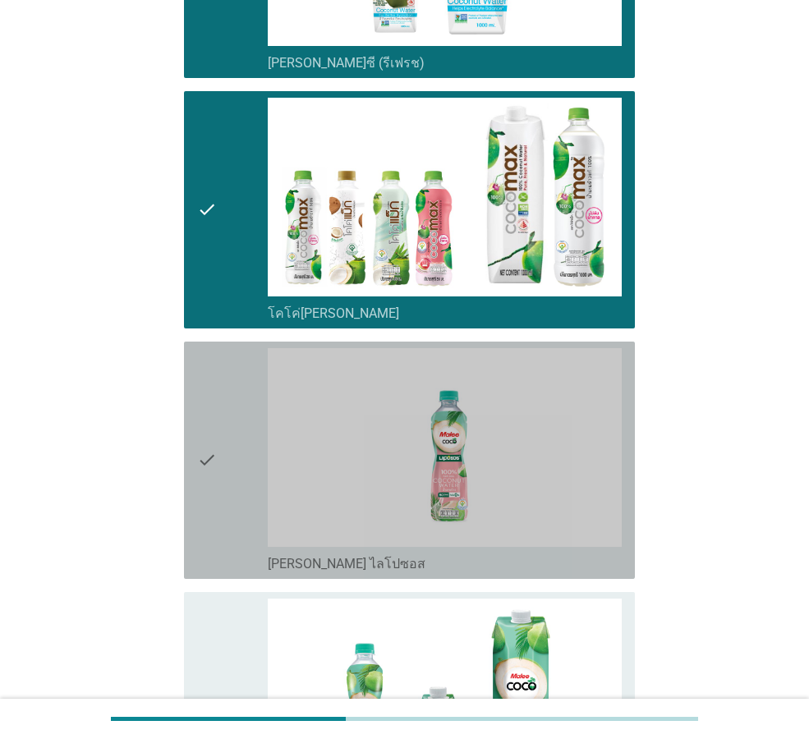
click at [257, 546] on div "check" at bounding box center [232, 460] width 71 height 224
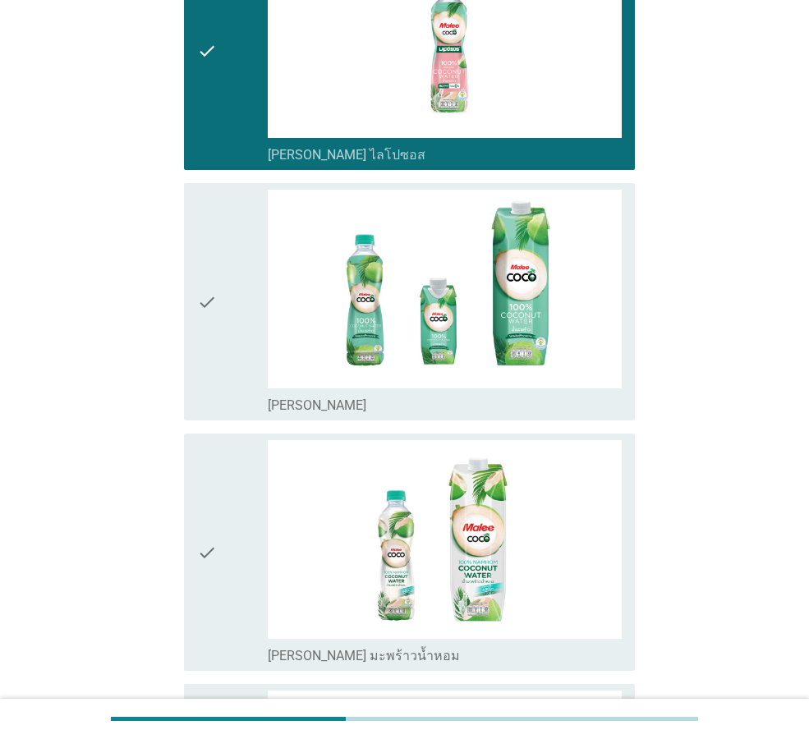
scroll to position [739, 0]
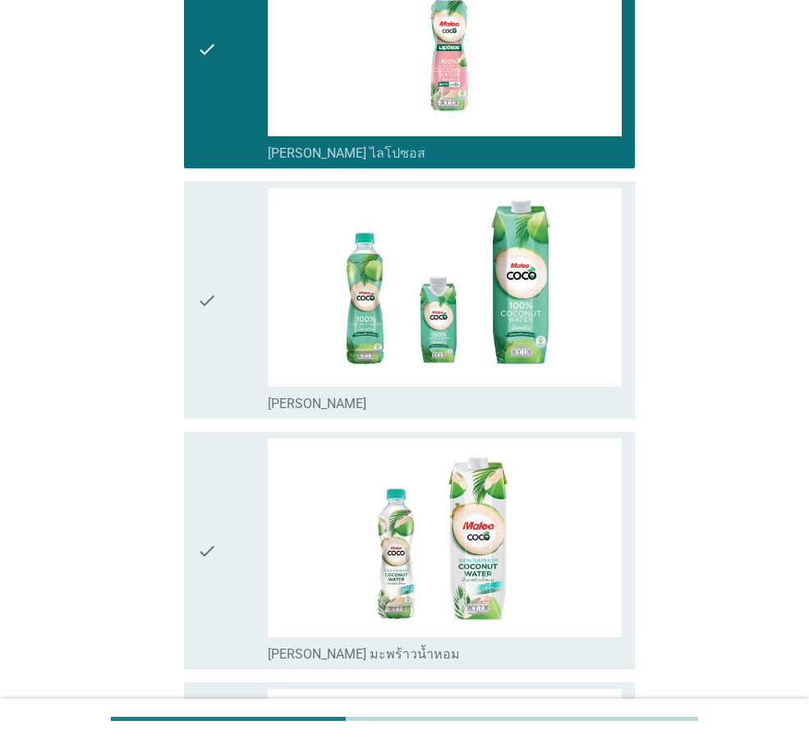
click at [259, 374] on div "check" at bounding box center [232, 300] width 71 height 224
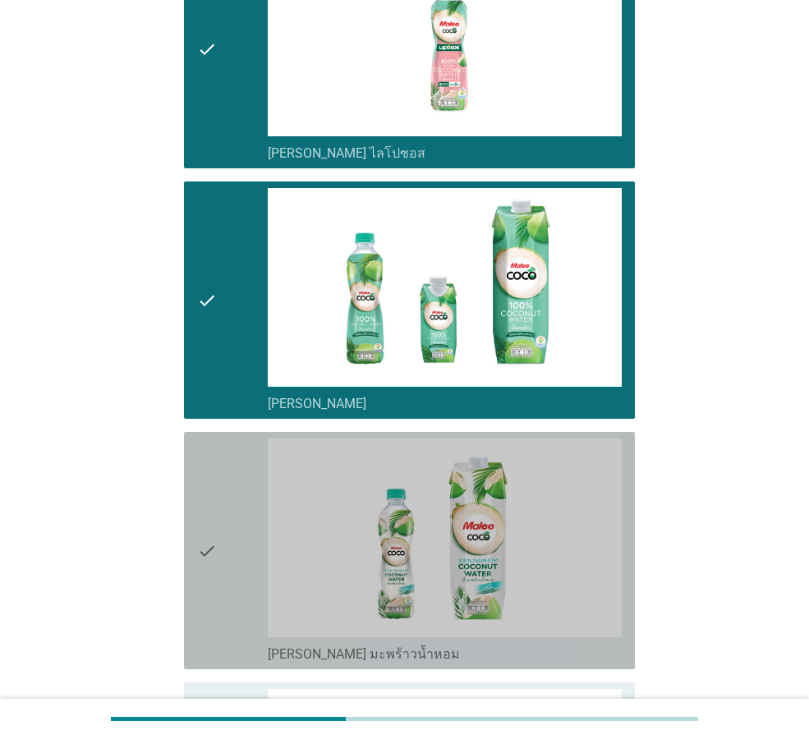
drag, startPoint x: 258, startPoint y: 524, endPoint x: 256, endPoint y: 567, distance: 42.7
click at [258, 525] on div "check" at bounding box center [232, 550] width 71 height 224
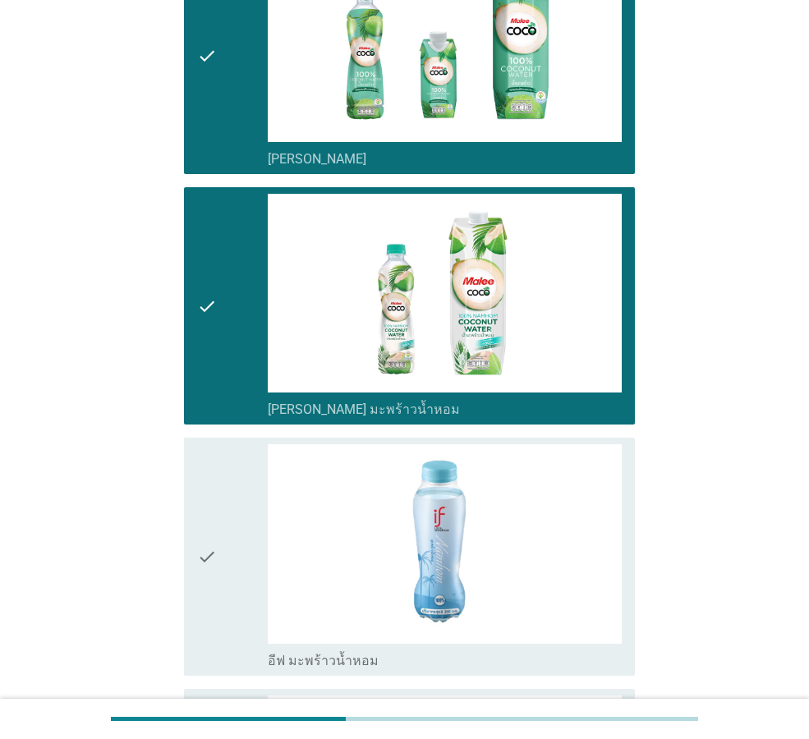
scroll to position [1150, 0]
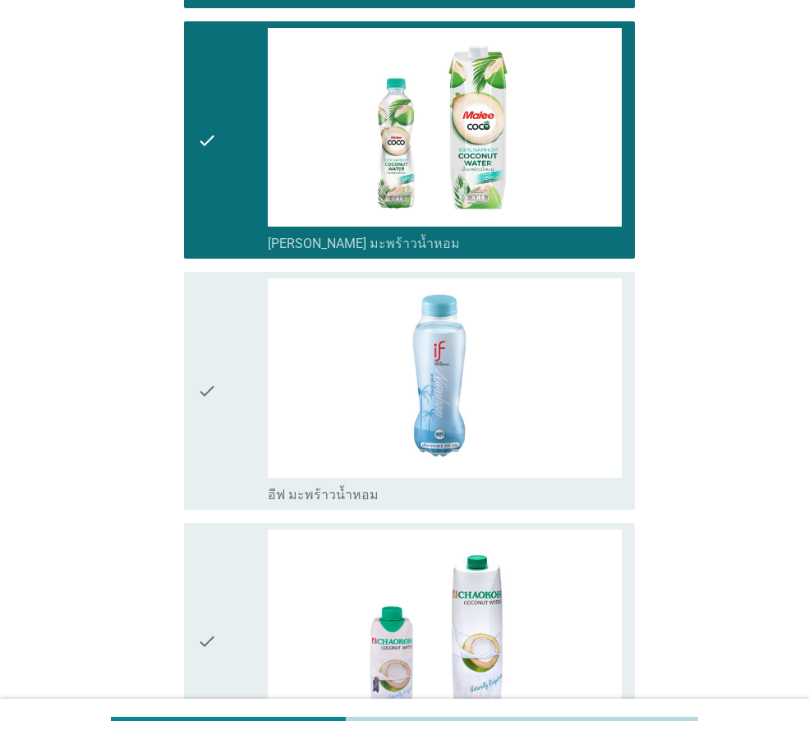
click at [247, 474] on div "check" at bounding box center [232, 390] width 71 height 224
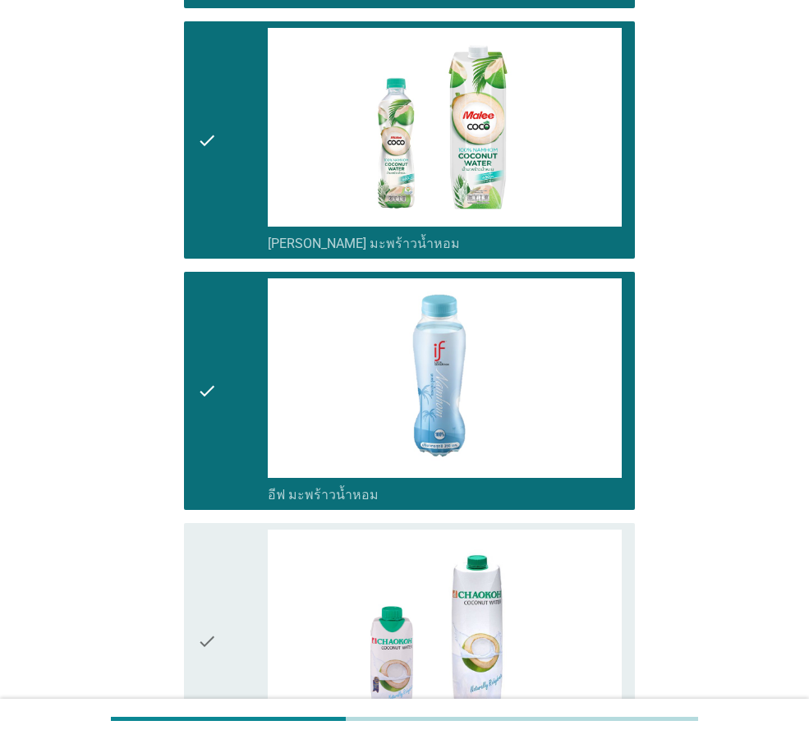
click at [236, 589] on div "check" at bounding box center [232, 642] width 71 height 224
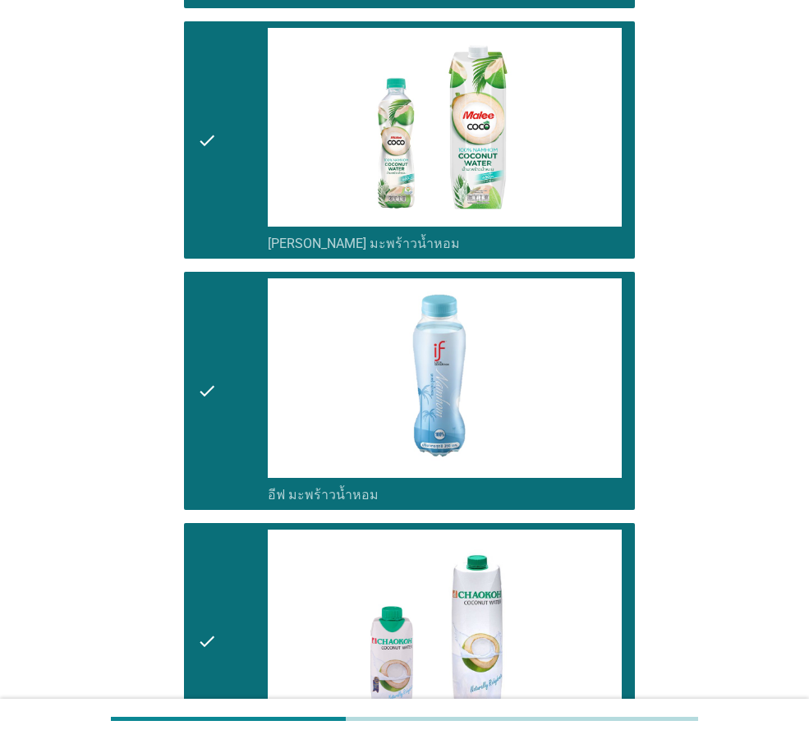
scroll to position [1642, 0]
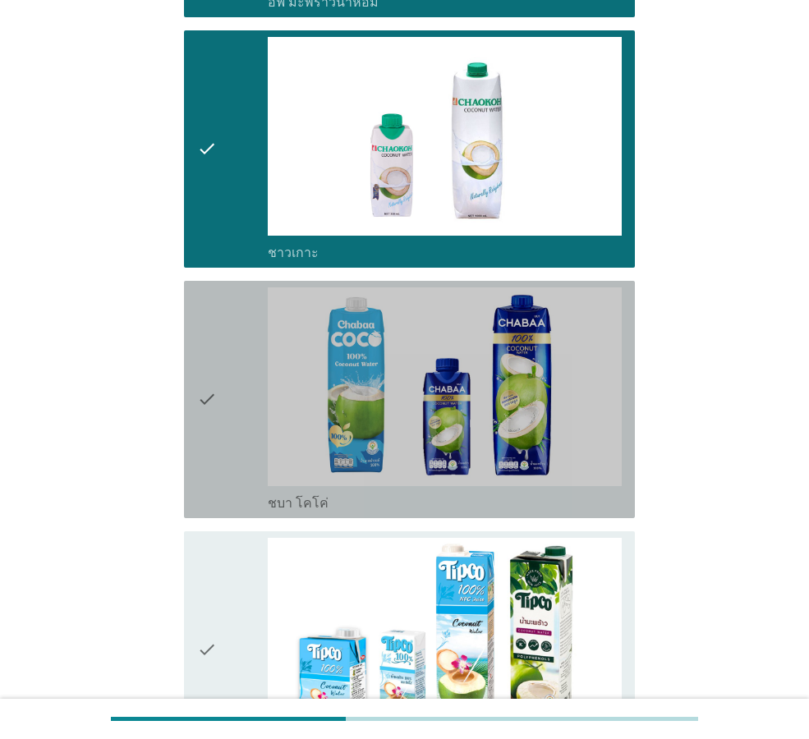
click at [241, 505] on div "check" at bounding box center [232, 399] width 71 height 224
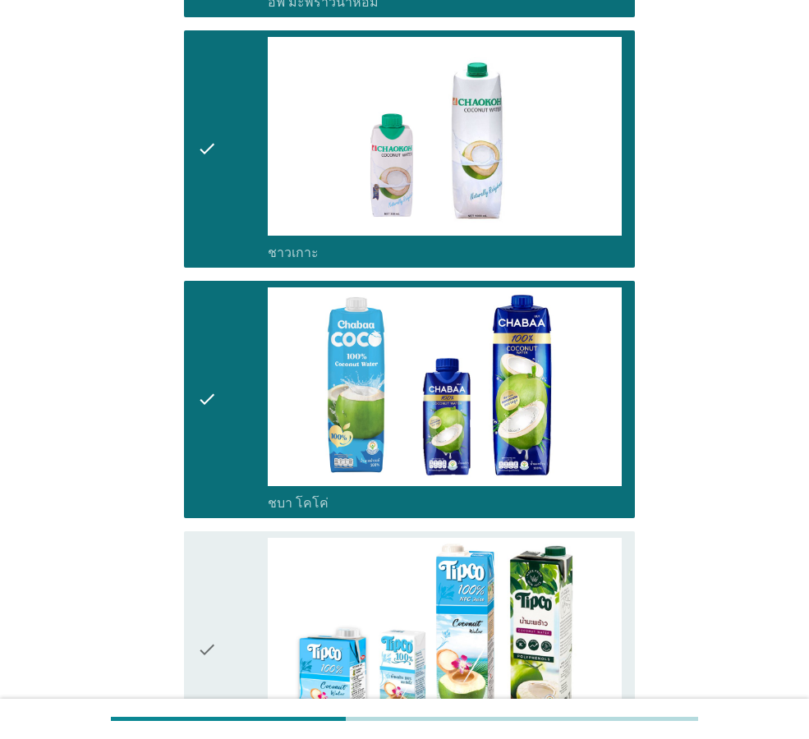
click at [251, 590] on div "check" at bounding box center [232, 650] width 71 height 224
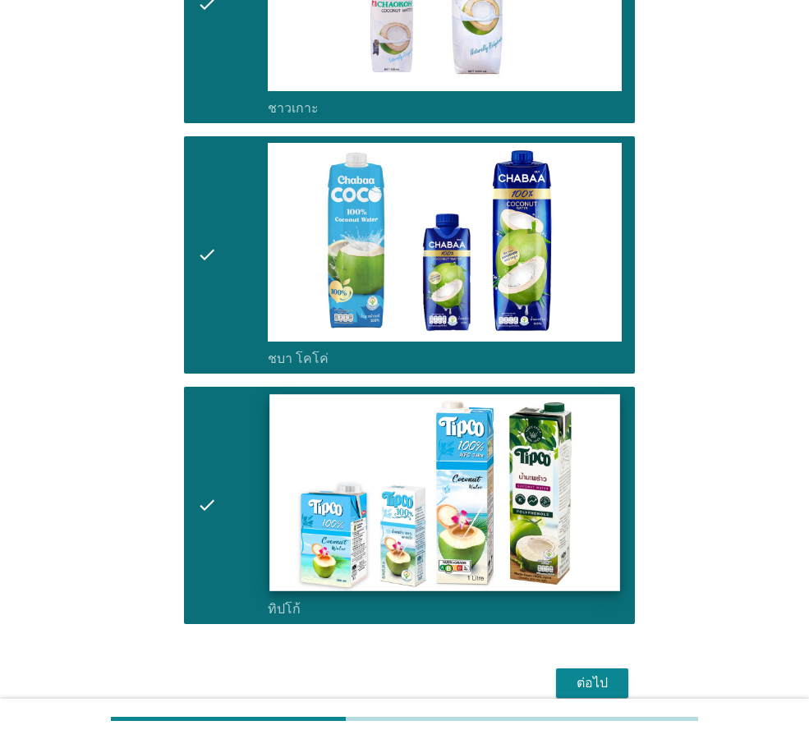
scroll to position [1864, 0]
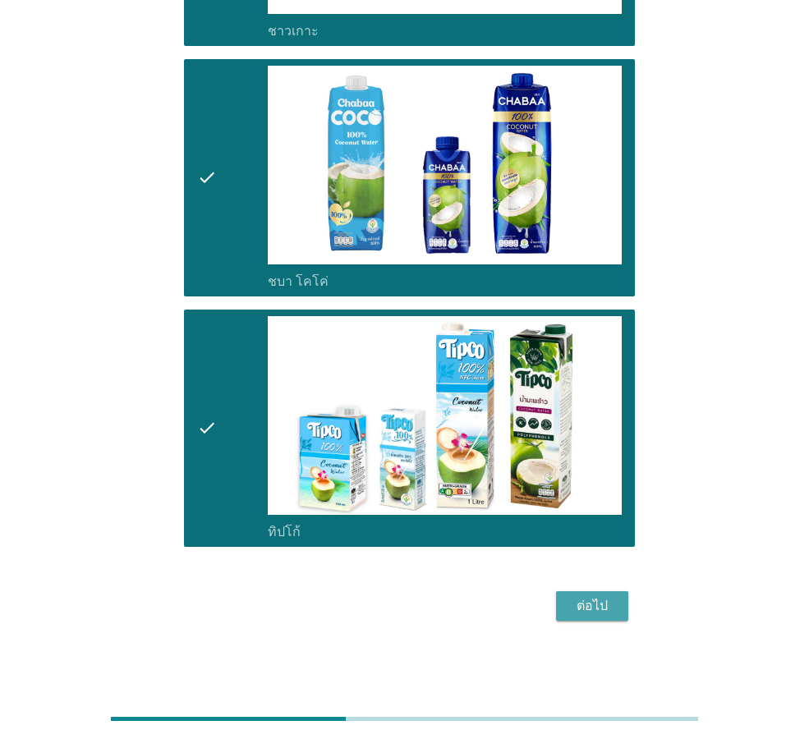
click at [583, 606] on div "ต่อไป" at bounding box center [592, 606] width 46 height 20
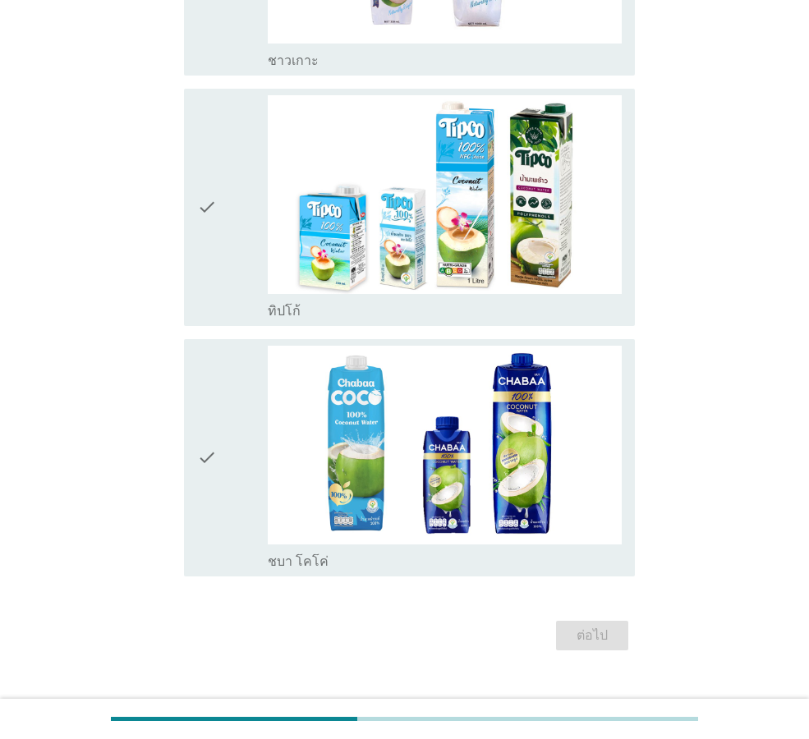
scroll to position [0, 0]
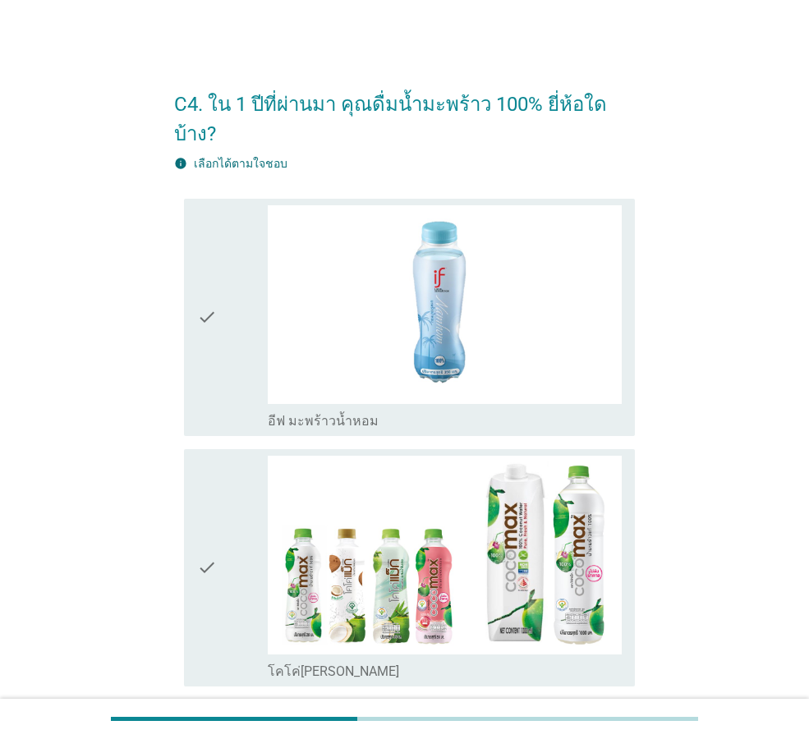
click at [243, 380] on div "check" at bounding box center [232, 317] width 71 height 224
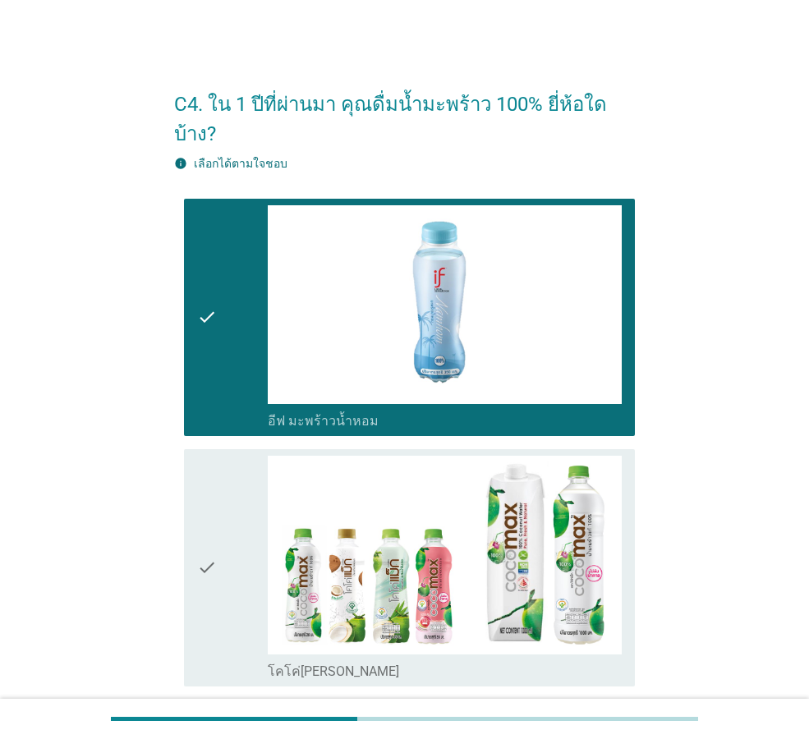
drag, startPoint x: 201, startPoint y: 535, endPoint x: 214, endPoint y: 538, distance: 13.5
click at [200, 535] on icon "check" at bounding box center [207, 568] width 20 height 224
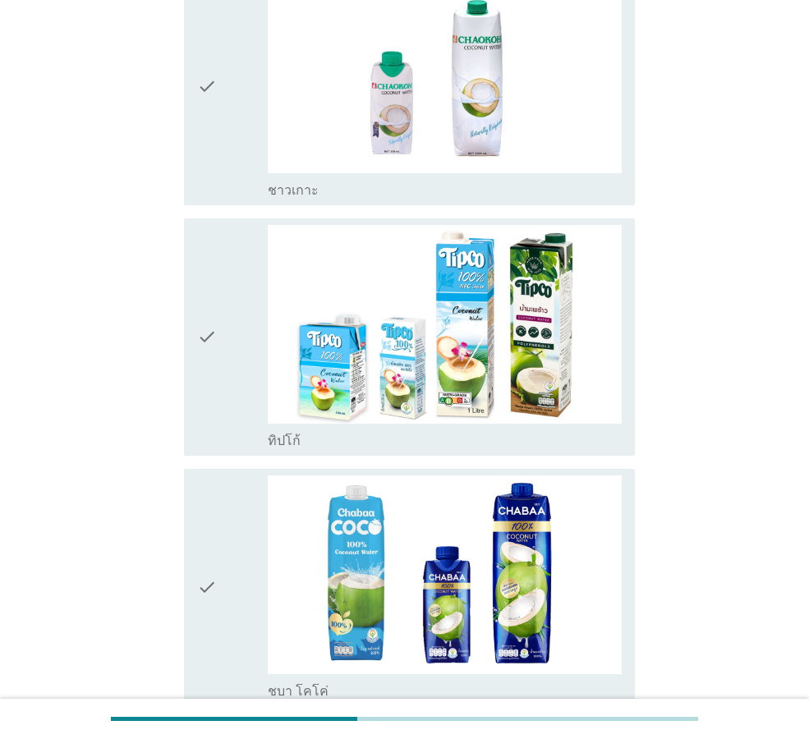
scroll to position [1864, 0]
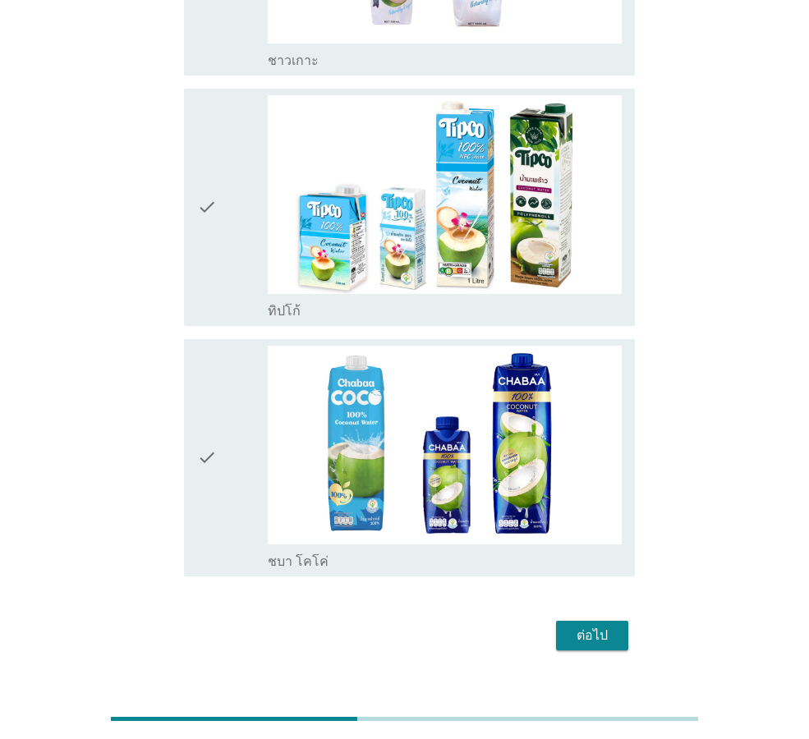
click at [203, 248] on icon "check" at bounding box center [207, 207] width 20 height 224
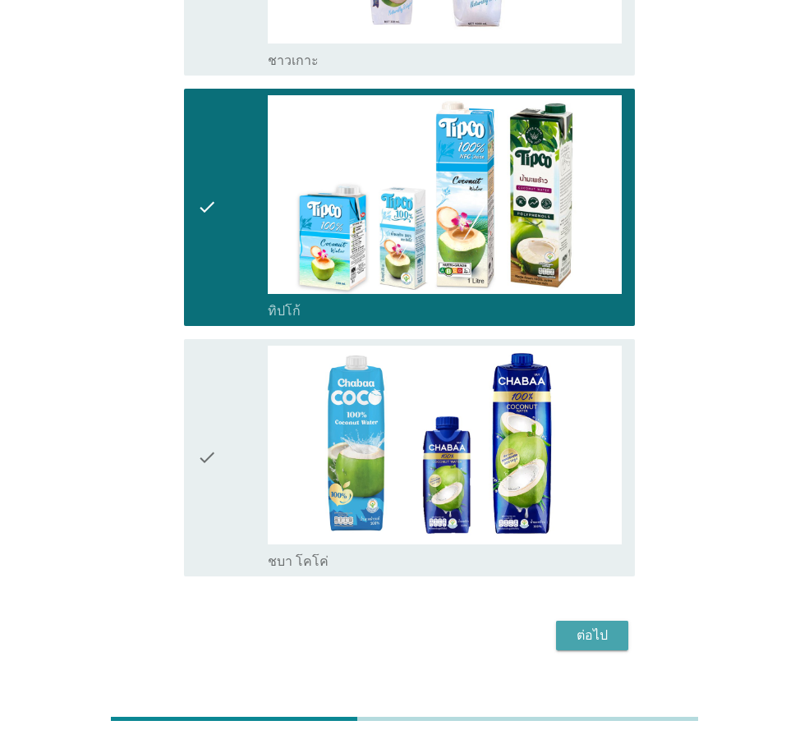
click at [606, 626] on div "ต่อไป" at bounding box center [592, 636] width 46 height 20
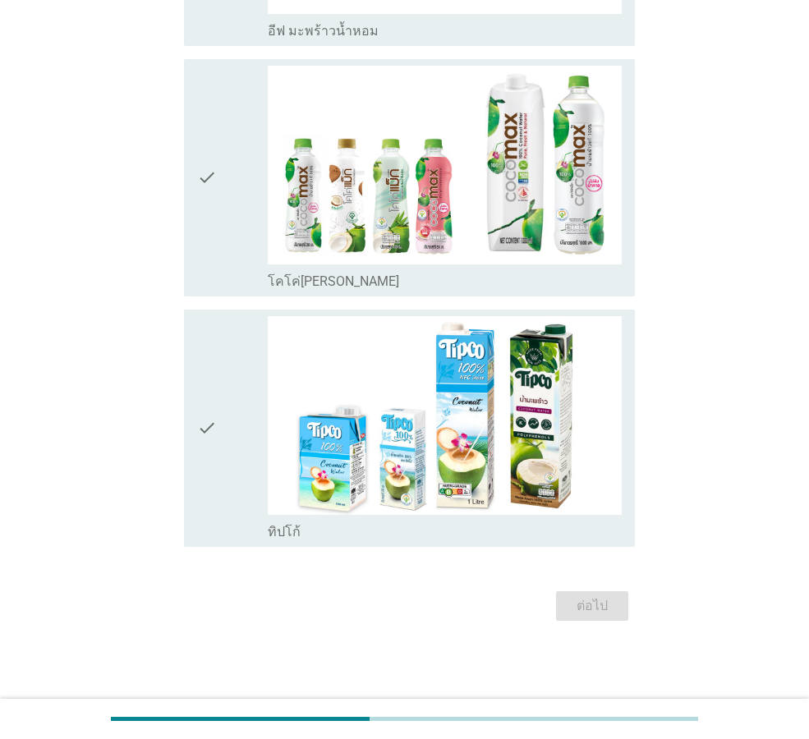
scroll to position [0, 0]
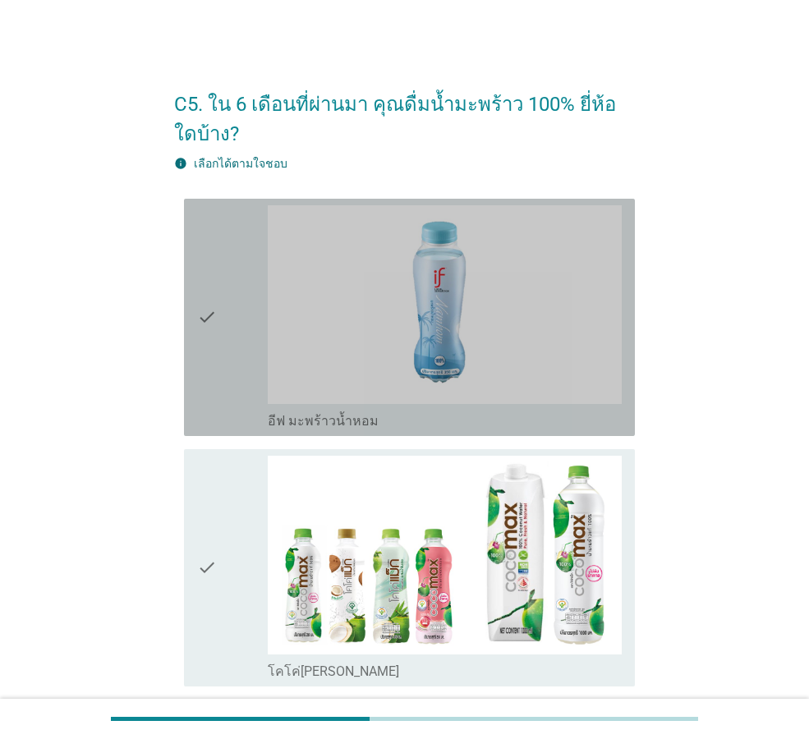
click at [202, 384] on icon "check" at bounding box center [207, 317] width 20 height 224
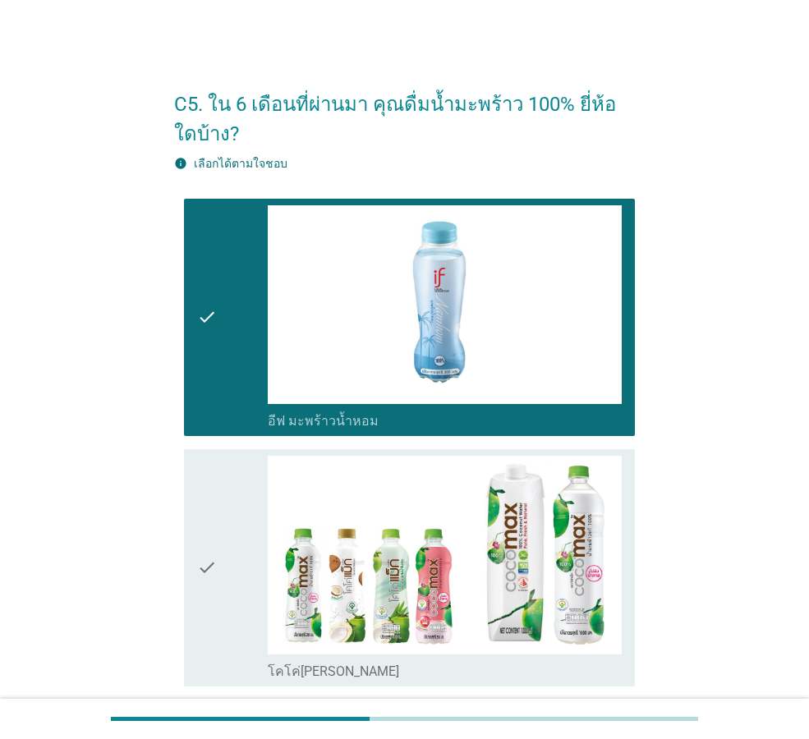
click at [209, 530] on icon "check" at bounding box center [207, 568] width 20 height 224
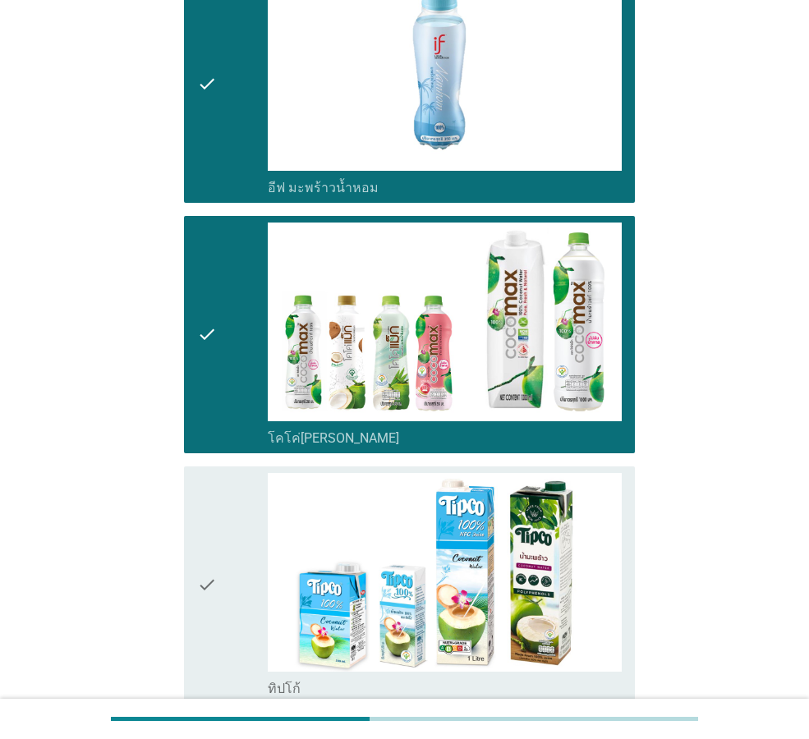
scroll to position [390, 0]
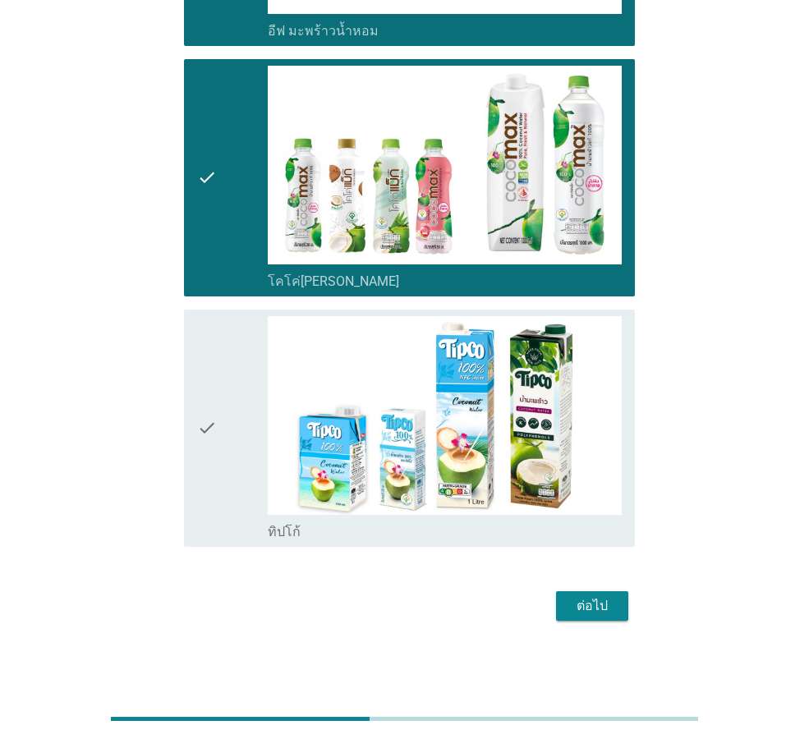
click at [244, 476] on div "check" at bounding box center [232, 428] width 71 height 224
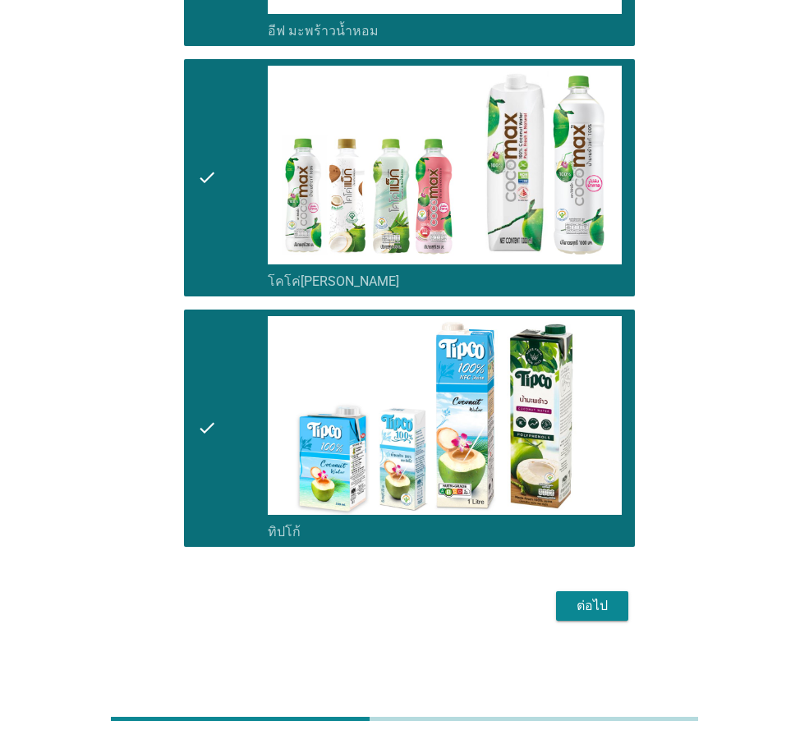
click at [586, 616] on div "ต่อไป" at bounding box center [592, 606] width 46 height 20
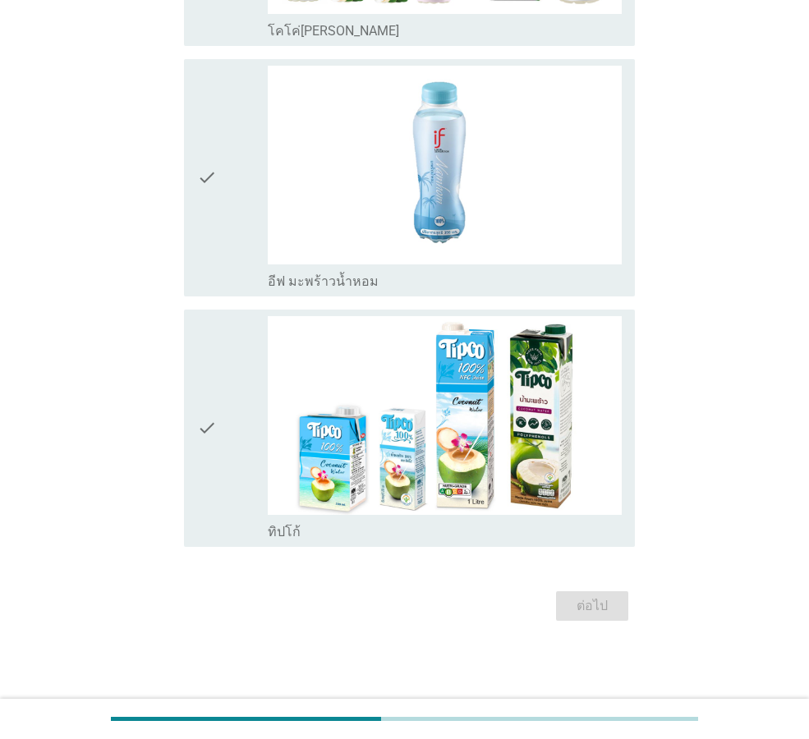
scroll to position [0, 0]
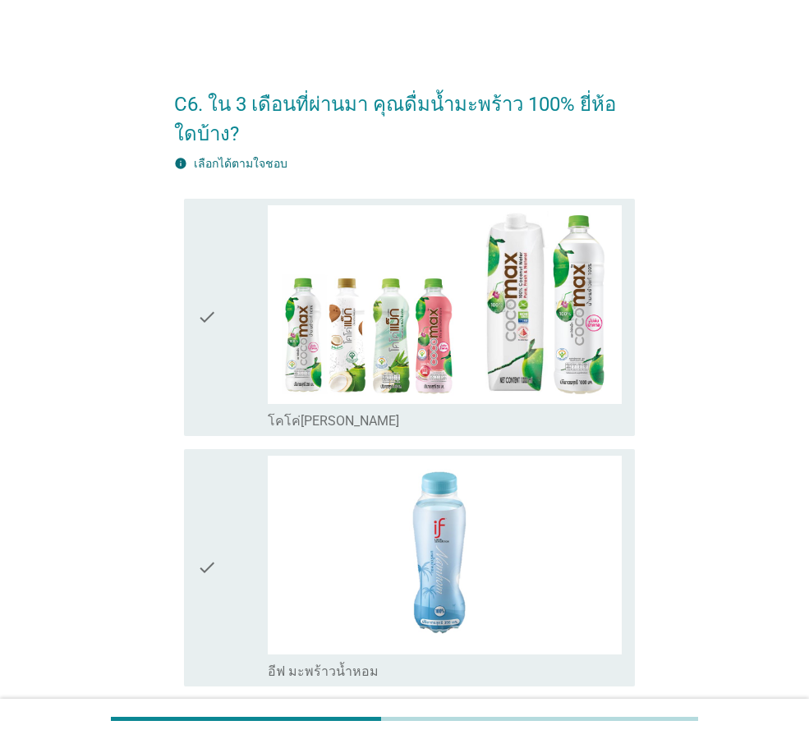
drag, startPoint x: 223, startPoint y: 403, endPoint x: 218, endPoint y: 448, distance: 44.6
click at [223, 404] on div "check" at bounding box center [232, 317] width 71 height 224
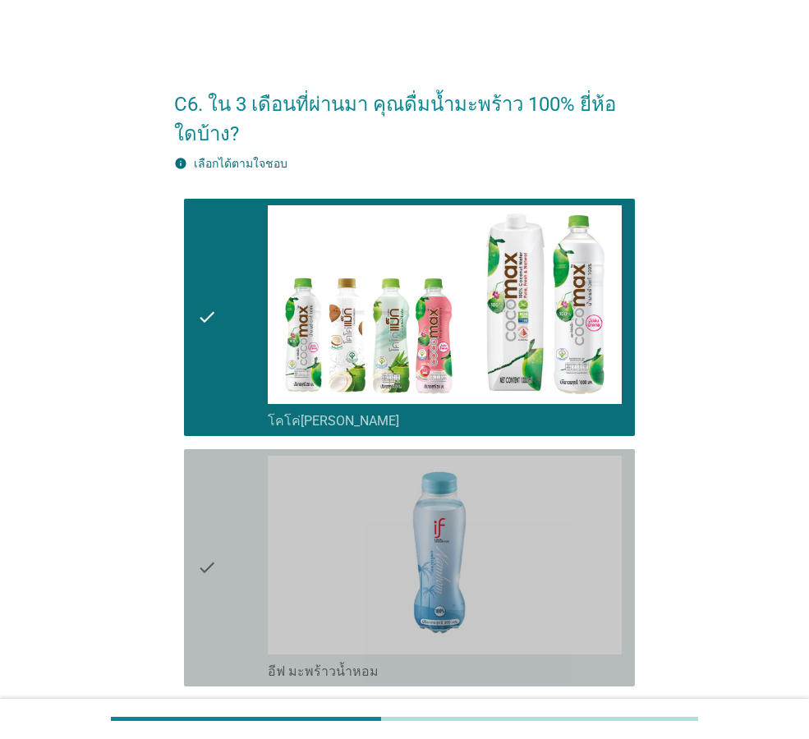
click at [229, 532] on div "check" at bounding box center [232, 568] width 71 height 224
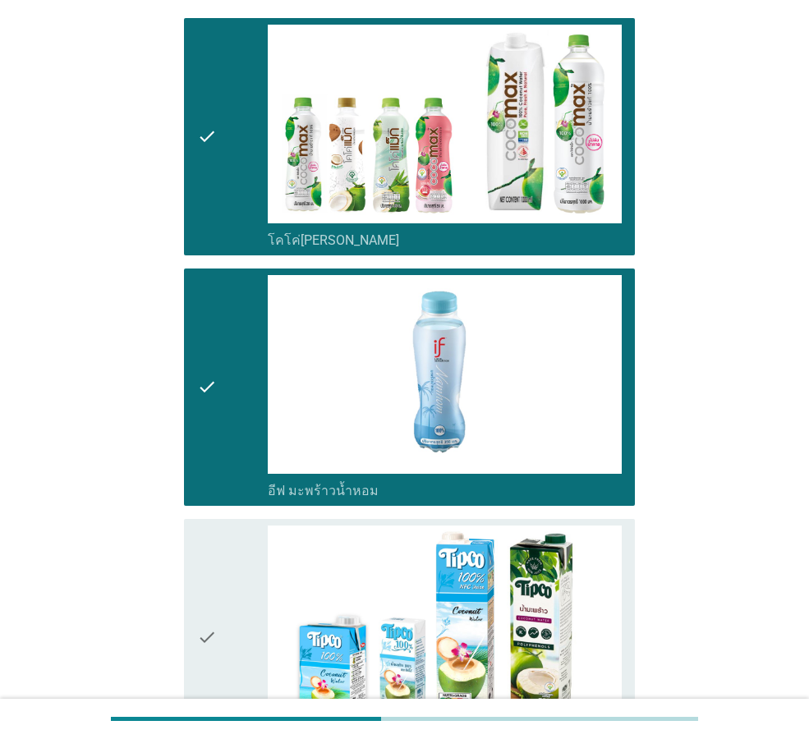
scroll to position [328, 0]
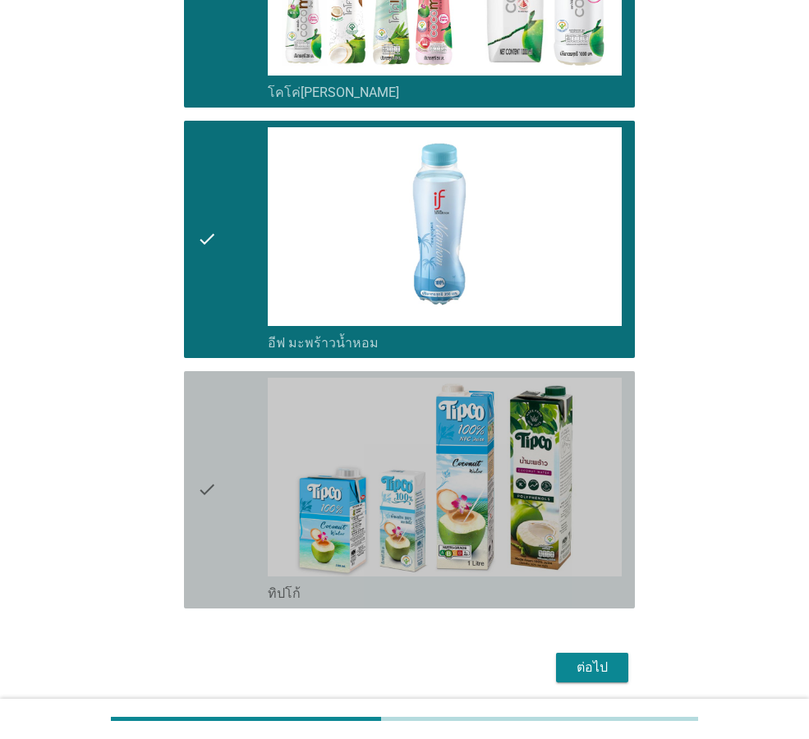
drag, startPoint x: 241, startPoint y: 554, endPoint x: 360, endPoint y: 627, distance: 139.0
click at [242, 558] on div "check" at bounding box center [232, 490] width 71 height 224
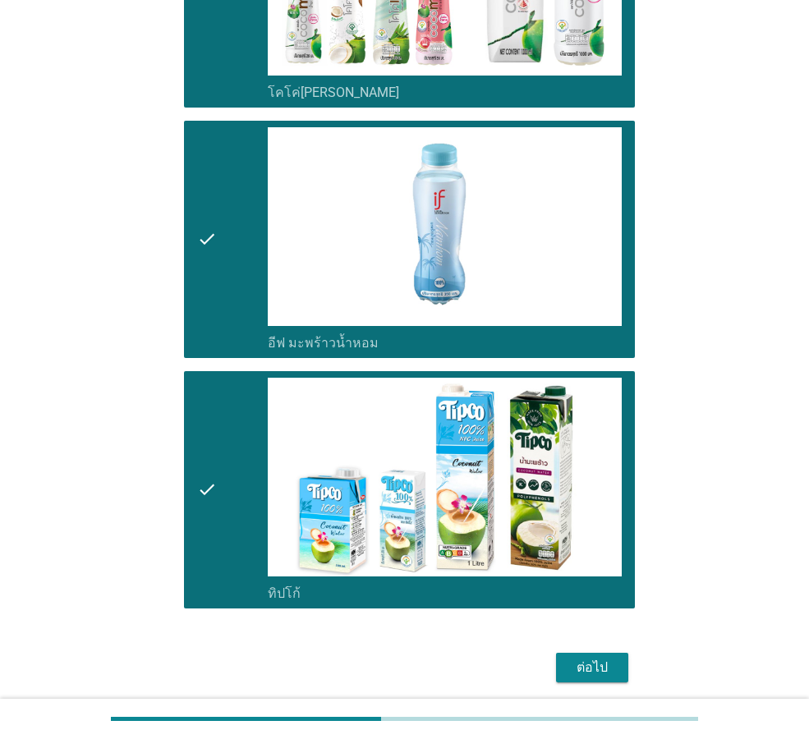
click at [606, 670] on div "ต่อไป" at bounding box center [592, 668] width 46 height 20
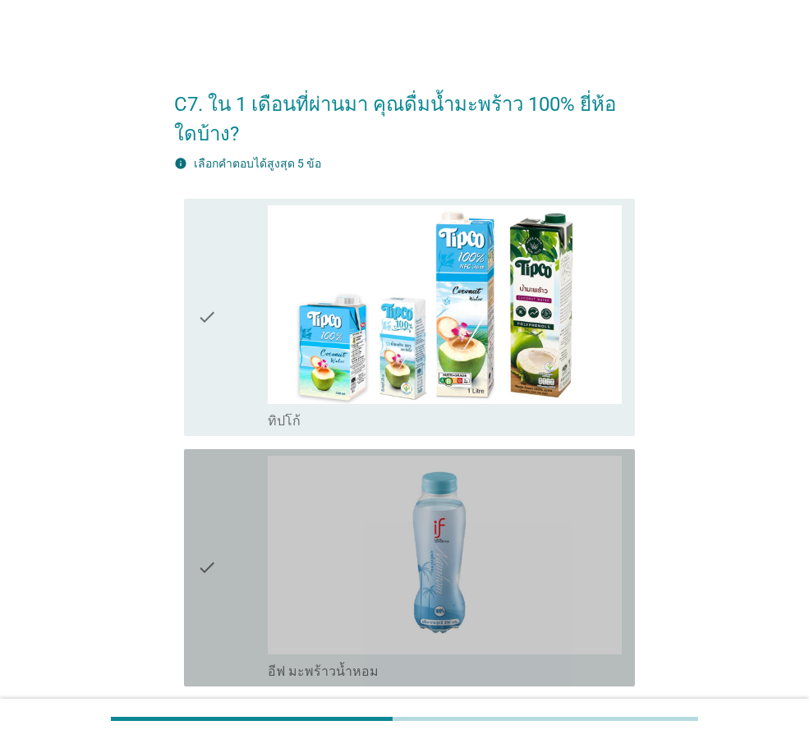
click at [191, 575] on div "check check_box อีฟ มะพร้าวน้ำหอม" at bounding box center [409, 567] width 451 height 237
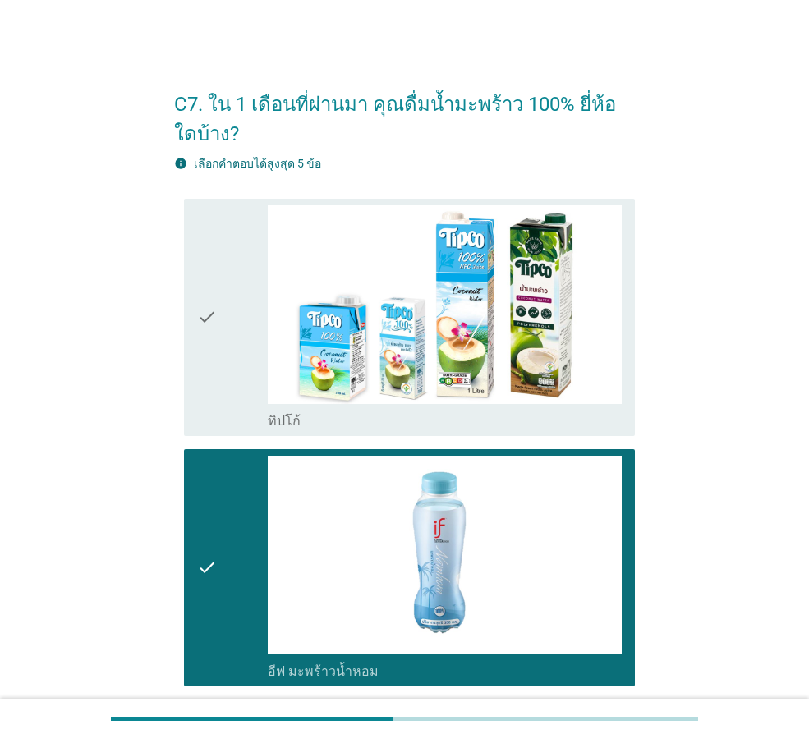
scroll to position [414, 0]
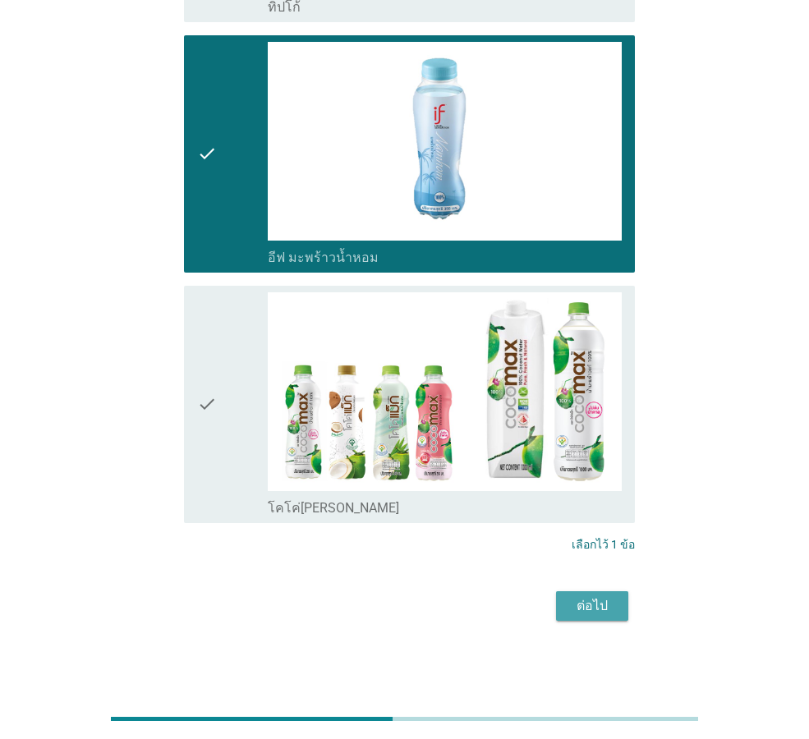
click at [604, 616] on div "ต่อไป" at bounding box center [592, 606] width 46 height 20
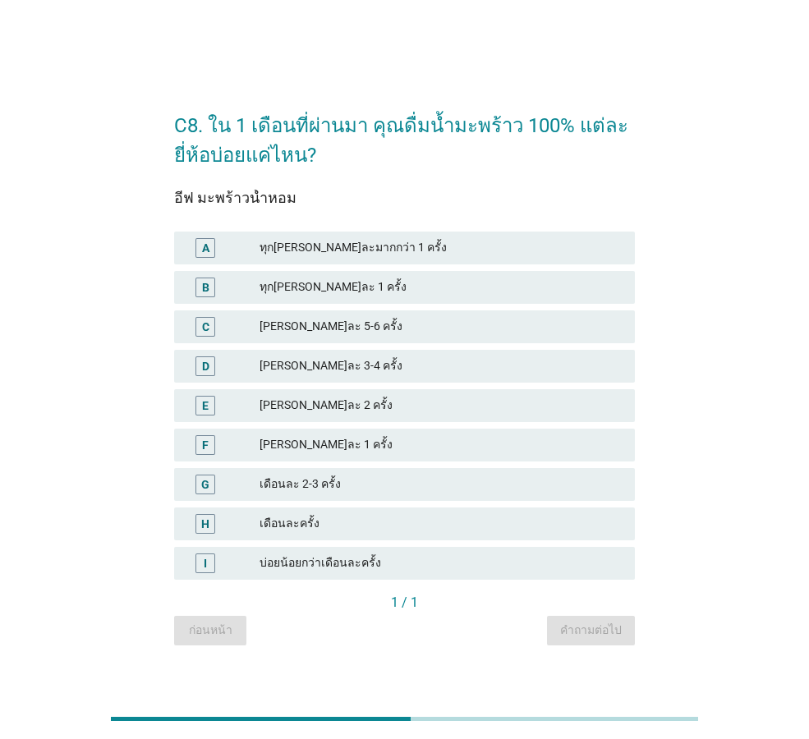
click at [336, 485] on div "เดือนละ 2-3 ครั้ง" at bounding box center [440, 485] width 362 height 20
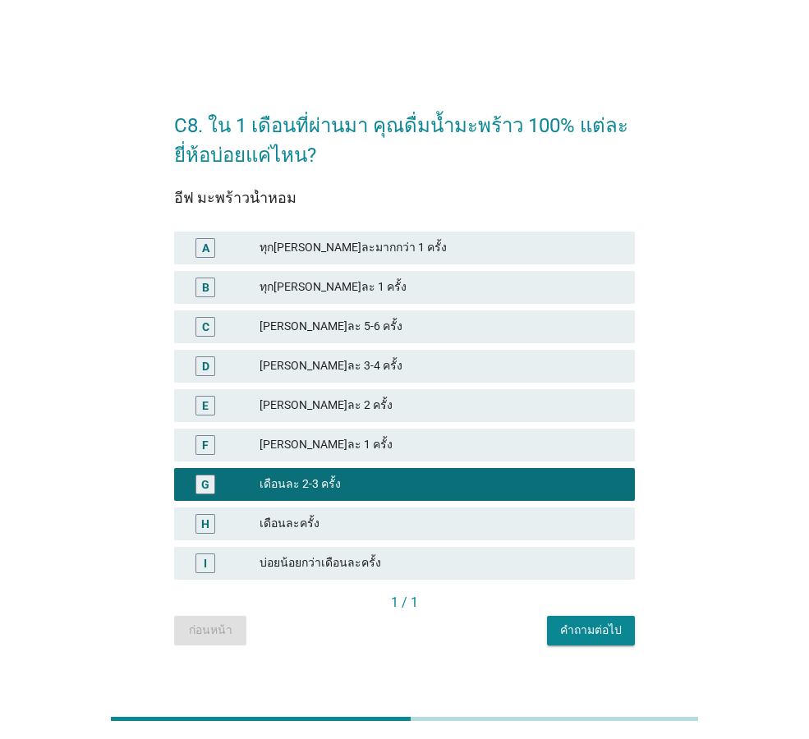
click at [562, 622] on button "คำถามต่อไป" at bounding box center [591, 631] width 88 height 30
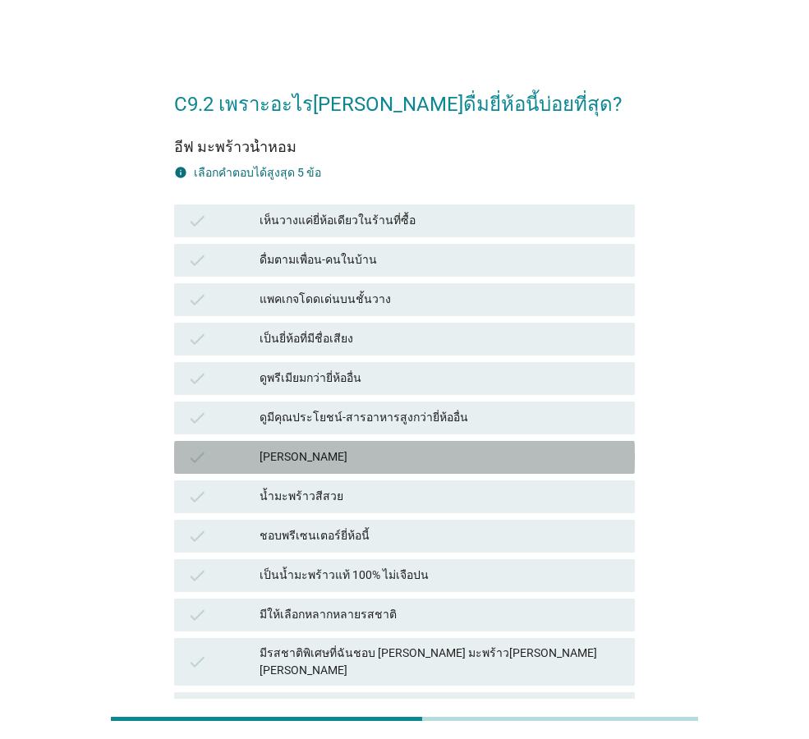
click at [390, 457] on div "มีกลิ่นหอม" at bounding box center [440, 458] width 362 height 20
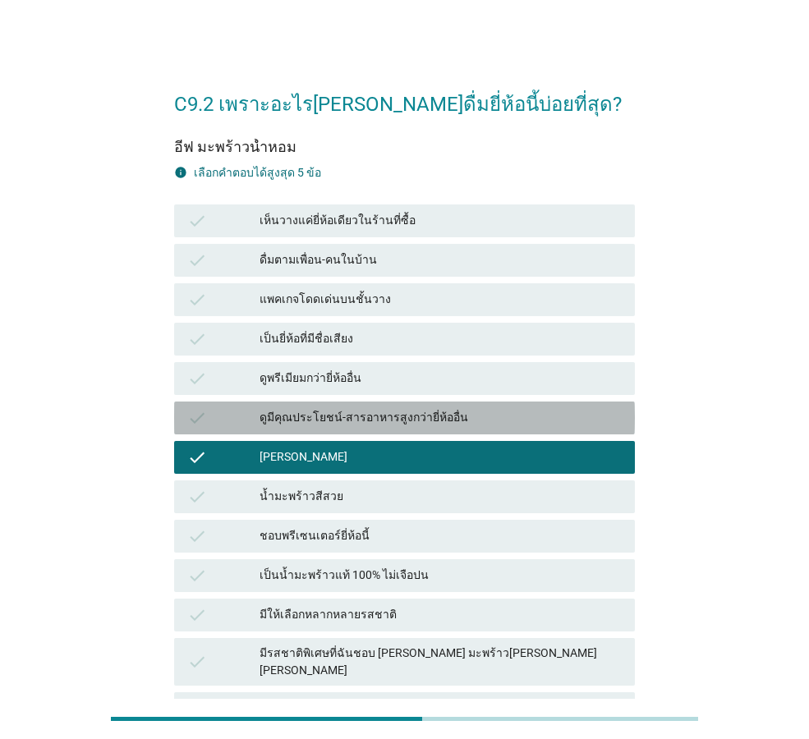
click at [376, 416] on div "ดูมีคุณประโยชน์-สารอาหารสูงกว่ายี่ห้ออื่น" at bounding box center [440, 418] width 362 height 20
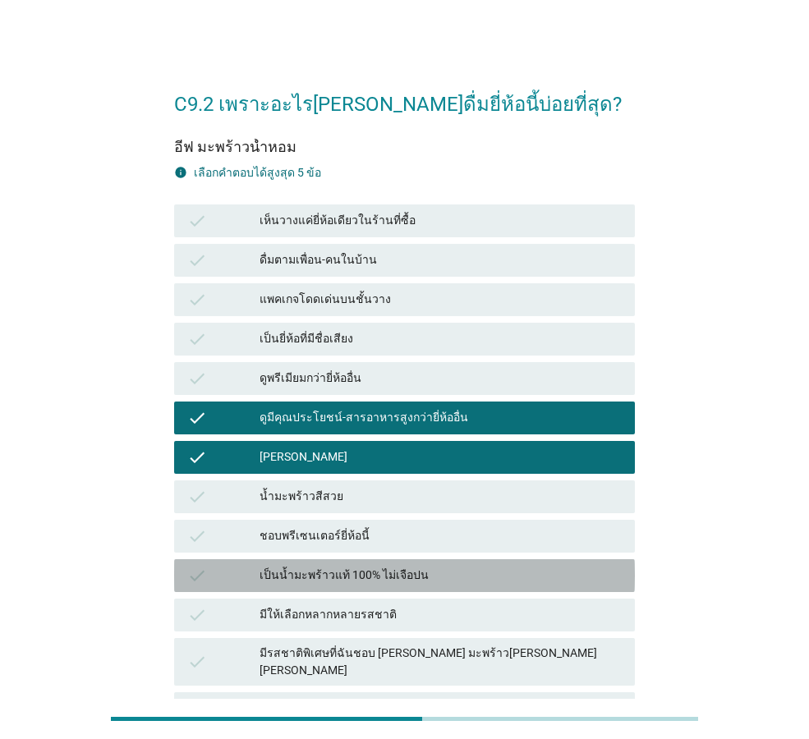
click at [356, 581] on div "เป็นน้ำมะพร้าวแท้ 100% ไม่เจือปน" at bounding box center [440, 576] width 362 height 20
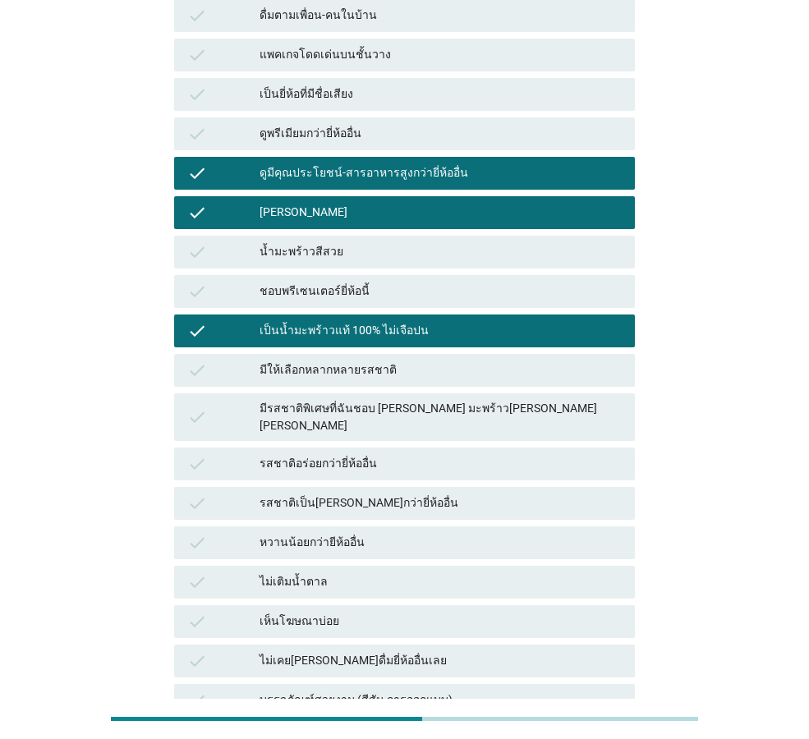
scroll to position [246, 0]
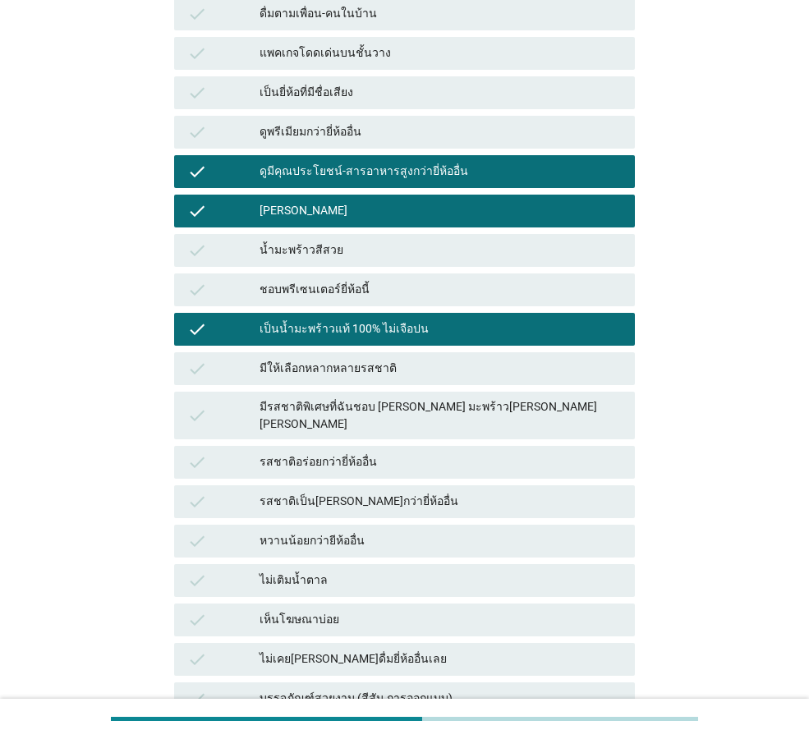
click at [340, 452] on div "รสชาติอร่อยกว่ายี่ห้ออื่น" at bounding box center [440, 462] width 362 height 20
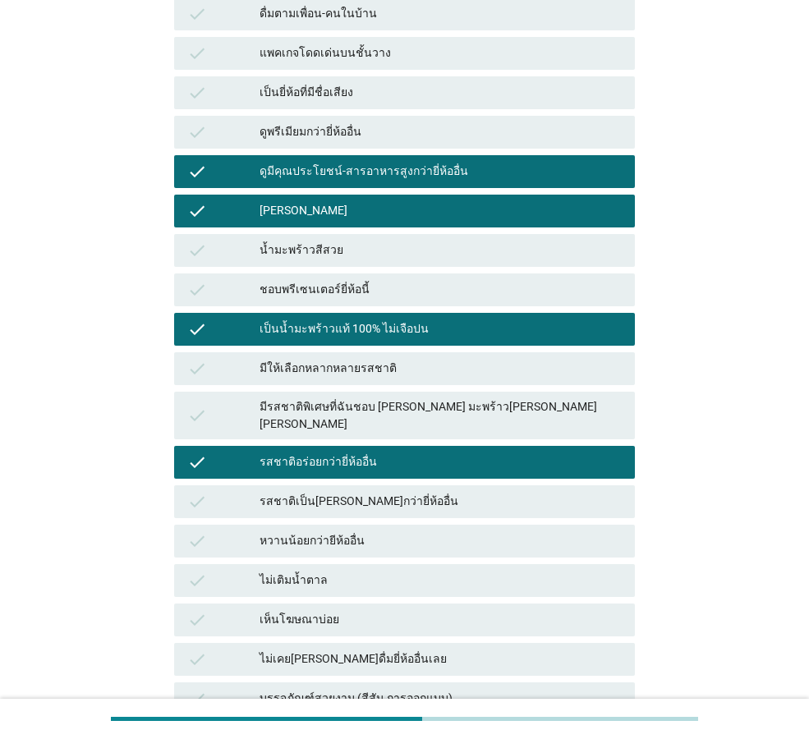
click at [370, 534] on div "หวานน้อยกว่ายีห้ออื่น" at bounding box center [440, 541] width 362 height 20
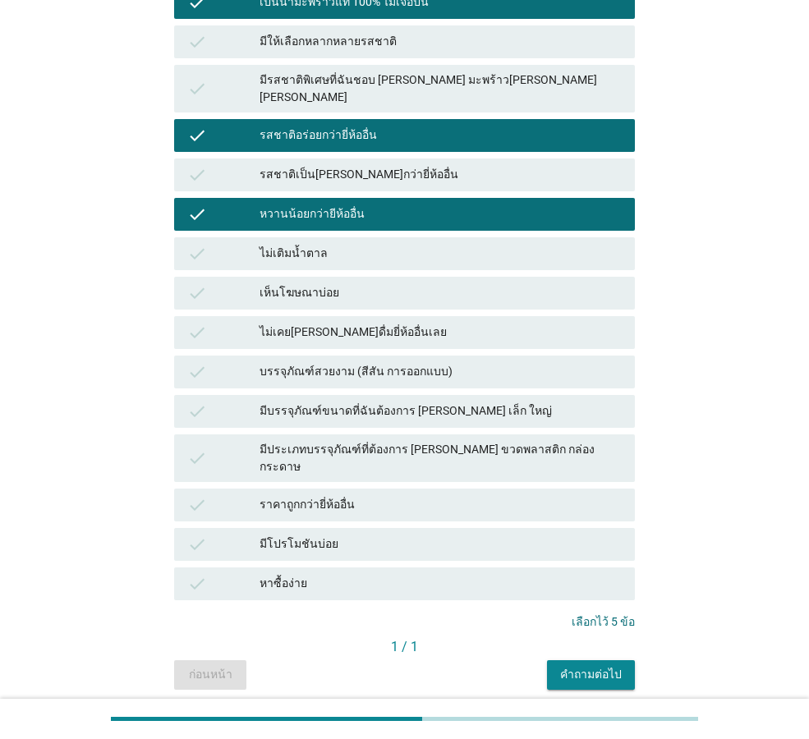
scroll to position [575, 0]
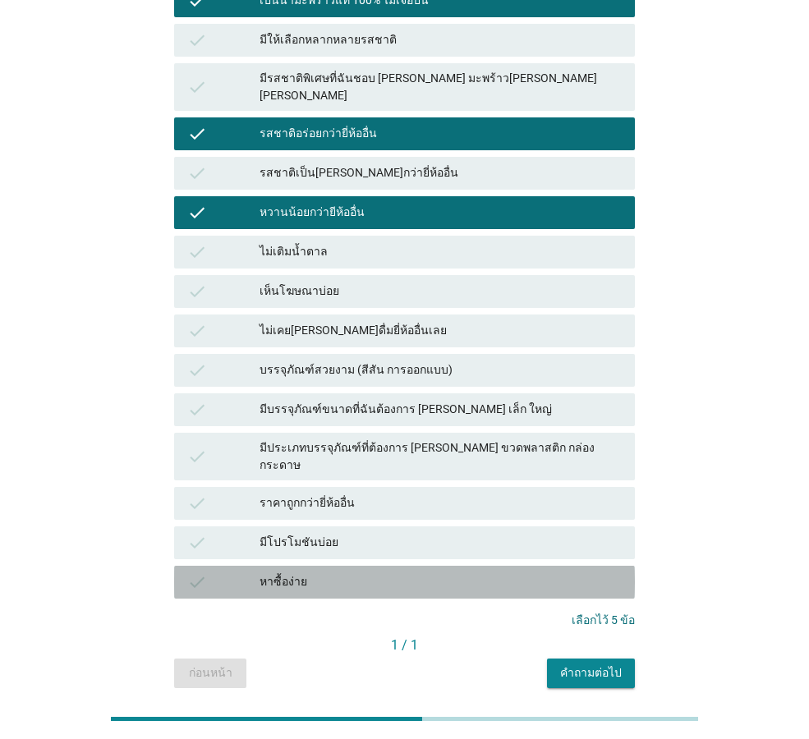
click at [451, 572] on div "หาซื้อง่าย" at bounding box center [440, 582] width 362 height 20
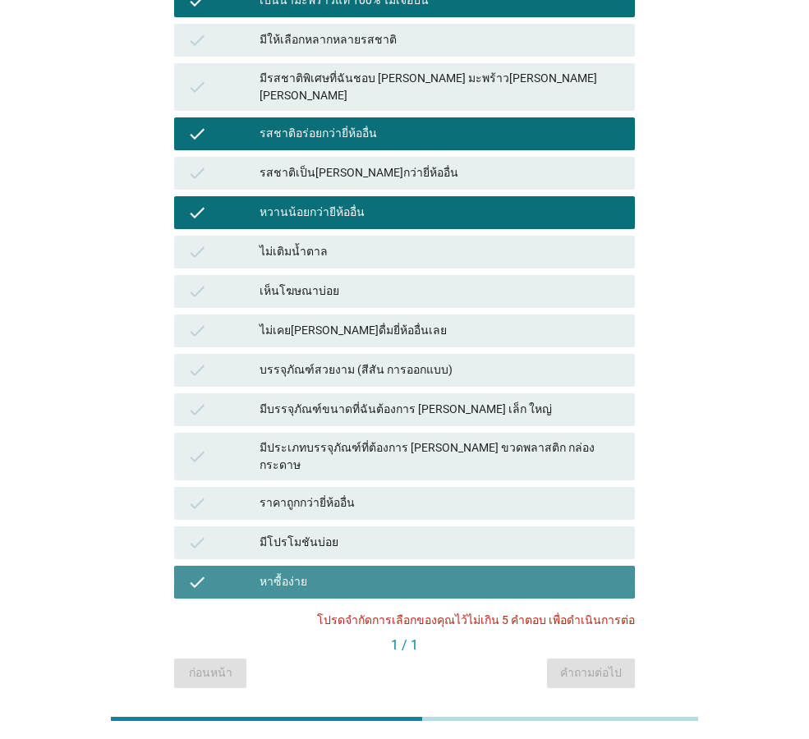
click at [544, 572] on div "หาซื้อง่าย" at bounding box center [440, 582] width 362 height 20
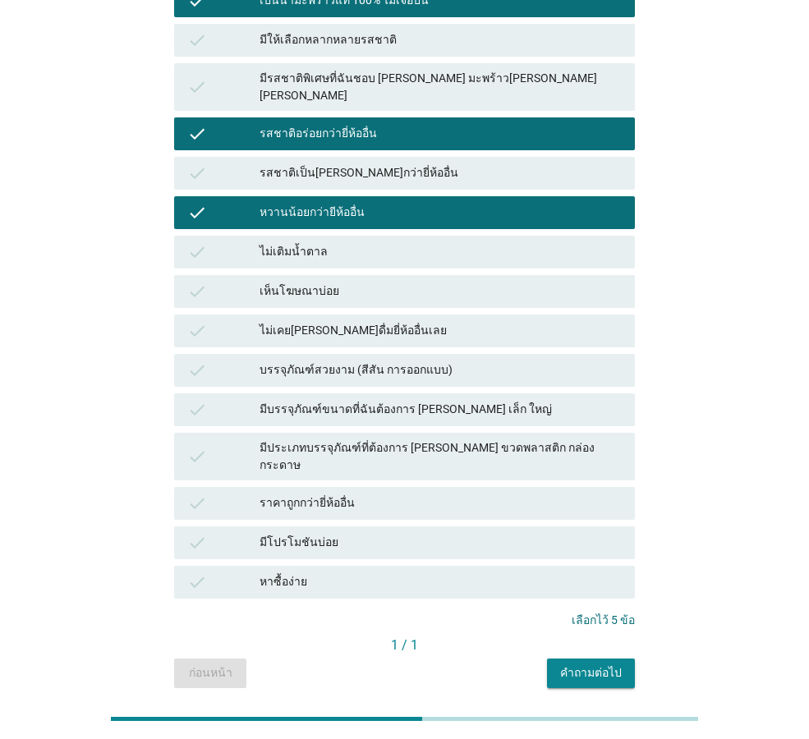
click at [610, 664] on div "คำถามต่อไป" at bounding box center [591, 672] width 62 height 17
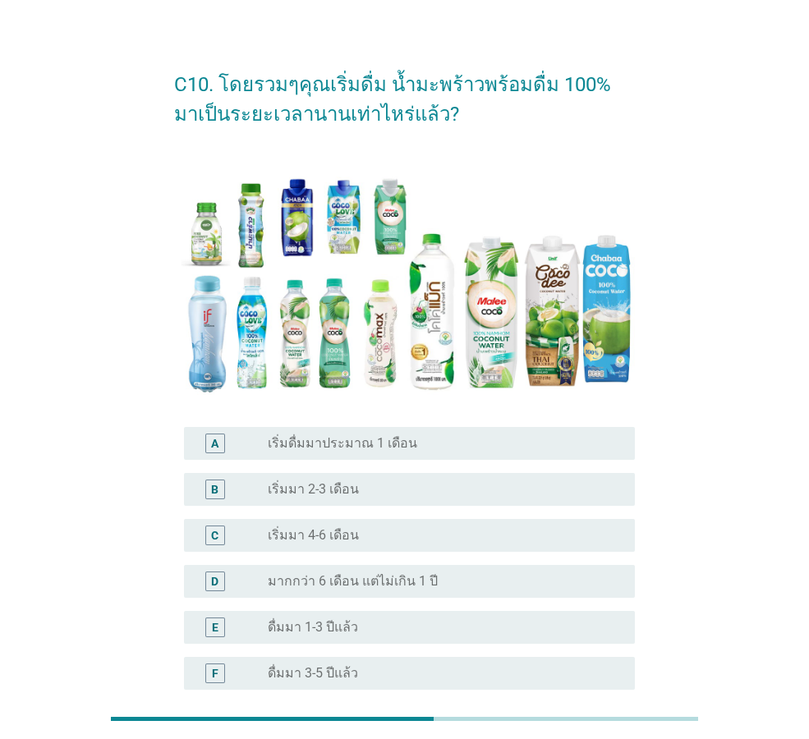
scroll to position [82, 0]
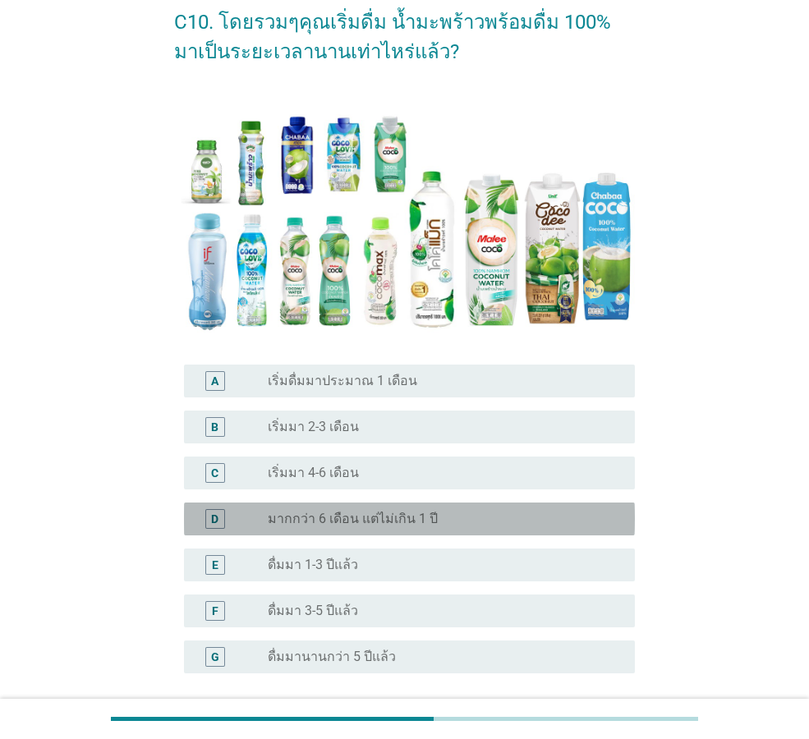
click at [360, 513] on label "มากกว่า 6 เดือน แต่ไม่เกิน 1 ปี" at bounding box center [353, 519] width 170 height 16
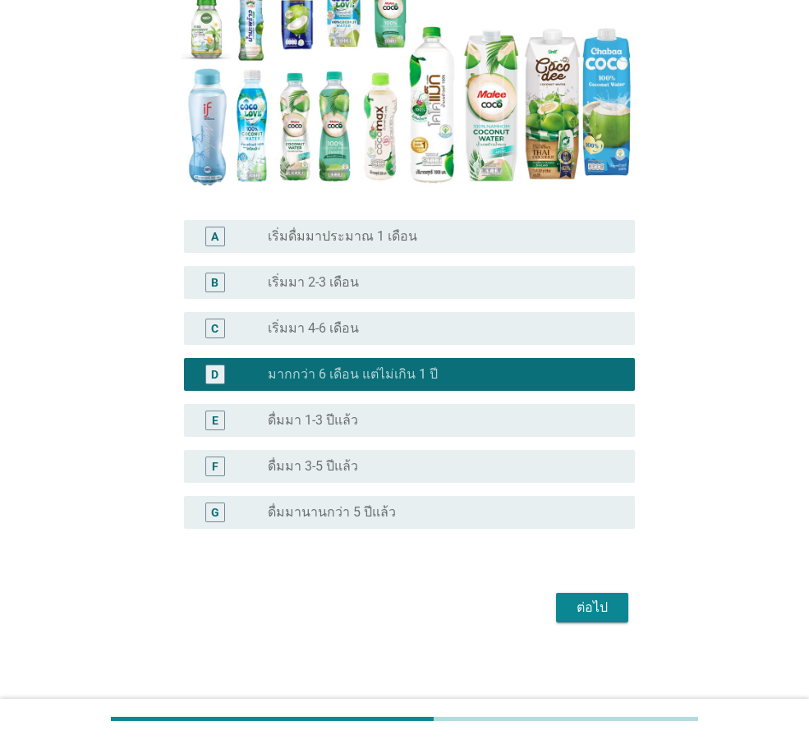
scroll to position [227, 0]
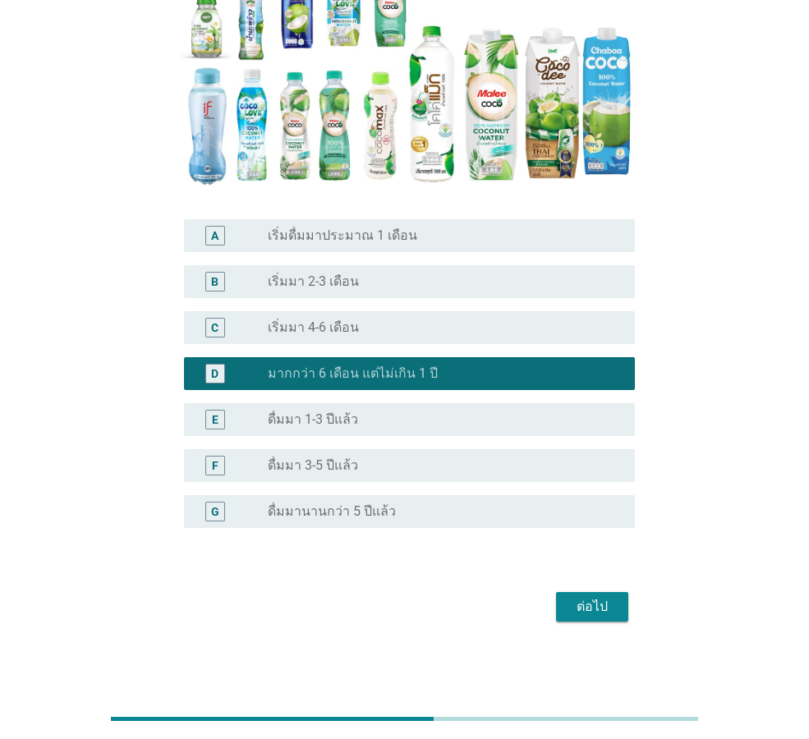
click at [395, 514] on div "radio_button_unchecked ดื่มมานานกว่า 5 ปีแล้ว" at bounding box center [438, 511] width 341 height 16
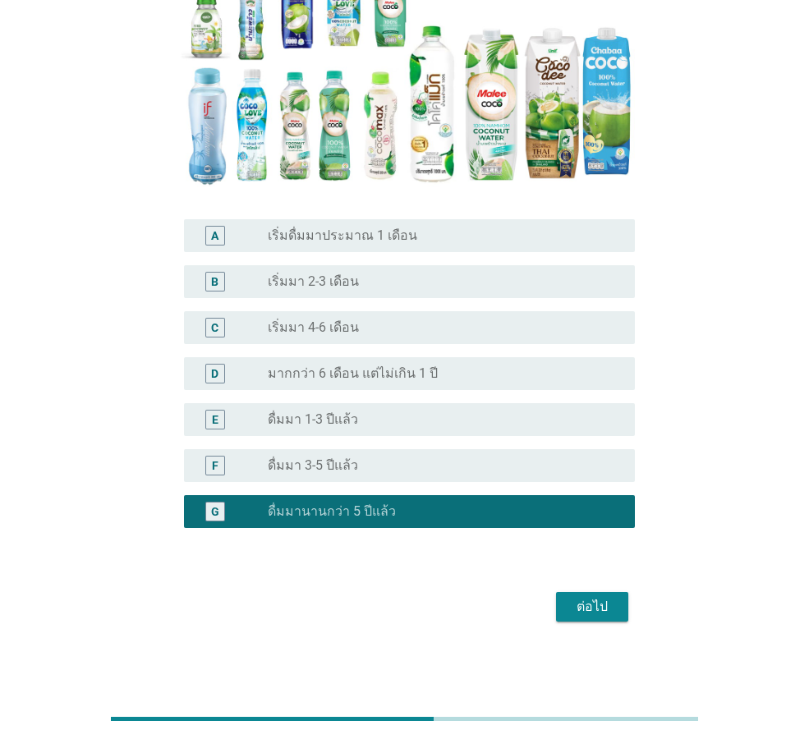
click at [585, 602] on div "ต่อไป" at bounding box center [592, 607] width 46 height 20
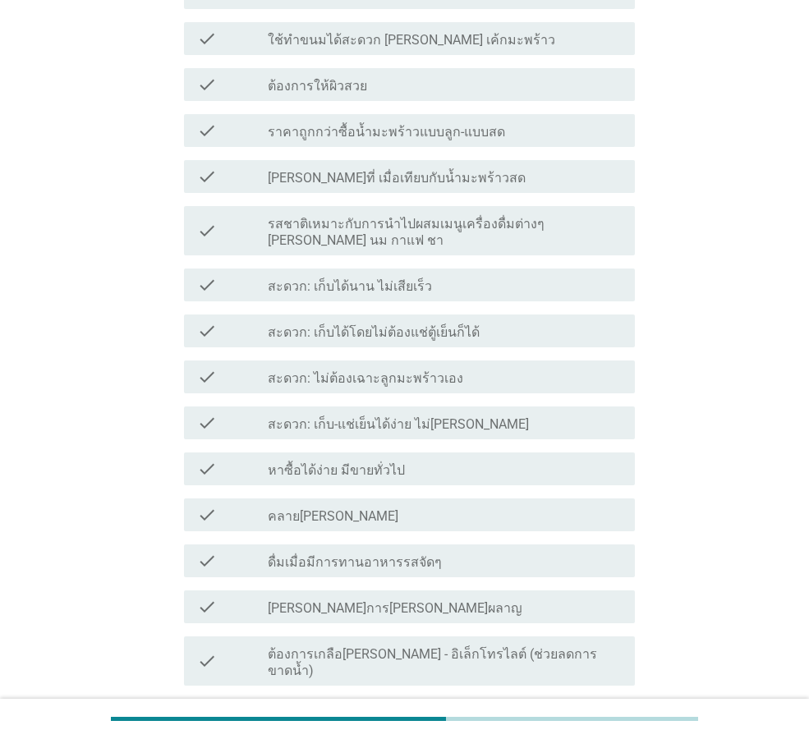
scroll to position [1068, 0]
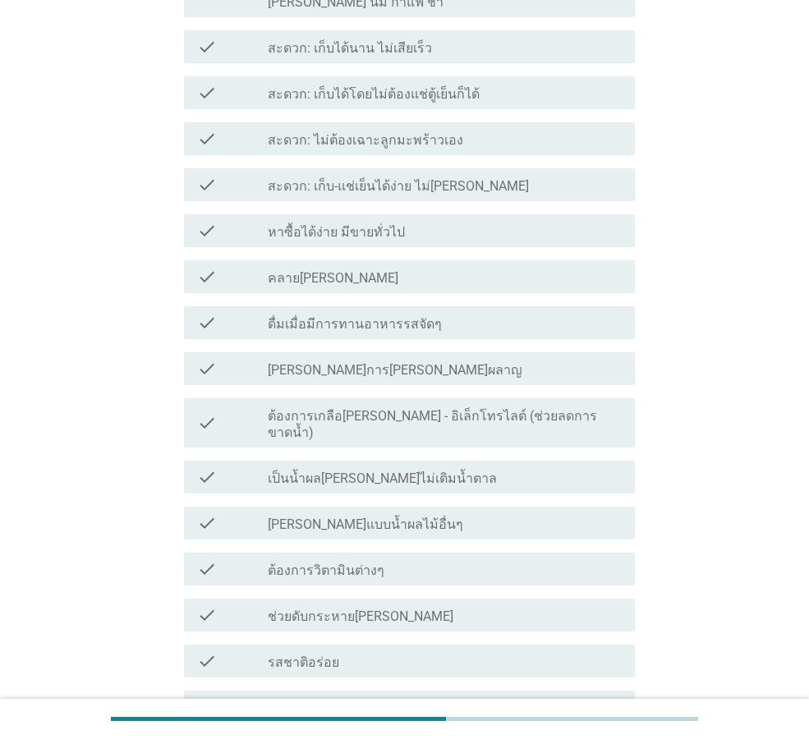
click at [443, 605] on div "check_box_outline_blank ช่วยดับกระหายได้ดี" at bounding box center [445, 615] width 354 height 20
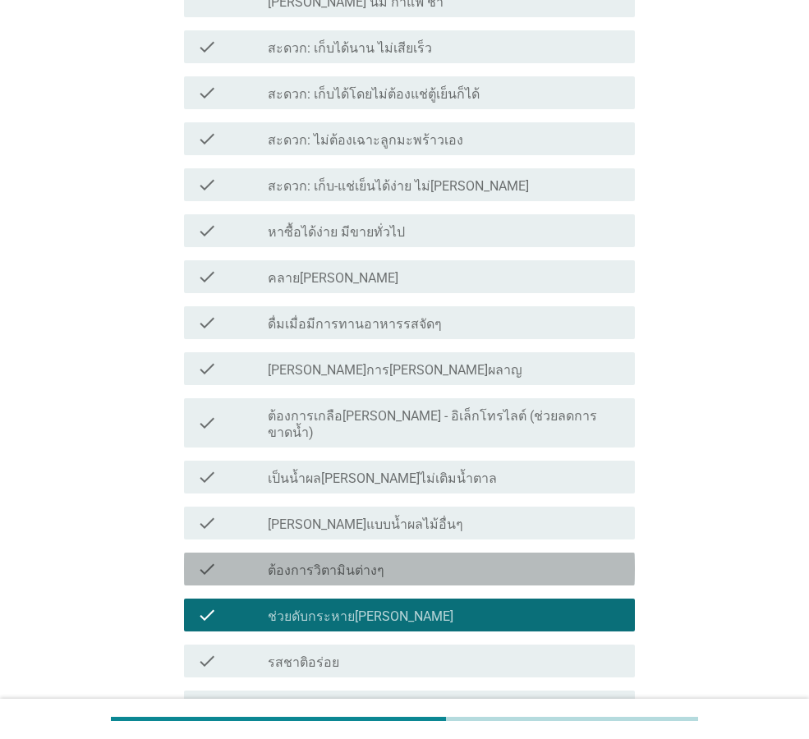
click at [423, 559] on div "check_box_outline_blank ต้องการวิตามินต่างๆ" at bounding box center [445, 569] width 354 height 20
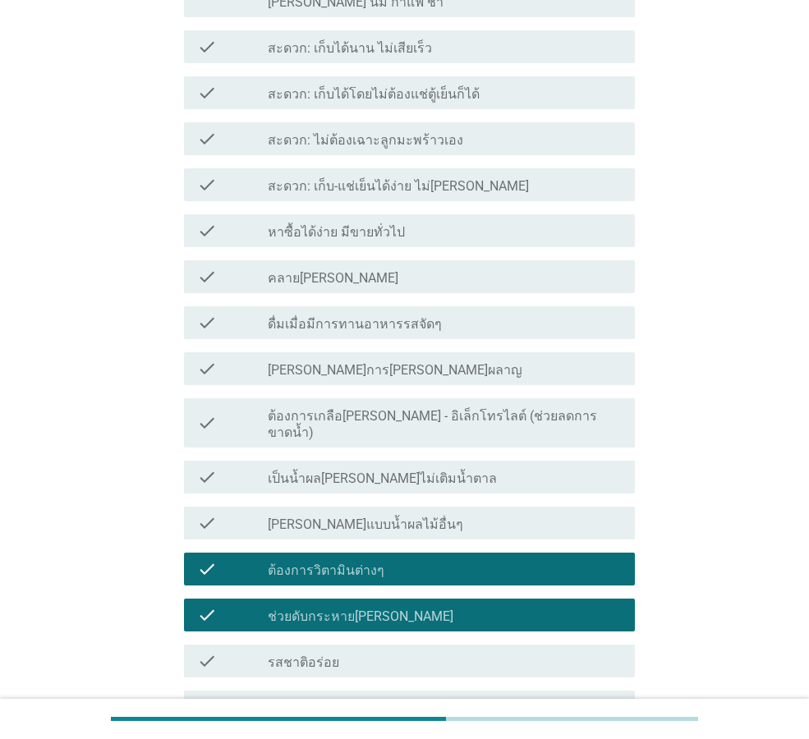
click at [414, 645] on div "check check_box_outline_blank รสชาติอร่อย" at bounding box center [409, 661] width 451 height 33
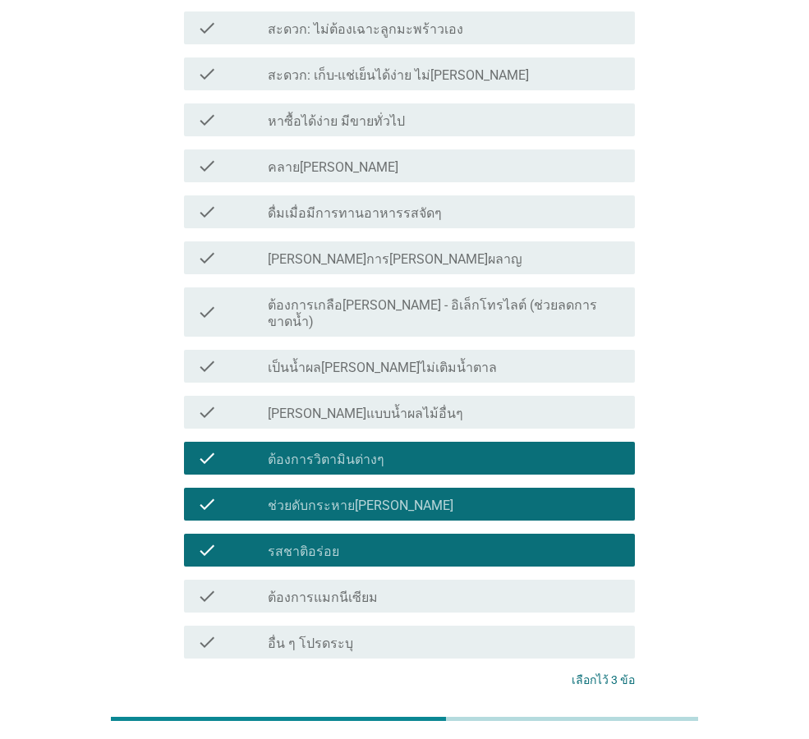
scroll to position [1150, 0]
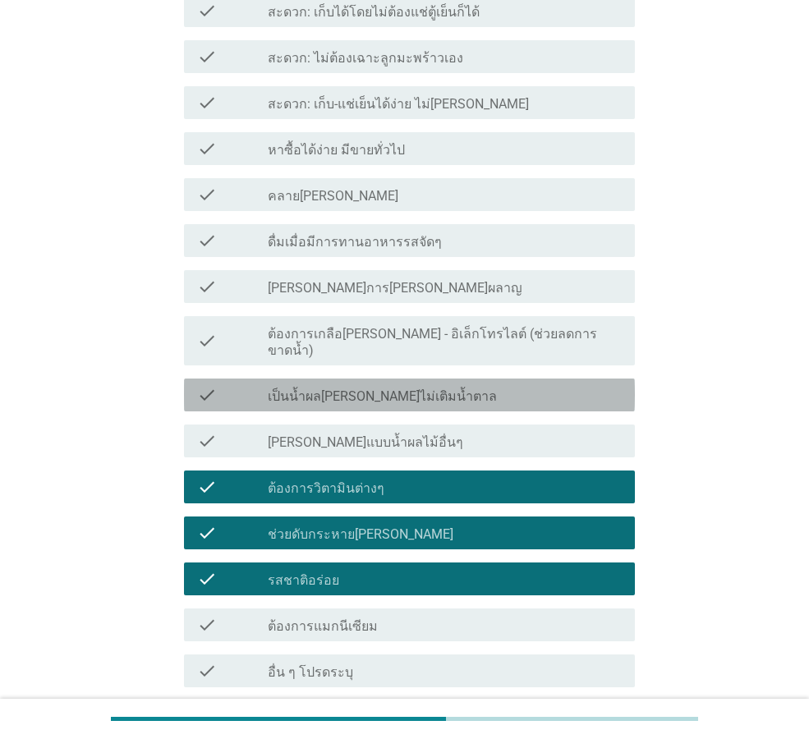
click at [440, 385] on div "check_box_outline_blank เป็นน้ำผลไม้ที่ไม่เติมน้ำตาล" at bounding box center [445, 395] width 354 height 20
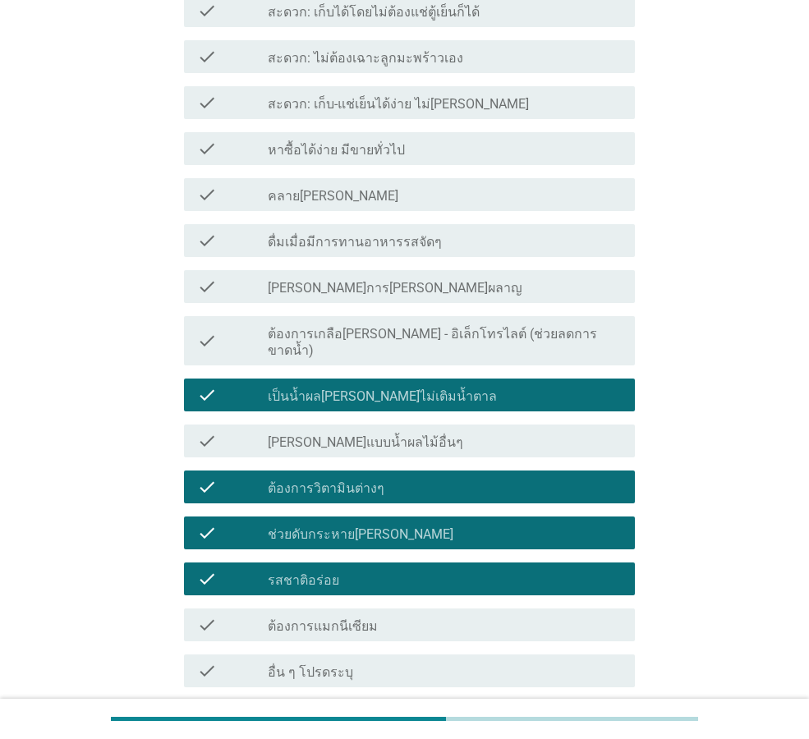
click at [443, 425] on div "check check_box_outline_blank ไม่หวานมากแบบน้ำผลไม้อื่นๆ" at bounding box center [409, 441] width 451 height 33
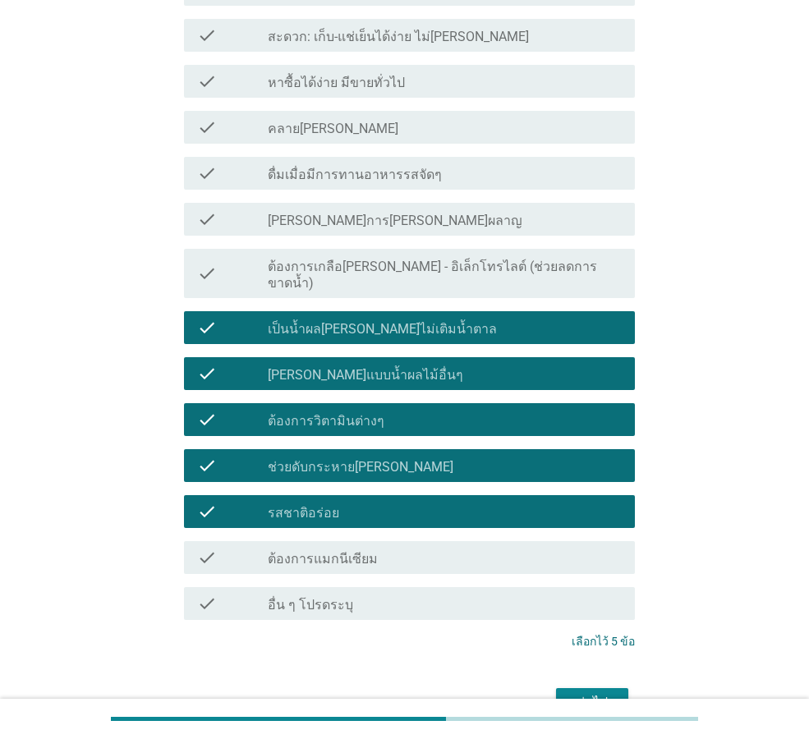
scroll to position [1264, 0]
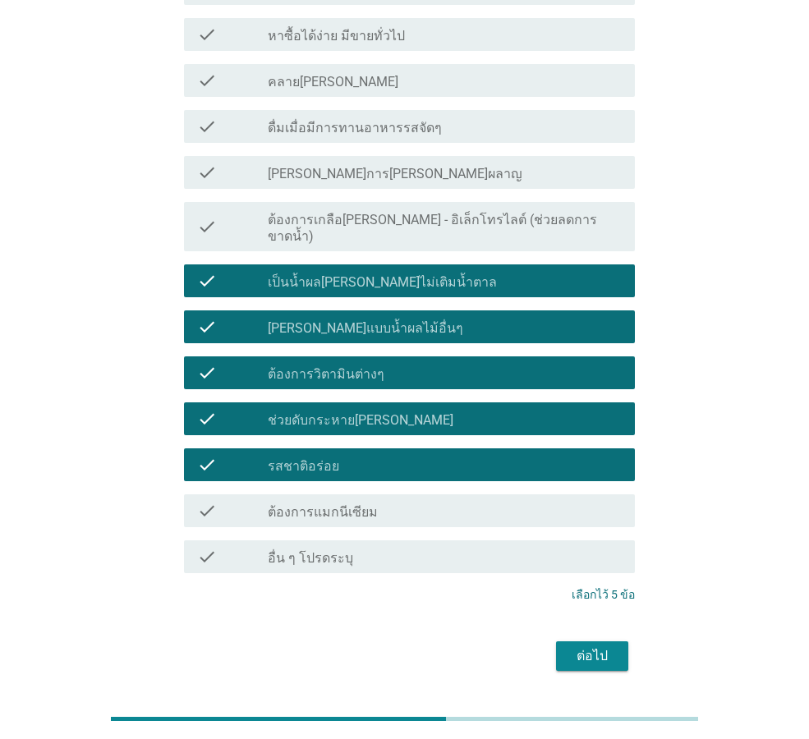
click at [599, 646] on div "ต่อไป" at bounding box center [592, 656] width 46 height 20
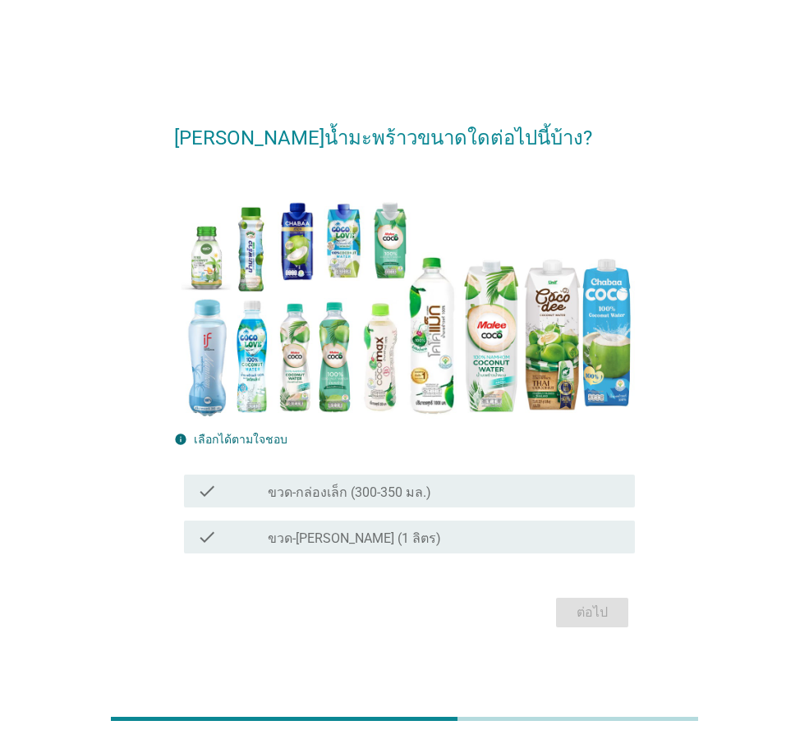
click at [480, 498] on div "check_box_outline_blank ขวด-กล่องเล็ก (300-350 มล.)" at bounding box center [445, 491] width 354 height 20
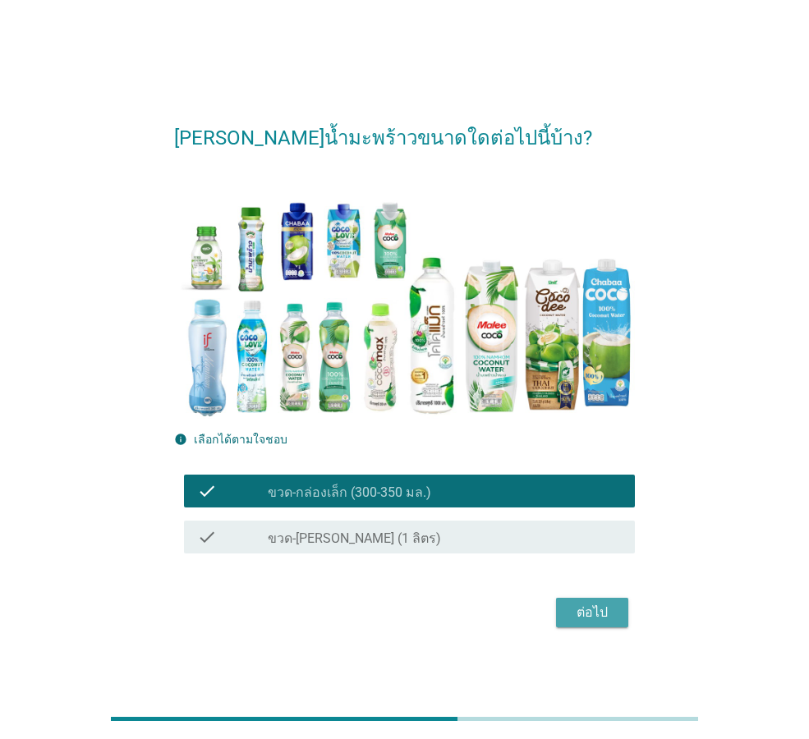
click at [602, 605] on div "ต่อไป" at bounding box center [592, 613] width 46 height 20
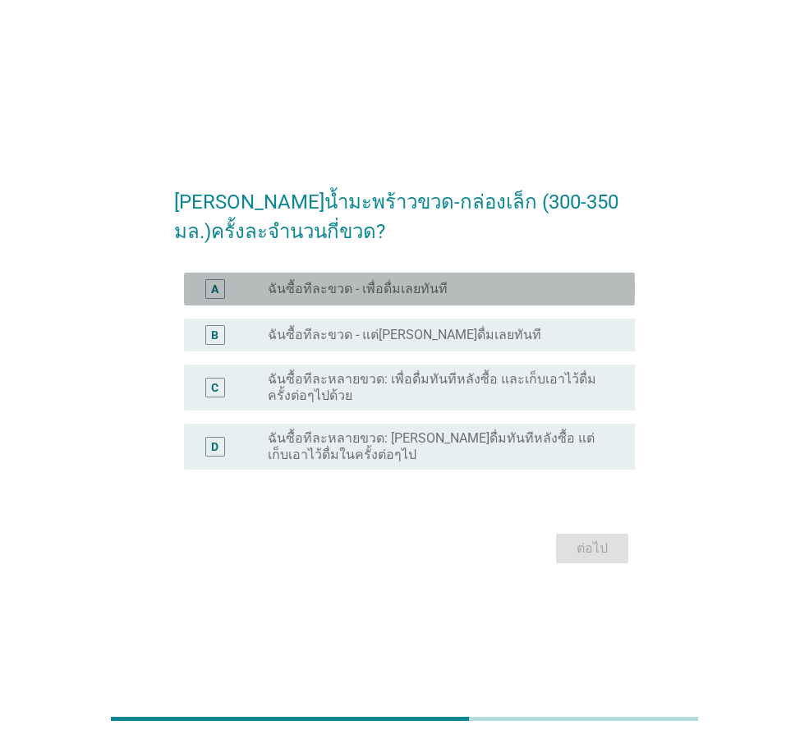
click at [410, 297] on div "radio_button_unchecked ฉันซื้อทีละขวด - เพื่อดื่มเลยทันที" at bounding box center [445, 289] width 354 height 20
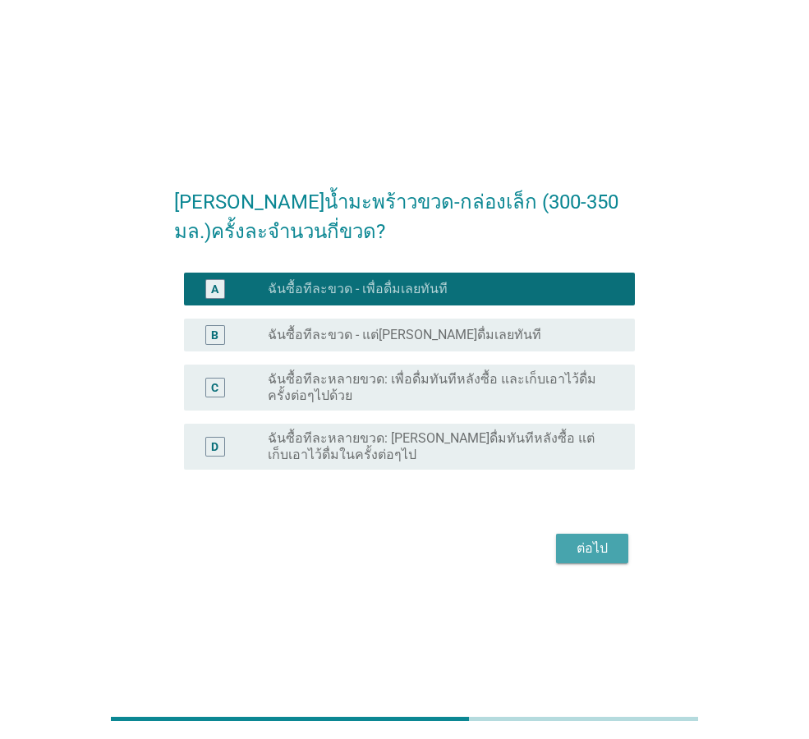
click at [593, 536] on button "ต่อไป" at bounding box center [592, 549] width 72 height 30
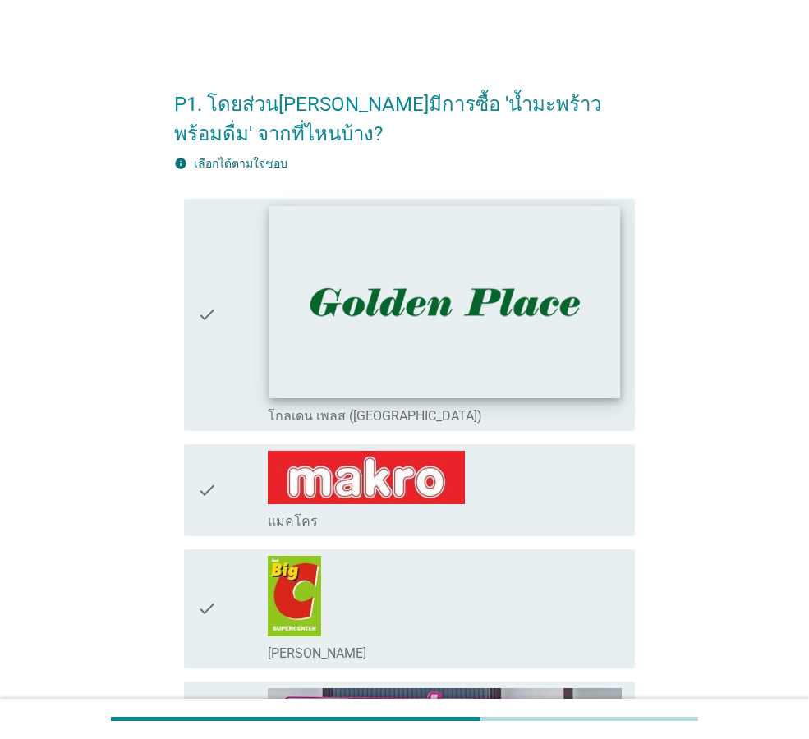
click at [510, 383] on img at bounding box center [444, 302] width 350 height 192
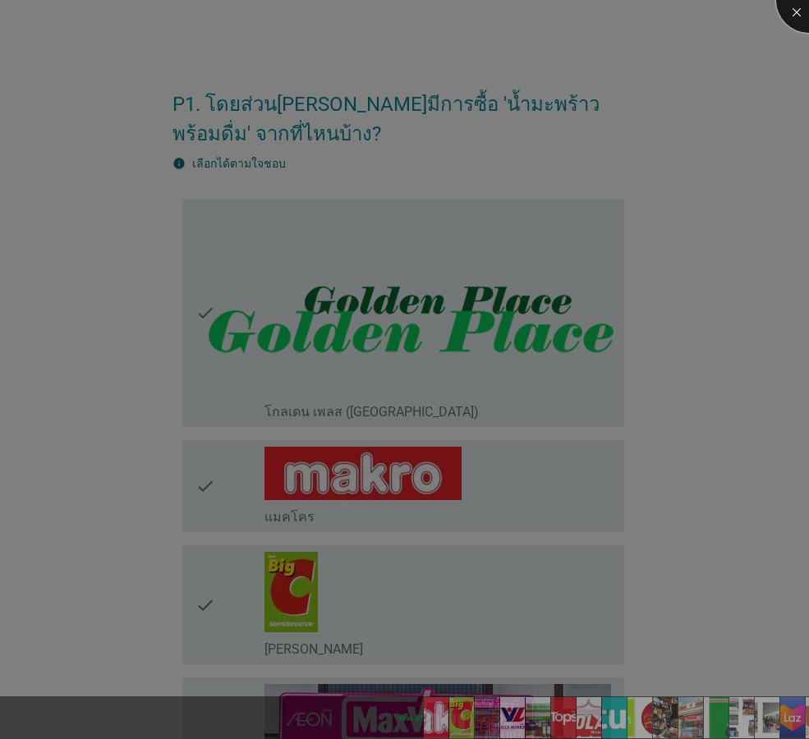
click at [797, 9] on div at bounding box center [809, 0] width 66 height 66
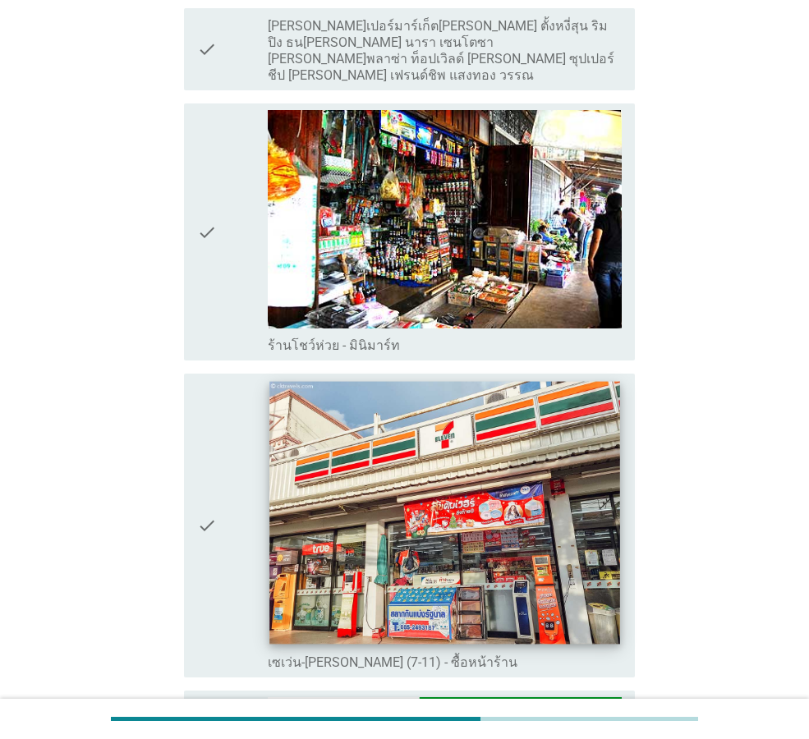
scroll to position [1971, 0]
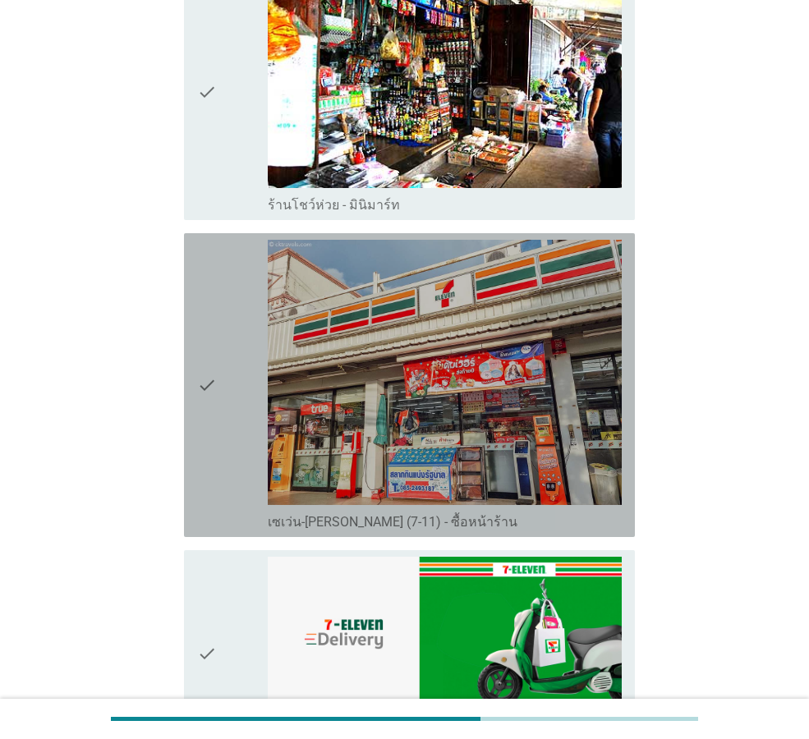
click at [221, 503] on div "check" at bounding box center [232, 385] width 71 height 291
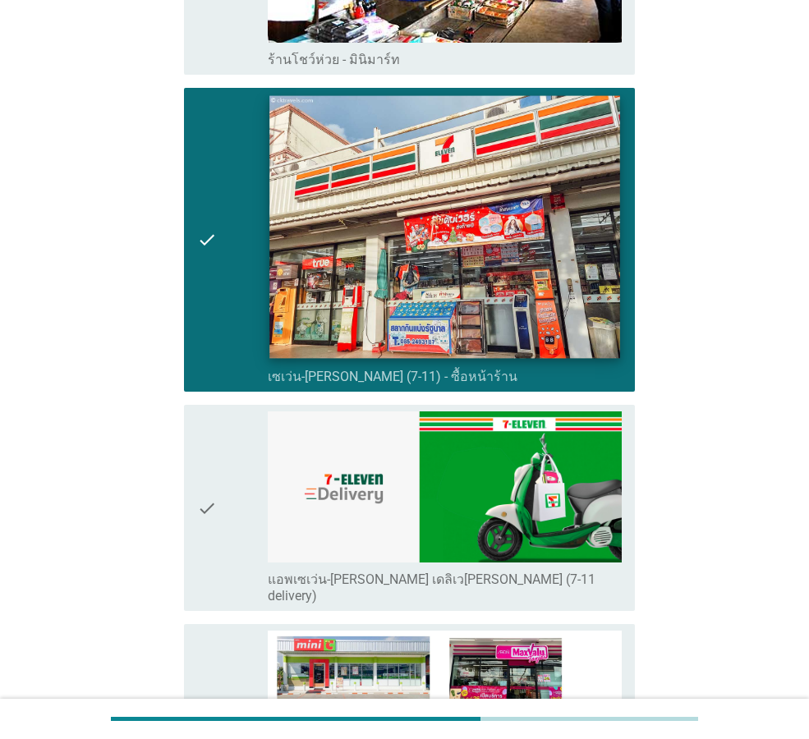
scroll to position [2381, 0]
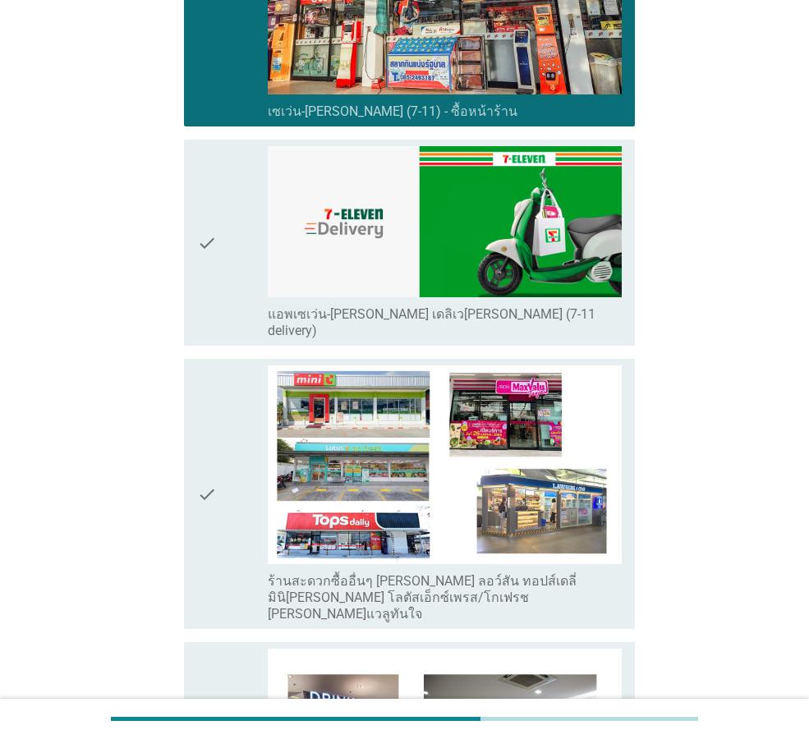
click at [251, 295] on div "check" at bounding box center [232, 242] width 71 height 193
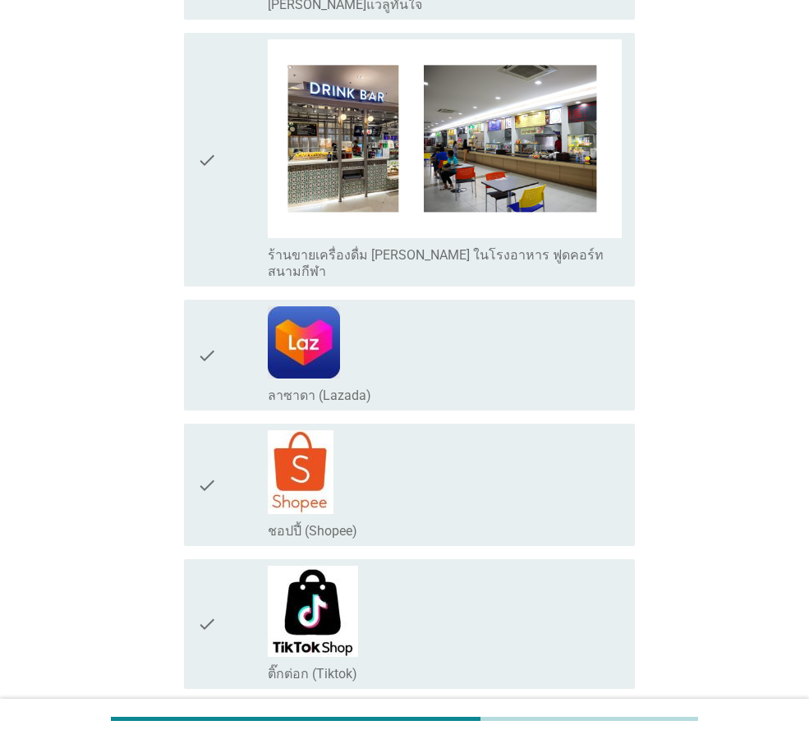
scroll to position [3113, 0]
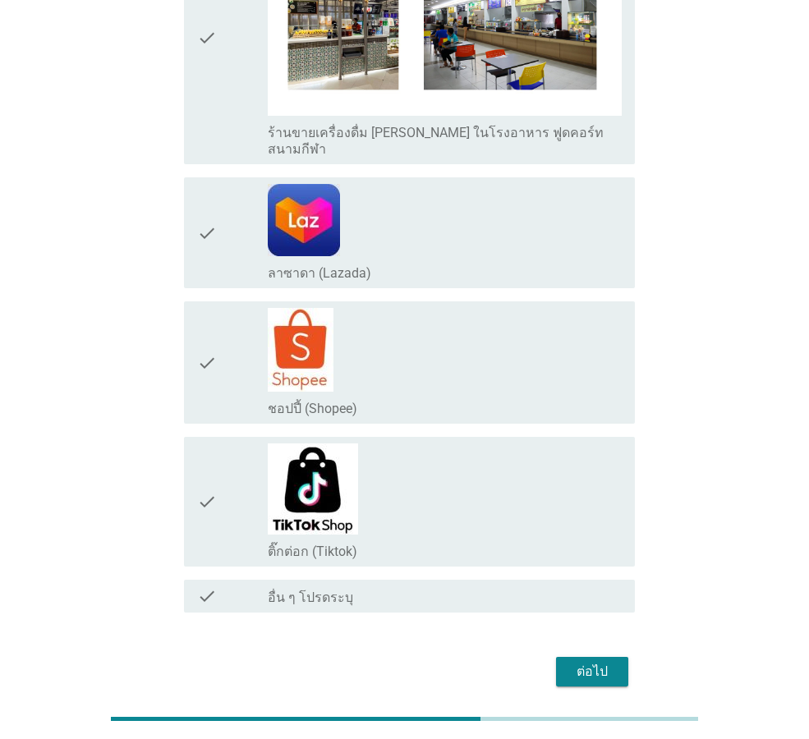
click at [584, 662] on div "ต่อไป" at bounding box center [592, 672] width 46 height 20
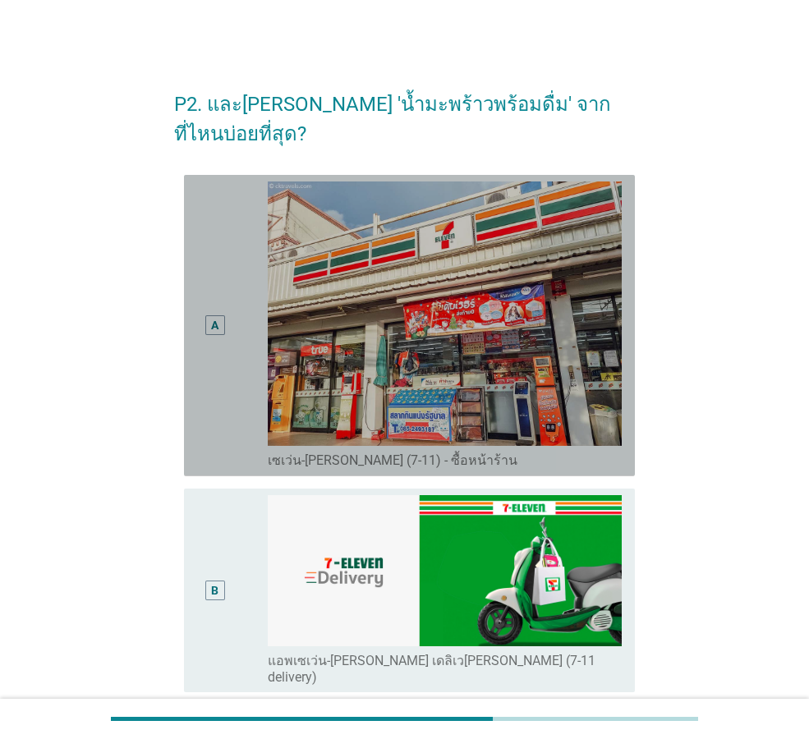
click at [246, 400] on div "A" at bounding box center [232, 325] width 71 height 288
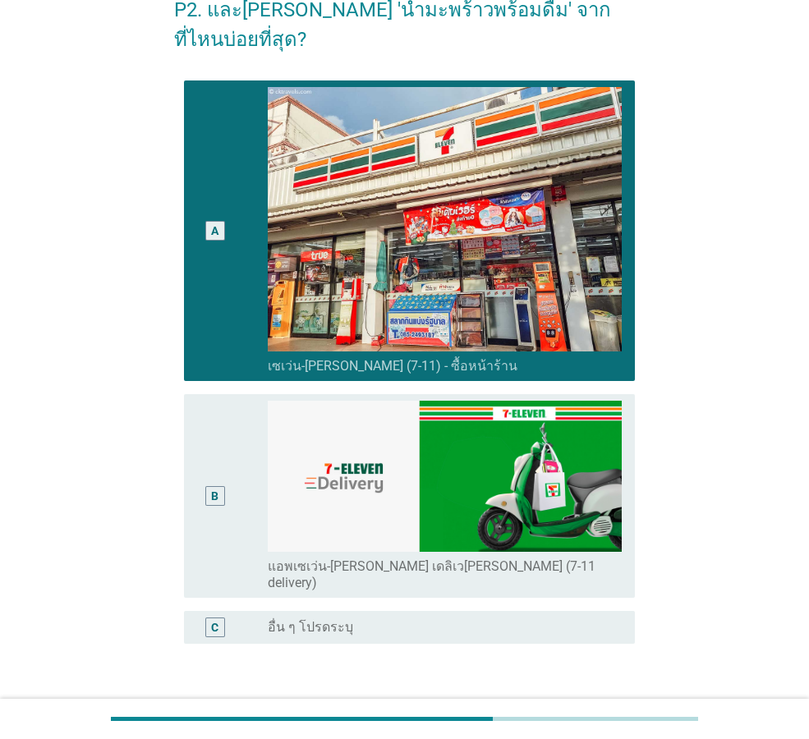
scroll to position [165, 0]
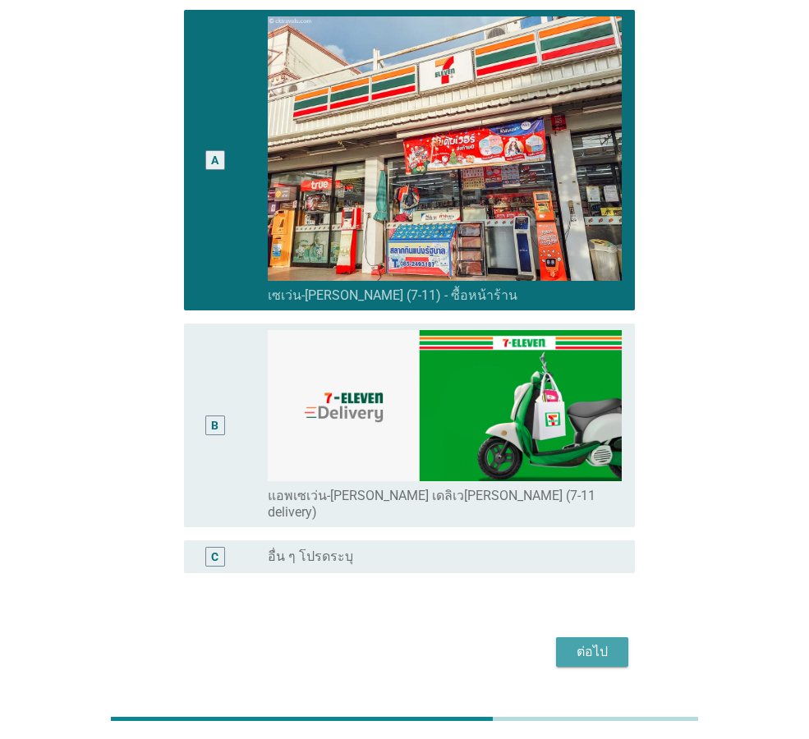
click at [601, 642] on div "ต่อไป" at bounding box center [592, 652] width 46 height 20
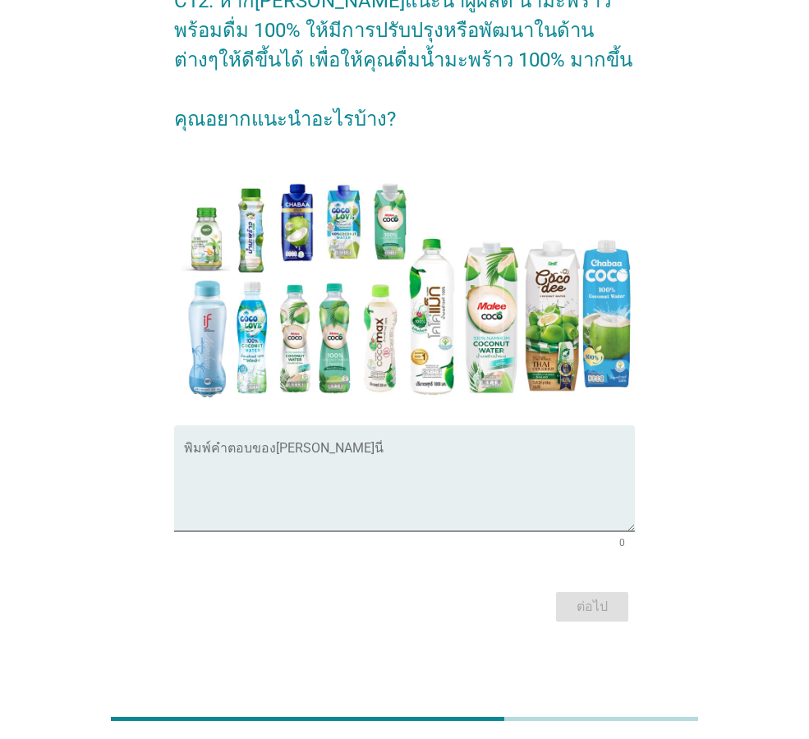
scroll to position [0, 0]
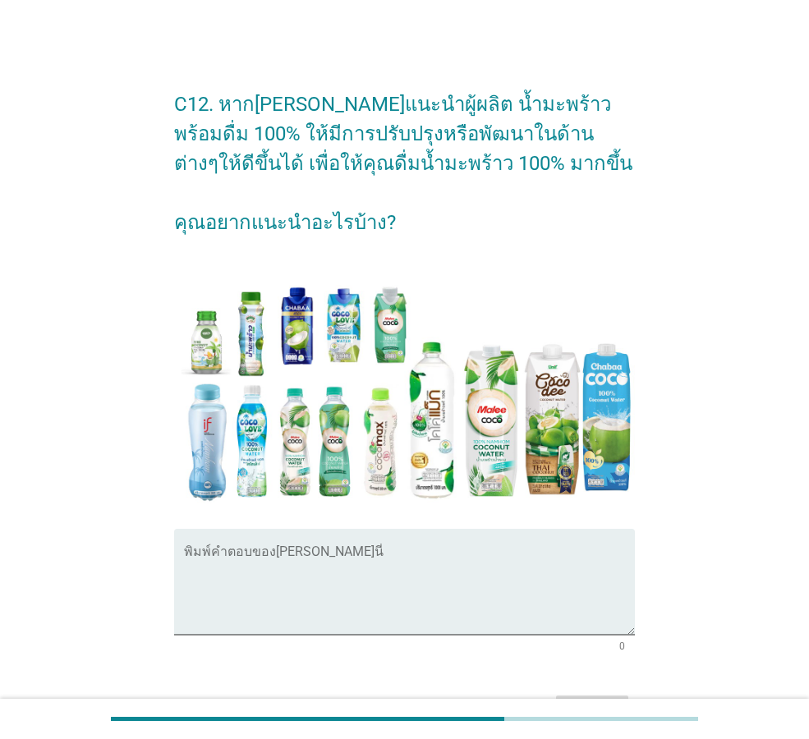
click at [480, 526] on form "C12. หากคุณสามารถแนะนำผู้ผลิต น้ำมะพร้าวพร้อมดื่ม 100% ให้มีการปรับปรุงหรือพัฒน…" at bounding box center [404, 401] width 461 height 657
click at [471, 576] on textarea "พิมพ์คำตอบของคุณ ที่นี่" at bounding box center [409, 592] width 451 height 86
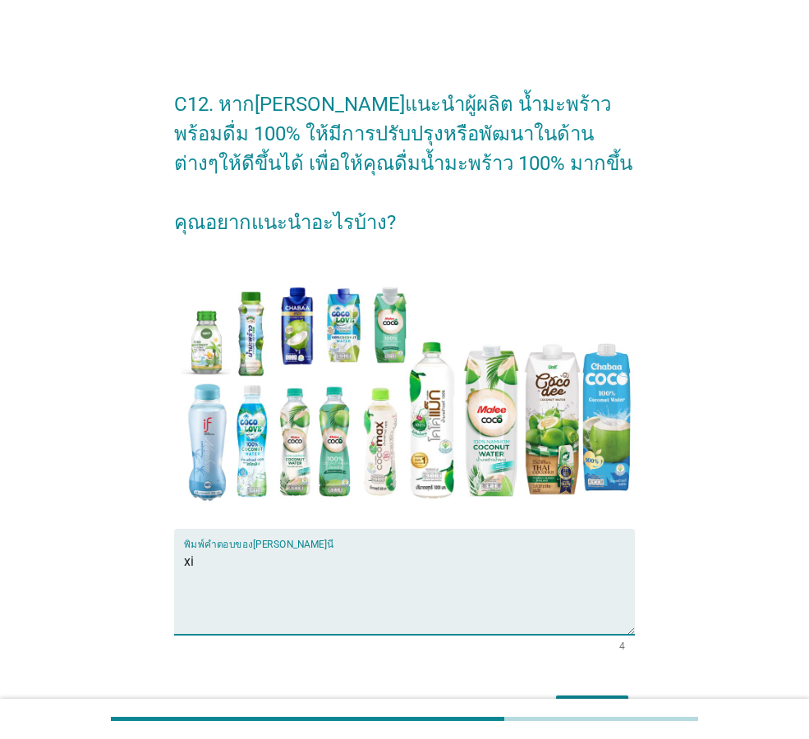
type textarea "x"
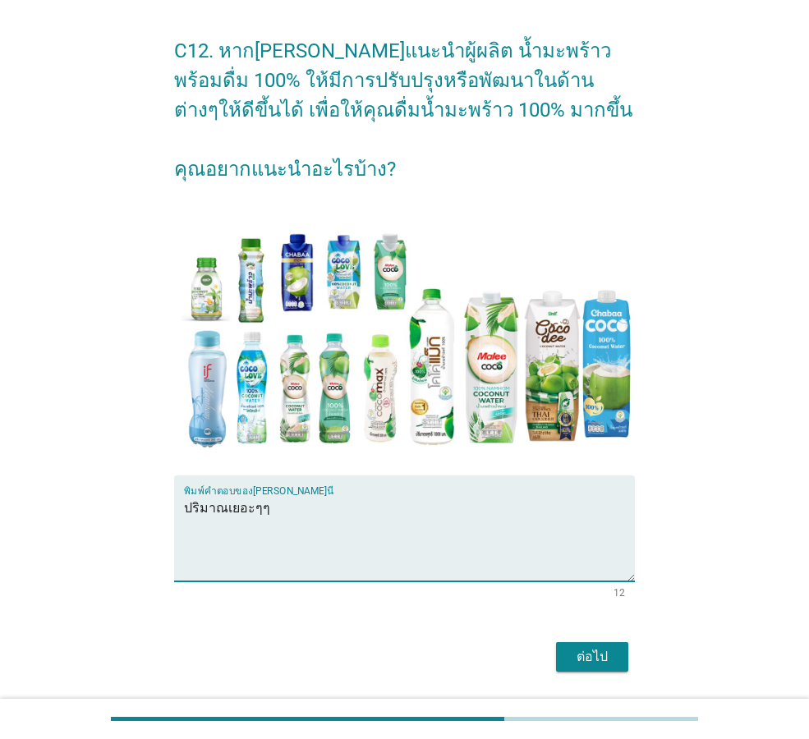
scroll to position [103, 0]
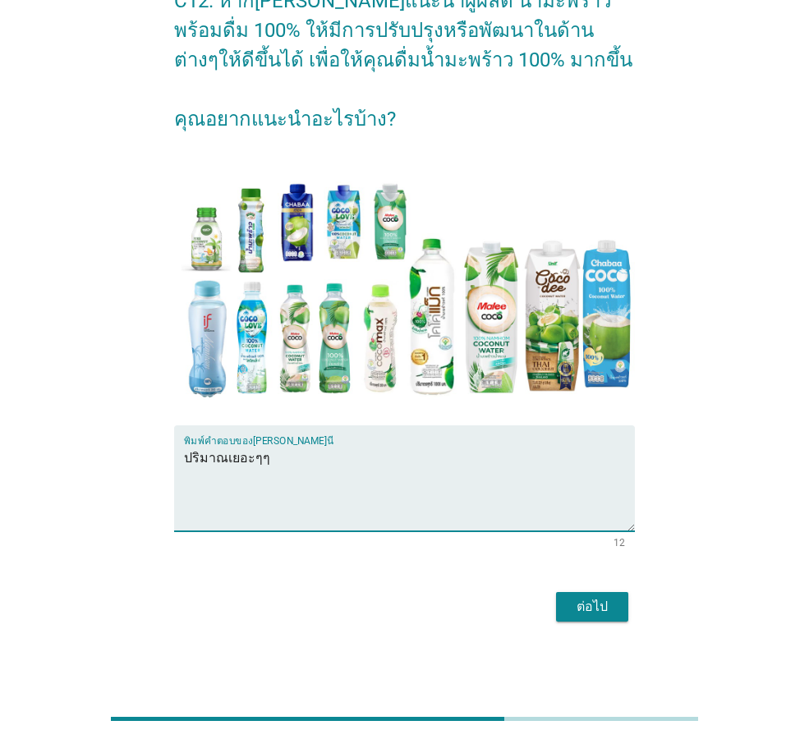
type textarea "ปริมาณเยอะๆๆ"
click at [600, 607] on div "ต่อไป" at bounding box center [592, 607] width 46 height 20
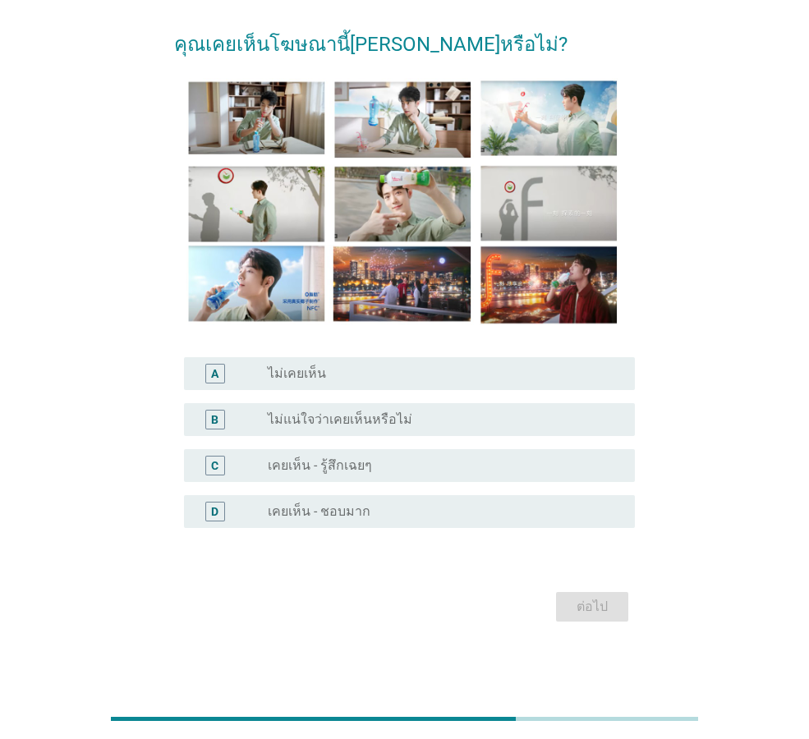
scroll to position [0, 0]
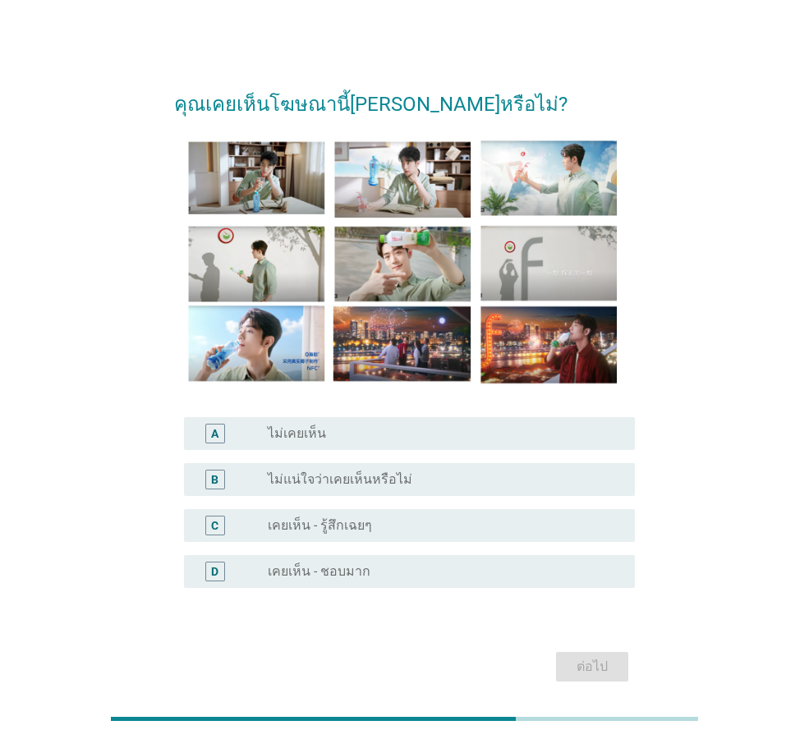
click at [507, 524] on div "radio_button_unchecked เคยเห็น - รู้สึกเฉยๆ" at bounding box center [438, 525] width 341 height 16
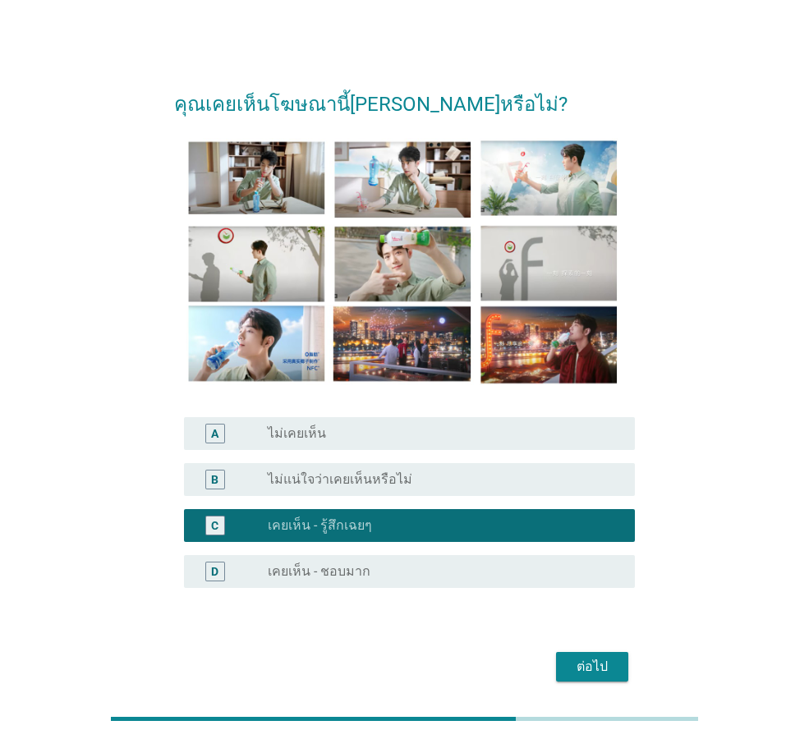
drag, startPoint x: 504, startPoint y: 544, endPoint x: 496, endPoint y: 550, distance: 10.0
click at [496, 546] on div "C radio_button_checked เคยเห็น - รู้สึกเฉยๆ" at bounding box center [404, 526] width 461 height 46
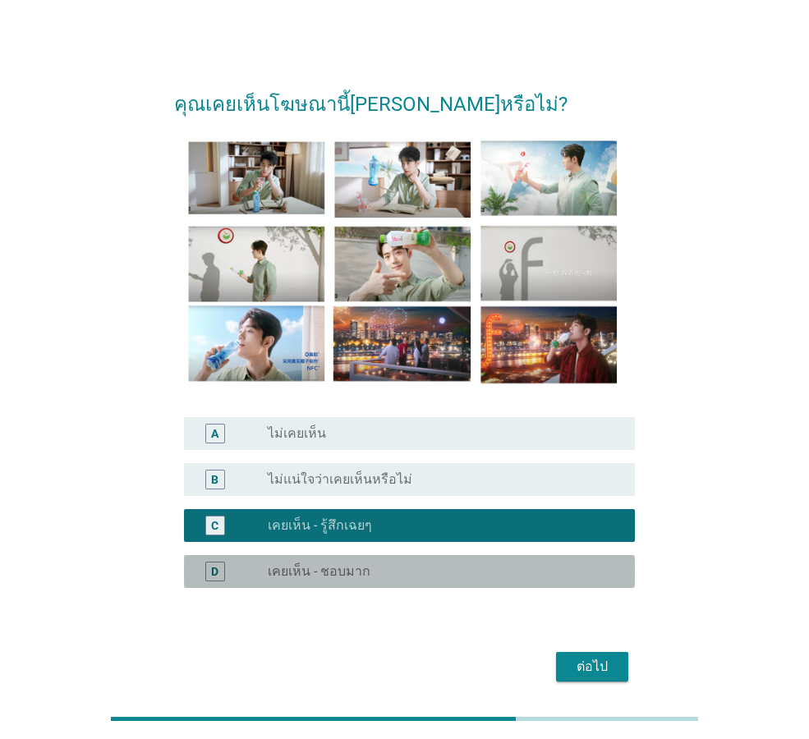
click at [497, 563] on div "radio_button_unchecked เคยเห็น - ชอบมาก" at bounding box center [438, 571] width 341 height 16
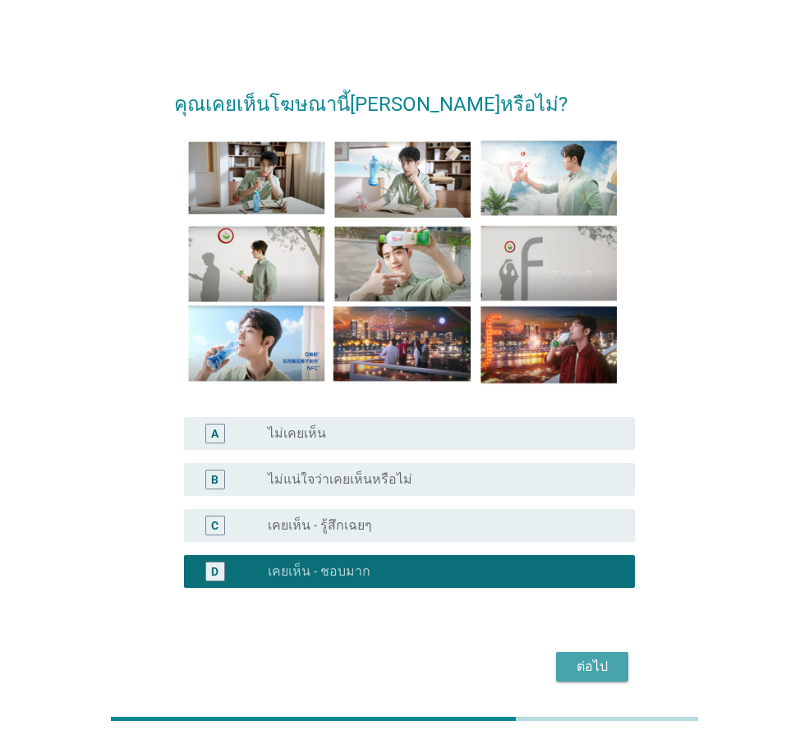
click at [603, 662] on div "ต่อไป" at bounding box center [592, 667] width 46 height 20
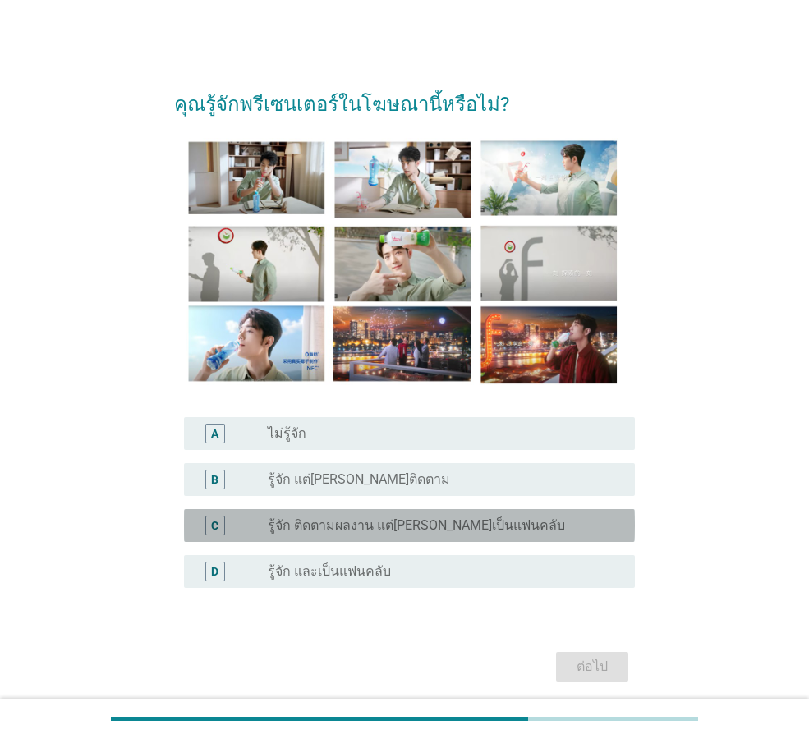
click at [546, 522] on div "radio_button_unchecked รู้จัก ติดตามผลงาน แต่ไม่ได้เป็นแฟนคลับ" at bounding box center [438, 525] width 341 height 16
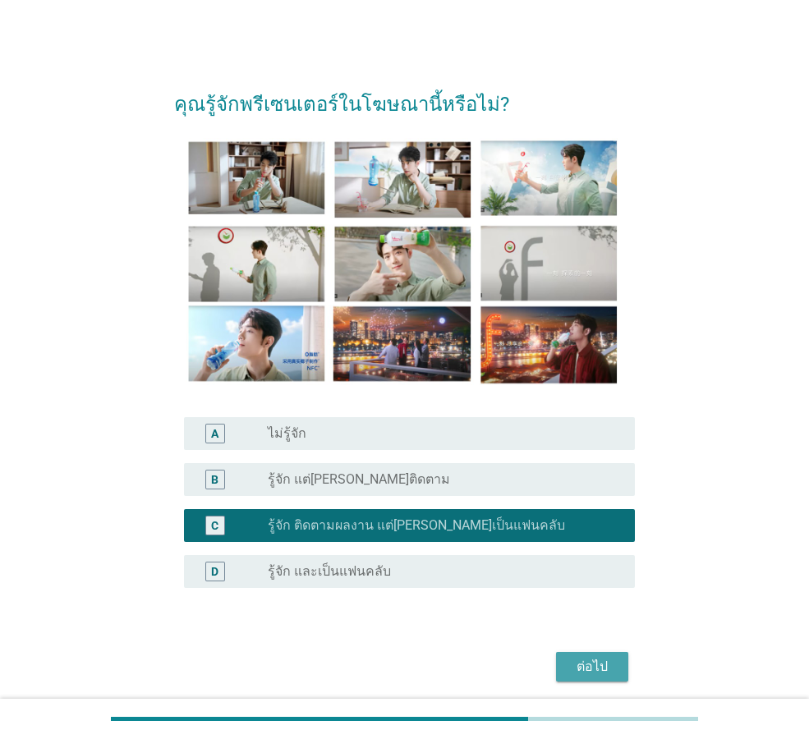
click at [583, 657] on div "ต่อไป" at bounding box center [592, 667] width 46 height 20
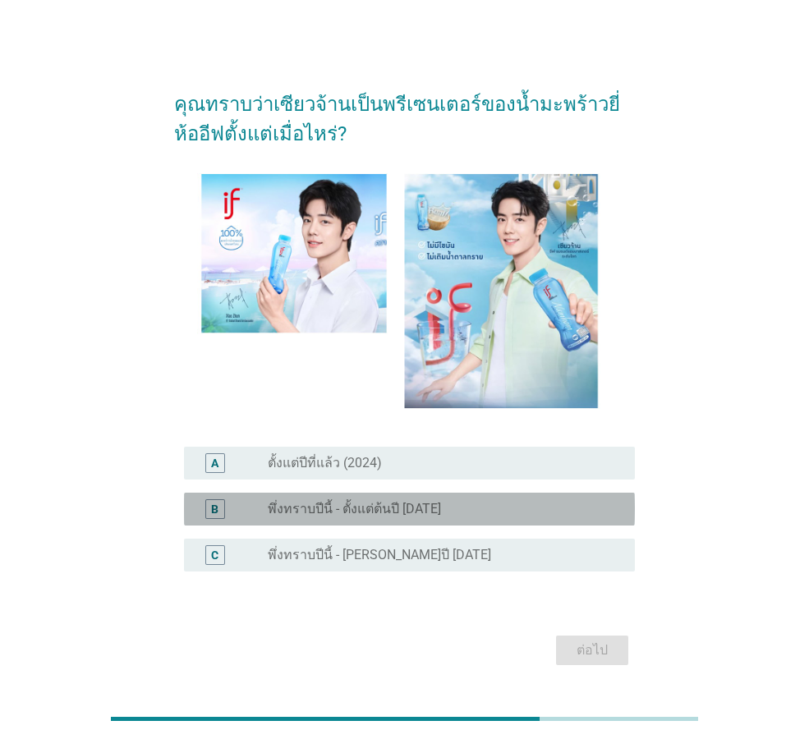
click at [537, 510] on div "radio_button_unchecked พึ่งทราบปีนี้ - ตั้งแต่ต้นปี 2025" at bounding box center [438, 509] width 341 height 16
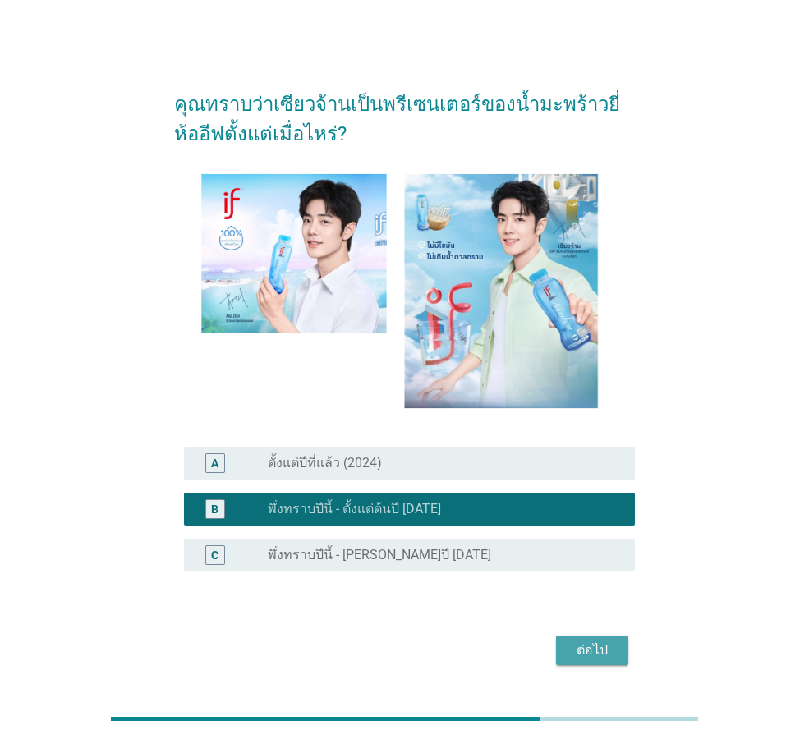
click at [598, 646] on div "ต่อไป" at bounding box center [592, 651] width 46 height 20
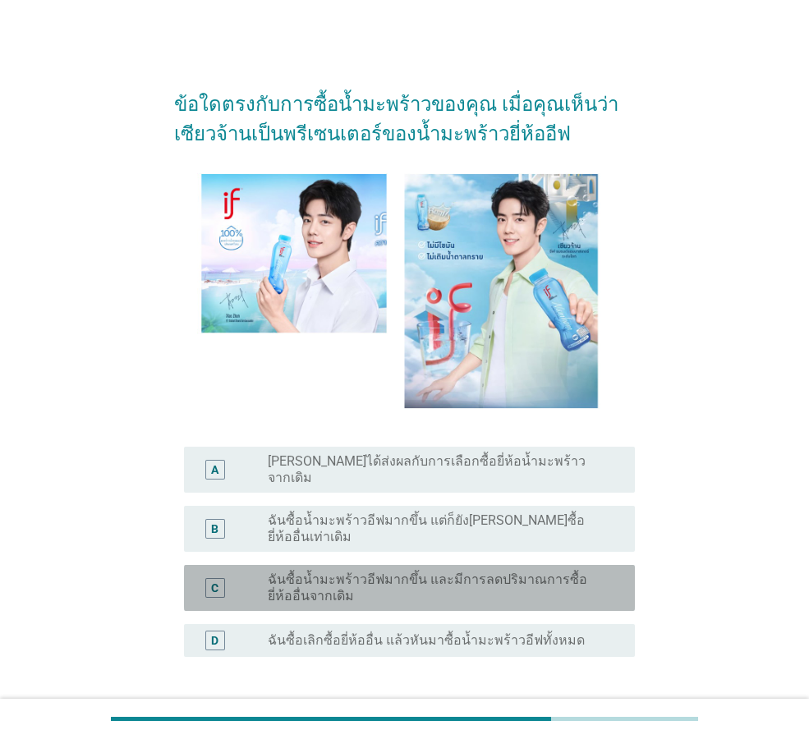
click at [572, 572] on label "ฉันซื้อน้ำมะพร้าวอีฟมากขึ้น และมีการลดปริมาณการซื้อยี่ห้ออื่นจากเดิม" at bounding box center [438, 588] width 341 height 33
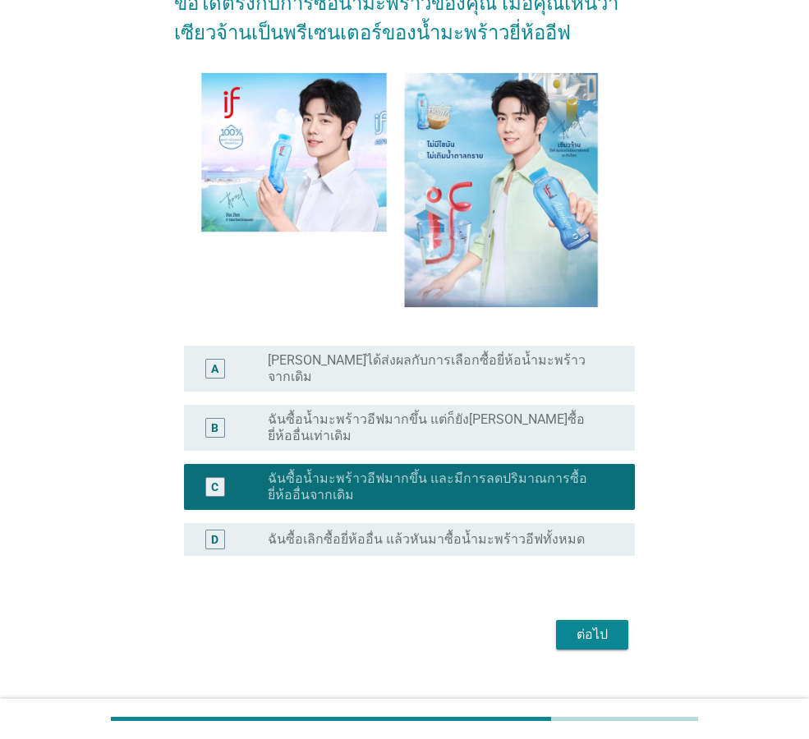
scroll to position [103, 0]
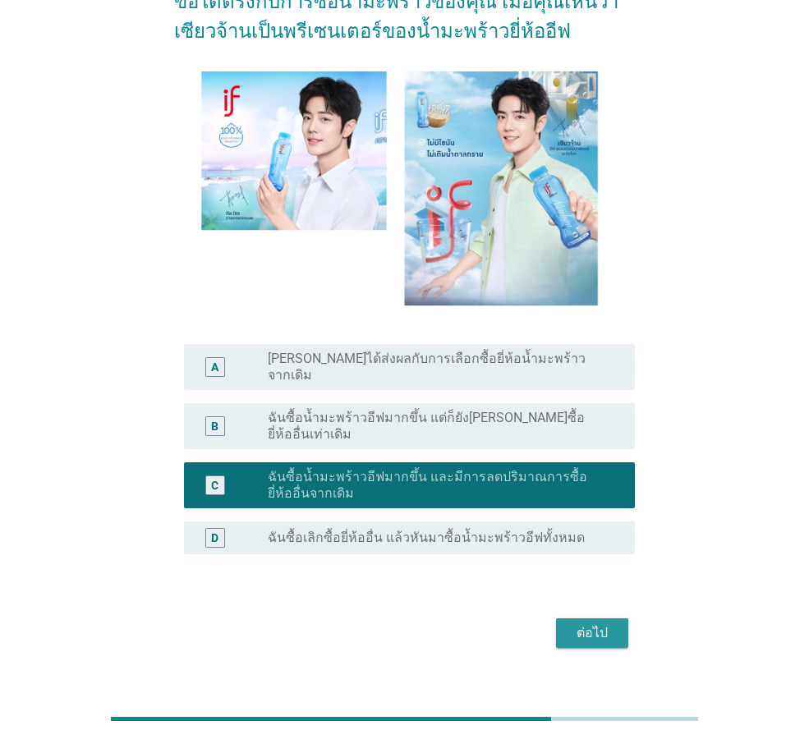
click at [606, 623] on div "ต่อไป" at bounding box center [592, 633] width 46 height 20
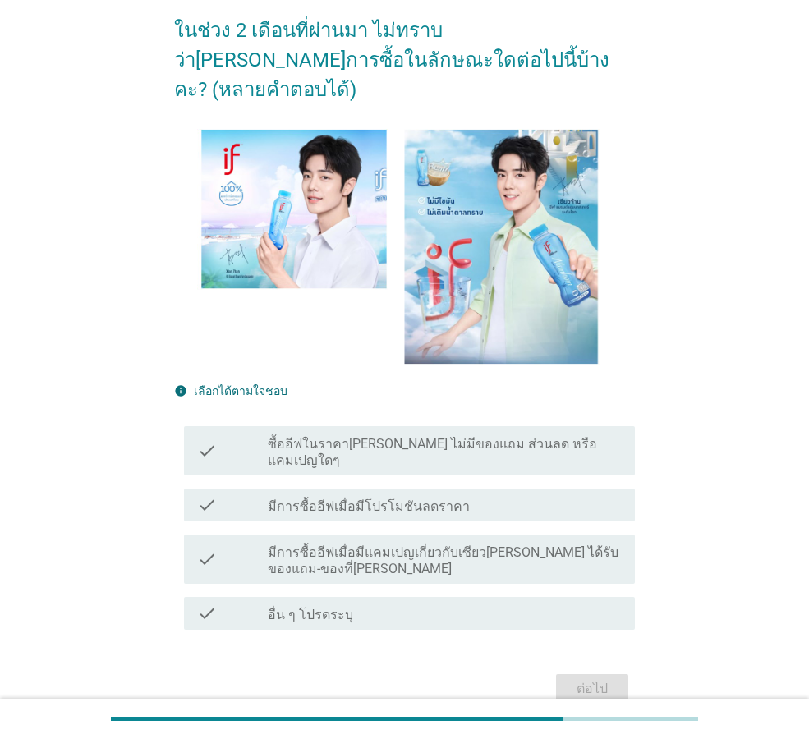
scroll to position [164, 0]
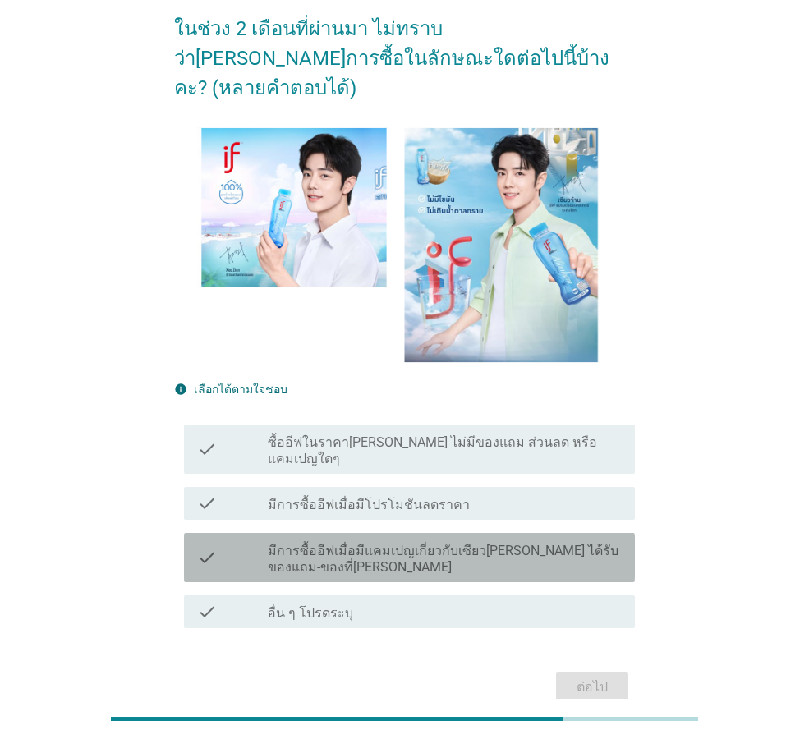
click at [566, 543] on label "มีการซื้ออีฟเมื่อมีแคมเปญเกี่ยวกับเซียวจ้าน เช่น ได้รับของแถม-ของที่ระลึก" at bounding box center [445, 559] width 354 height 33
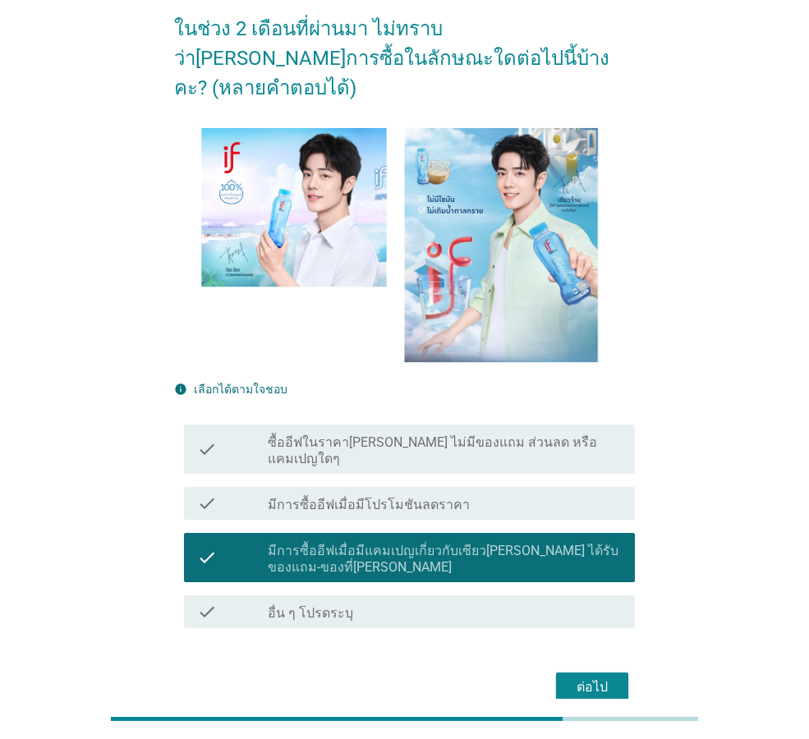
click at [599, 677] on div "ต่อไป" at bounding box center [592, 687] width 46 height 20
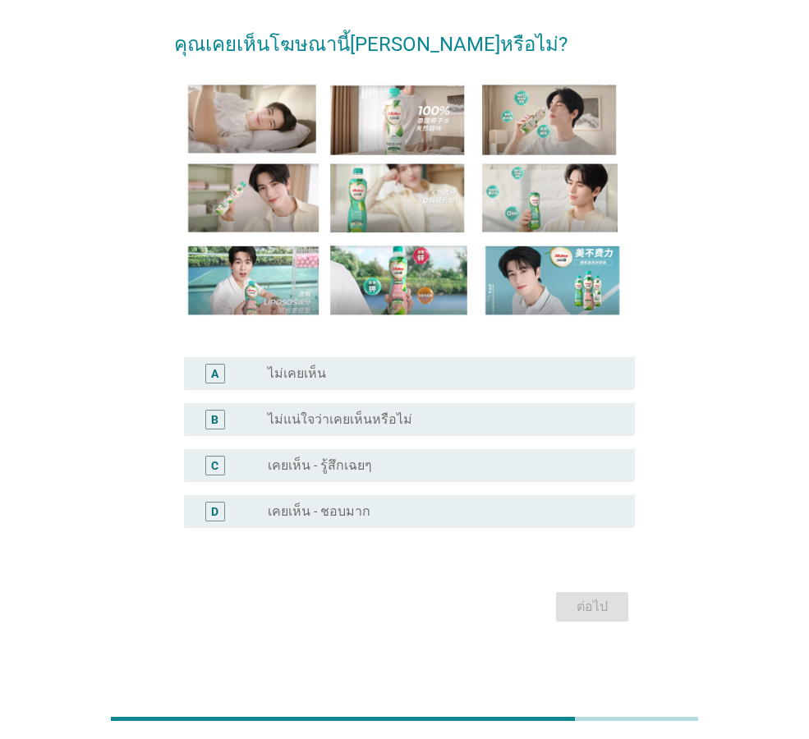
scroll to position [0, 0]
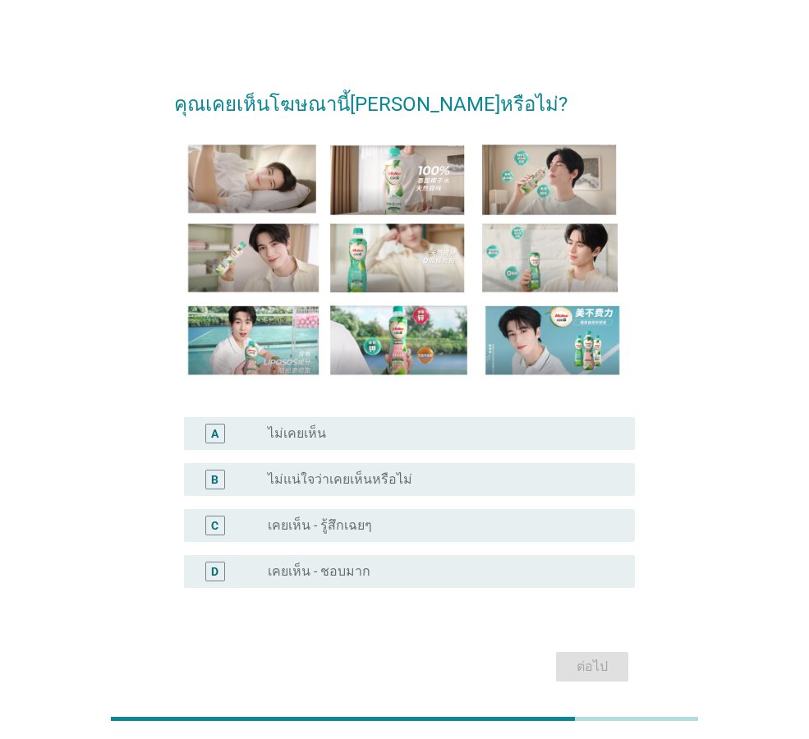
click at [538, 576] on div "radio_button_unchecked เคยเห็น - ชอบมาก" at bounding box center [438, 571] width 341 height 16
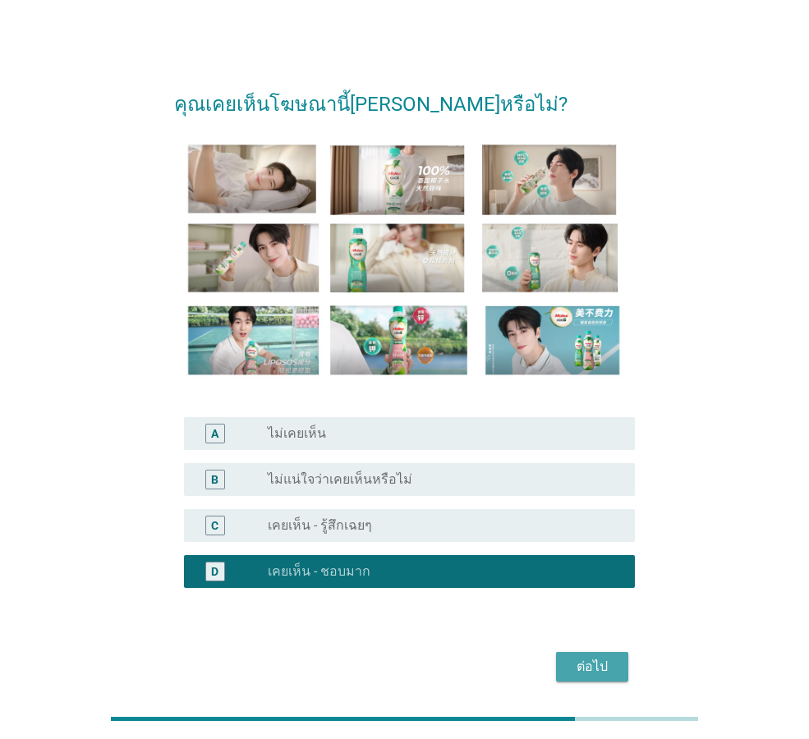
click at [585, 658] on div "ต่อไป" at bounding box center [592, 667] width 46 height 20
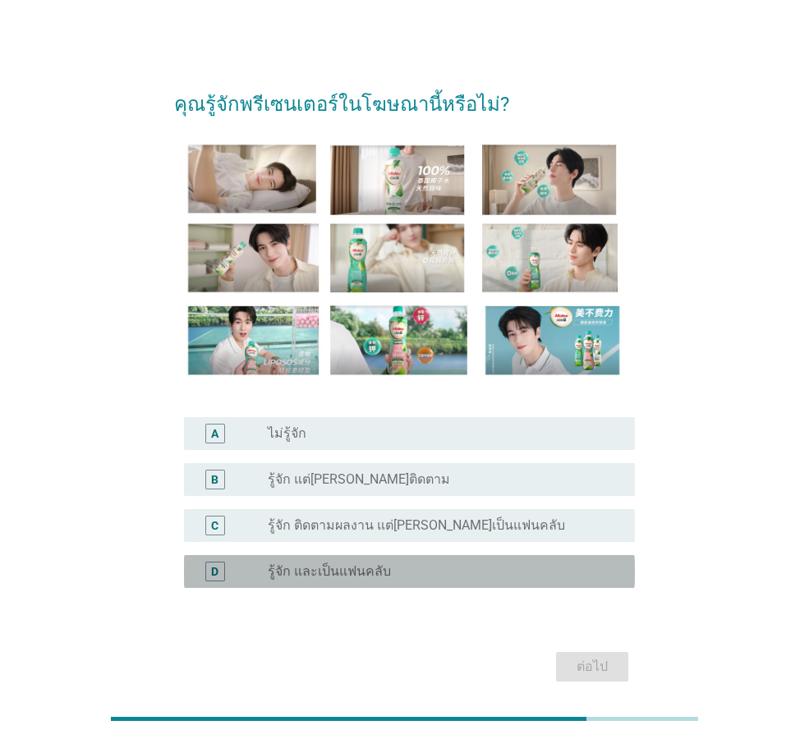
click at [549, 562] on div "radio_button_unchecked รู้จัก และเป็นแฟนคลับ" at bounding box center [445, 572] width 354 height 20
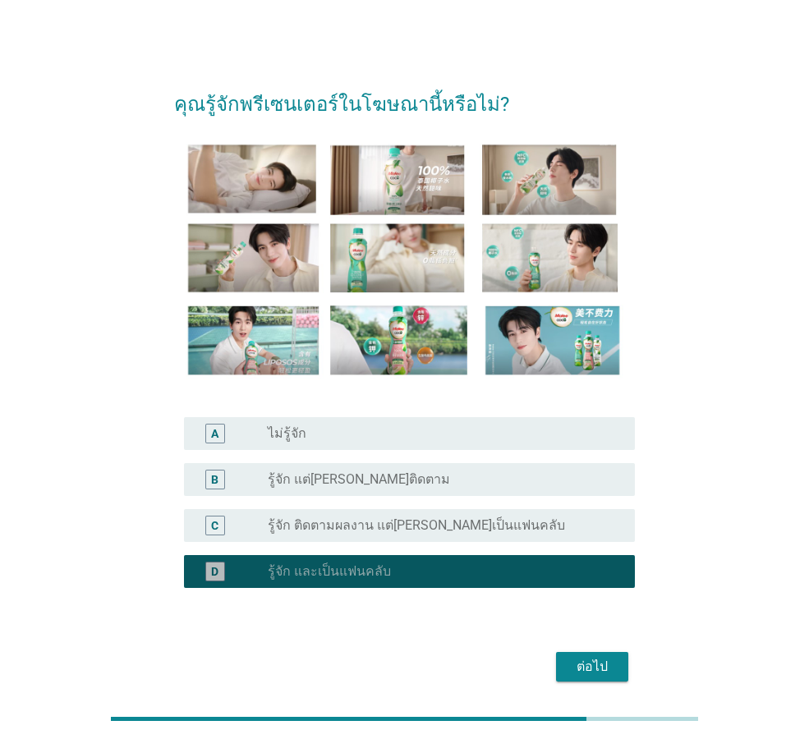
click at [549, 562] on div "radio_button_checked รู้จัก และเป็นแฟนคลับ" at bounding box center [445, 572] width 354 height 20
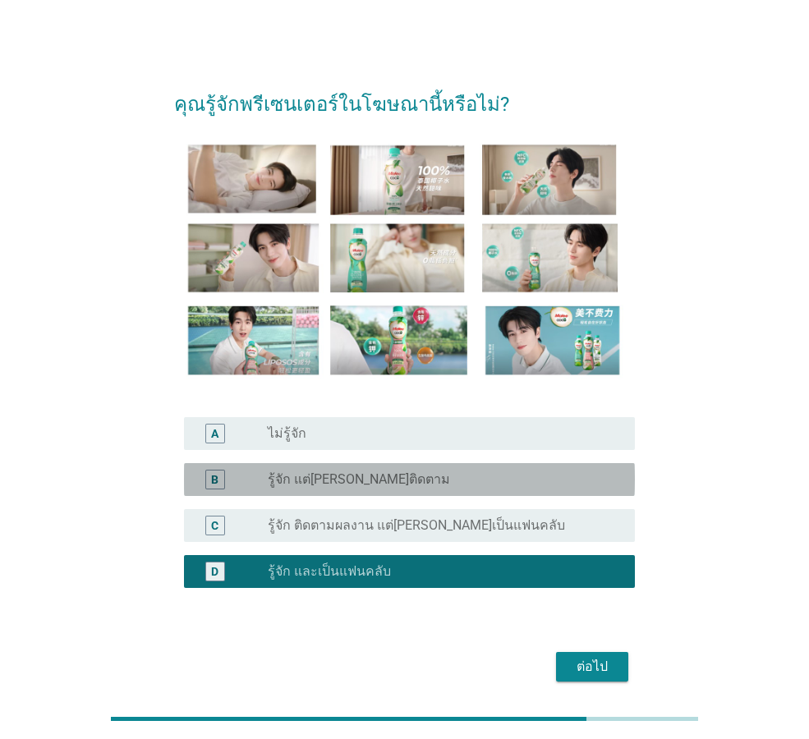
click at [530, 475] on div "radio_button_unchecked รู้จัก แต่ไม่ได้ติดตาม" at bounding box center [438, 479] width 341 height 16
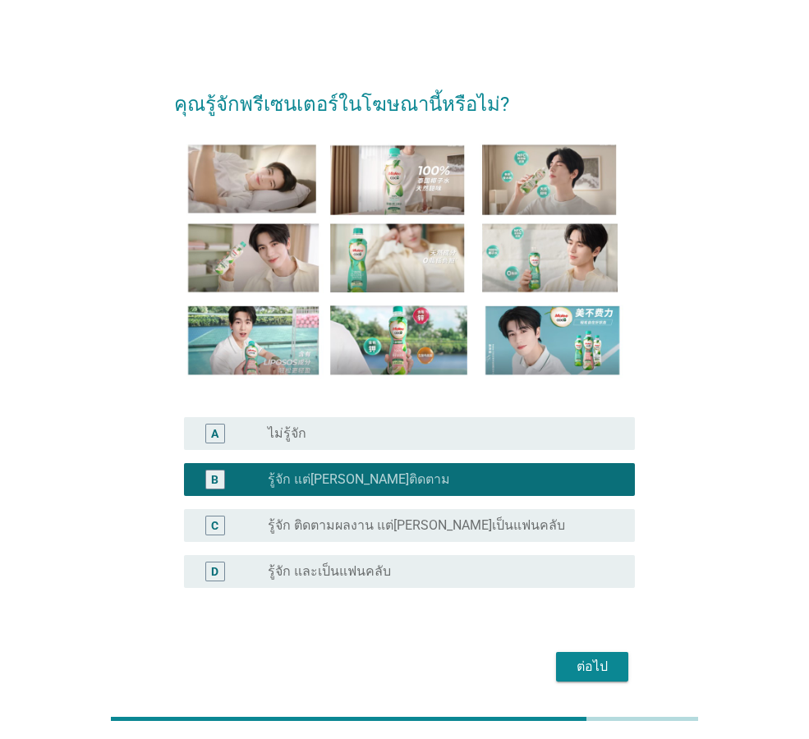
click at [589, 652] on button "ต่อไป" at bounding box center [592, 667] width 72 height 30
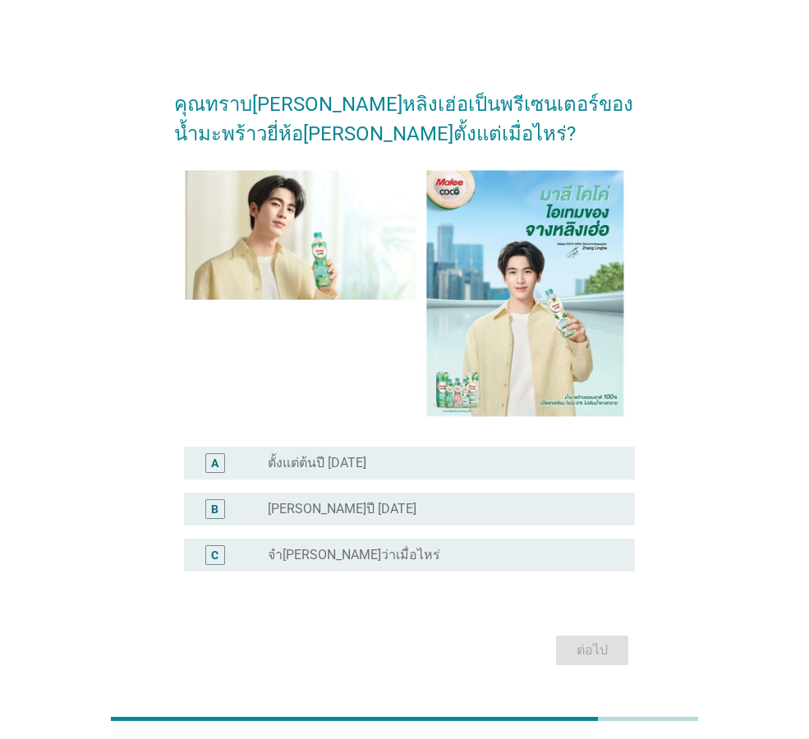
click at [512, 505] on div "radio_button_unchecked ช่วงกลางปี 2025" at bounding box center [438, 509] width 341 height 16
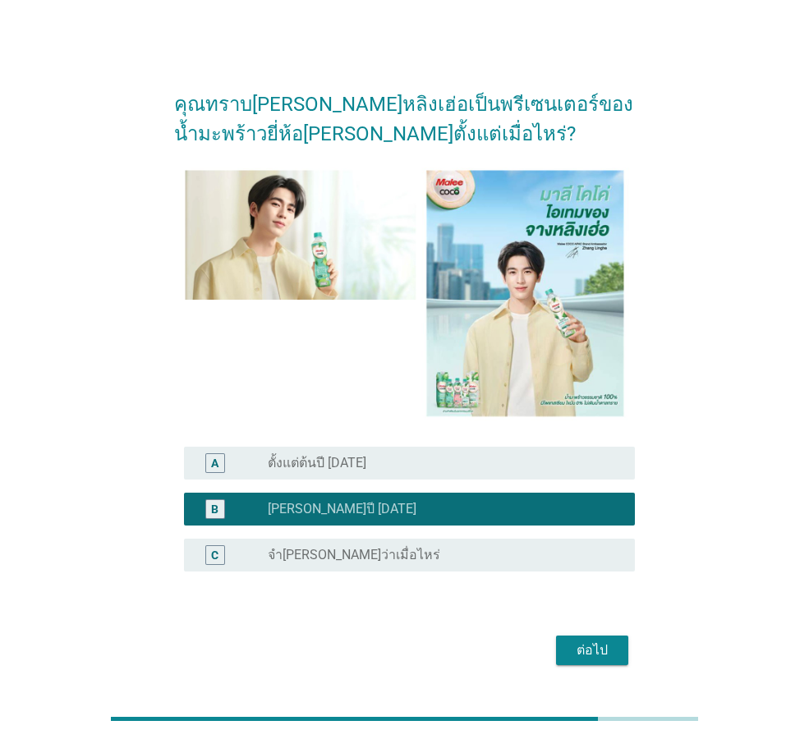
click at [586, 641] on div "ต่อไป" at bounding box center [592, 651] width 46 height 20
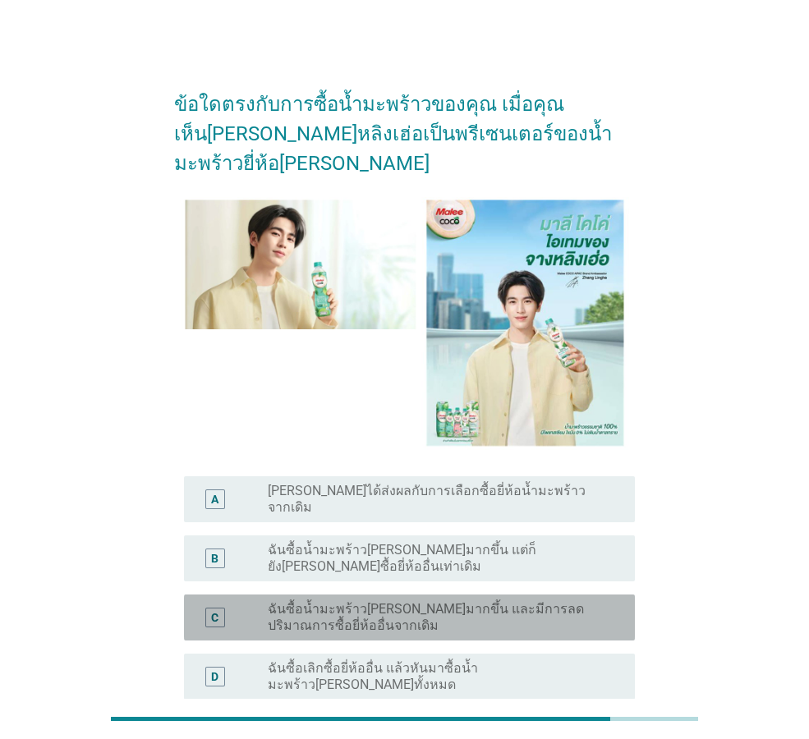
click at [495, 595] on div "C radio_button_unchecked ฉันซื้อน้ำมะพร้าวมาลีโคโค่มากขึ้น และมีการลดปริมาณการซ…" at bounding box center [409, 618] width 451 height 46
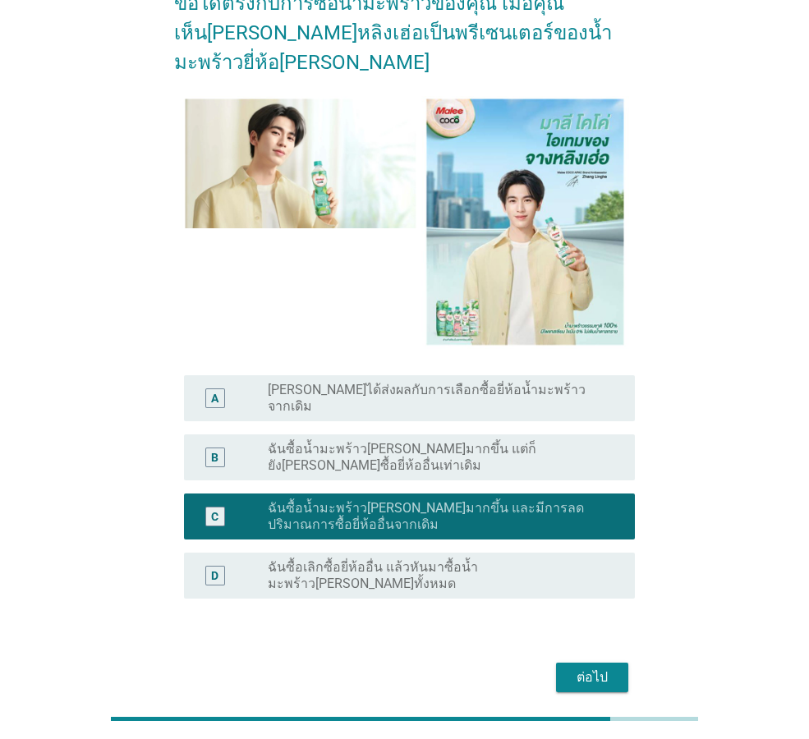
scroll to position [103, 0]
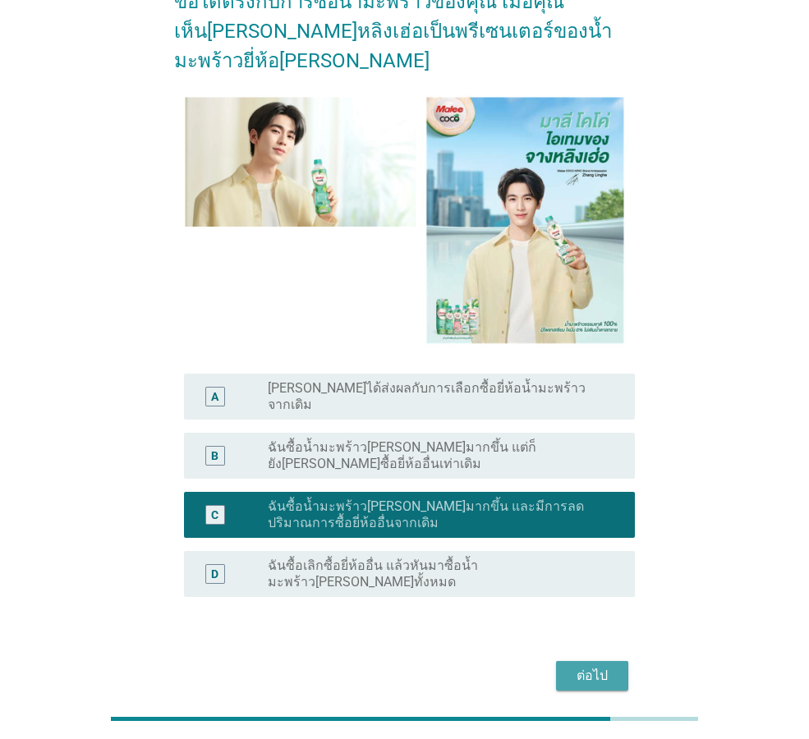
click at [572, 666] on div "ต่อไป" at bounding box center [592, 676] width 46 height 20
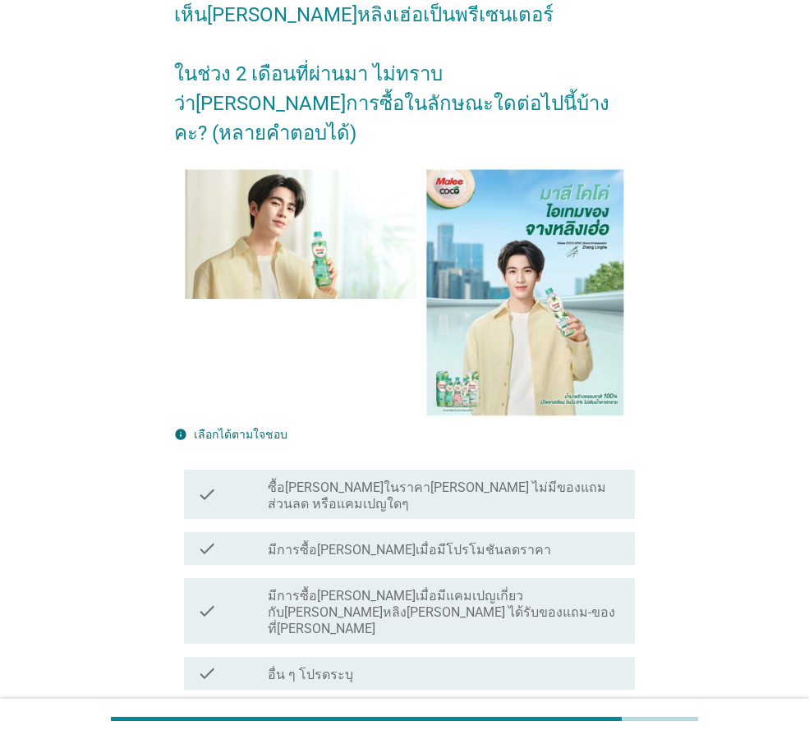
scroll to position [164, 0]
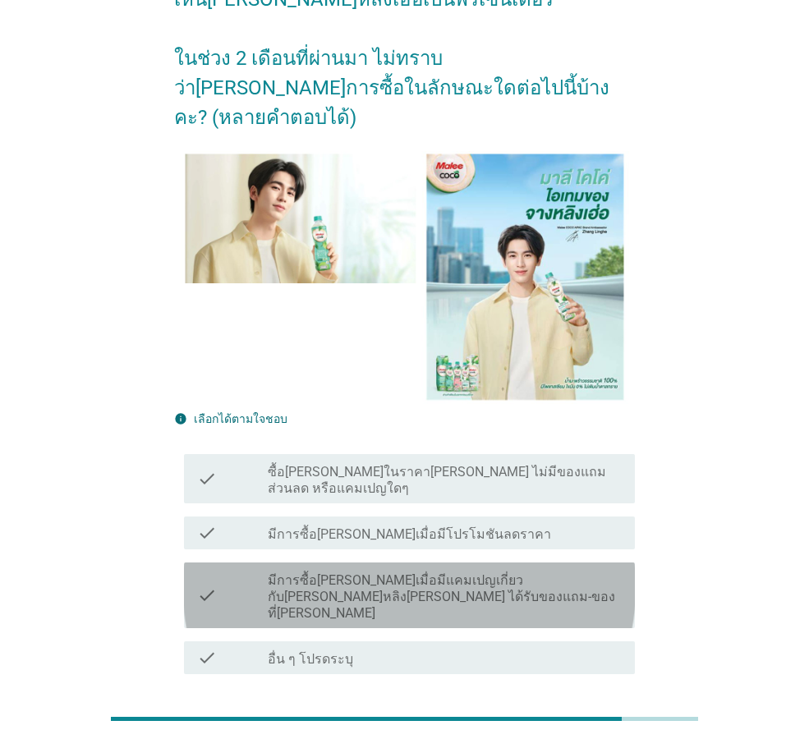
click at [566, 572] on label "มีการซื้อมาลีโคโค่เมื่อมีแคมเปญเกี่ยวกับจางหลิงเฮ่อ เช่น ได้รับของแถม-ของที่ระล…" at bounding box center [445, 596] width 354 height 49
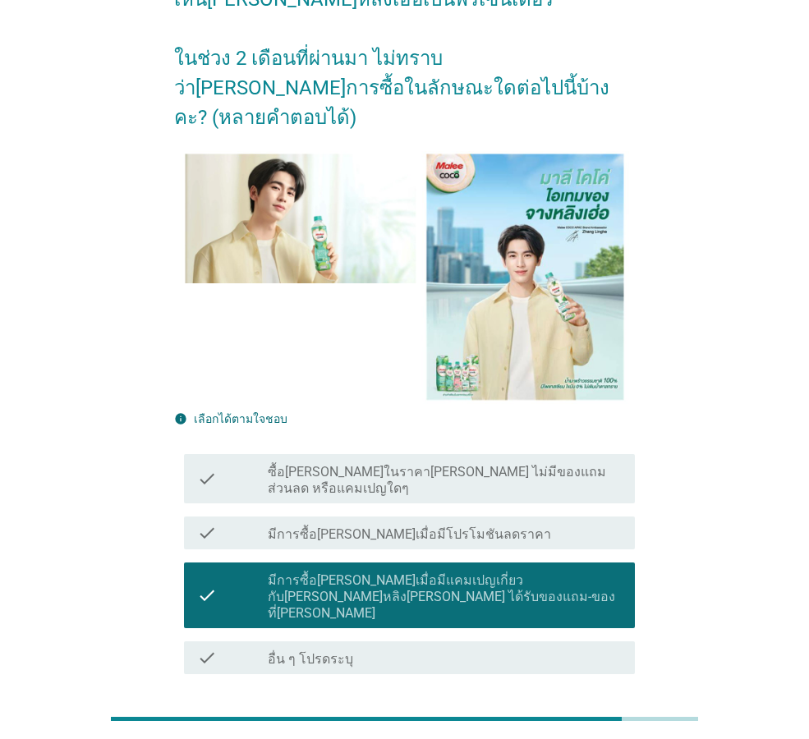
click at [608, 723] on div "ต่อไป" at bounding box center [592, 733] width 46 height 20
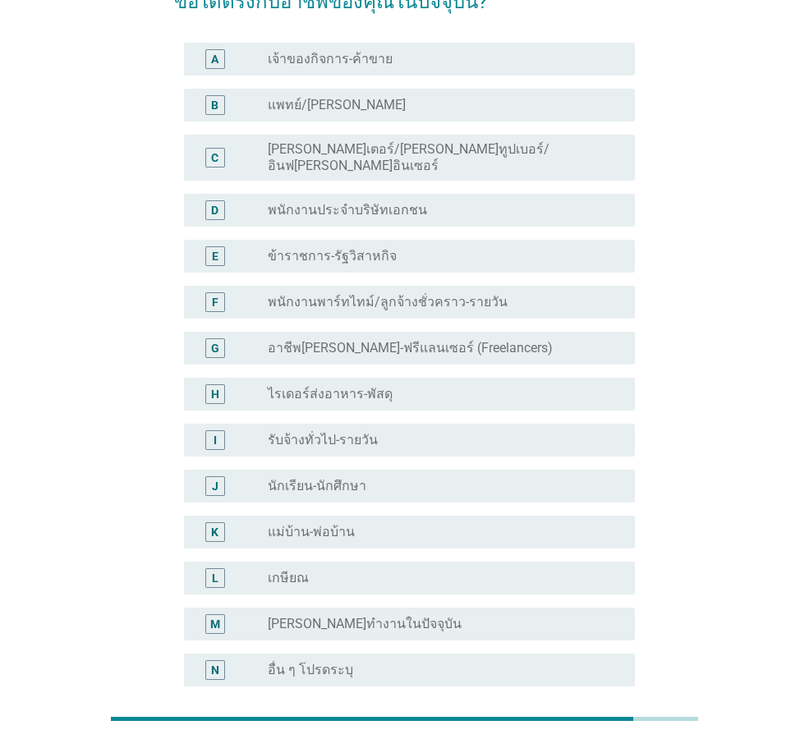
scroll to position [84, 0]
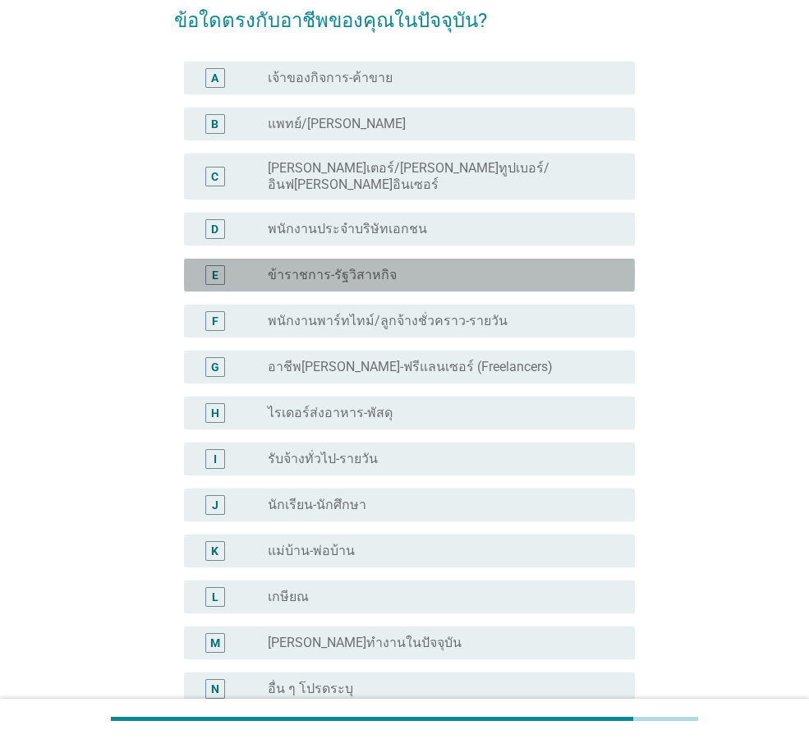
click at [353, 267] on label "ข้าราชการ-รัฐวิสาหกิจ" at bounding box center [332, 275] width 129 height 16
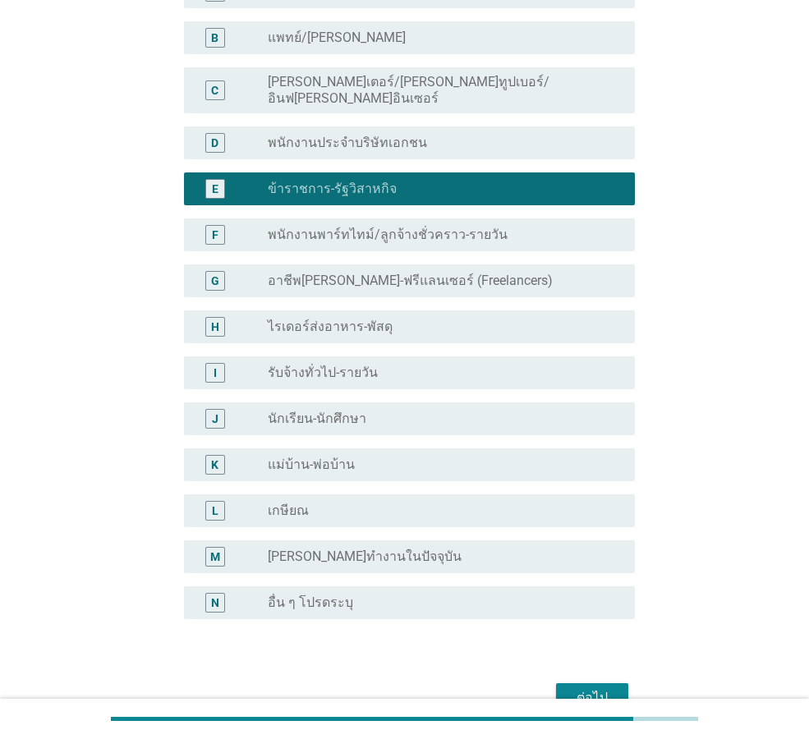
scroll to position [248, 0]
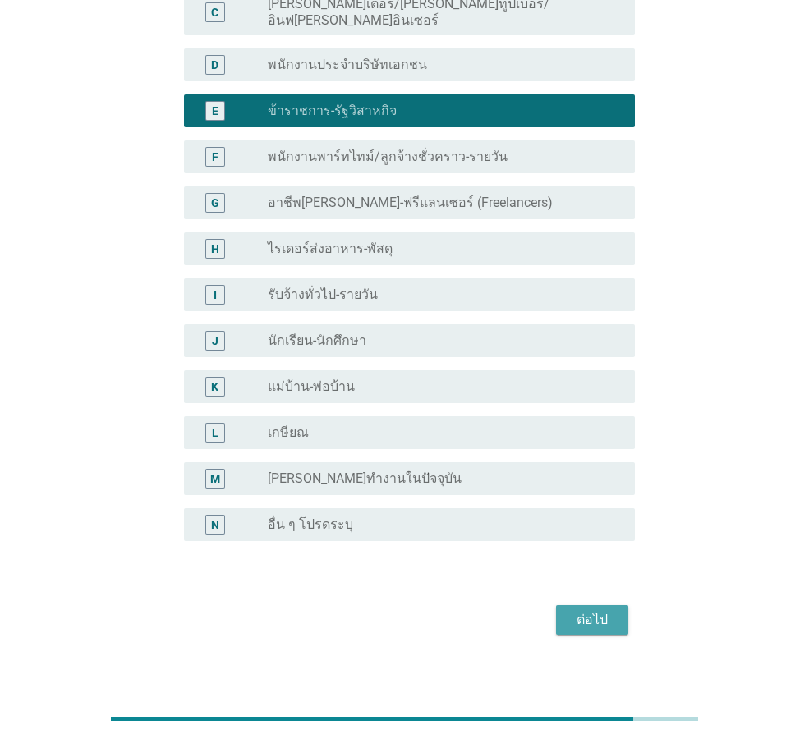
click at [595, 610] on div "ต่อไป" at bounding box center [592, 620] width 46 height 20
